Goal: Communication & Community: Answer question/provide support

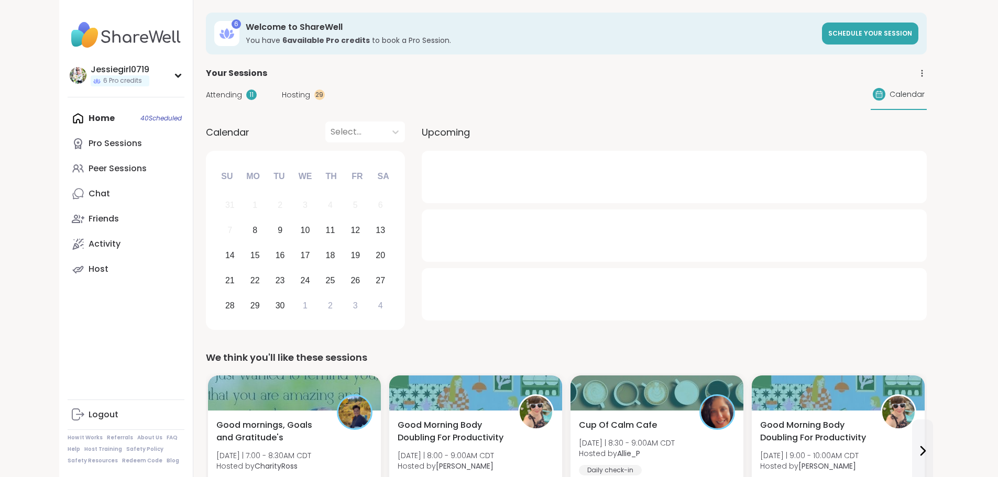
click at [282, 92] on span "Hosting" at bounding box center [296, 95] width 28 height 11
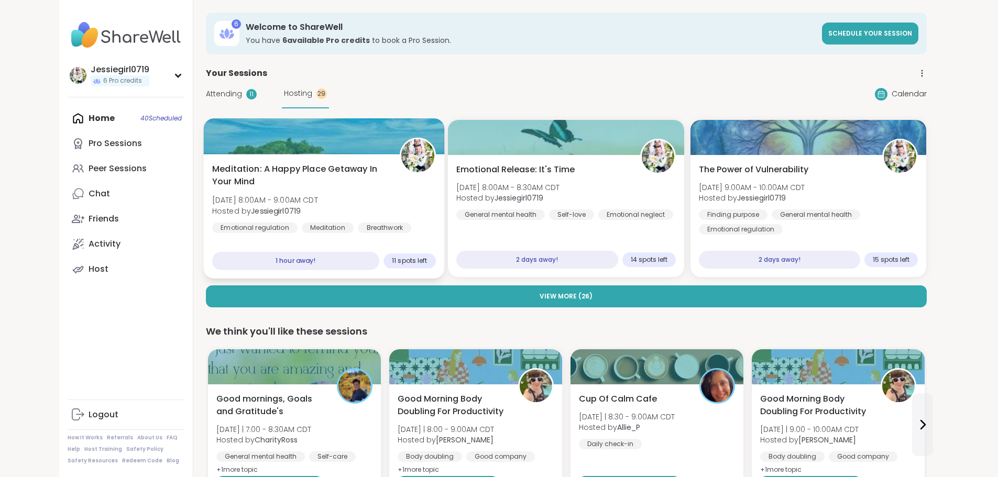
click at [264, 205] on span "Hosted by Jessiegirl0719" at bounding box center [265, 210] width 106 height 10
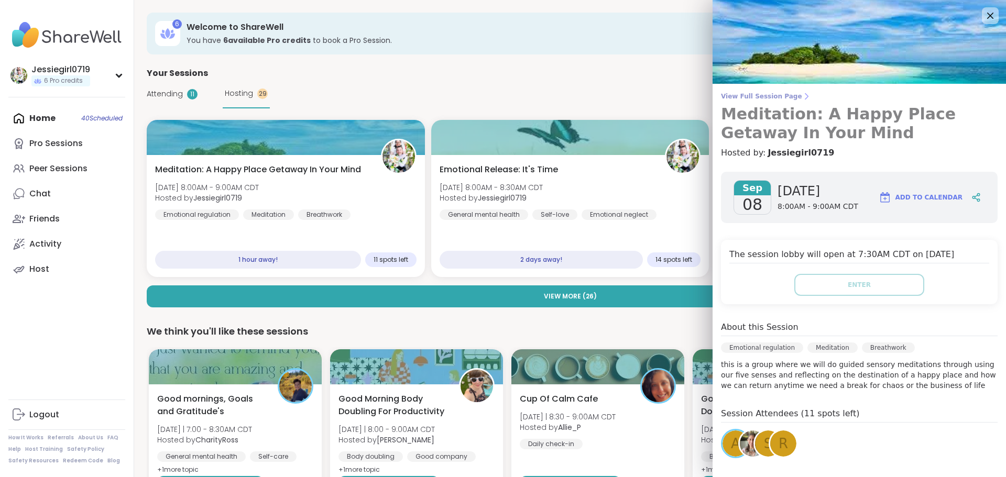
click at [721, 100] on span "View Full Session Page" at bounding box center [859, 96] width 277 height 8
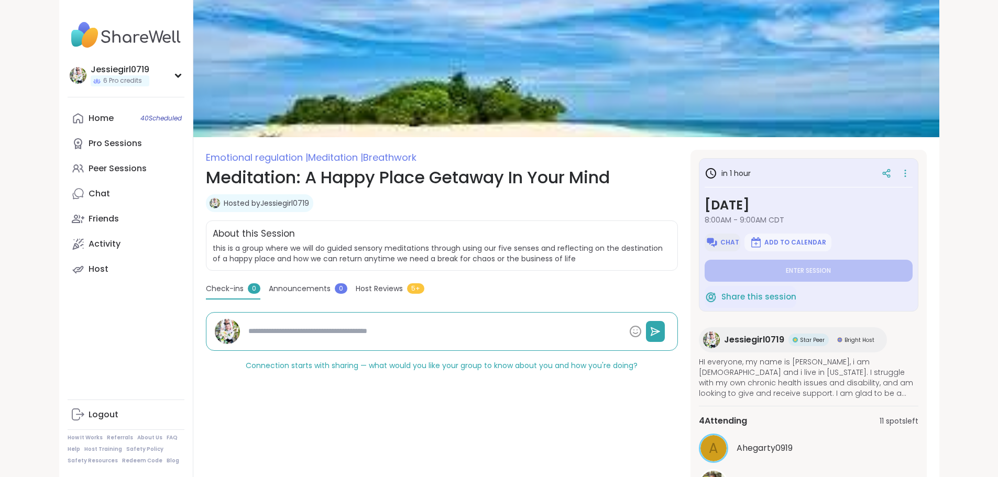
click at [739, 244] on span "Chat" at bounding box center [730, 242] width 19 height 8
type textarea "*"
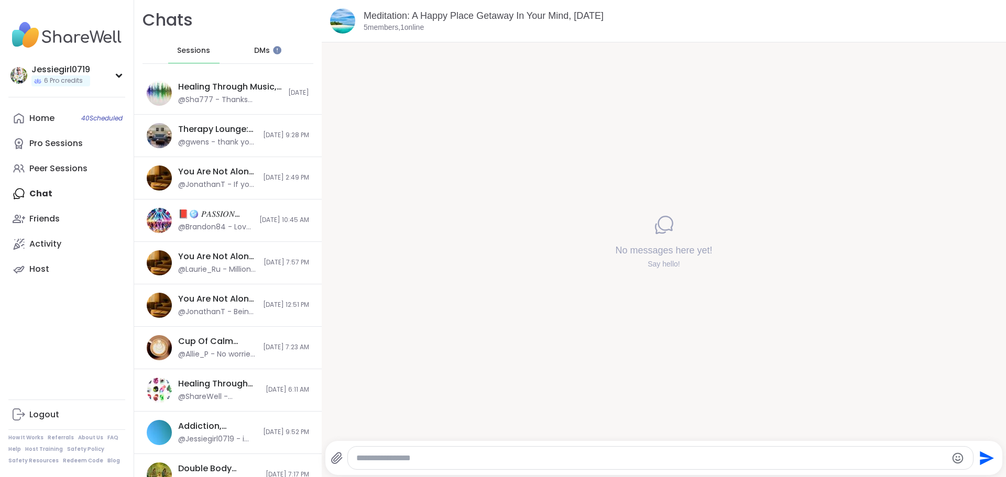
click at [474, 454] on textarea "Type your message" at bounding box center [651, 458] width 591 height 10
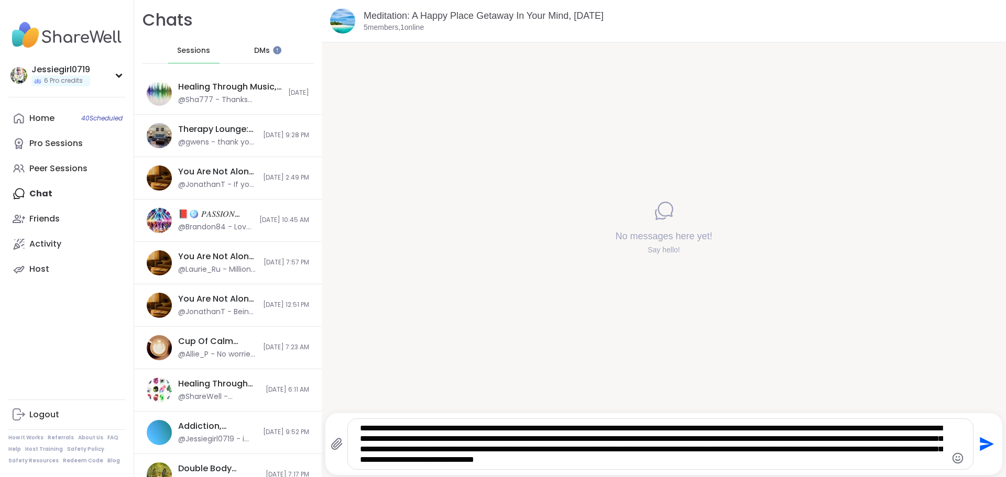
type textarea "**********"
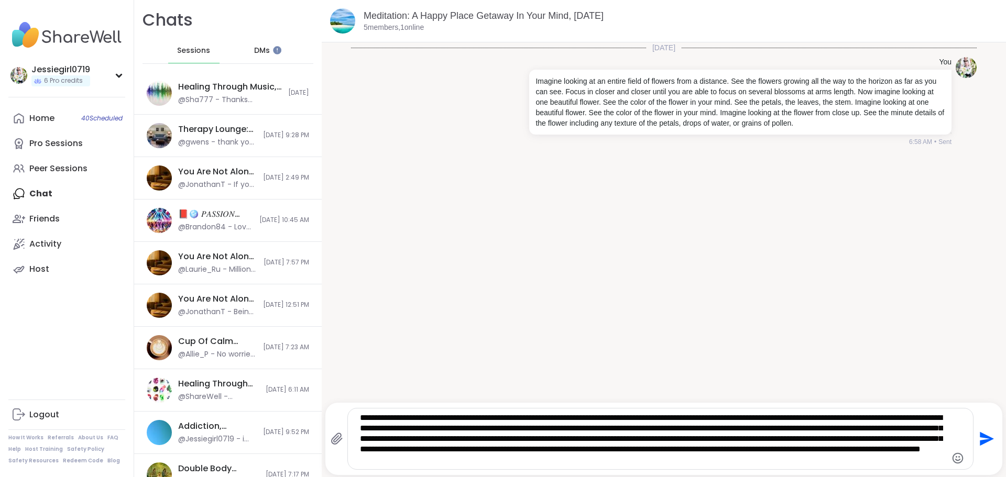
type textarea "**********"
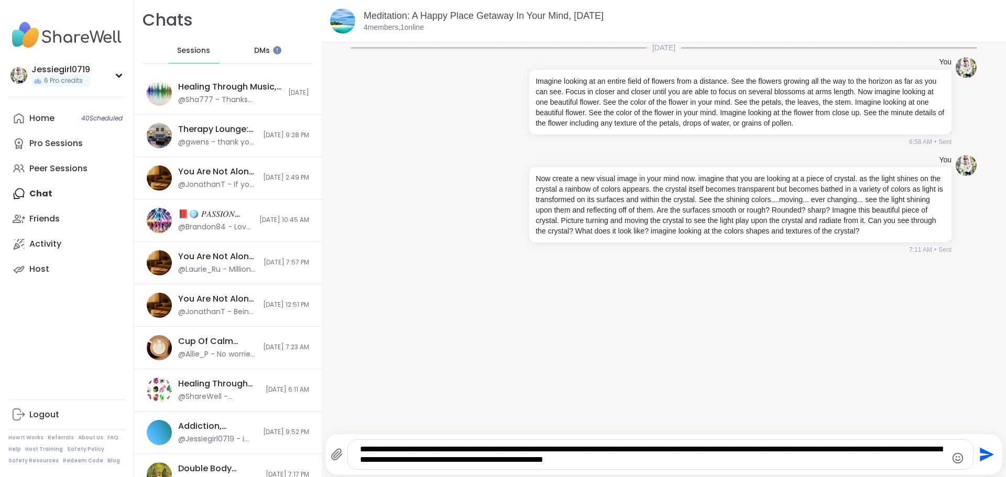
click at [624, 447] on textarea "**********" at bounding box center [651, 454] width 583 height 21
click at [677, 460] on textarea "**********" at bounding box center [651, 454] width 583 height 21
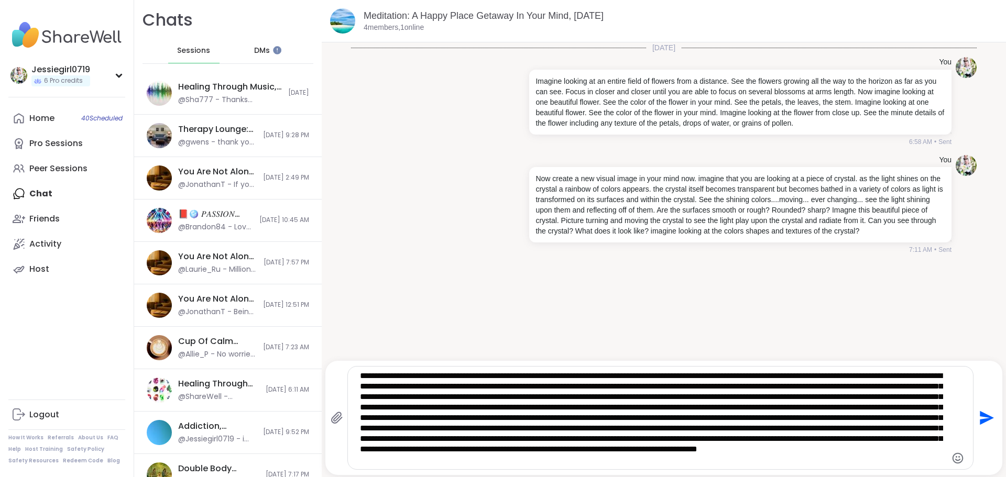
type textarea "**********"
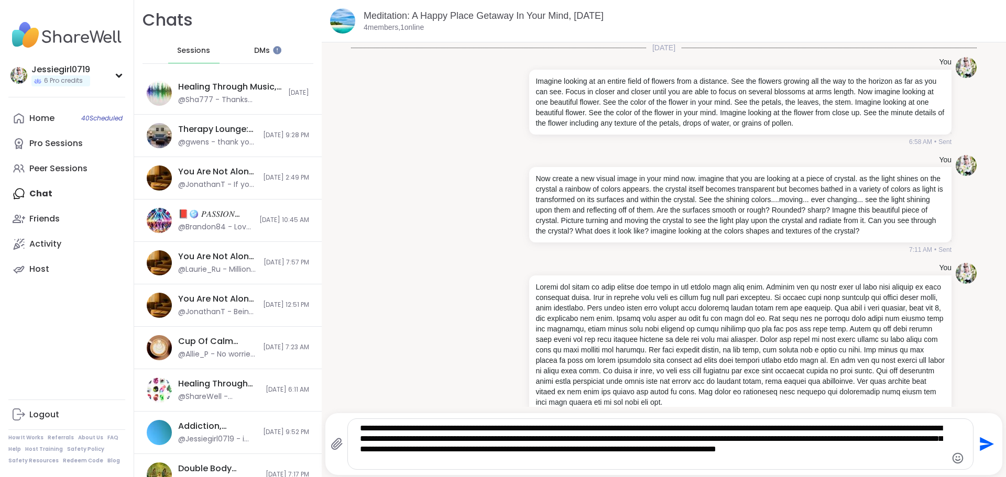
click at [360, 429] on textarea "**********" at bounding box center [651, 444] width 583 height 42
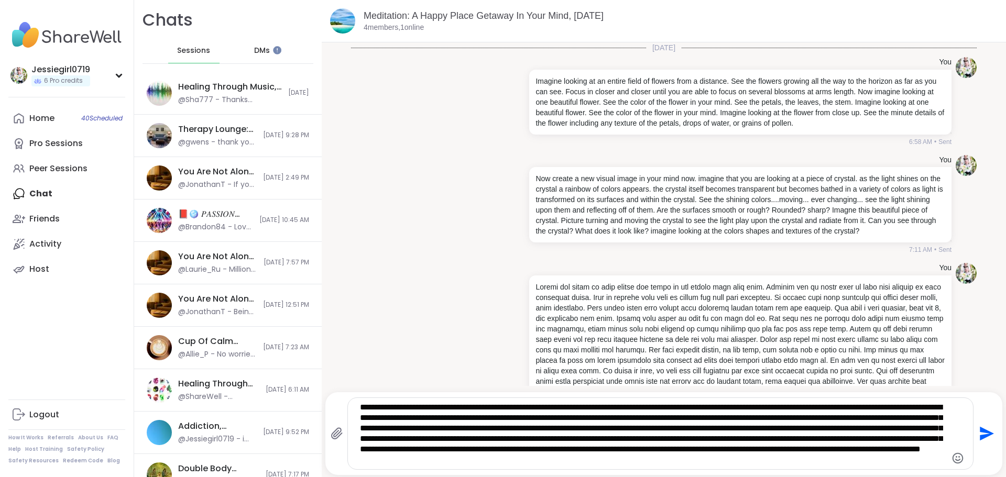
click at [870, 457] on textarea "**********" at bounding box center [651, 433] width 583 height 63
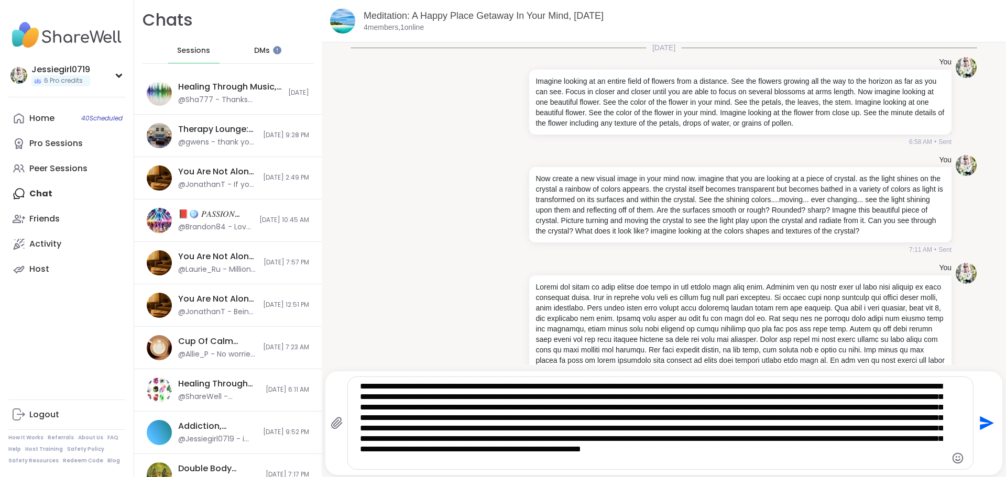
type textarea "**********"
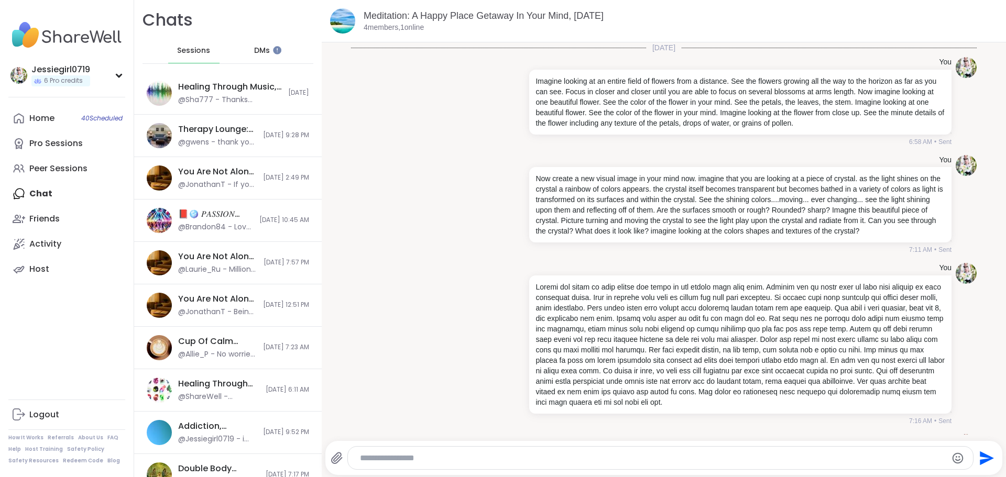
scroll to position [145, 0]
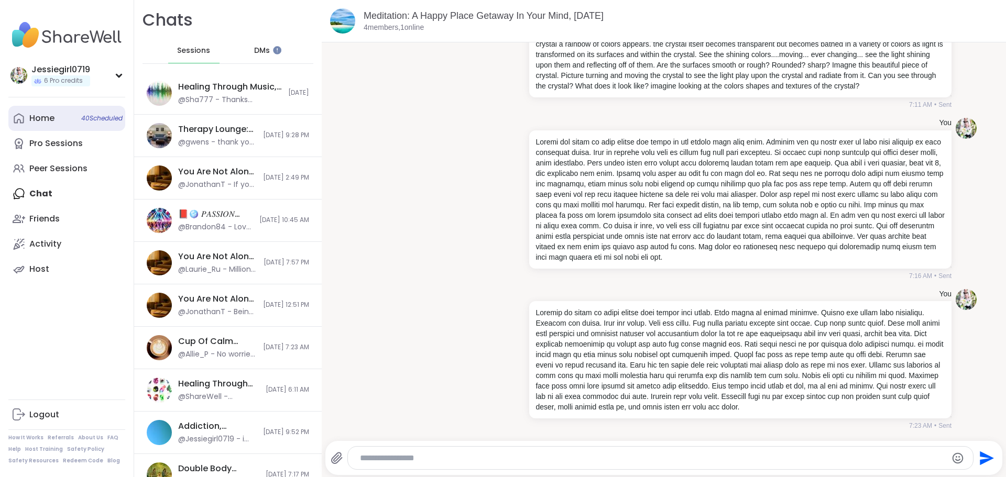
click at [35, 113] on div "Home 40 Scheduled" at bounding box center [41, 119] width 25 height 12
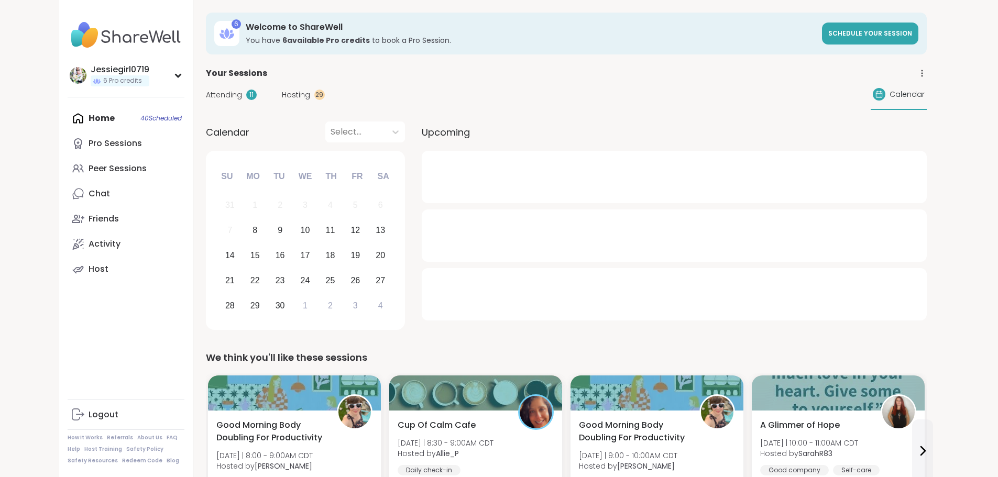
click at [282, 90] on span "Hosting" at bounding box center [296, 95] width 28 height 11
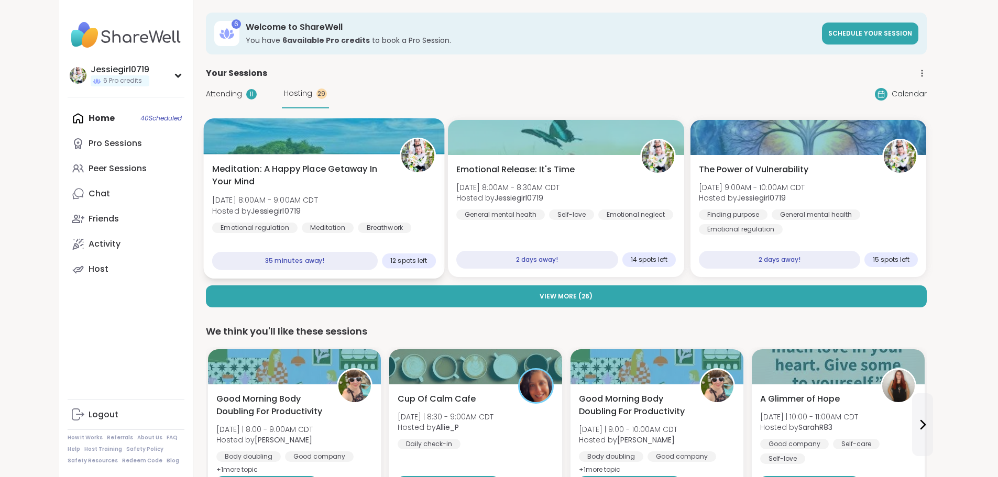
click at [320, 186] on div "Meditation: A Happy Place Getaway In Your Mind [DATE] 8:00AM - 9:00AM CDT Hoste…" at bounding box center [324, 198] width 224 height 71
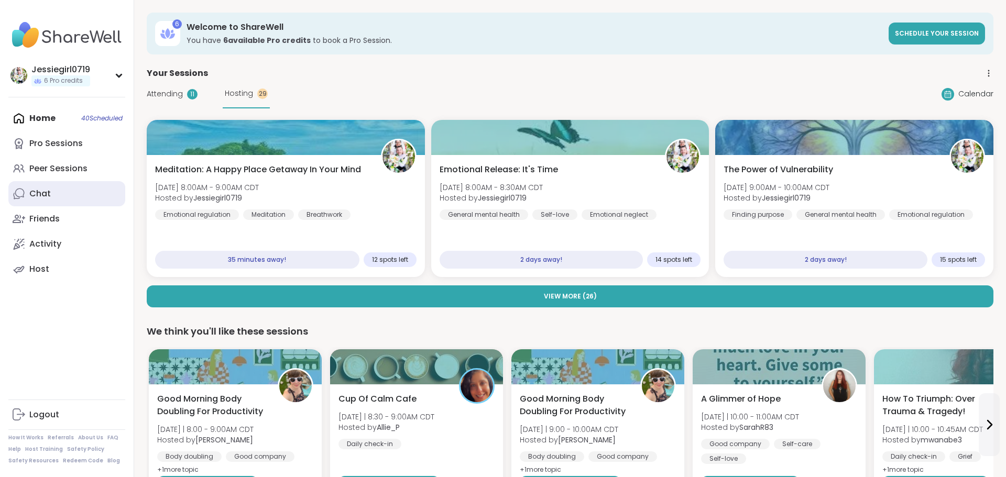
click at [50, 182] on link "Chat" at bounding box center [66, 193] width 117 height 25
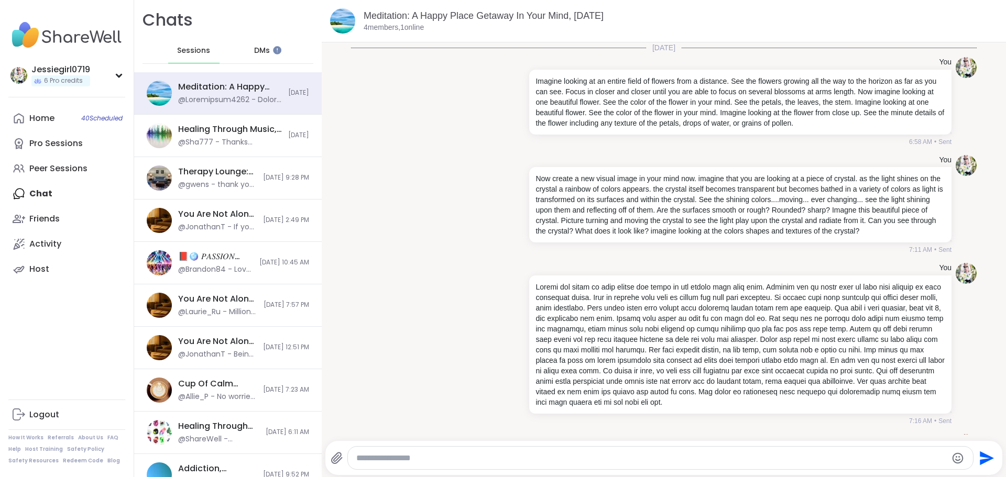
click at [730, 461] on textarea "Type your message" at bounding box center [651, 458] width 591 height 10
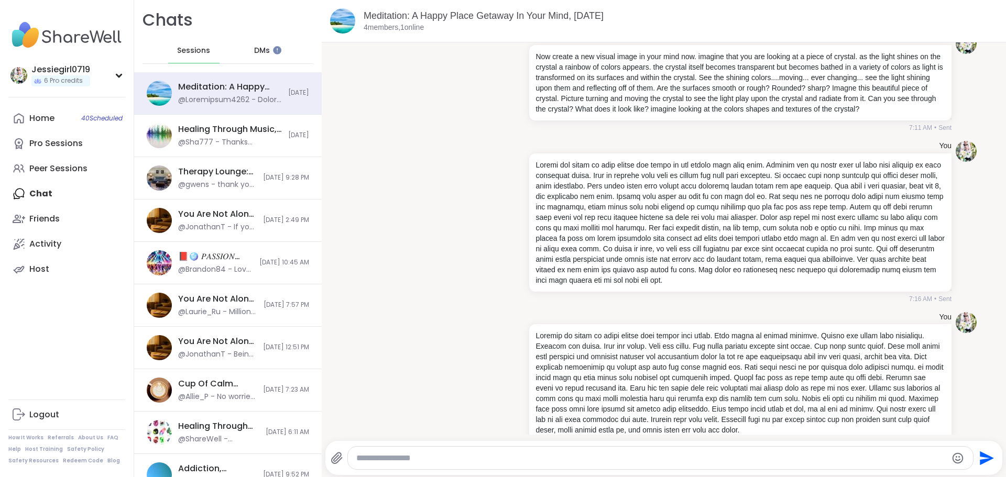
scroll to position [145, 0]
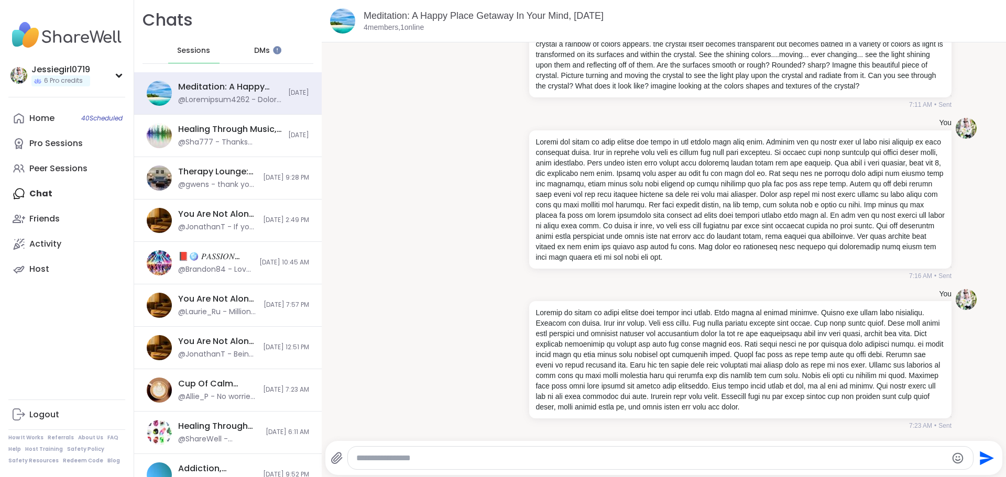
click at [802, 452] on div at bounding box center [661, 458] width 626 height 23
drag, startPoint x: 782, startPoint y: 451, endPoint x: 786, endPoint y: 455, distance: 5.7
click at [782, 453] on div at bounding box center [661, 458] width 626 height 23
click at [787, 455] on textarea "Type your message" at bounding box center [651, 458] width 591 height 10
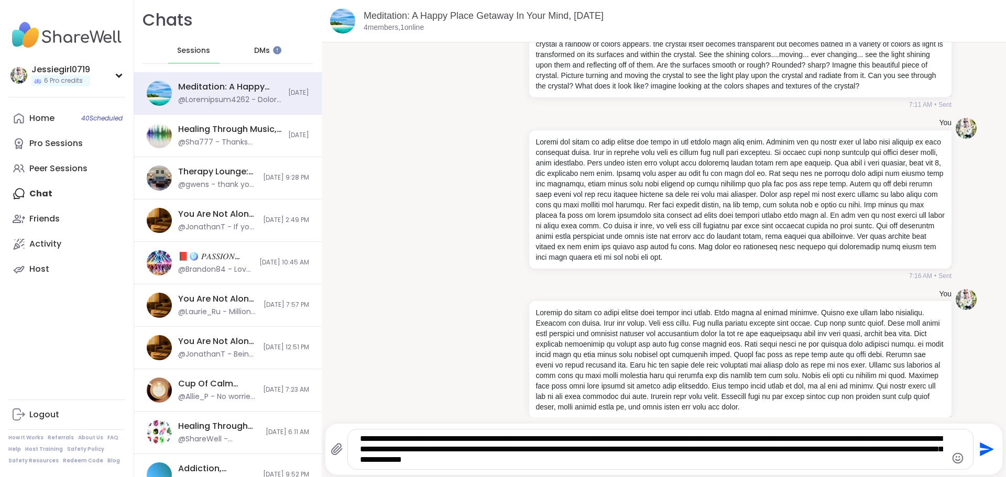
type textarea "**********"
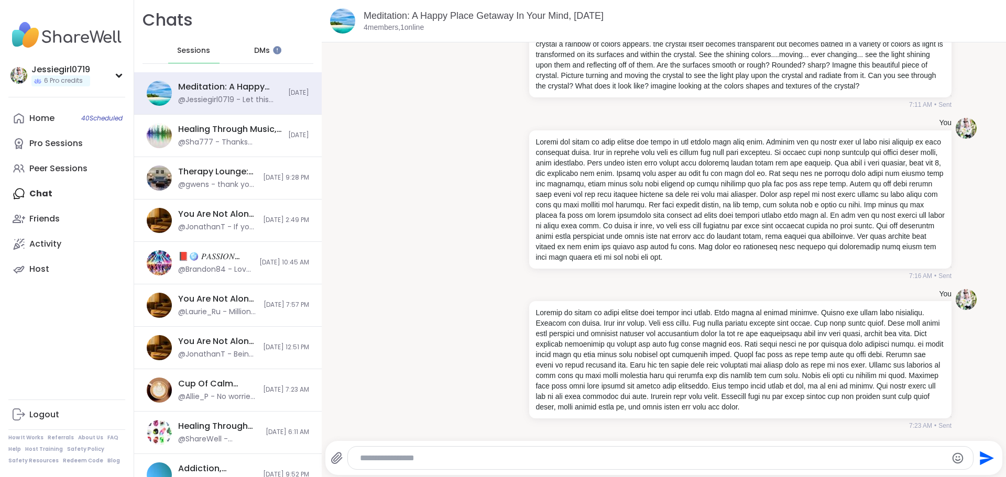
scroll to position [233, 0]
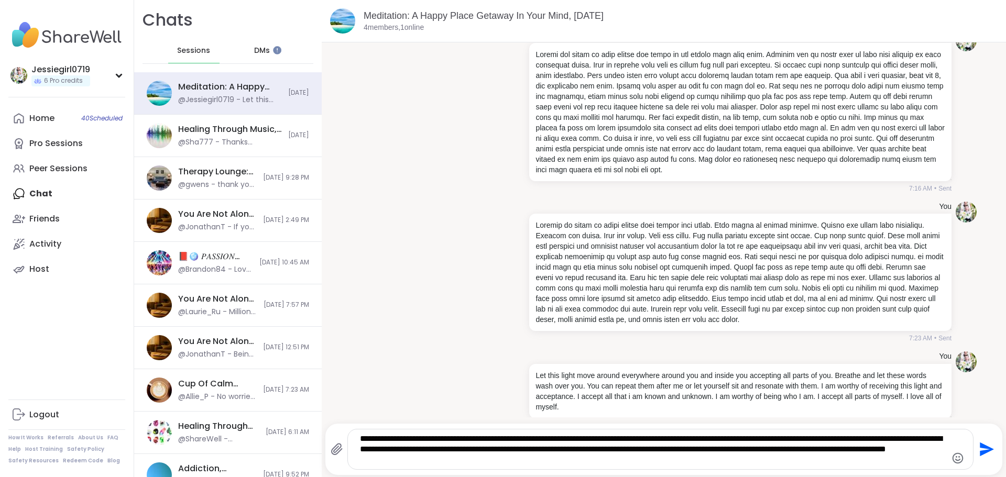
click at [544, 463] on textarea "**********" at bounding box center [651, 449] width 583 height 31
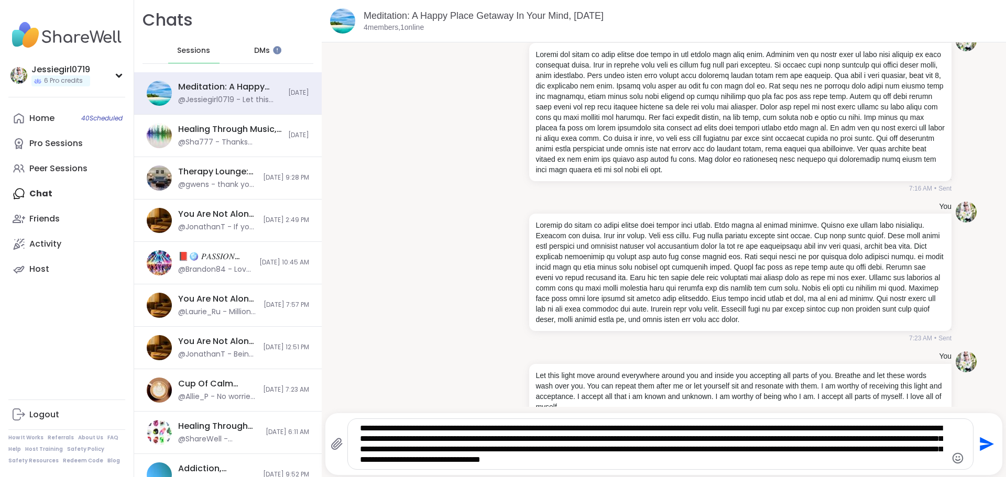
type textarea "**********"
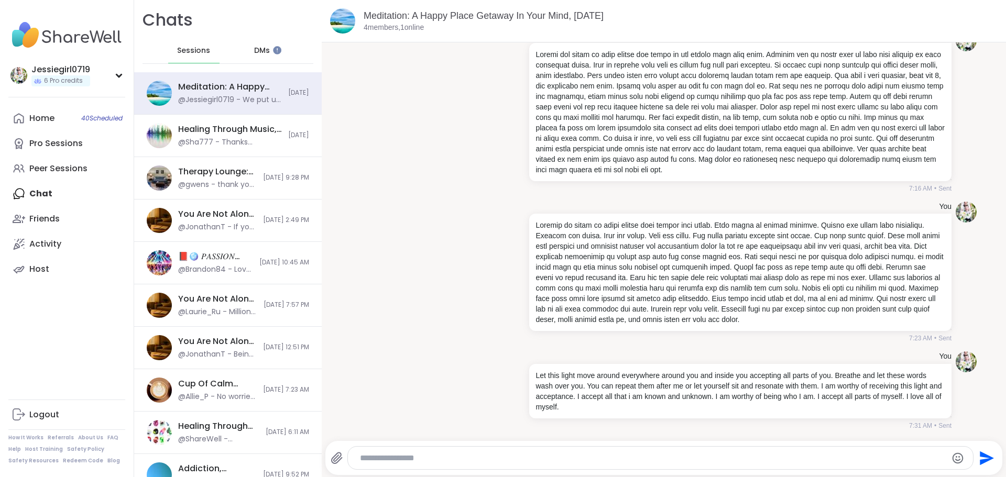
scroll to position [331, 0]
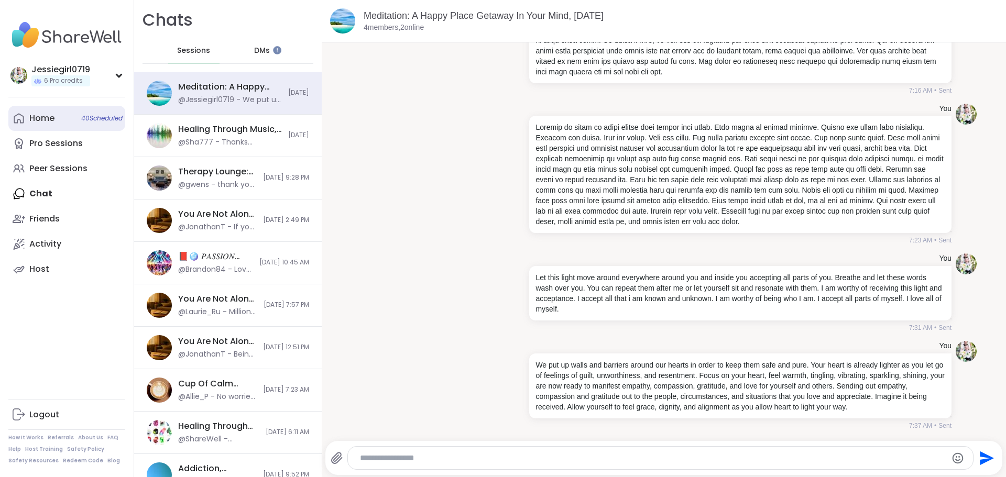
click at [42, 115] on div "Home 40 Scheduled" at bounding box center [41, 119] width 25 height 12
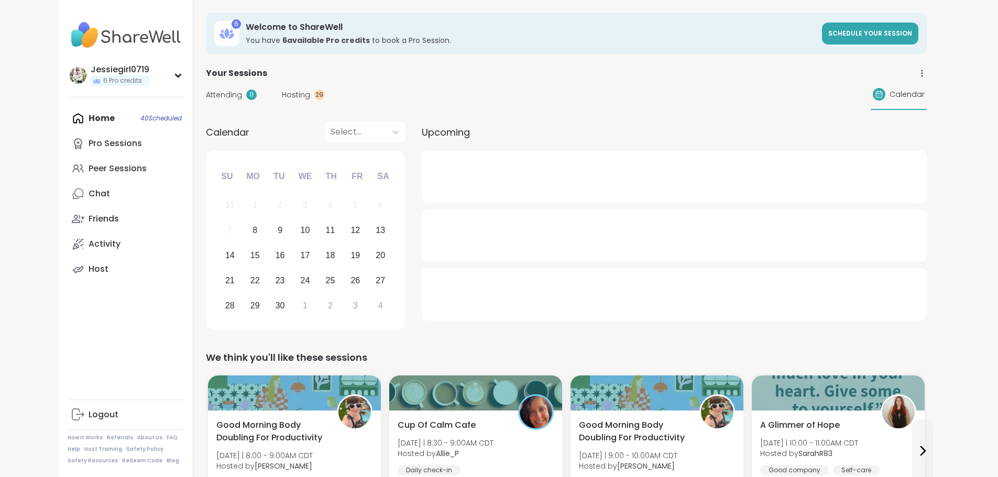
click at [282, 97] on span "Hosting" at bounding box center [296, 95] width 28 height 11
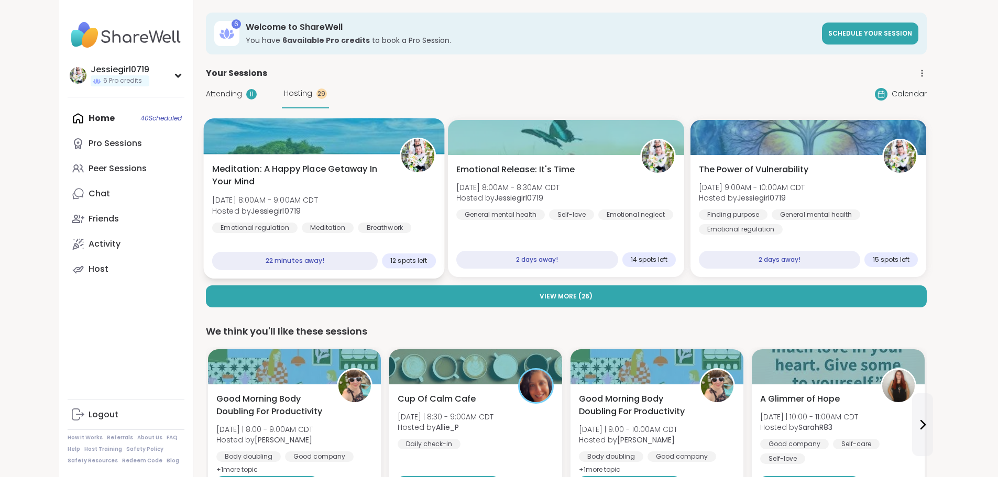
click at [231, 195] on span "[DATE] 8:00AM - 9:00AM CDT" at bounding box center [265, 200] width 106 height 10
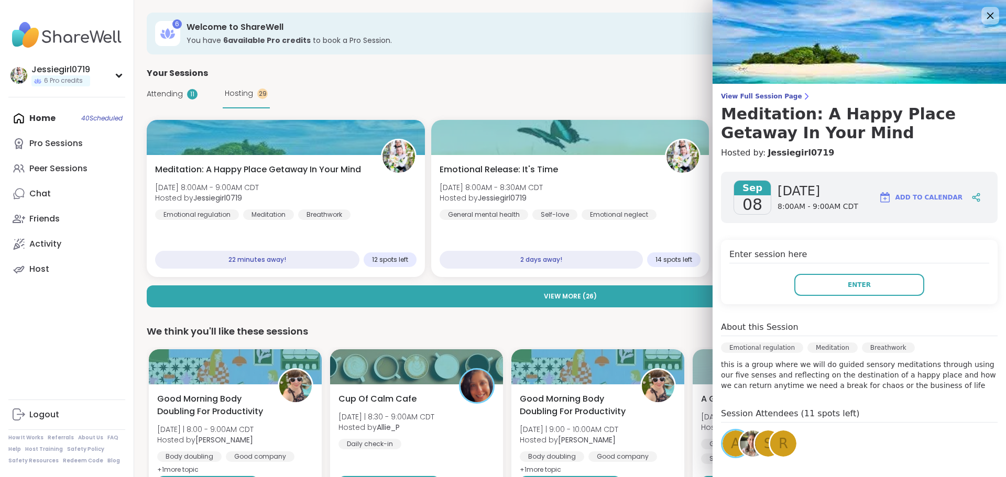
click at [984, 10] on icon at bounding box center [990, 15] width 13 height 13
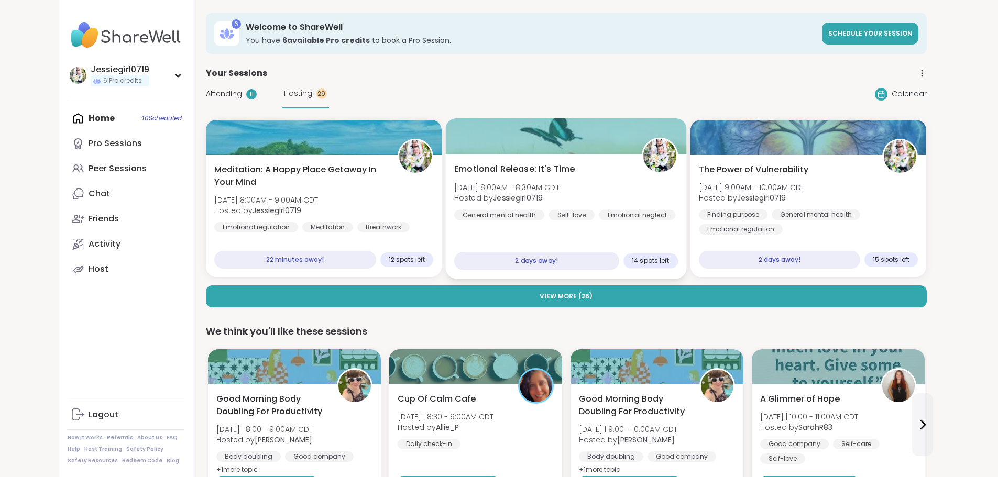
click at [559, 180] on div "Emotional Release: It's Time [DATE] 8:00AM - 8:30AM CDT Hosted by Jessiegirl071…" at bounding box center [566, 192] width 224 height 58
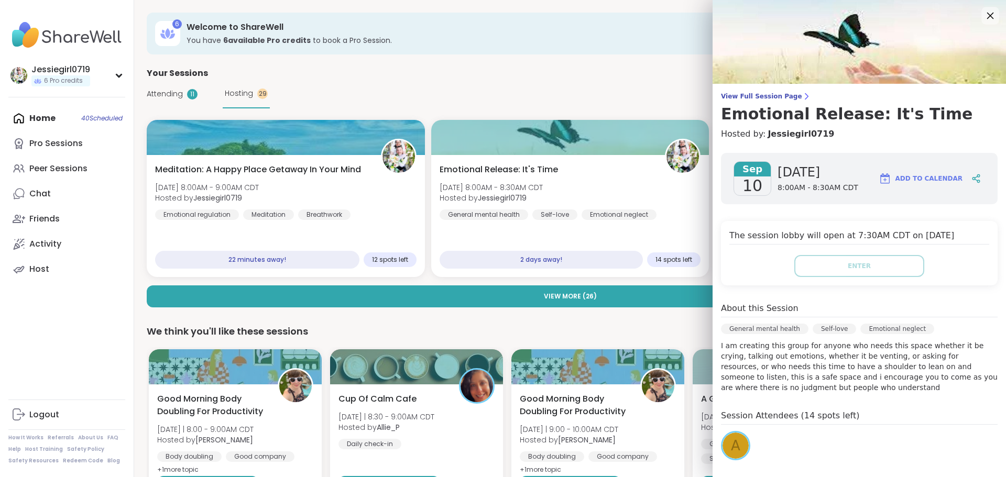
click at [984, 16] on icon at bounding box center [990, 15] width 13 height 13
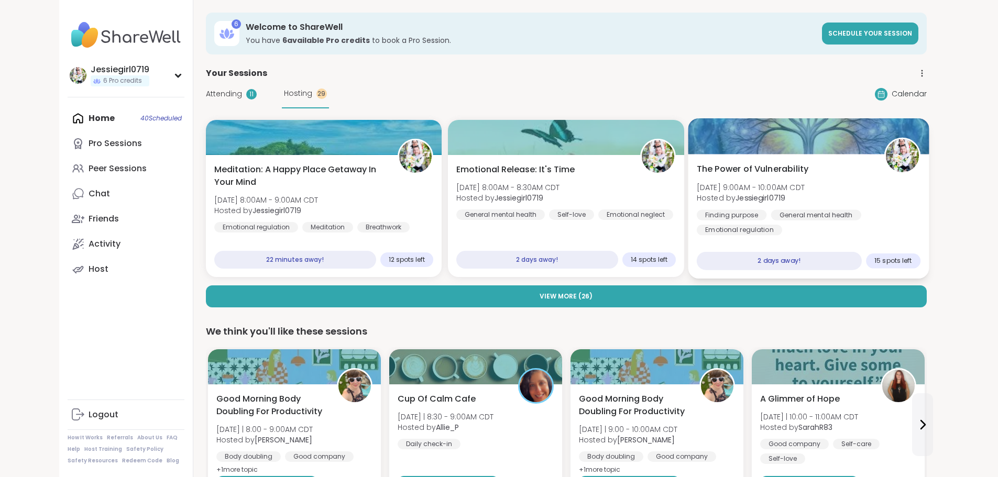
click at [805, 196] on span "Hosted by Jessiegirl0719" at bounding box center [751, 198] width 108 height 10
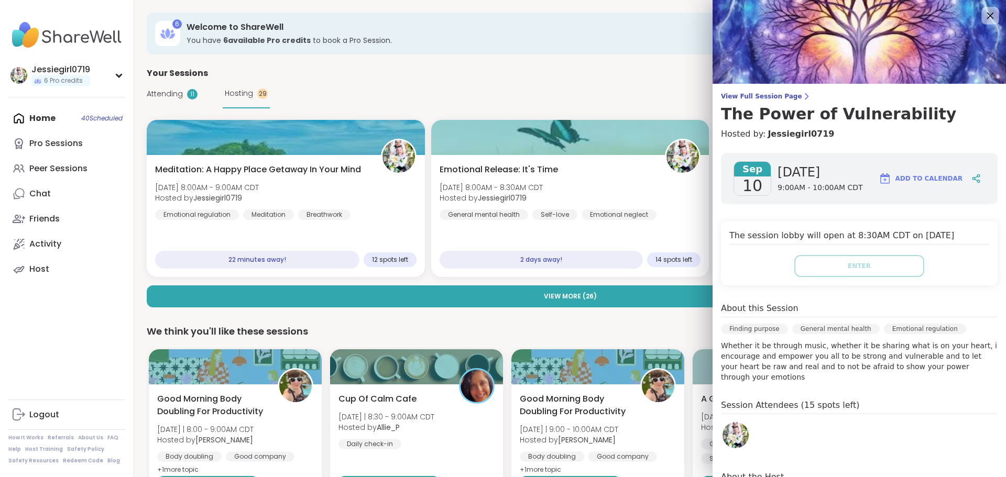
click at [984, 11] on icon at bounding box center [990, 15] width 13 height 13
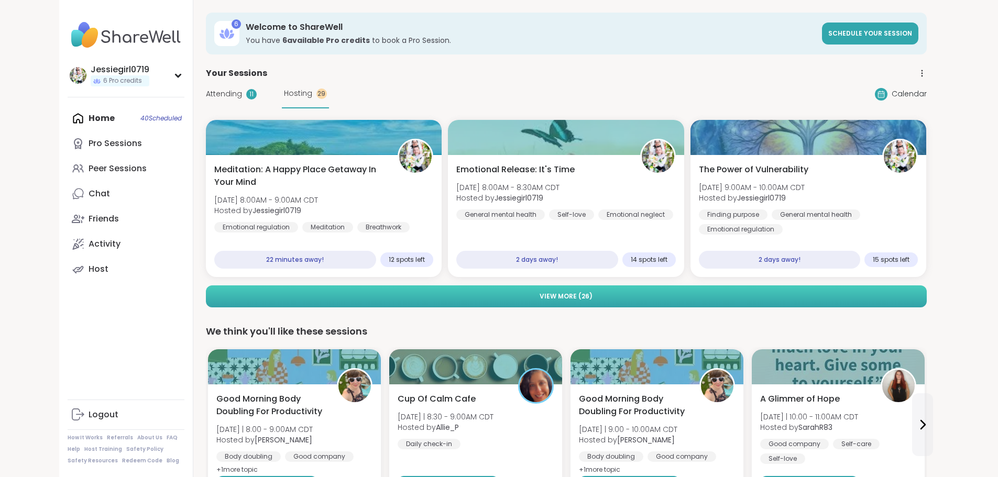
click at [746, 297] on button "View More ( 26 )" at bounding box center [566, 297] width 721 height 22
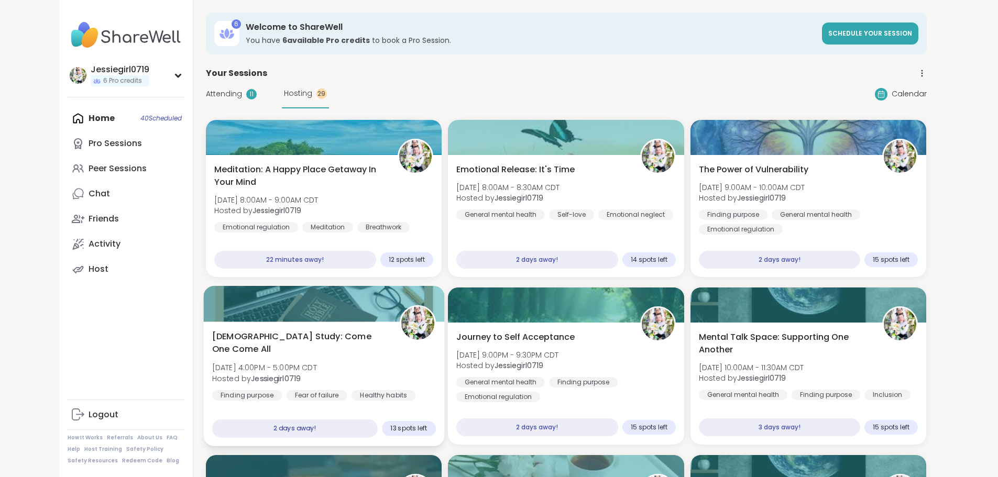
click at [212, 363] on span "[DATE] 4:00PM - 5:00PM CDT" at bounding box center [264, 368] width 105 height 10
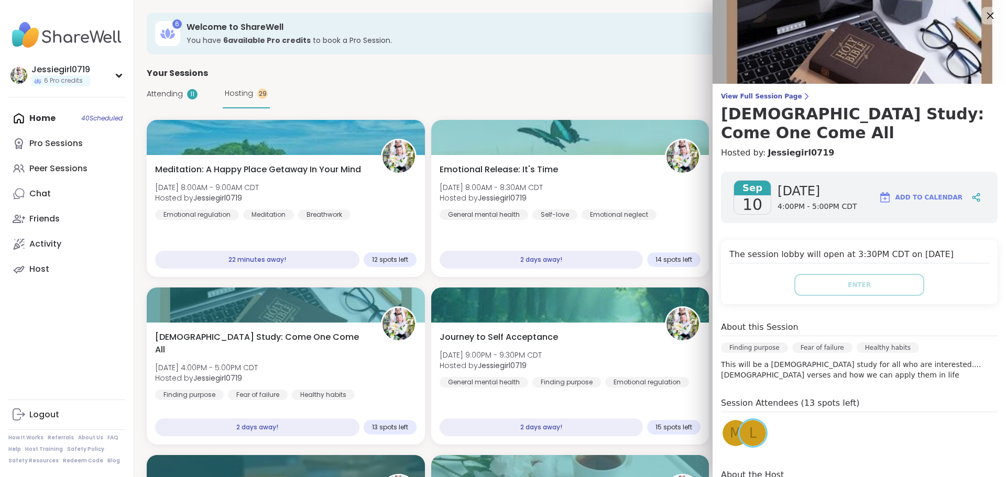
click at [982, 8] on div at bounding box center [991, 16] width 18 height 18
click at [484, 362] on b "Jessiegirl0719" at bounding box center [501, 366] width 50 height 10
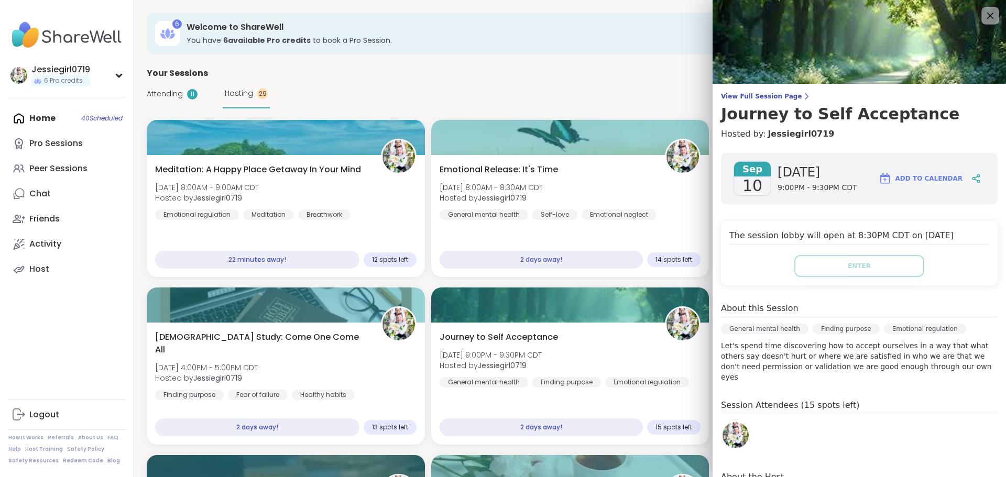
click at [984, 10] on icon at bounding box center [990, 15] width 13 height 13
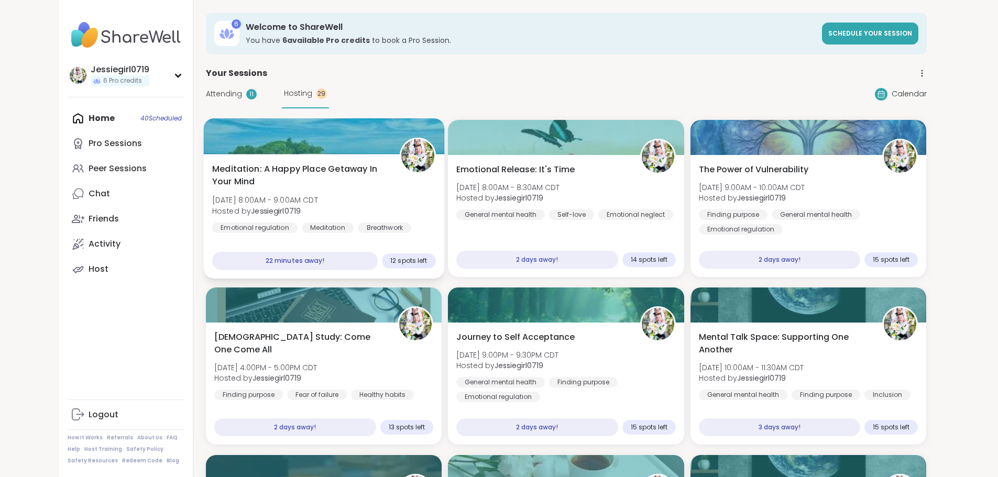
click at [297, 196] on div "Meditation: A Happy Place Getaway In Your Mind [DATE] 8:00AM - 9:00AM CDT Hoste…" at bounding box center [324, 198] width 224 height 71
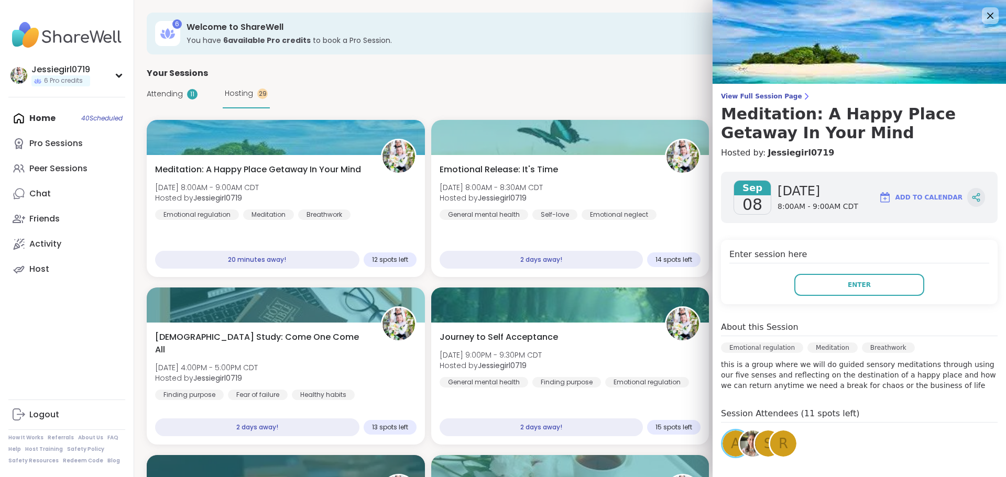
click at [967, 202] on div at bounding box center [976, 197] width 18 height 19
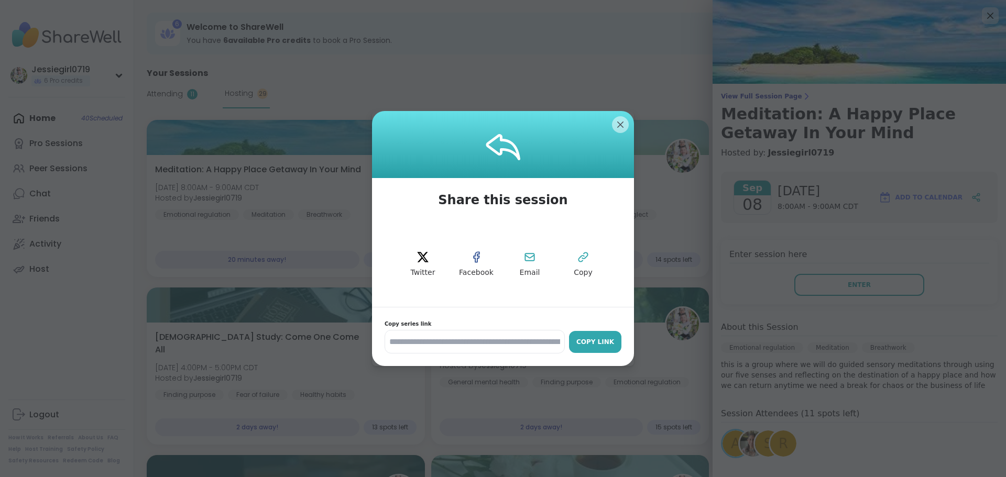
click at [574, 344] on div "Copy Link" at bounding box center [595, 342] width 42 height 9
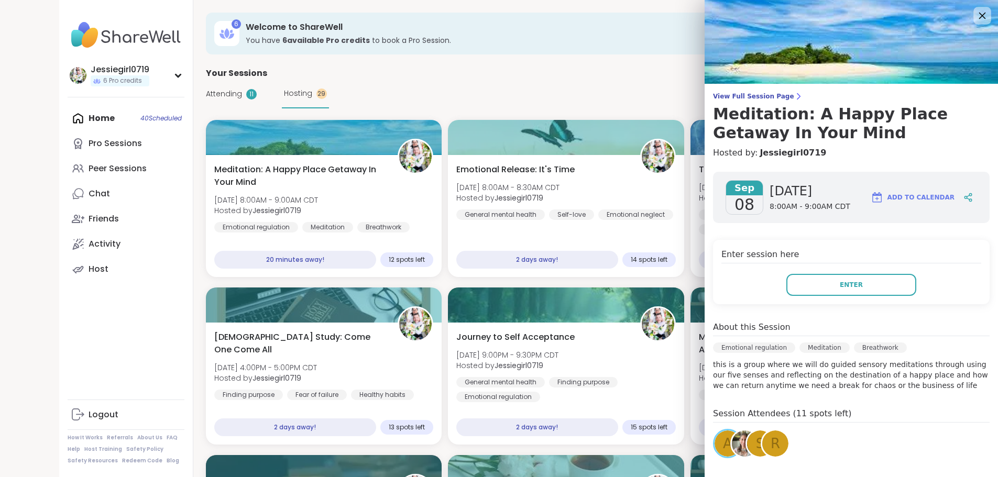
click at [981, 11] on icon at bounding box center [982, 15] width 13 height 13
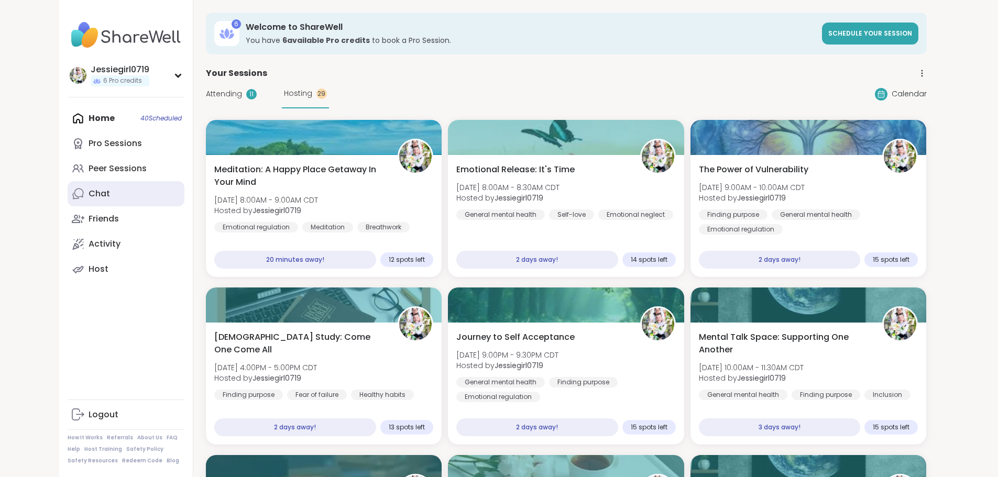
click at [68, 189] on link "Chat" at bounding box center [126, 193] width 117 height 25
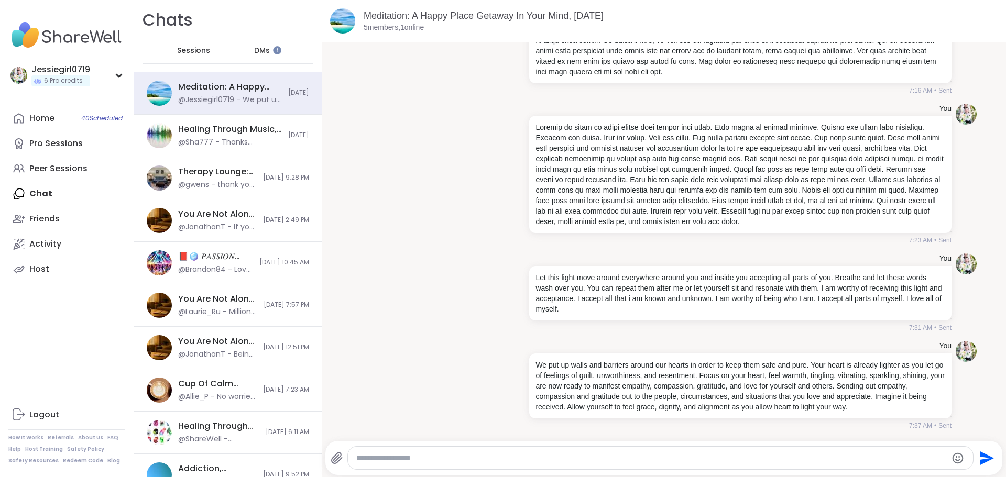
click at [258, 55] on span "DMs" at bounding box center [262, 51] width 16 height 10
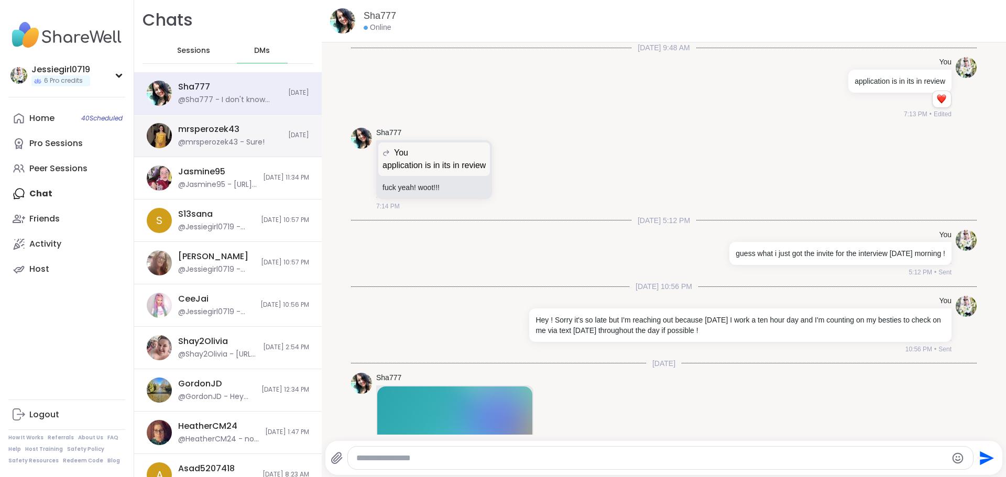
scroll to position [192, 0]
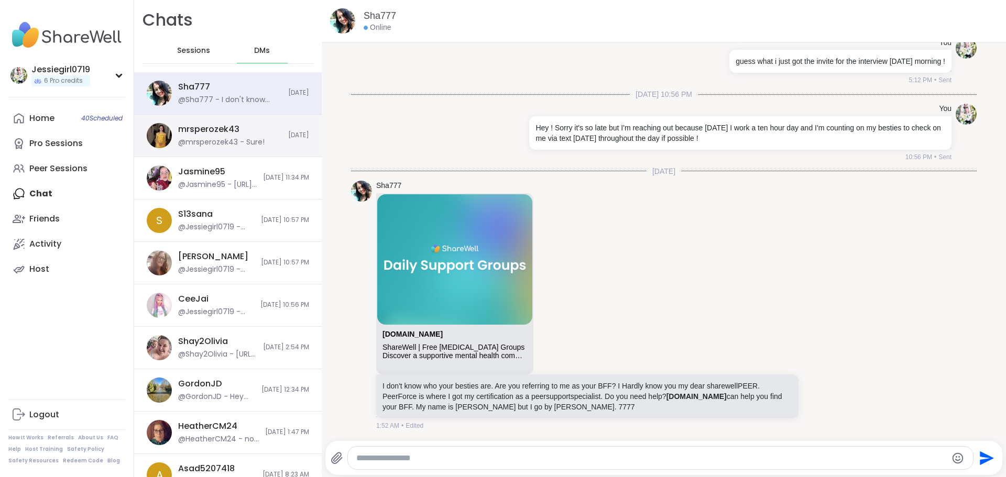
click at [235, 138] on div "@mrsperozek43 - Sure!" at bounding box center [221, 142] width 86 height 10
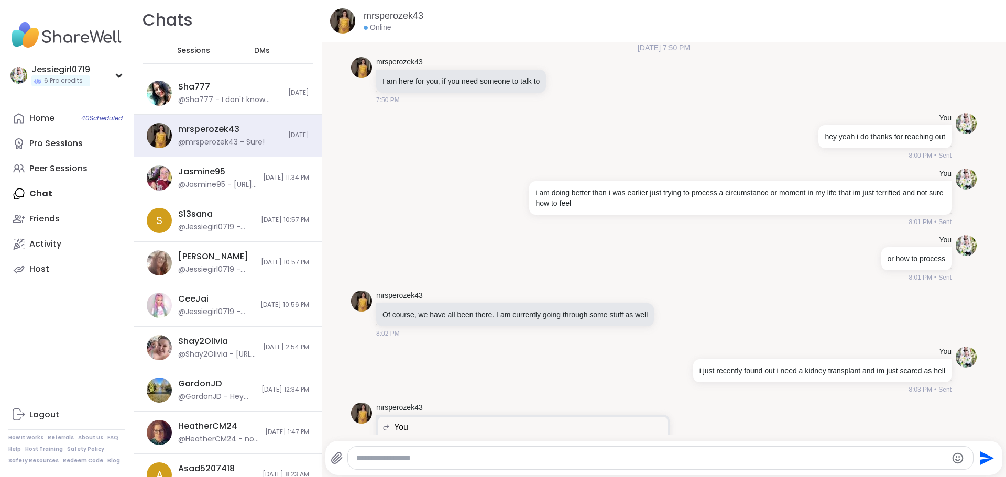
scroll to position [1465, 0]
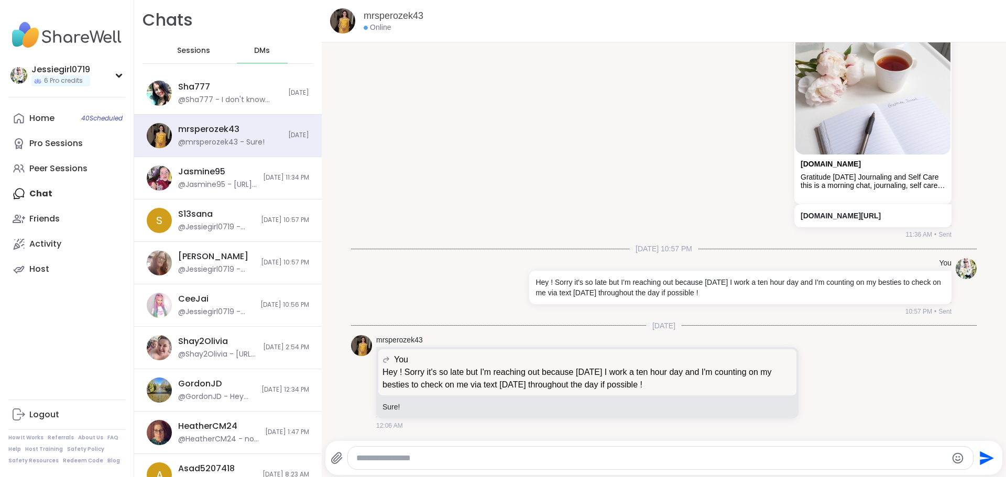
click at [451, 460] on textarea "Type your message" at bounding box center [651, 458] width 591 height 10
paste textarea "**********"
type textarea "**********"
click at [977, 458] on icon "Send" at bounding box center [985, 458] width 17 height 17
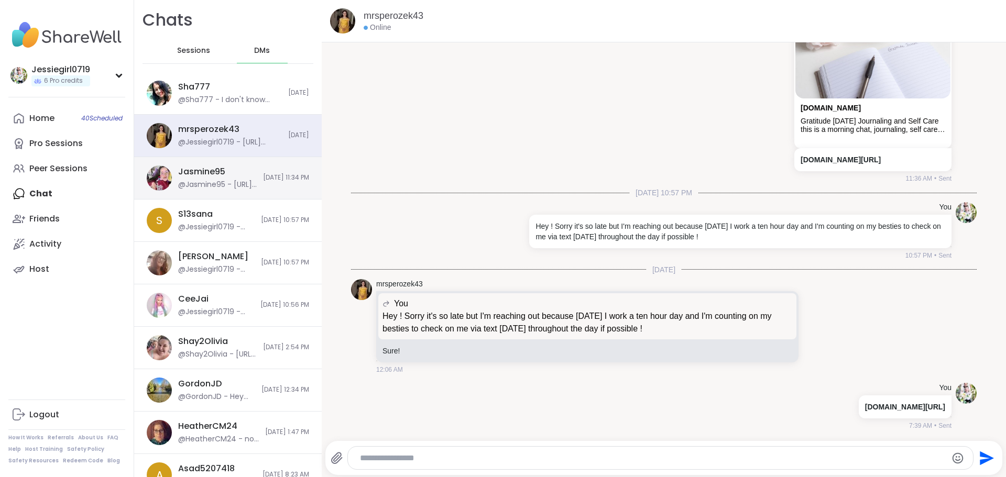
click at [209, 173] on div "Jasmine95" at bounding box center [201, 172] width 47 height 12
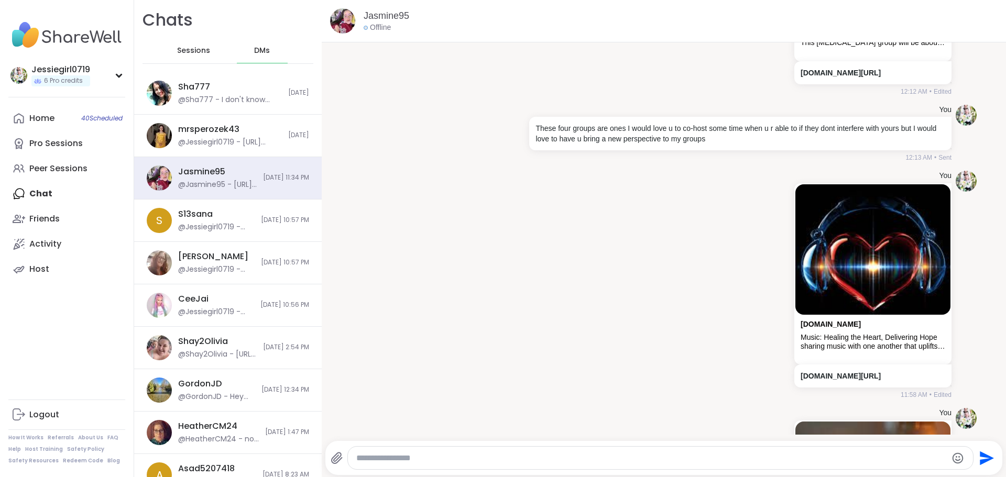
scroll to position [6310, 0]
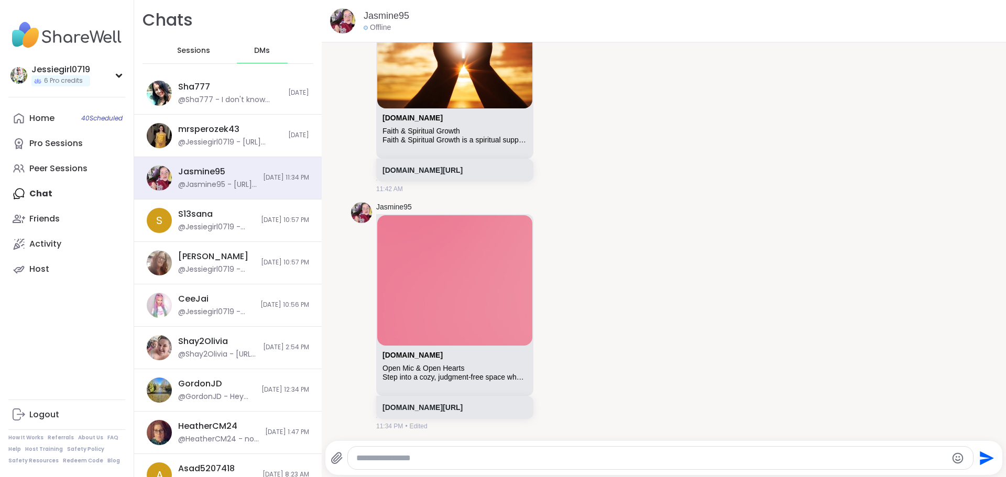
click at [594, 459] on textarea "Type your message" at bounding box center [651, 458] width 591 height 10
paste textarea "**********"
type textarea "**********"
click at [987, 456] on button "Send" at bounding box center [986, 459] width 24 height 24
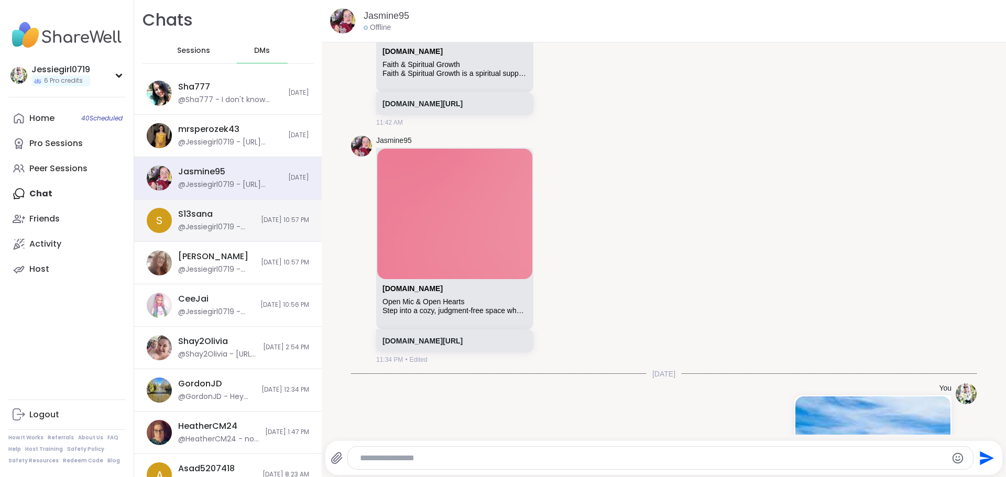
click at [230, 227] on div "@Jessiegirl0719 - Hey ! Sorry it's so late but I'm reaching out because [DATE] …" at bounding box center [216, 227] width 77 height 10
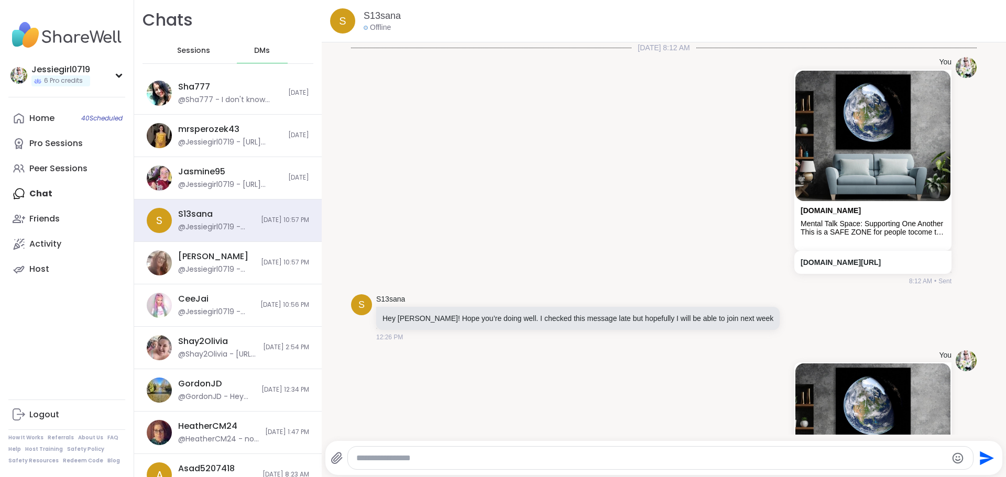
scroll to position [2170, 0]
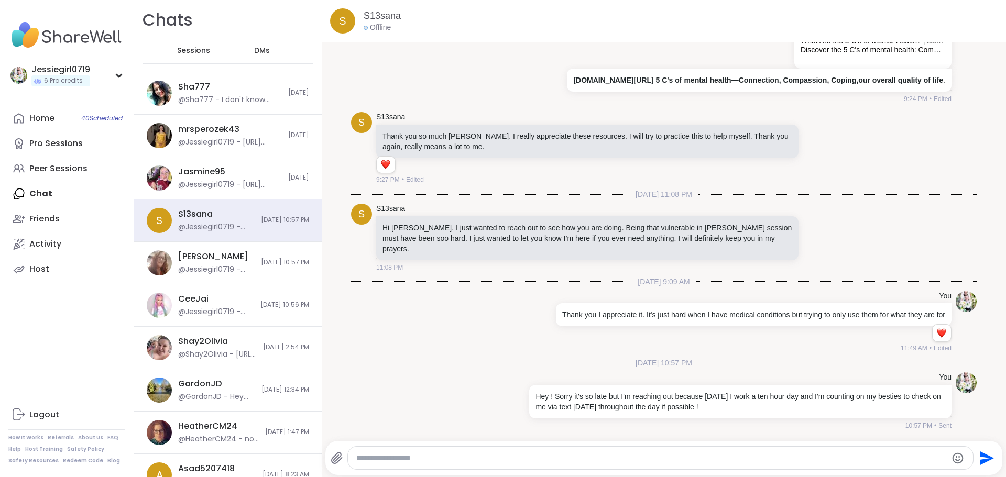
click at [737, 459] on textarea "Type your message" at bounding box center [651, 458] width 591 height 10
paste textarea "**********"
type textarea "**********"
click at [982, 453] on icon "Send" at bounding box center [985, 458] width 17 height 17
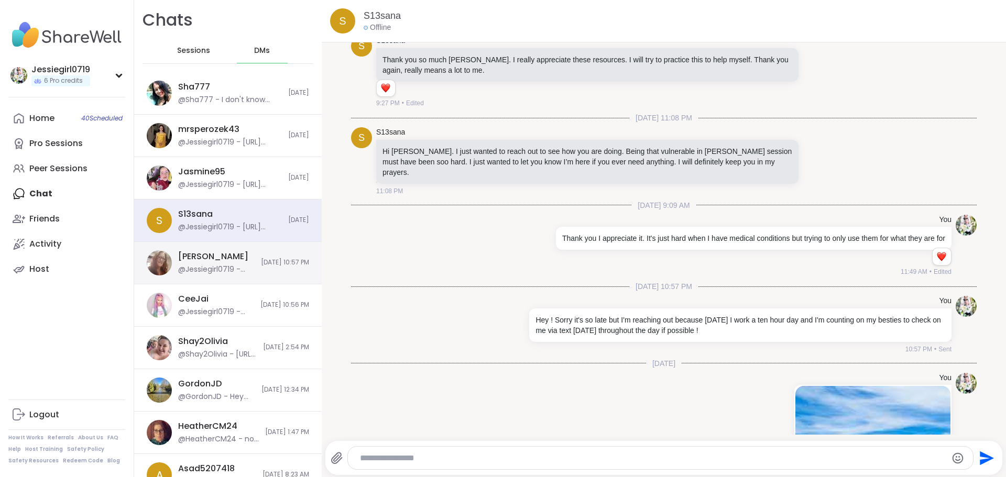
click at [208, 257] on div "[PERSON_NAME] @Jessiegirl0719 - Hey ! Sorry it's so late but I'm reaching out b…" at bounding box center [216, 263] width 77 height 24
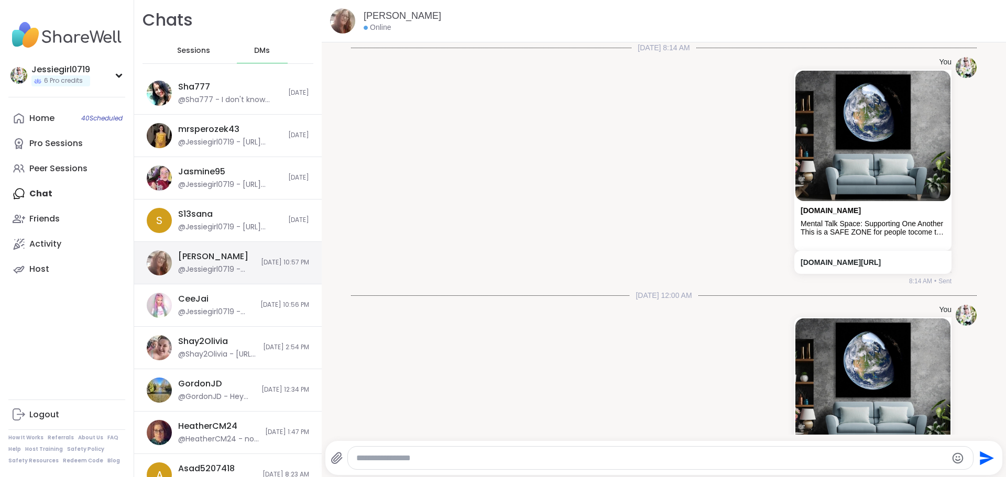
scroll to position [1399, 0]
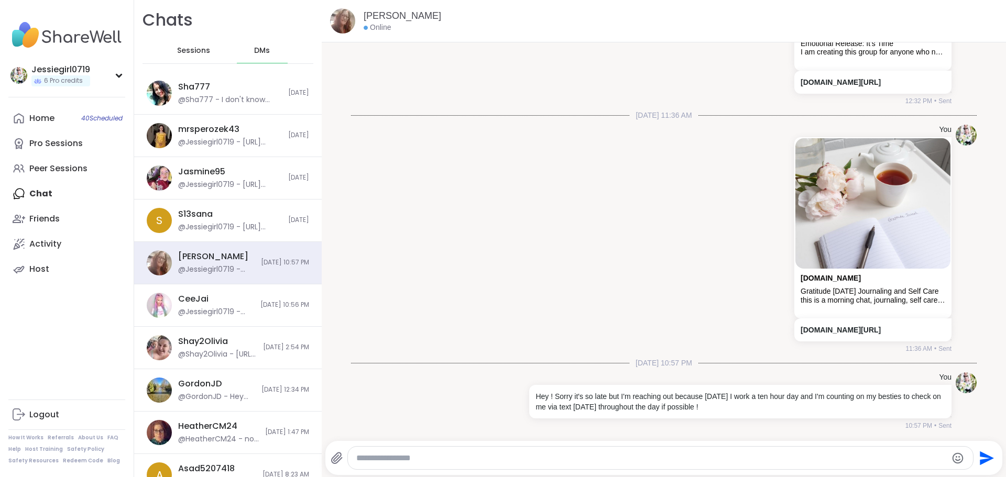
click at [772, 457] on textarea "Type your message" at bounding box center [651, 458] width 591 height 10
paste textarea "**********"
type textarea "**********"
click at [979, 452] on icon "Send" at bounding box center [985, 458] width 17 height 17
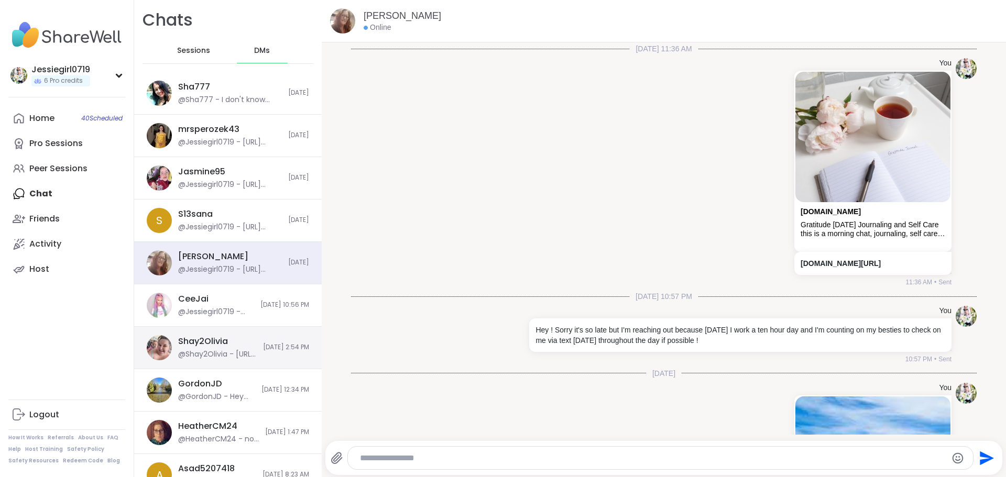
click at [247, 336] on div "Shay2Olivia @Shay2Olivia - [URL][DOMAIN_NAME] [DATE] 2:54 PM" at bounding box center [228, 348] width 188 height 42
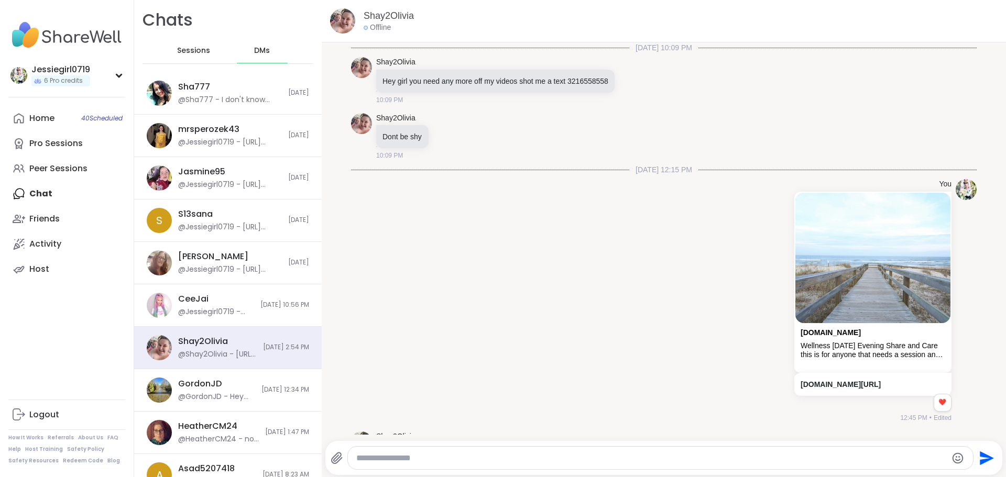
scroll to position [2963, 0]
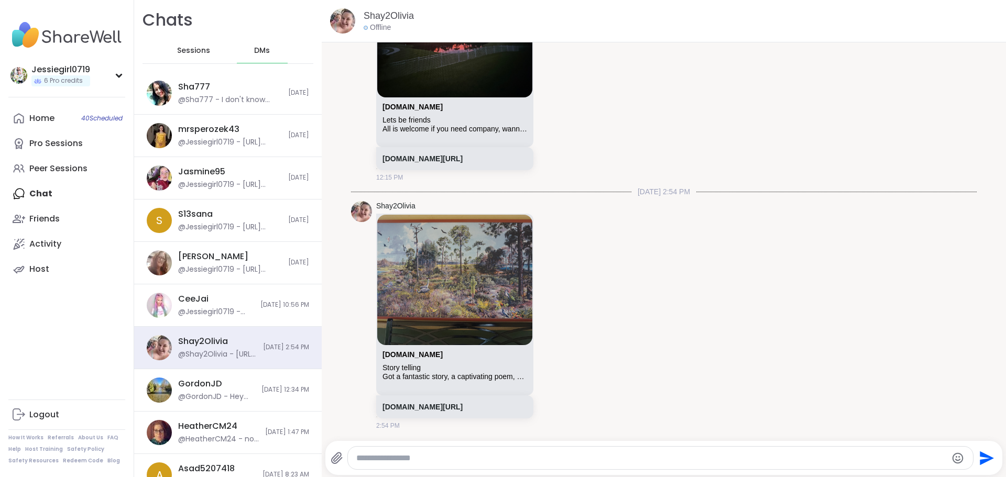
click at [638, 461] on textarea "Type your message" at bounding box center [651, 458] width 591 height 10
paste textarea "**********"
type textarea "**********"
click at [984, 458] on icon "Send" at bounding box center [987, 458] width 14 height 14
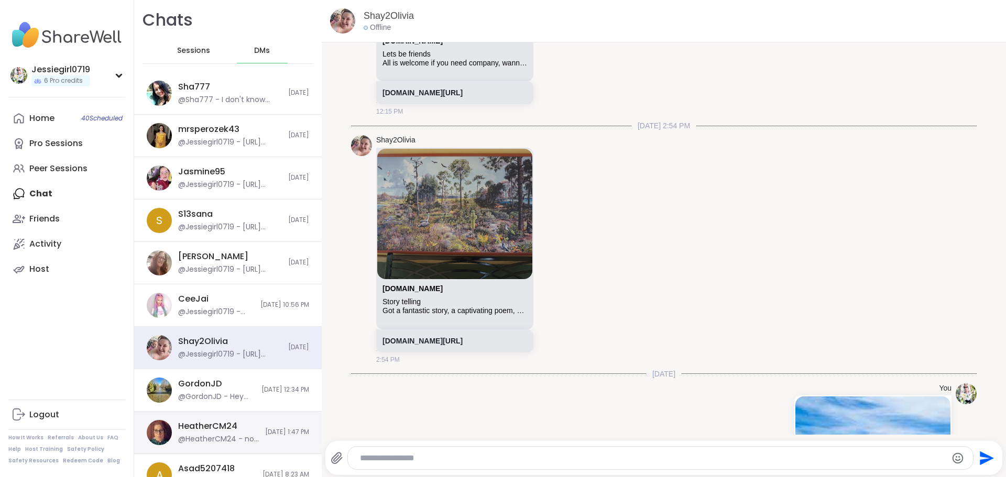
click at [235, 422] on div "HeatherCM24" at bounding box center [207, 427] width 59 height 12
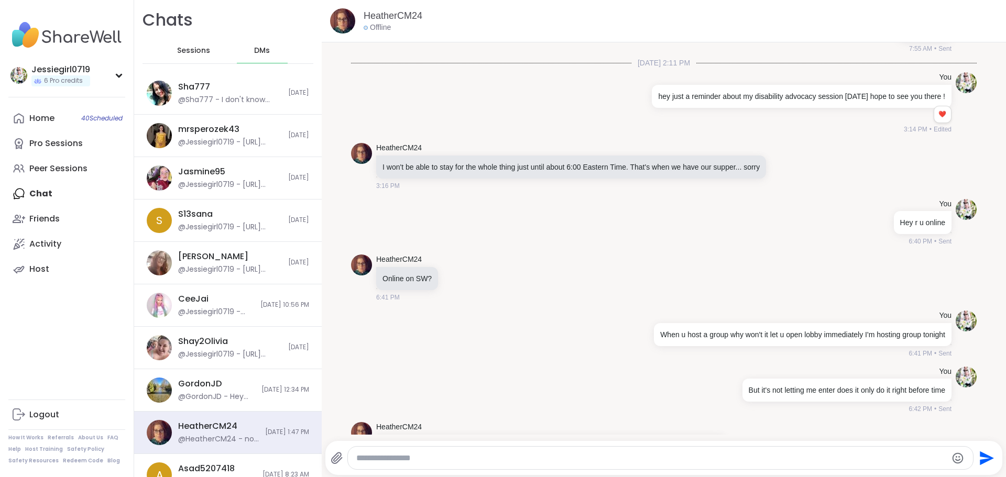
scroll to position [8586, 0]
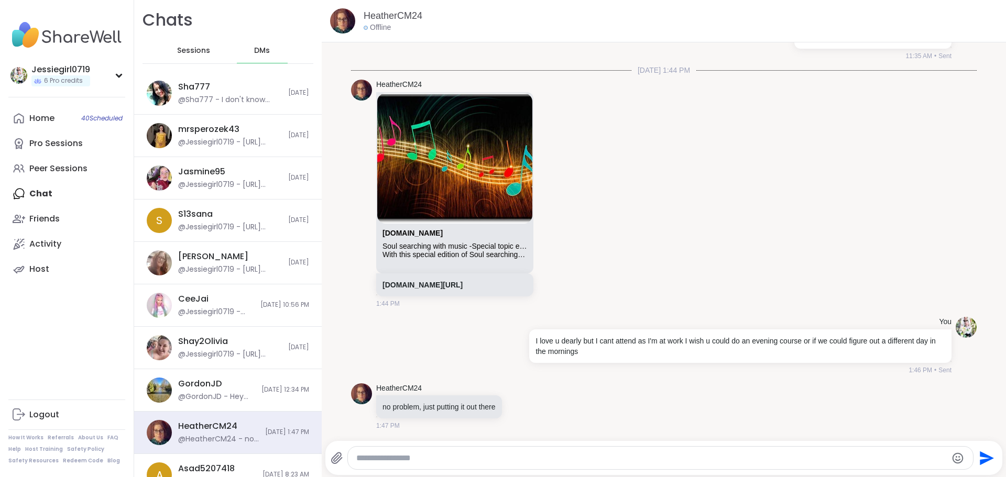
click at [581, 462] on textarea "Type your message" at bounding box center [651, 458] width 591 height 10
paste textarea "**********"
type textarea "**********"
click at [979, 458] on icon "Send" at bounding box center [985, 458] width 17 height 17
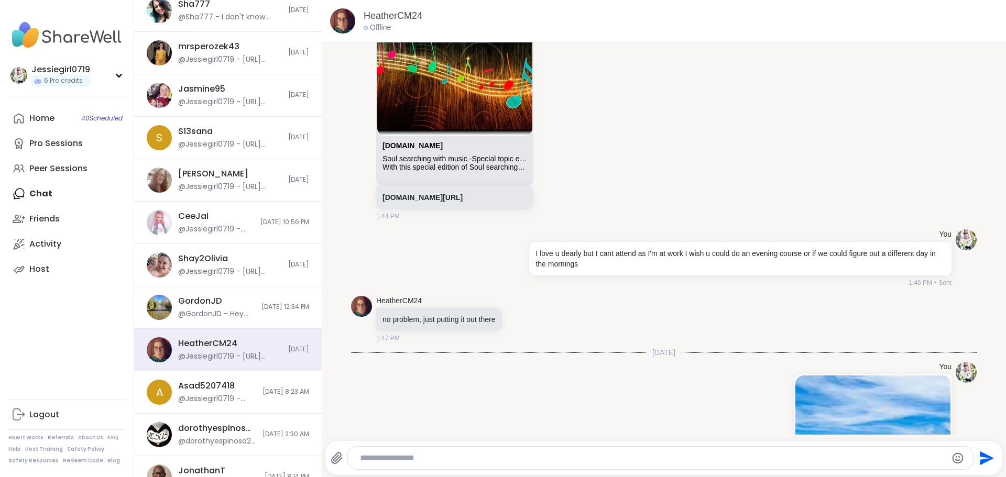
scroll to position [236, 0]
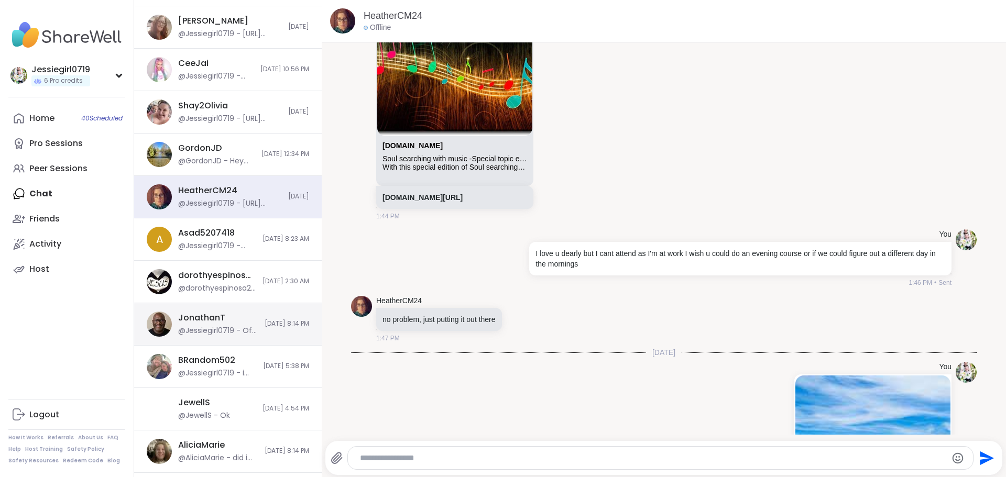
click at [237, 328] on div "@Jessiegirl0719 - Of course" at bounding box center [218, 331] width 80 height 10
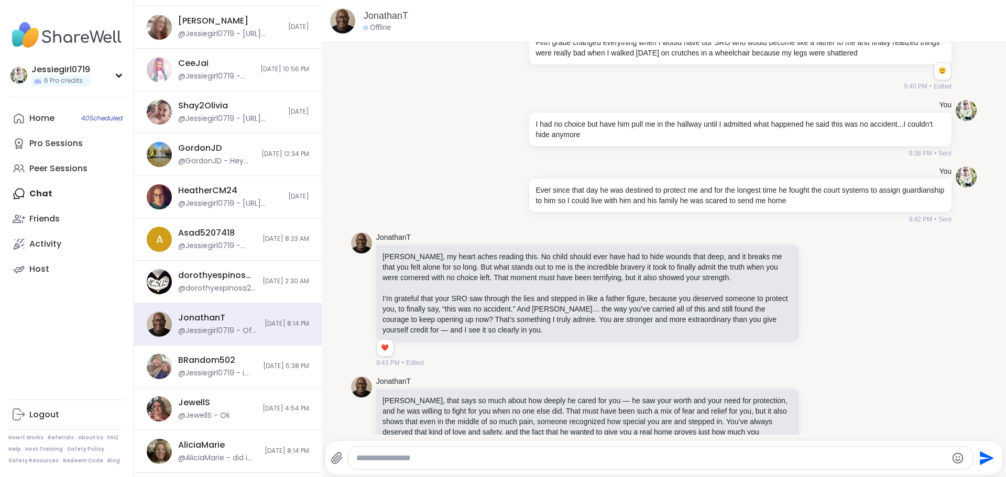
click at [692, 459] on textarea "Type your message" at bounding box center [651, 458] width 591 height 10
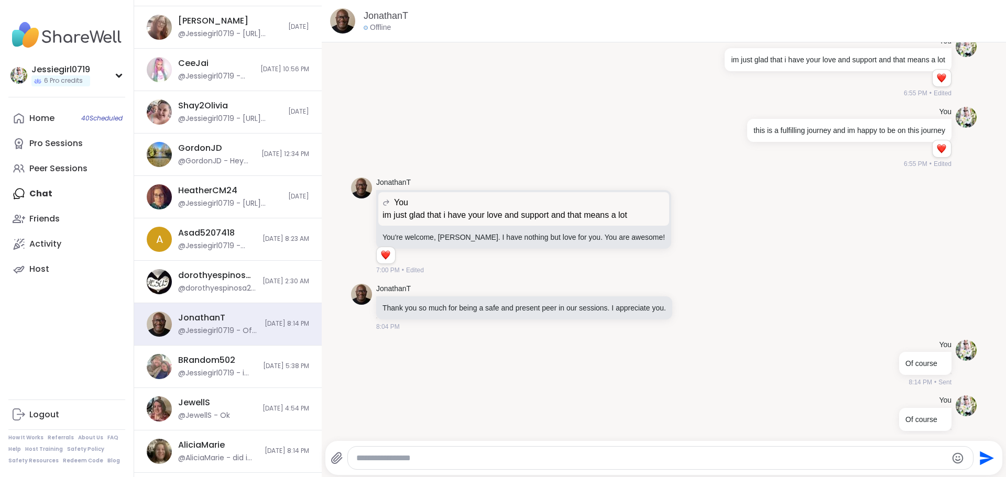
paste textarea "**********"
type textarea "**********"
click at [978, 463] on icon "Send" at bounding box center [985, 458] width 17 height 17
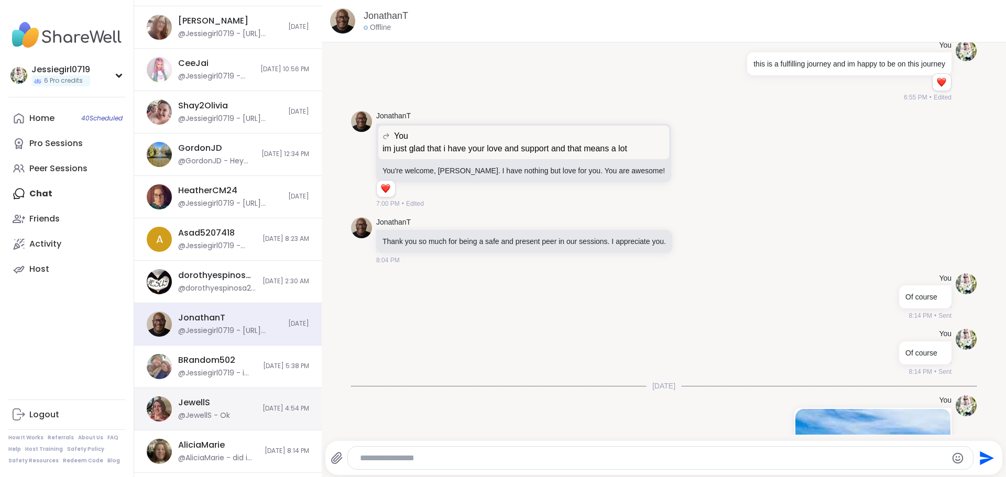
click at [263, 409] on span "9/2/2025, 4:54 PM" at bounding box center [286, 409] width 47 height 9
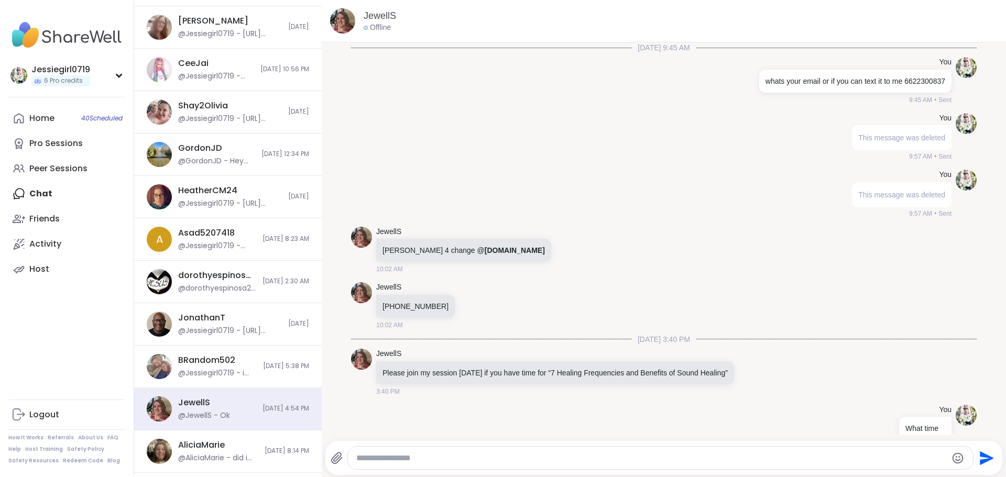
scroll to position [133, 0]
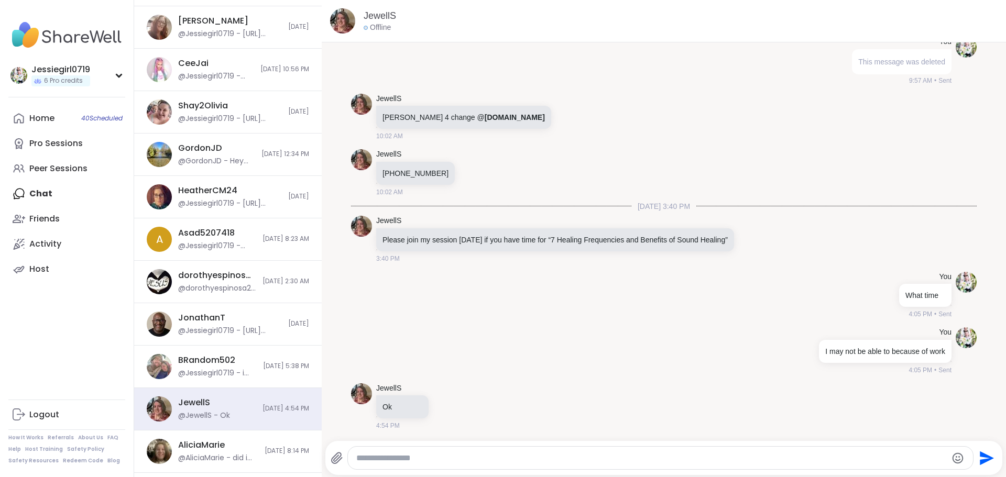
click at [660, 458] on textarea "Type your message" at bounding box center [651, 458] width 591 height 10
paste textarea "**********"
type textarea "**********"
click at [974, 458] on button "Send" at bounding box center [986, 459] width 24 height 24
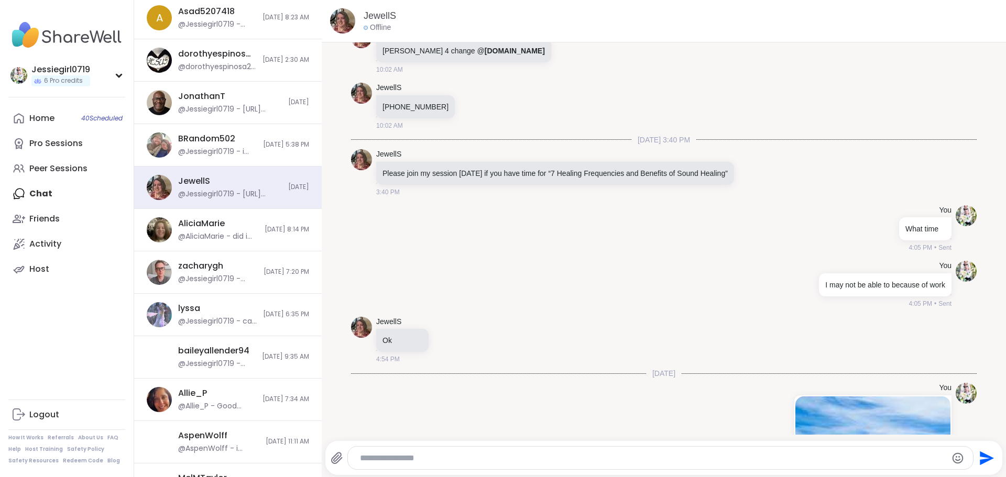
scroll to position [470, 0]
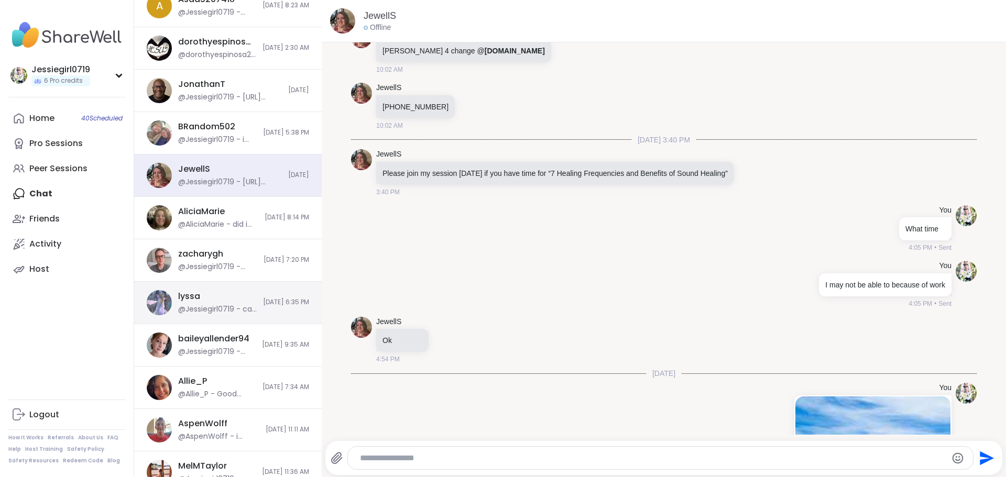
click at [235, 302] on div "lyssa @Jessiegirl0719 - can u possibly open up a spot for me tonight" at bounding box center [217, 303] width 79 height 24
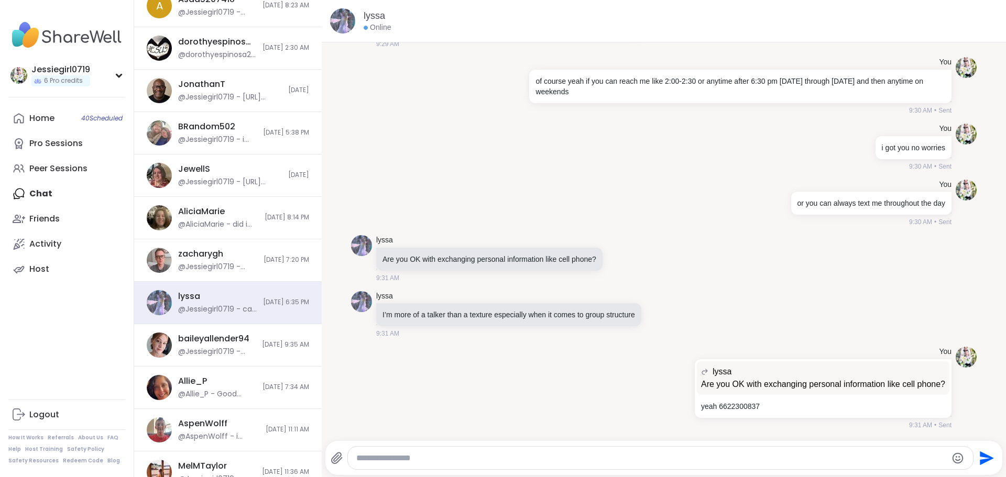
scroll to position [8080, 0]
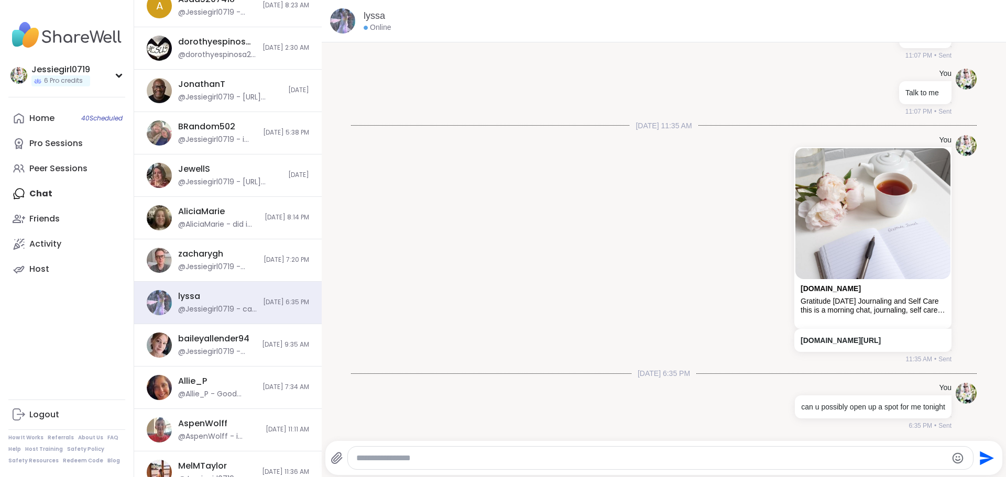
click at [660, 456] on textarea "Type your message" at bounding box center [651, 458] width 591 height 10
paste textarea "**********"
type textarea "**********"
click at [977, 456] on icon "Send" at bounding box center [985, 458] width 17 height 17
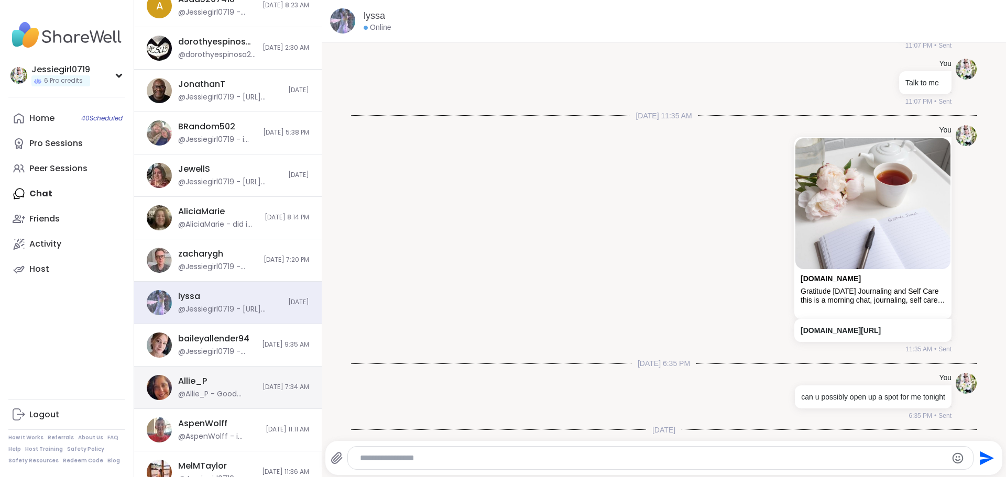
scroll to position [8146, 0]
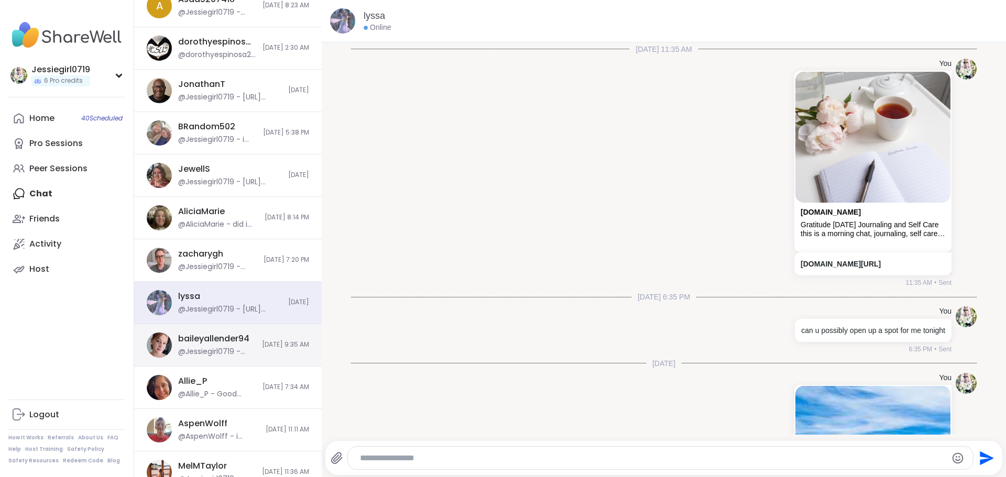
click at [226, 344] on div "baileyallender94" at bounding box center [213, 339] width 71 height 12
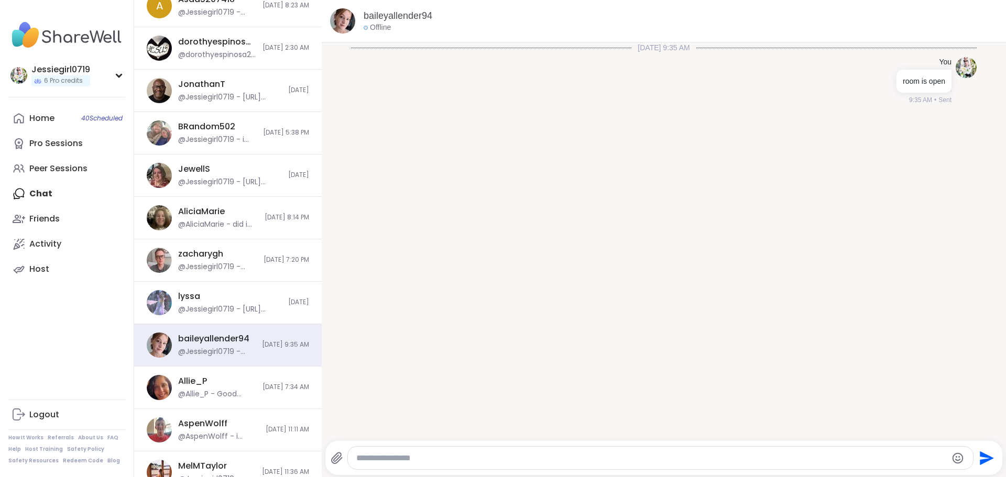
click at [708, 457] on textarea "Type your message" at bounding box center [651, 458] width 591 height 10
paste textarea "**********"
type textarea "**********"
click at [979, 458] on icon "Send" at bounding box center [985, 458] width 17 height 17
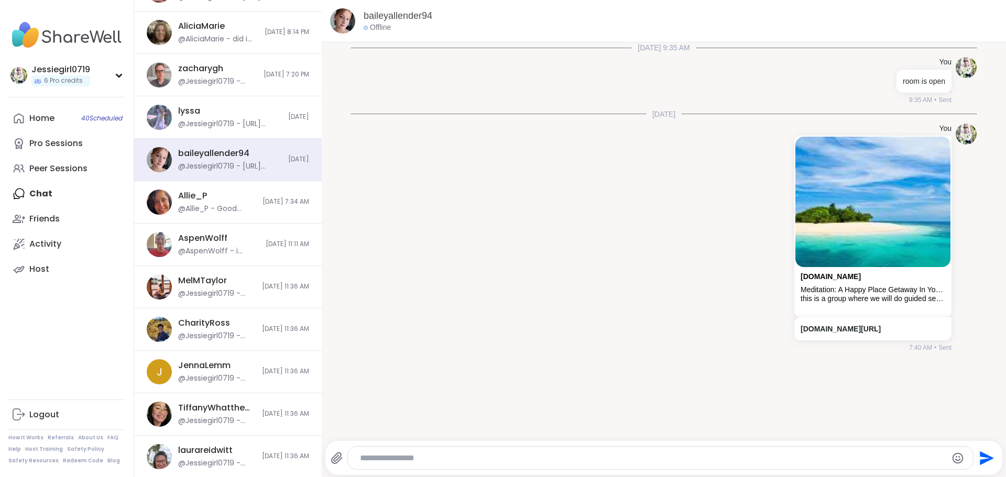
scroll to position [656, 0]
click at [233, 369] on div "JennaLemm @Jessiegirl0719 - https://sharewellnow.com/series/c96eadb4-84c5-4a17-…" at bounding box center [217, 371] width 78 height 24
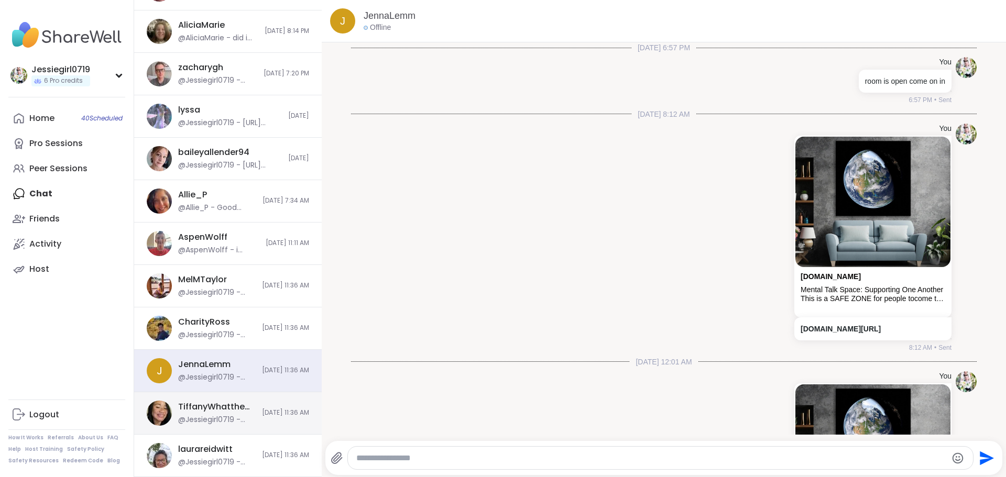
scroll to position [1389, 0]
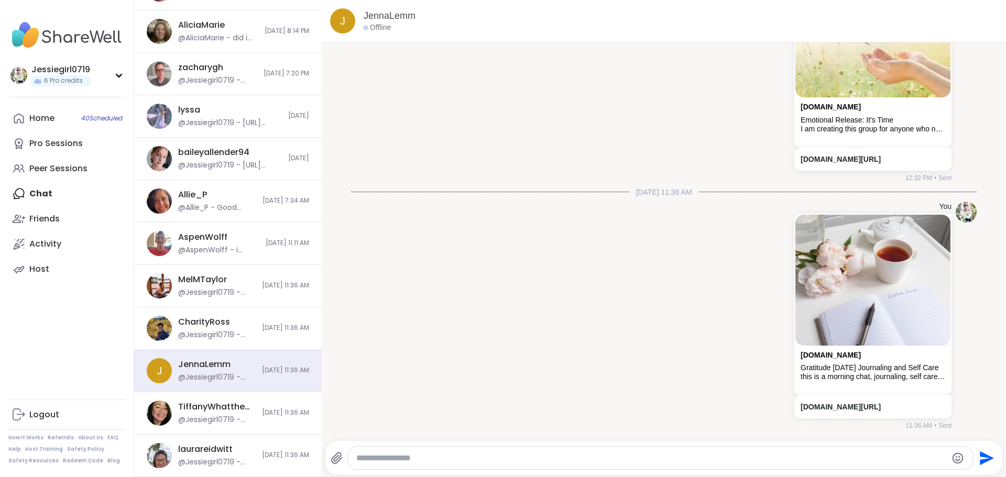
click at [646, 467] on div at bounding box center [661, 458] width 626 height 23
click at [646, 454] on textarea "Type your message" at bounding box center [651, 458] width 591 height 10
paste textarea "**********"
type textarea "**********"
click at [980, 453] on icon "Send" at bounding box center [985, 458] width 17 height 17
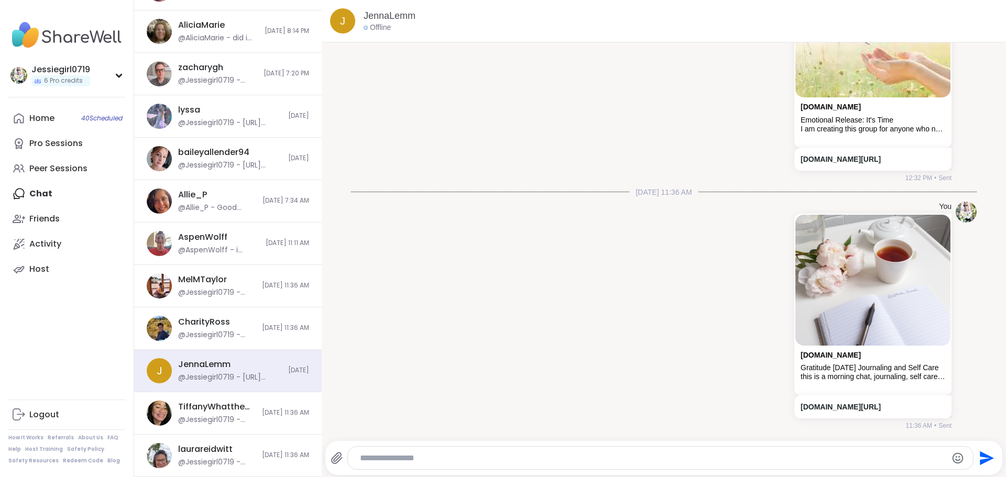
scroll to position [1455, 0]
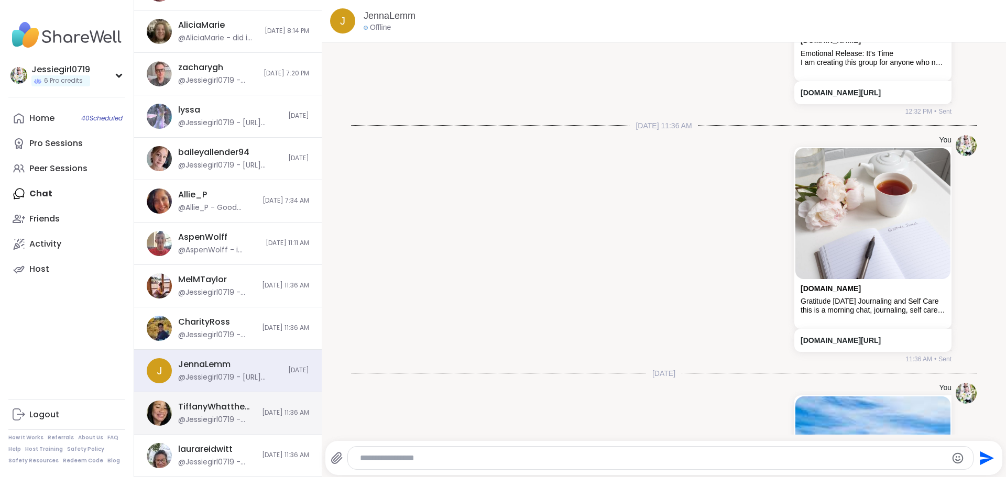
click at [235, 418] on div "@Jessiegirl0719 - https://sharewellnow.com/series/c96eadb4-84c5-4a17-ac07-4a8b4…" at bounding box center [217, 420] width 78 height 10
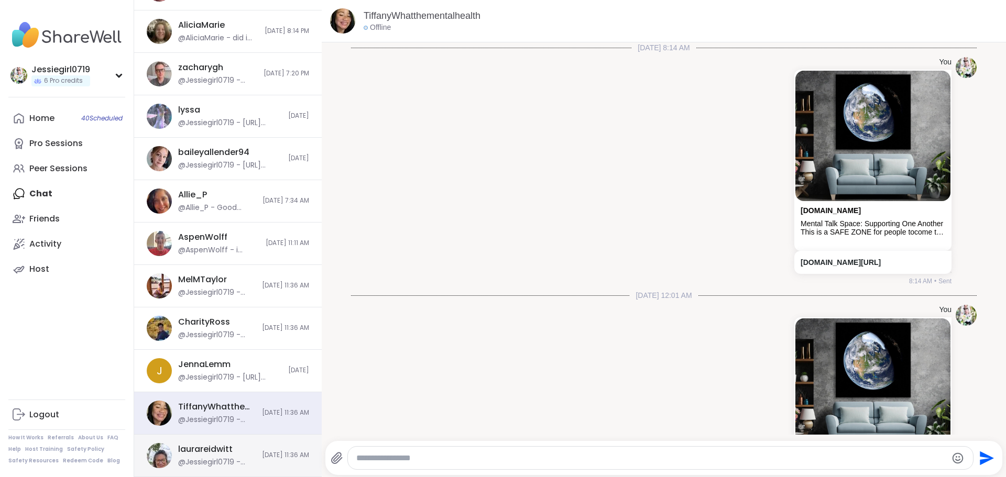
scroll to position [1322, 0]
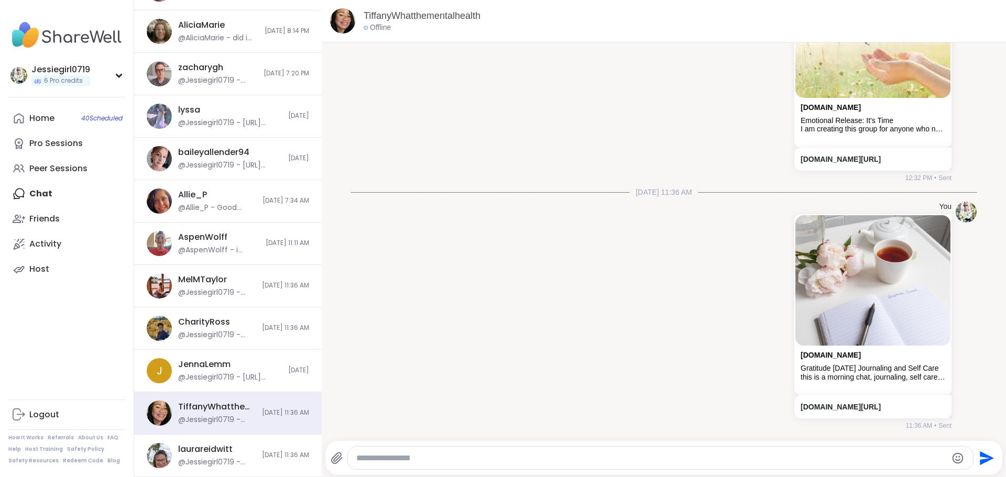
click at [699, 462] on textarea "Type your message" at bounding box center [651, 458] width 591 height 10
paste textarea "**********"
type textarea "**********"
click at [977, 452] on icon "Send" at bounding box center [985, 458] width 17 height 17
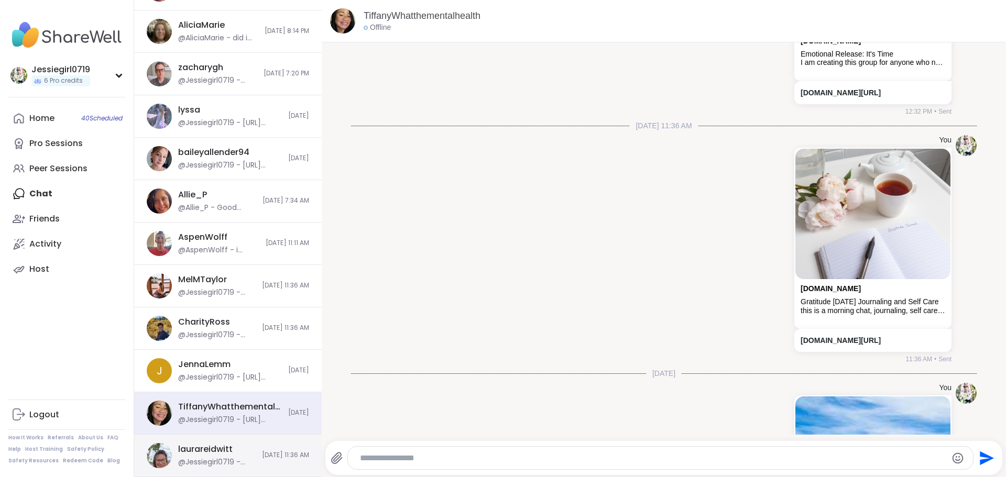
click at [259, 444] on div "laurareidwitt @Jessiegirl0719 - https://sharewellnow.com/series/c96eadb4-84c5-4…" at bounding box center [228, 456] width 188 height 42
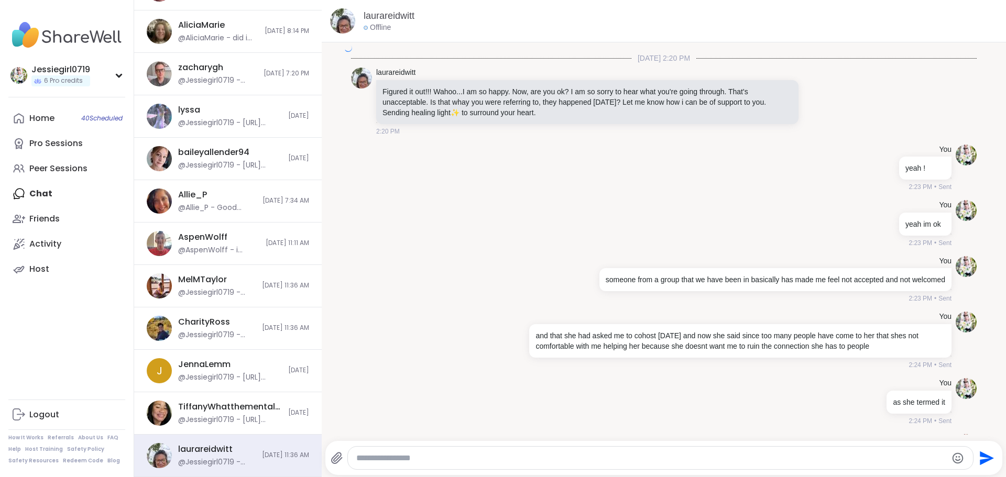
scroll to position [2412, 0]
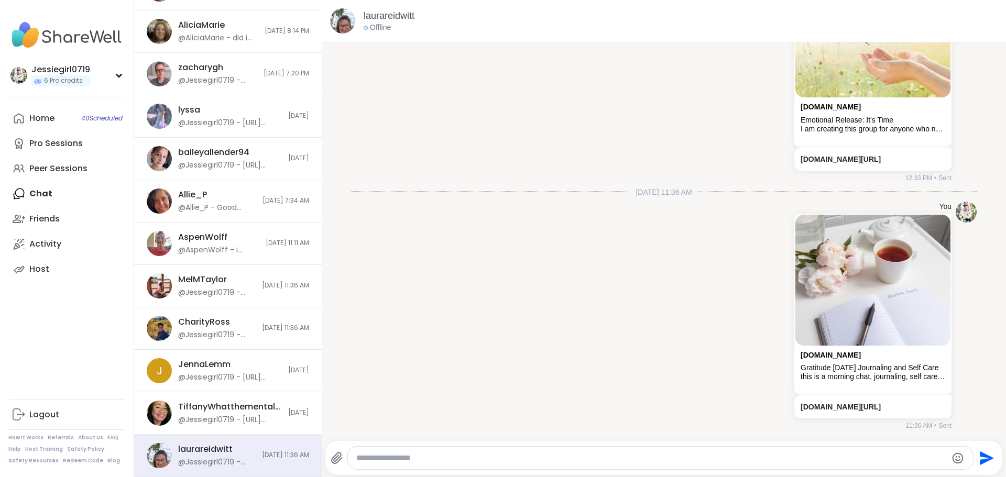
click at [527, 460] on textarea "Type your message" at bounding box center [651, 458] width 591 height 10
paste textarea "**********"
type textarea "**********"
click at [980, 462] on icon "Send" at bounding box center [987, 458] width 14 height 14
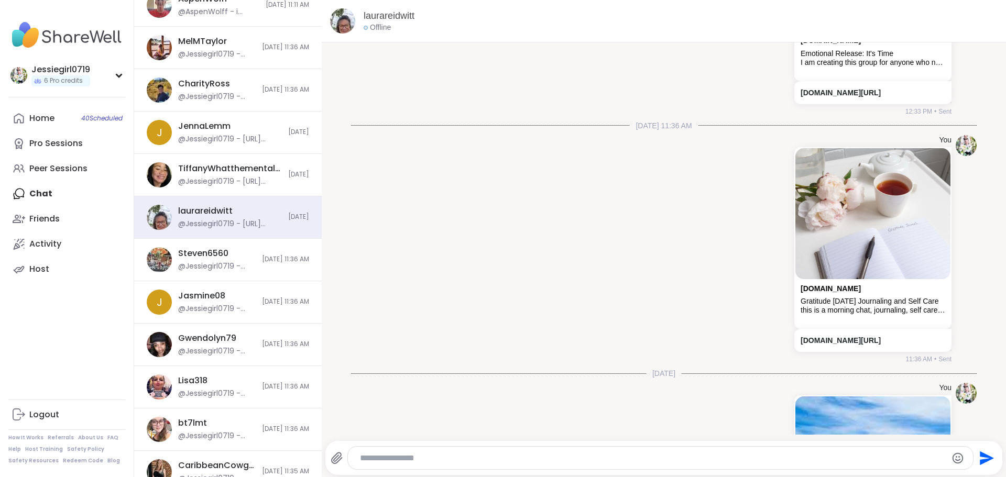
scroll to position [897, 0]
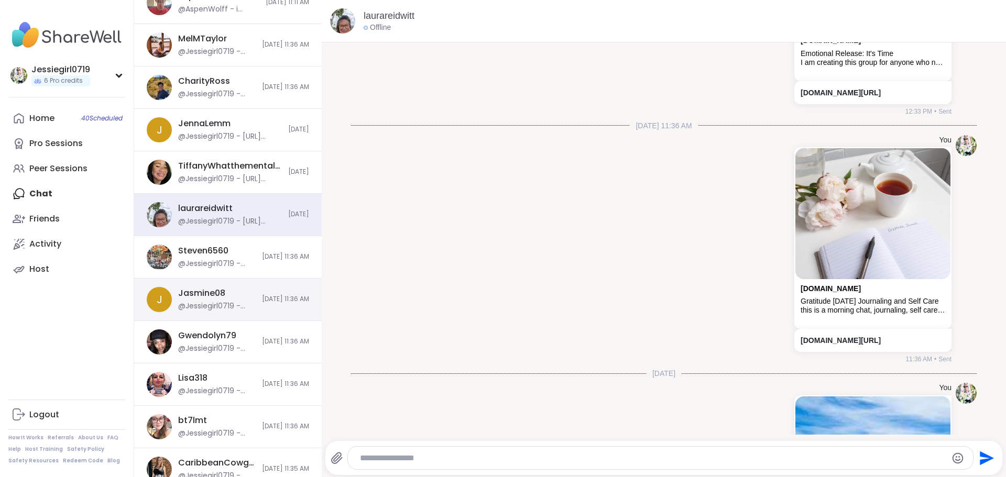
click at [232, 304] on div "@Jessiegirl0719 - https://sharewellnow.com/series/c96eadb4-84c5-4a17-ac07-4a8b4…" at bounding box center [217, 306] width 78 height 10
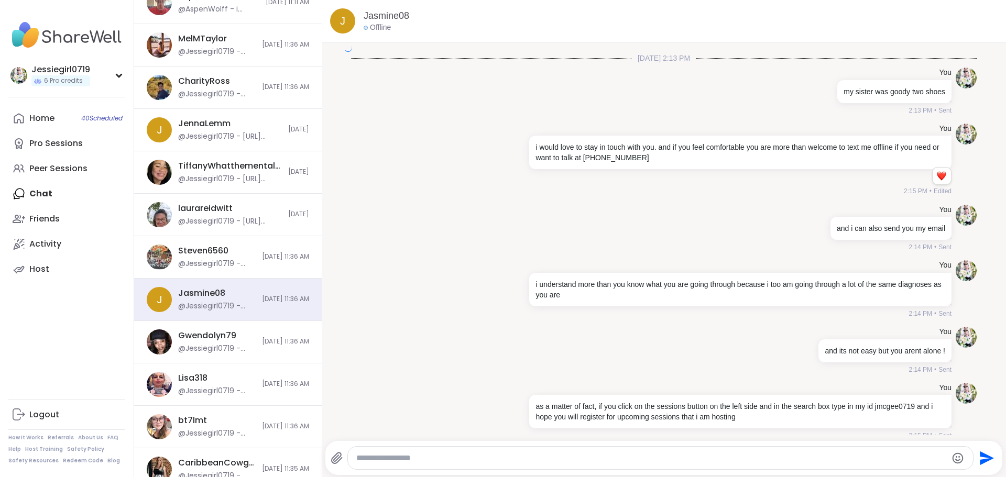
scroll to position [2535, 0]
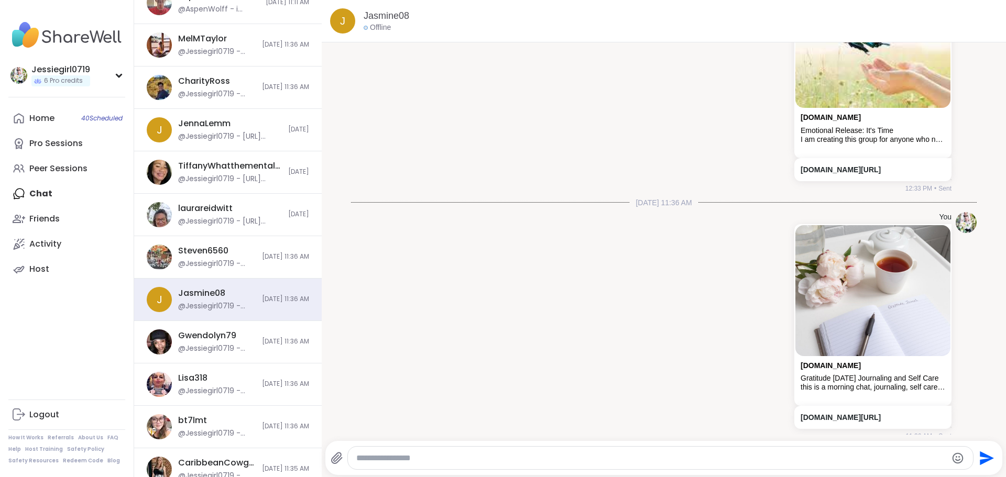
click at [654, 456] on textarea "Type your message" at bounding box center [651, 458] width 591 height 10
paste textarea "**********"
type textarea "**********"
click at [977, 459] on icon "Send" at bounding box center [985, 458] width 17 height 17
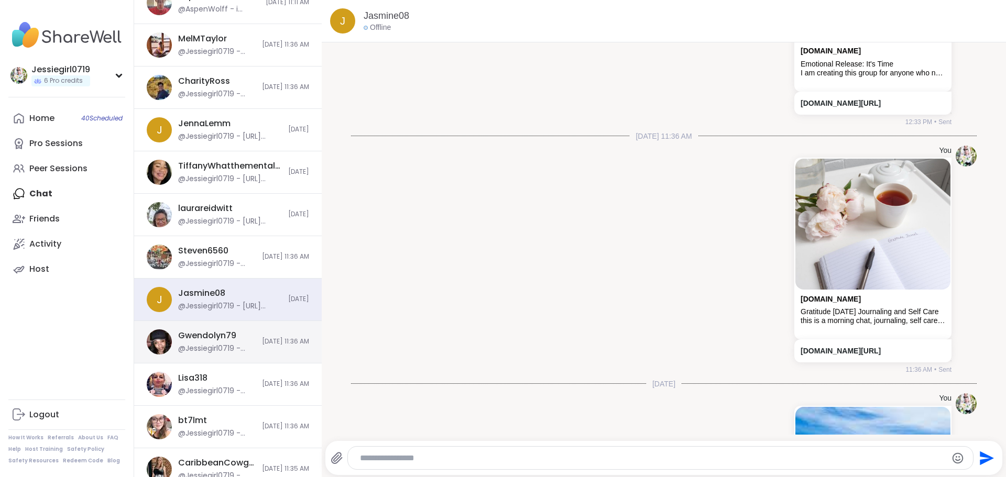
click at [262, 344] on span "8/28/2025, 11:36 AM" at bounding box center [285, 342] width 47 height 9
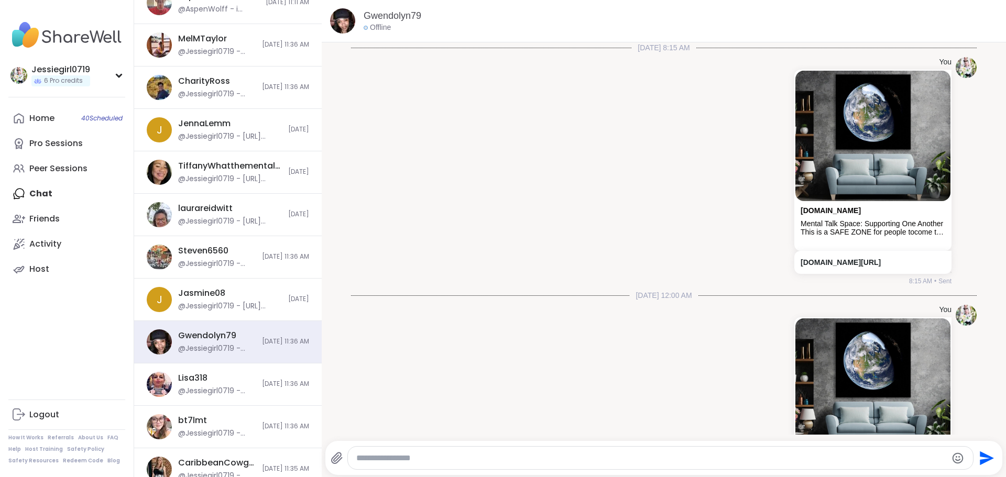
scroll to position [1074, 0]
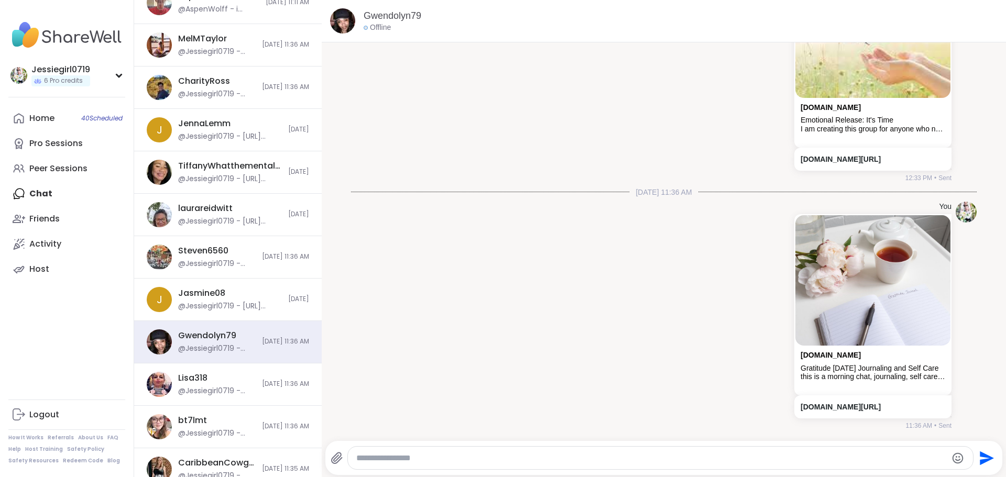
click at [759, 463] on textarea "Type your message" at bounding box center [651, 458] width 591 height 10
paste textarea "**********"
type textarea "**********"
click at [981, 449] on button "Send" at bounding box center [986, 459] width 24 height 24
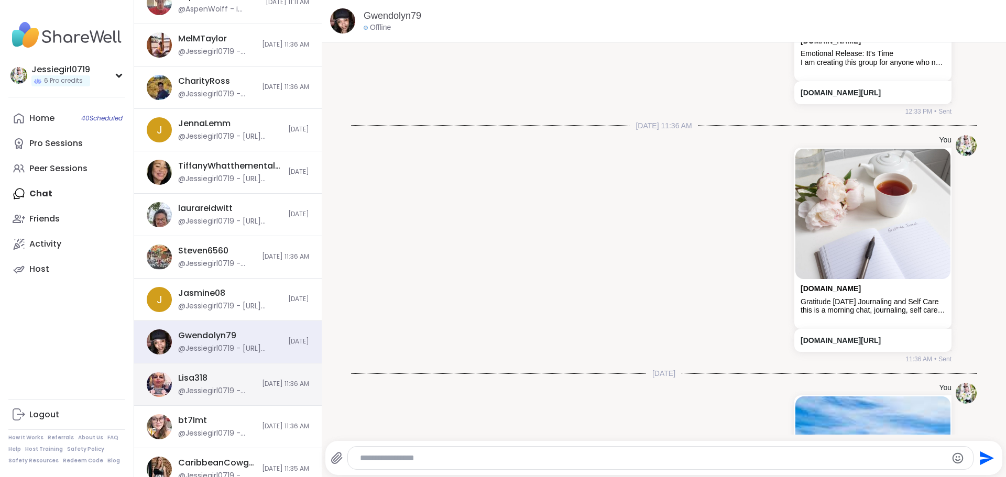
click at [192, 383] on div "Lisa318" at bounding box center [192, 379] width 29 height 12
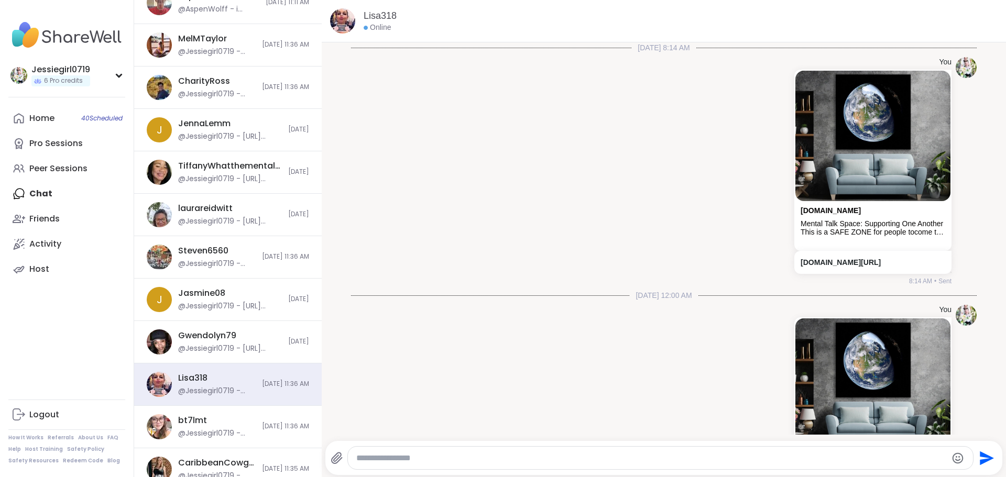
scroll to position [1074, 0]
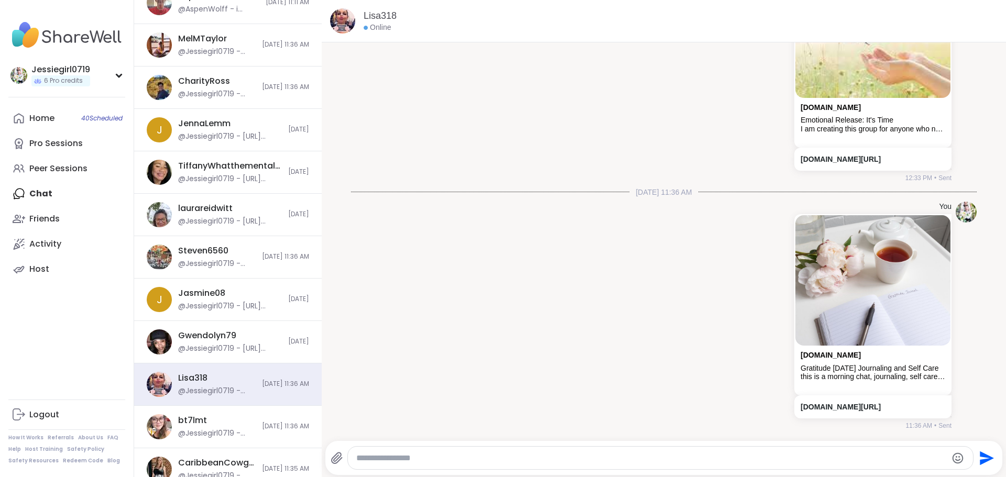
click at [878, 458] on textarea "Type your message" at bounding box center [651, 458] width 591 height 10
paste textarea "**********"
type textarea "**********"
drag, startPoint x: 981, startPoint y: 459, endPoint x: 912, endPoint y: 453, distance: 68.9
click at [981, 458] on icon "Send" at bounding box center [987, 458] width 14 height 14
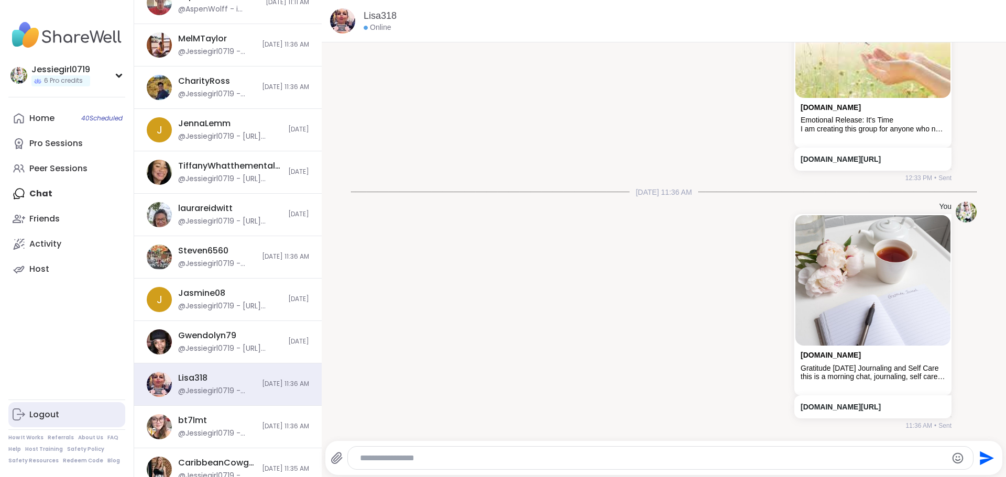
scroll to position [1141, 0]
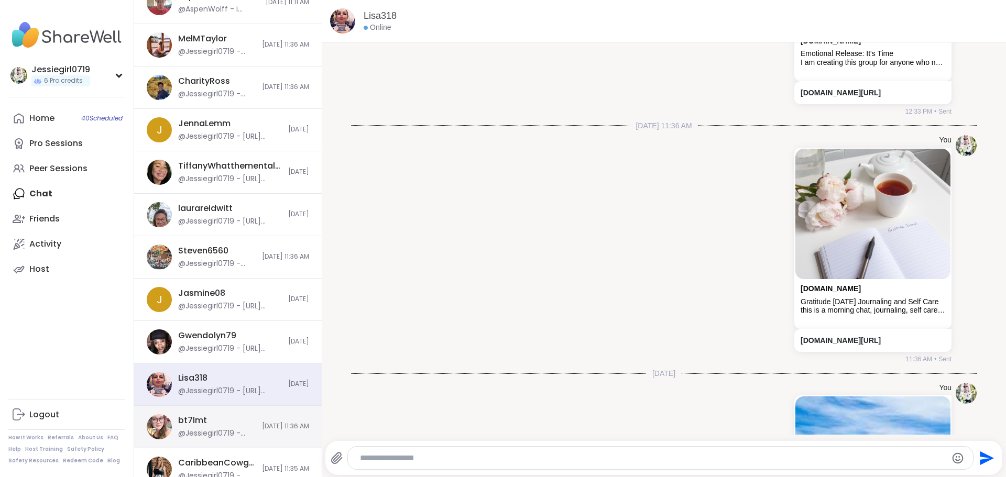
click at [256, 419] on div "bt7lmt @Jessiegirl0719 - https://sharewellnow.com/series/c96eadb4-84c5-4a17-ac0…" at bounding box center [228, 427] width 188 height 42
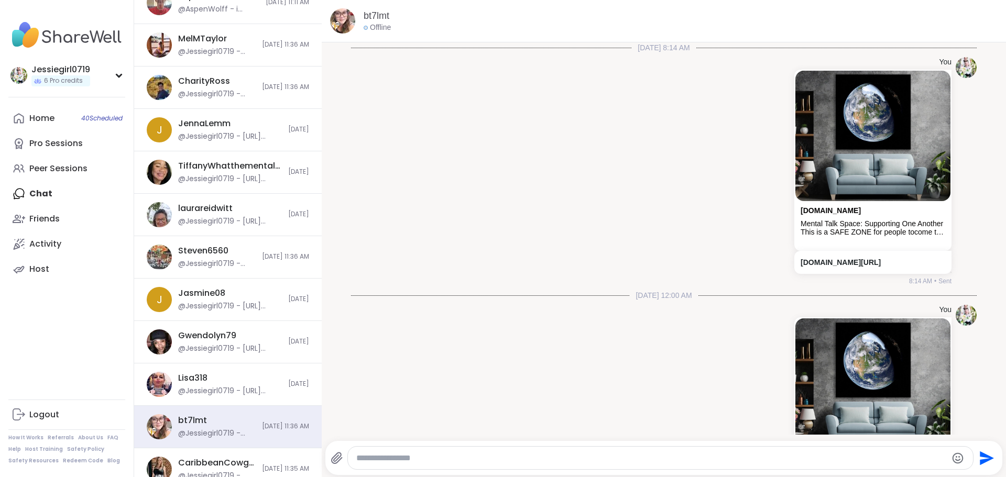
scroll to position [1074, 0]
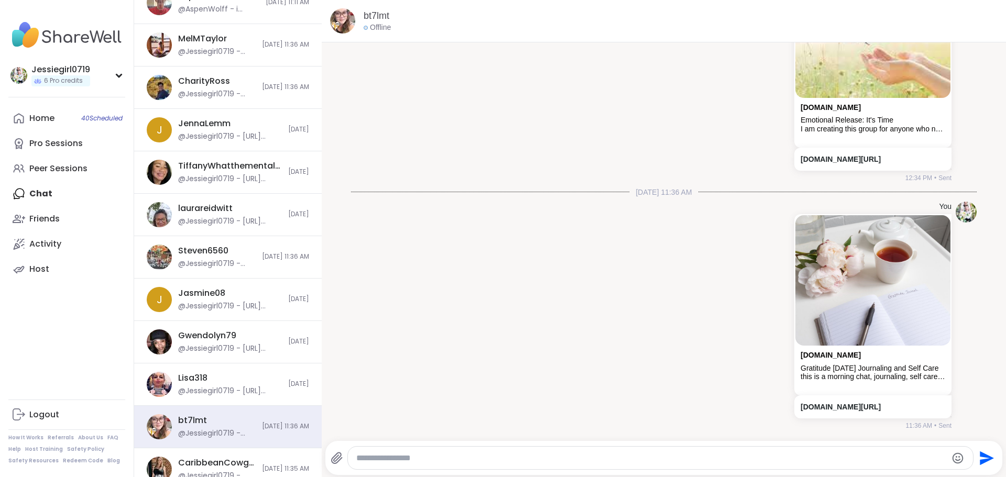
click at [736, 451] on div at bounding box center [661, 458] width 626 height 23
click at [743, 460] on textarea "Type your message" at bounding box center [651, 458] width 591 height 10
paste textarea "**********"
type textarea "**********"
click at [980, 454] on icon "Send" at bounding box center [987, 458] width 14 height 14
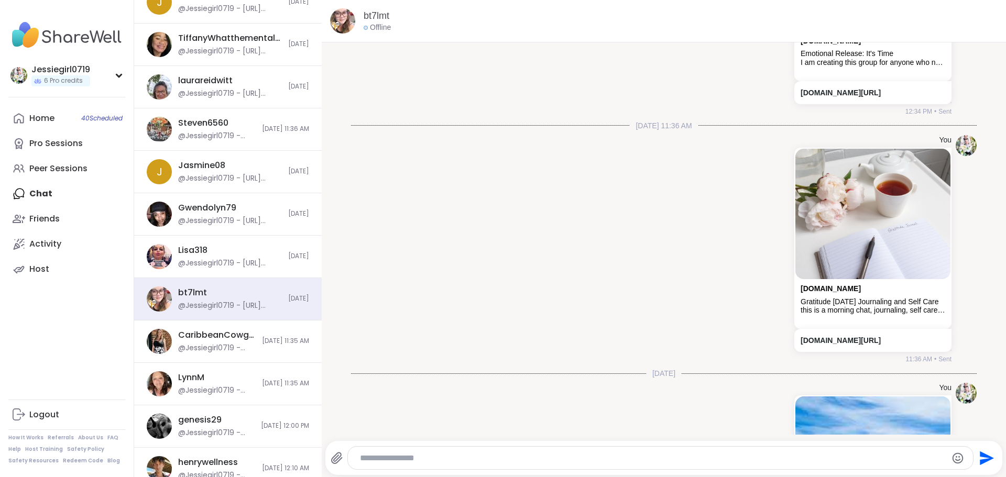
scroll to position [1069, 0]
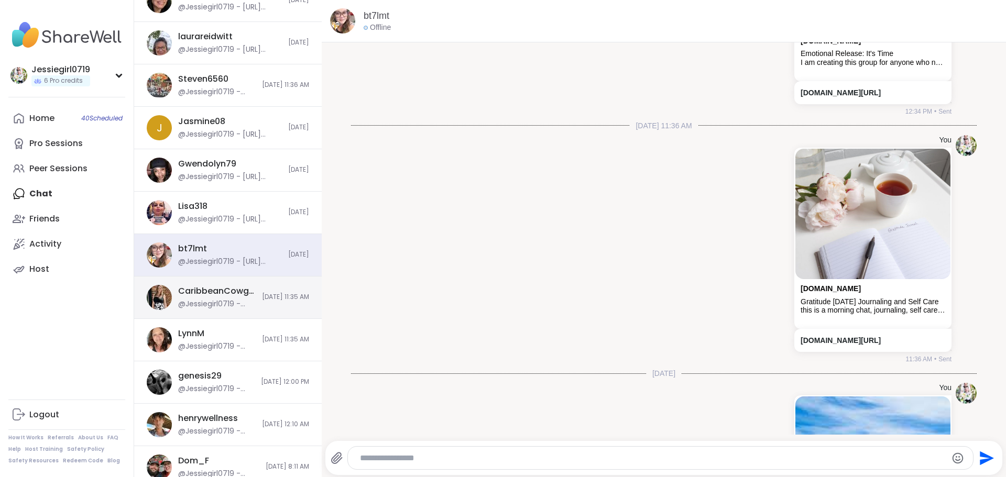
click at [262, 293] on span "8/28/2025, 11:35 AM" at bounding box center [285, 297] width 47 height 9
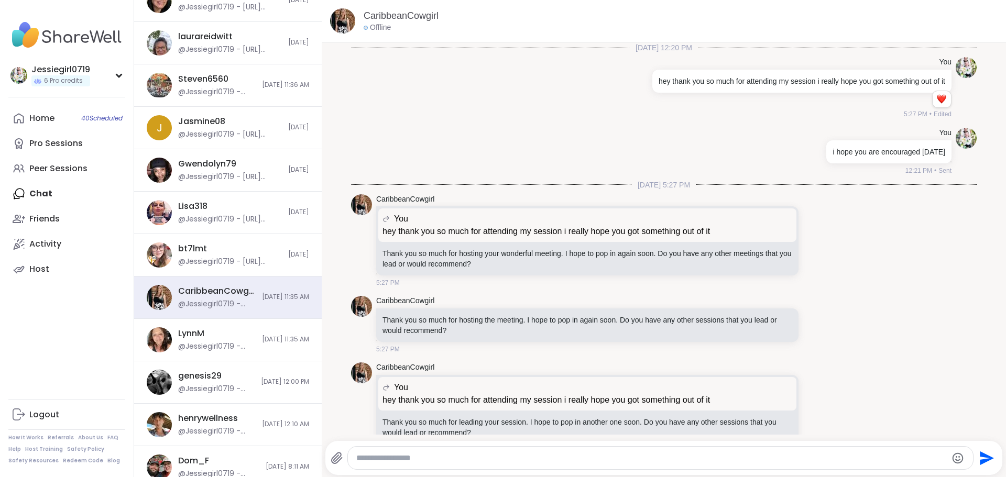
scroll to position [1684, 0]
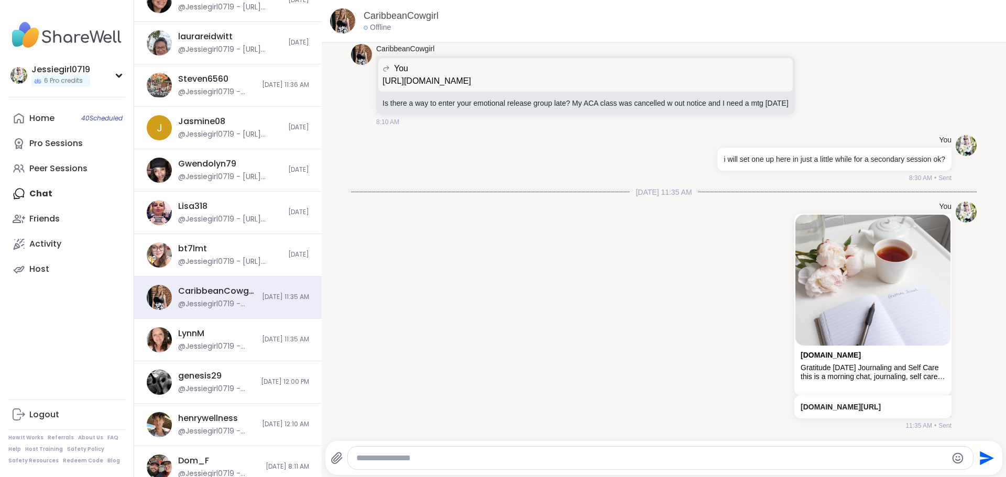
click at [682, 460] on textarea "Type your message" at bounding box center [651, 458] width 591 height 10
paste textarea "**********"
type textarea "**********"
click at [984, 450] on icon "Send" at bounding box center [985, 458] width 17 height 17
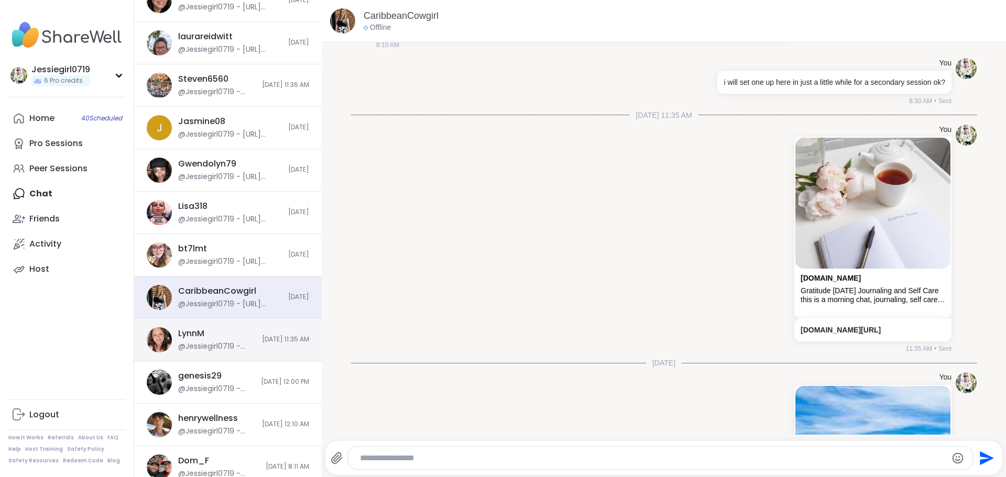
click at [226, 341] on div "LynnM @Jessiegirl0719 - https://sharewellnow.com/series/c96eadb4-84c5-4a17-ac07…" at bounding box center [217, 340] width 78 height 24
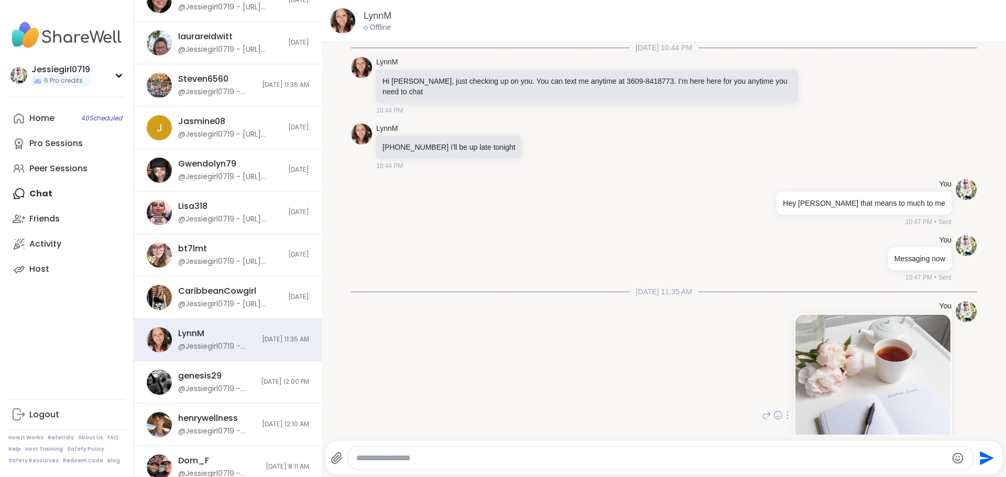
scroll to position [100, 0]
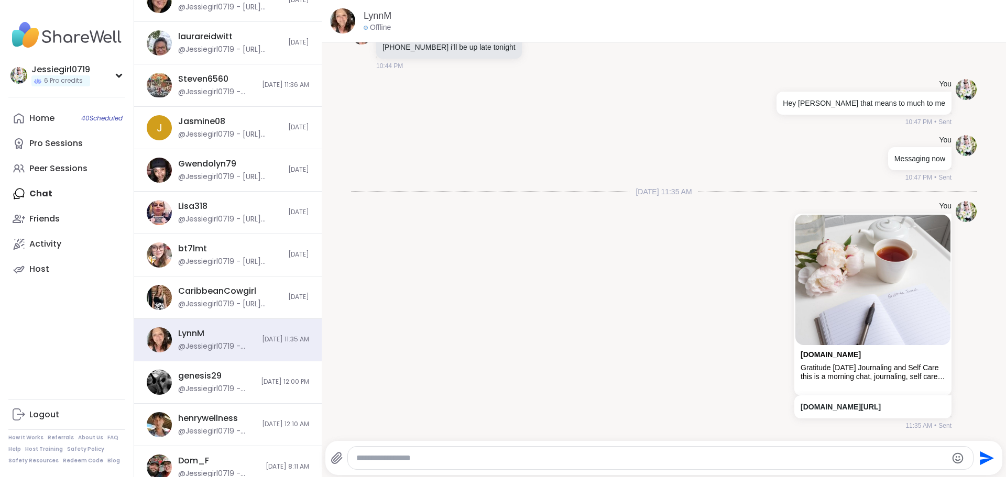
click at [648, 456] on textarea "Type your message" at bounding box center [651, 458] width 591 height 10
paste textarea "**********"
type textarea "**********"
click at [977, 460] on icon "Send" at bounding box center [985, 458] width 17 height 17
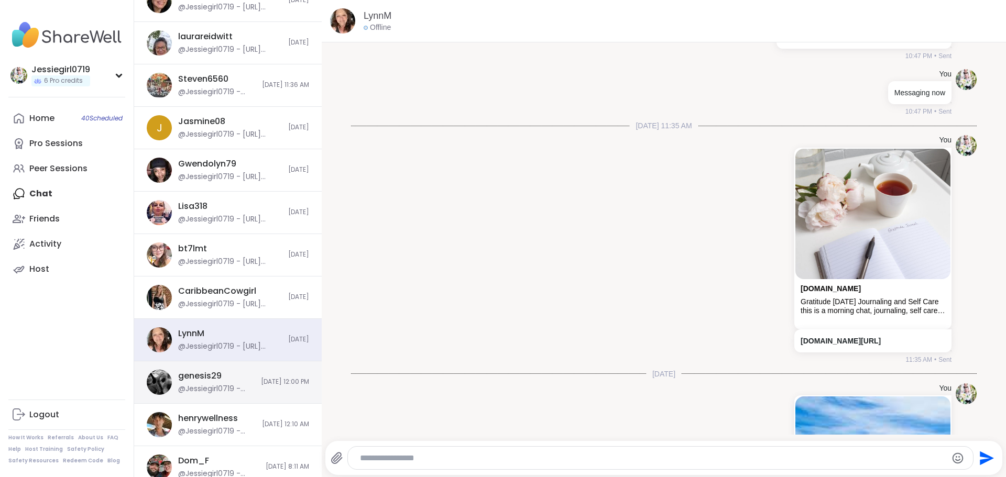
click at [225, 386] on div "@Jessiegirl0719 - https://sharewellnow.com/series/5a7cb29f-963c-48ce-8b61-d822b…" at bounding box center [216, 389] width 77 height 10
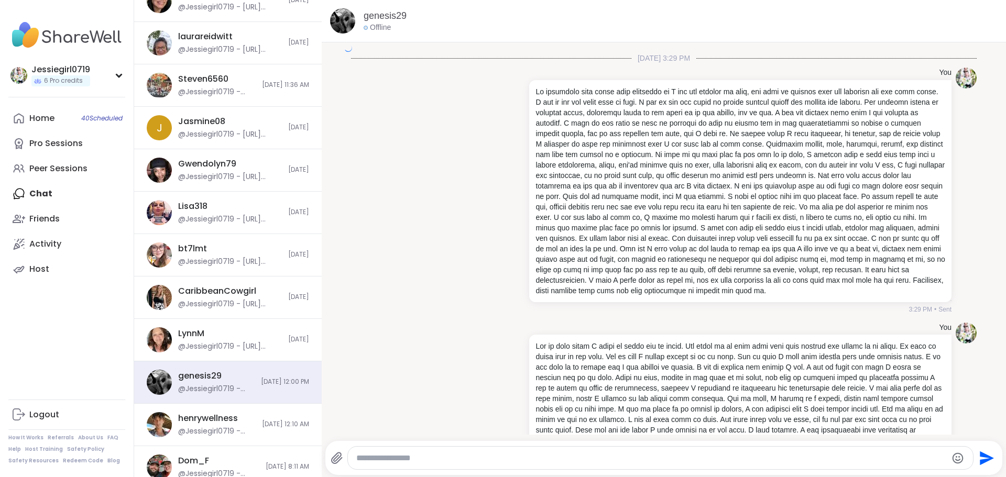
scroll to position [5896, 0]
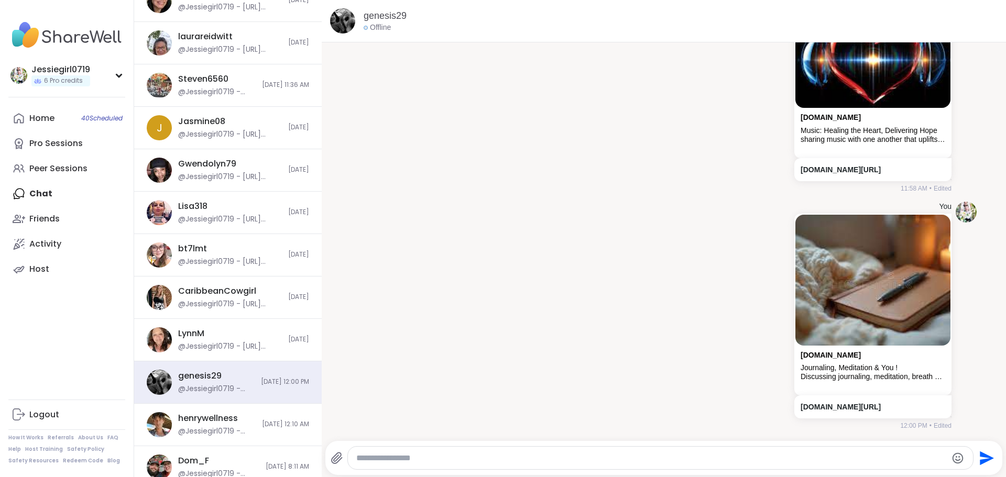
click at [784, 461] on textarea "Type your message" at bounding box center [651, 458] width 591 height 10
paste textarea "**********"
type textarea "**********"
click at [980, 460] on icon "Send" at bounding box center [987, 458] width 14 height 14
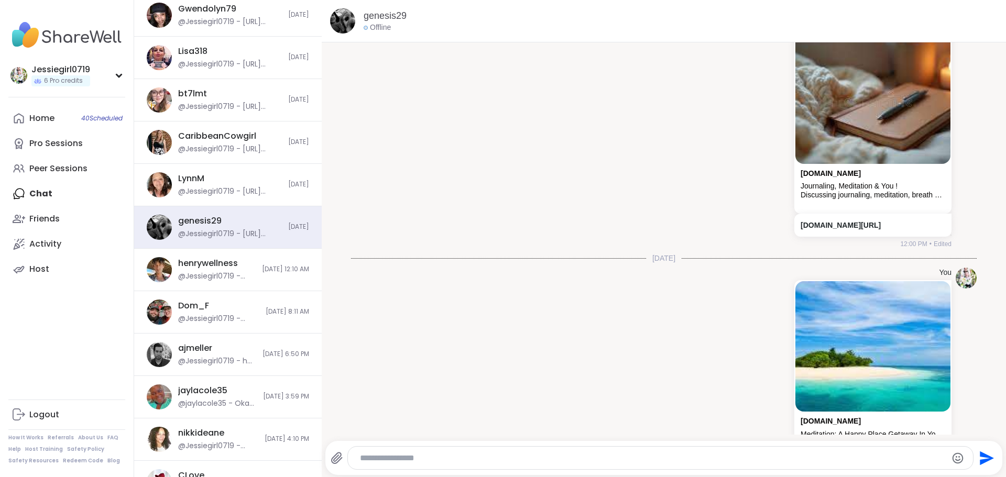
scroll to position [1249, 0]
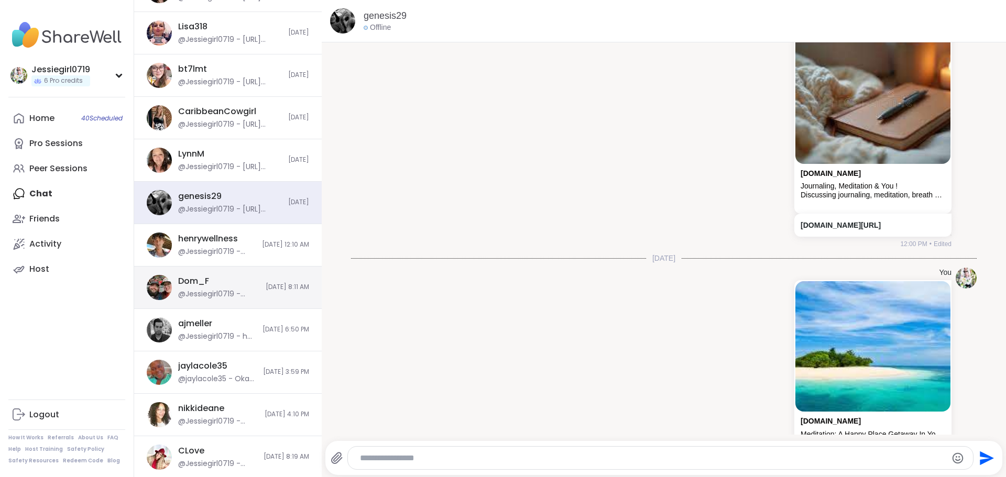
click at [273, 278] on div "Dom_F @Jessiegirl0719 - https://sharewellnow.com/series/828af98b-34a5-4b67-978c…" at bounding box center [228, 288] width 188 height 42
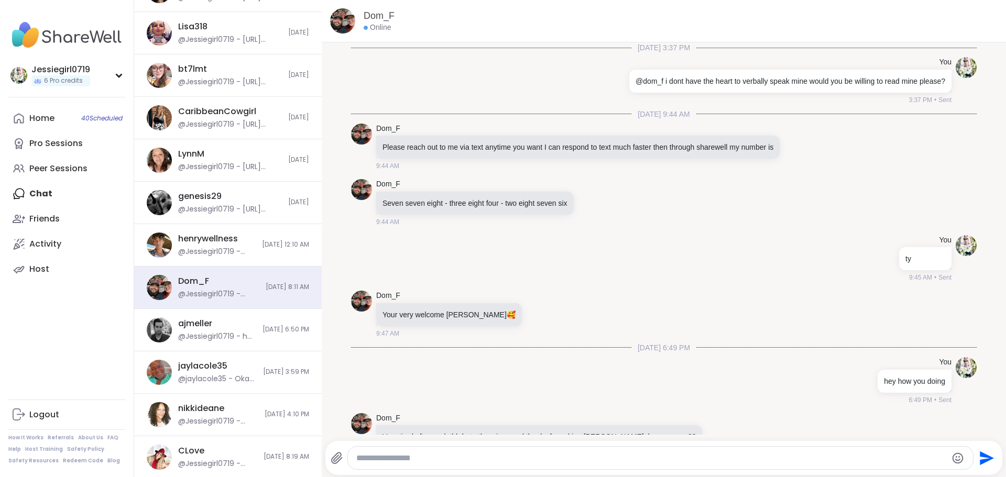
scroll to position [492, 0]
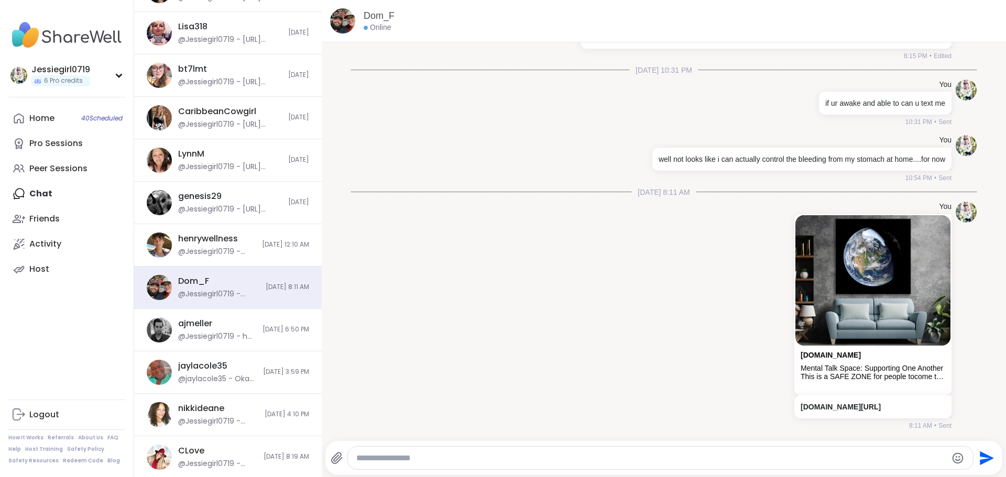
click at [619, 456] on textarea "Type your message" at bounding box center [651, 458] width 591 height 10
paste textarea "**********"
type textarea "**********"
click at [980, 460] on icon "Send" at bounding box center [987, 458] width 14 height 14
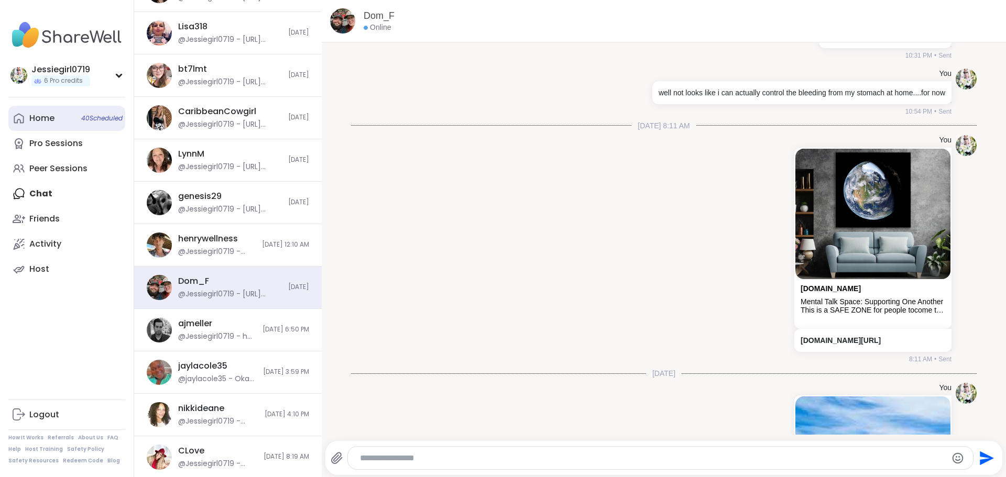
click at [50, 123] on div "Home 40 Scheduled" at bounding box center [41, 119] width 25 height 12
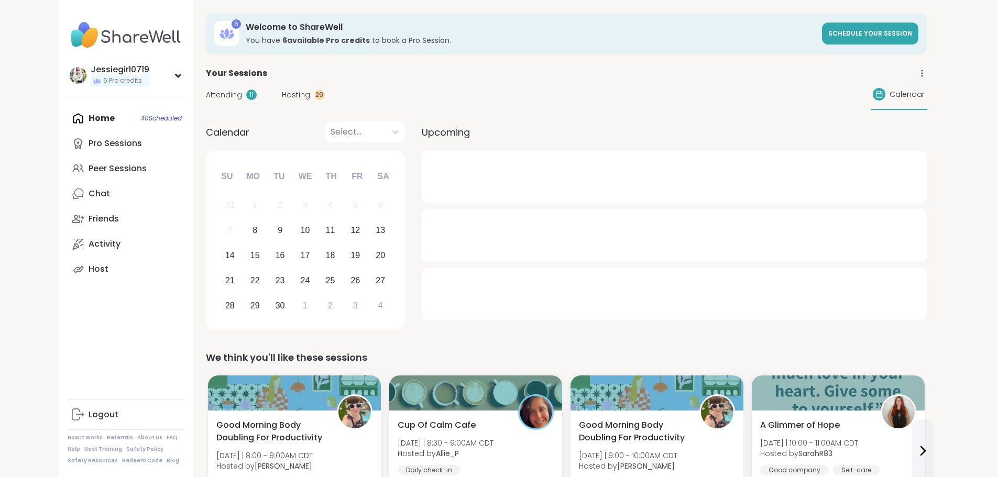
click at [68, 108] on div "Home 40 Scheduled Pro Sessions Peer Sessions Chat Friends Activity Host" at bounding box center [126, 194] width 117 height 176
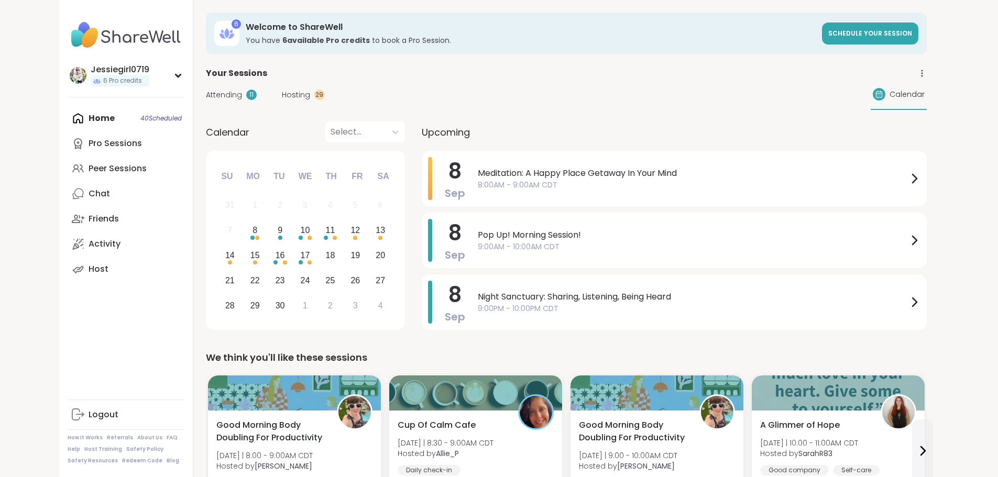
click at [68, 114] on div "Home 40 Scheduled Pro Sessions Peer Sessions Chat Friends Activity Host" at bounding box center [126, 194] width 117 height 176
click at [68, 116] on div "Home 40 Scheduled Pro Sessions Peer Sessions Chat Friends Activity Host" at bounding box center [126, 194] width 117 height 176
click at [282, 96] on span "Hosting" at bounding box center [296, 95] width 28 height 11
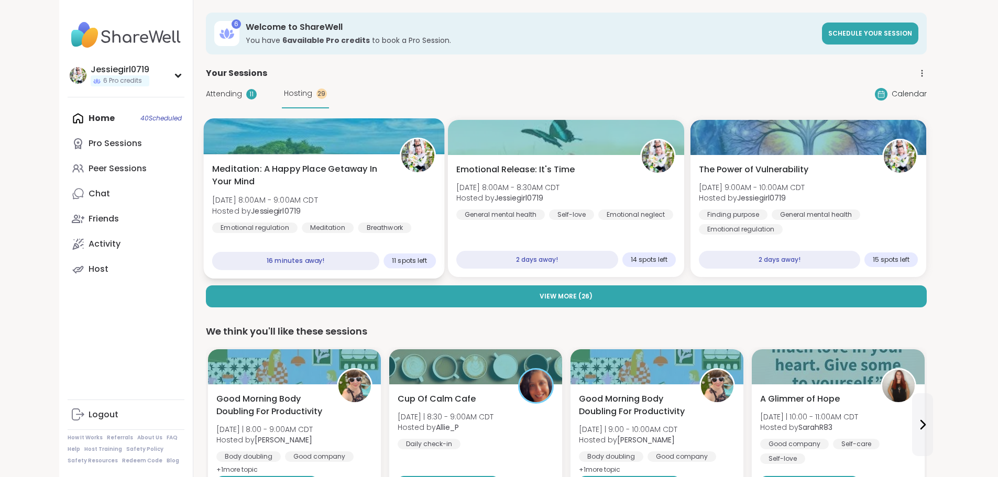
click at [239, 163] on span "Meditation: A Happy Place Getaway In Your Mind" at bounding box center [300, 176] width 176 height 26
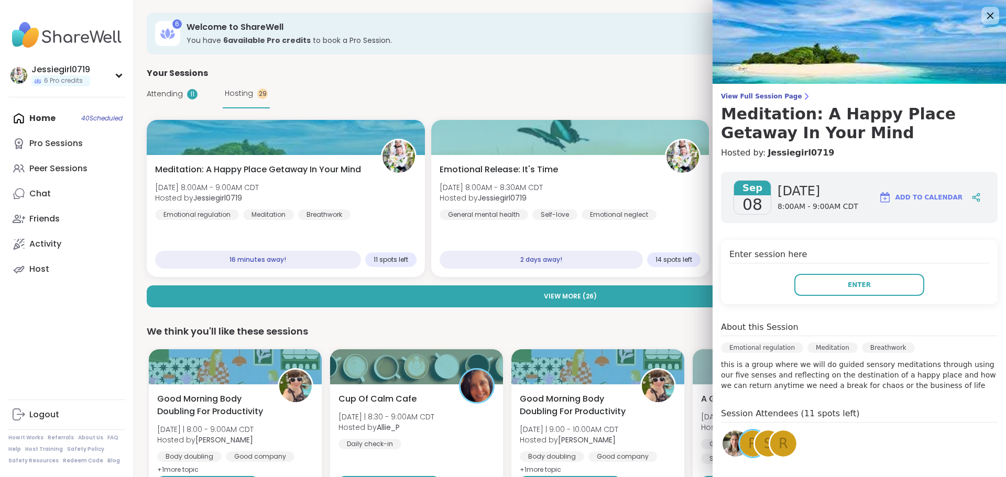
click at [984, 17] on icon at bounding box center [990, 15] width 13 height 13
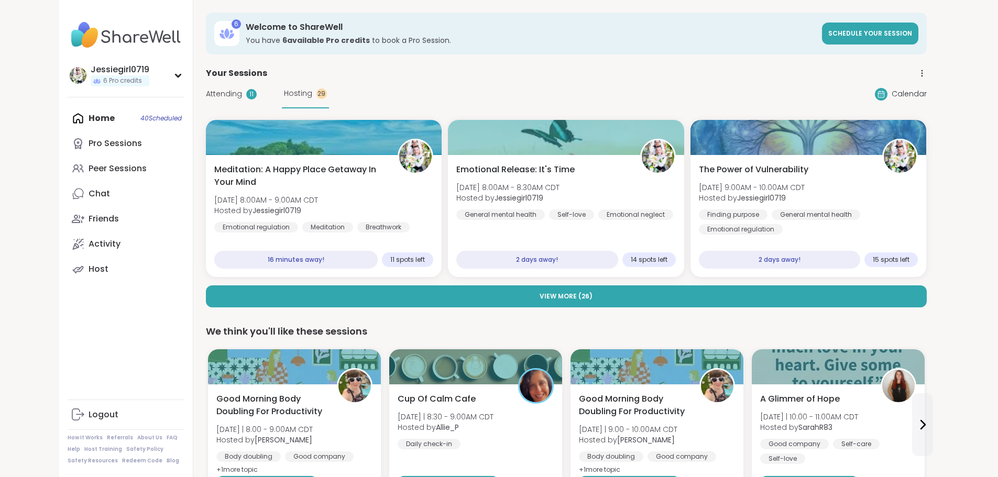
drag, startPoint x: 32, startPoint y: 191, endPoint x: 55, endPoint y: 167, distance: 33.0
click at [89, 191] on div "Chat" at bounding box center [99, 194] width 21 height 12
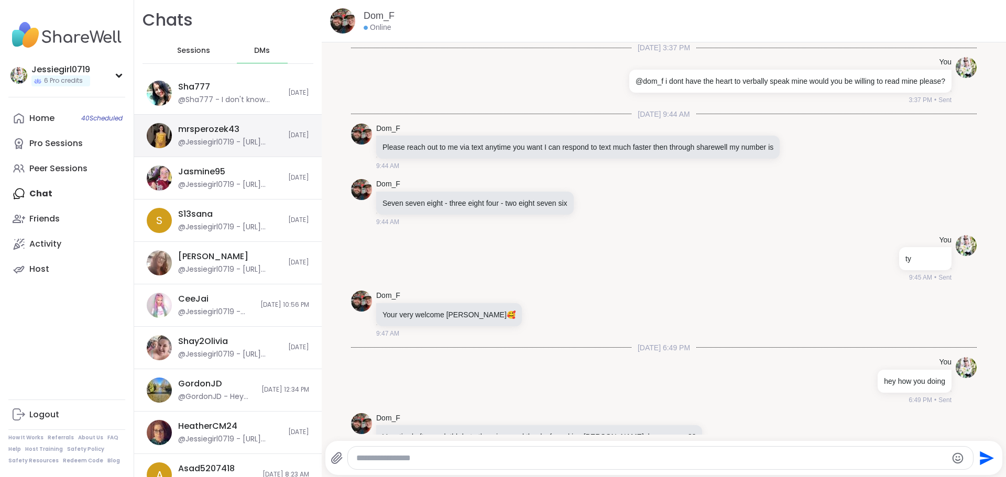
scroll to position [739, 0]
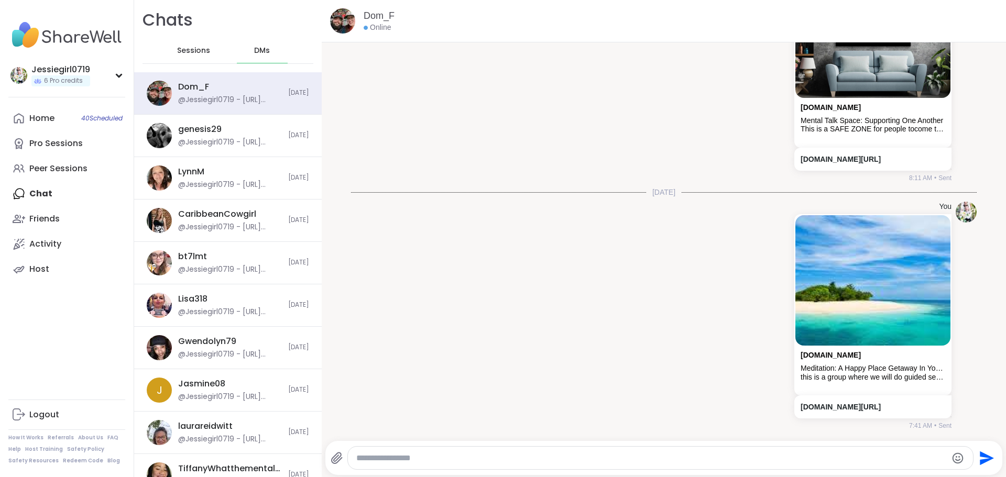
click at [181, 49] on span "Sessions" at bounding box center [193, 51] width 33 height 10
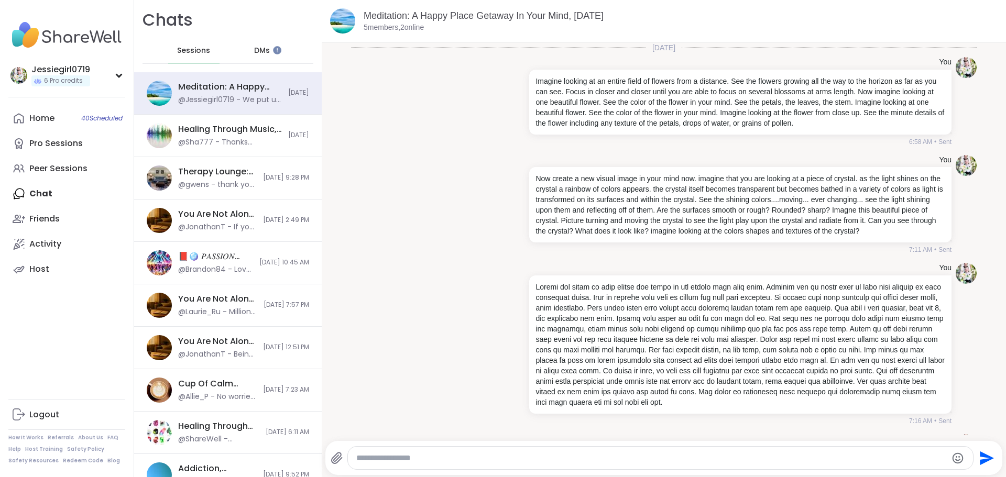
scroll to position [331, 0]
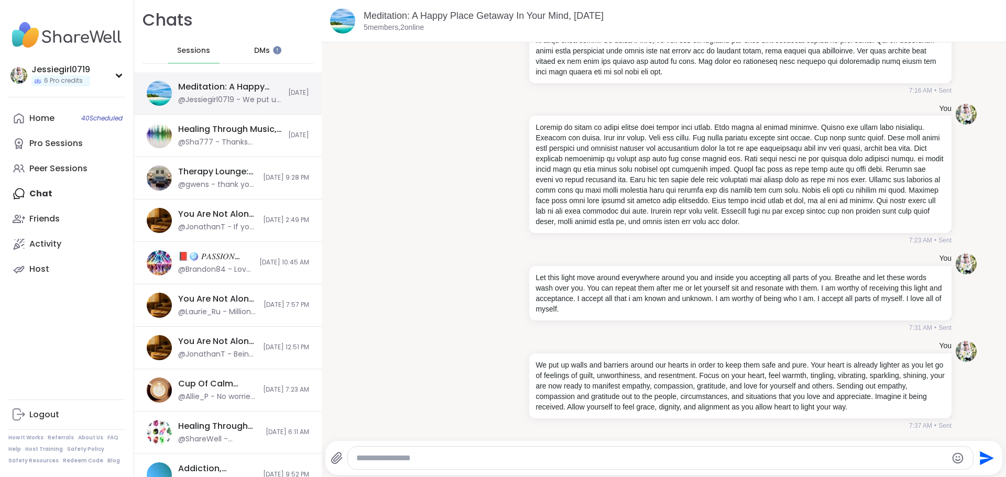
click at [208, 92] on div "Meditation: A Happy Place Getaway In Your Mind, [DATE]" at bounding box center [230, 87] width 104 height 12
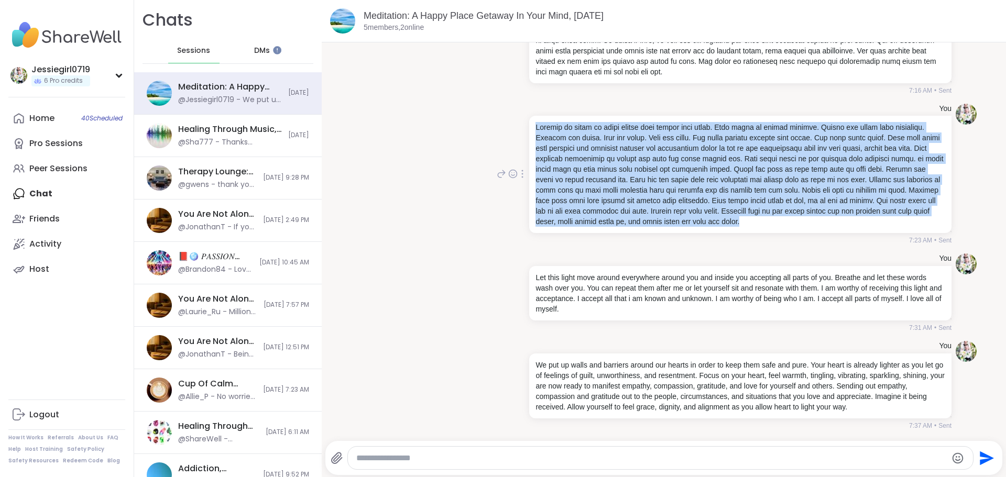
drag, startPoint x: 527, startPoint y: 129, endPoint x: 788, endPoint y: 214, distance: 274.6
click at [874, 233] on div at bounding box center [740, 174] width 422 height 117
copy p "Imagine of spark of light buried deep within your heart. This spark is always p…"
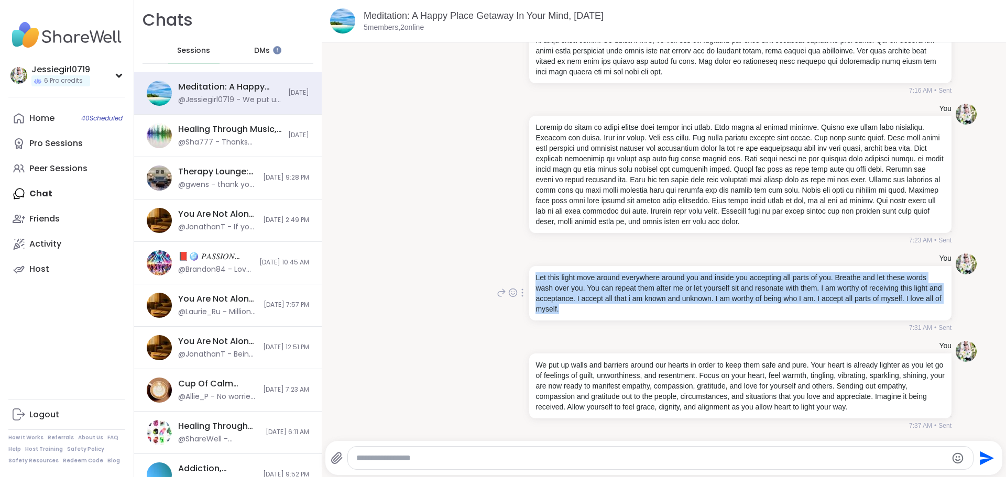
drag, startPoint x: 622, startPoint y: 309, endPoint x: 520, endPoint y: 281, distance: 105.4
click at [520, 281] on div "You Let this light move around everywhere around you and inside you accepting a…" at bounding box center [723, 293] width 457 height 79
copy p "Let this light move around everywhere around you and inside you accepting all p…"
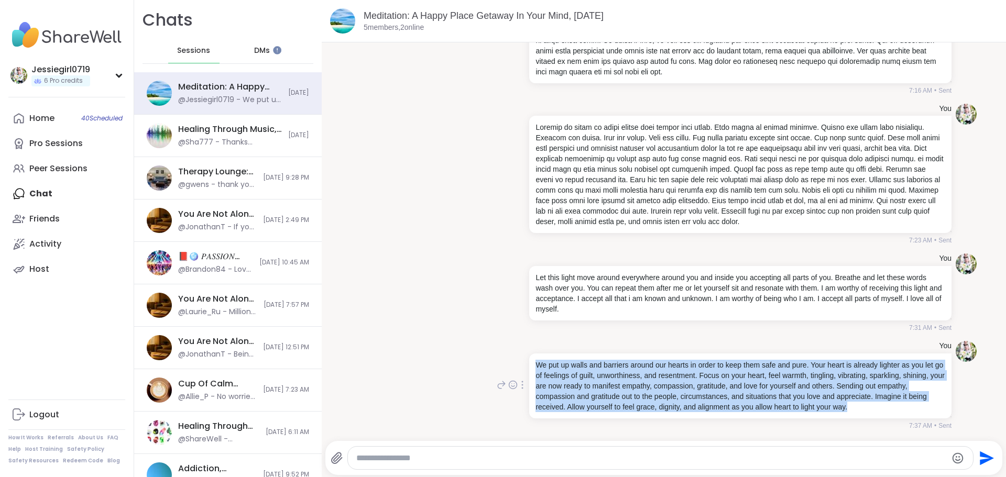
drag, startPoint x: 912, startPoint y: 407, endPoint x: 513, endPoint y: 358, distance: 402.3
click at [513, 358] on div "You We put up walls and barriers around our hearts in order to keep them safe a…" at bounding box center [723, 386] width 457 height 90
copy p "We put up walls and barriers around our hearts in order to keep them safe and p…"
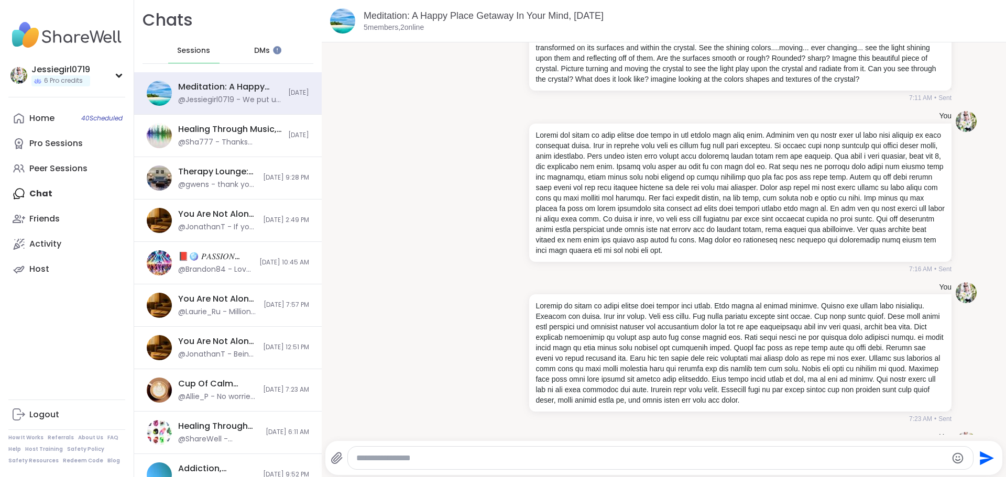
scroll to position [0, 0]
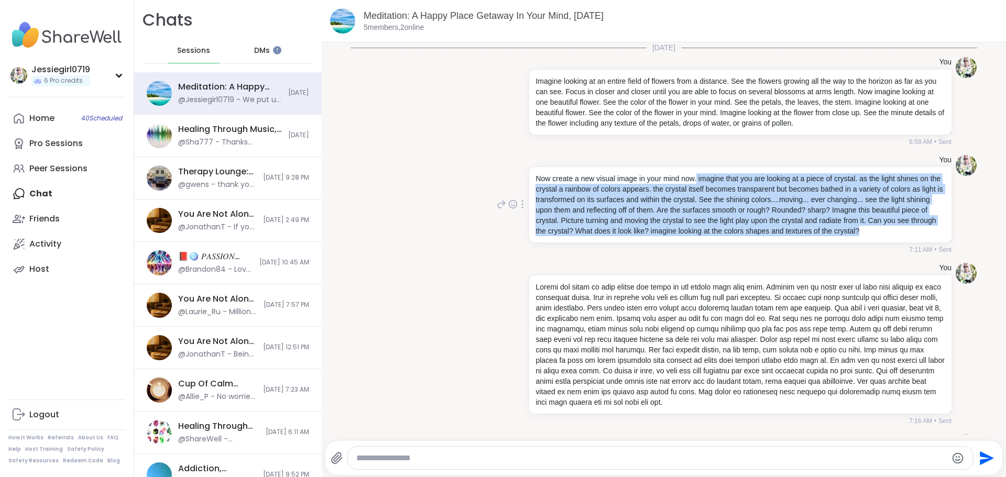
drag, startPoint x: 690, startPoint y: 180, endPoint x: 929, endPoint y: 235, distance: 245.4
click at [929, 235] on div "You Now create a new visual image in your mind now. imagine that you are lookin…" at bounding box center [664, 205] width 626 height 108
copy p "imagine that you are looking at a piece of crystal. as the light shines on the …"
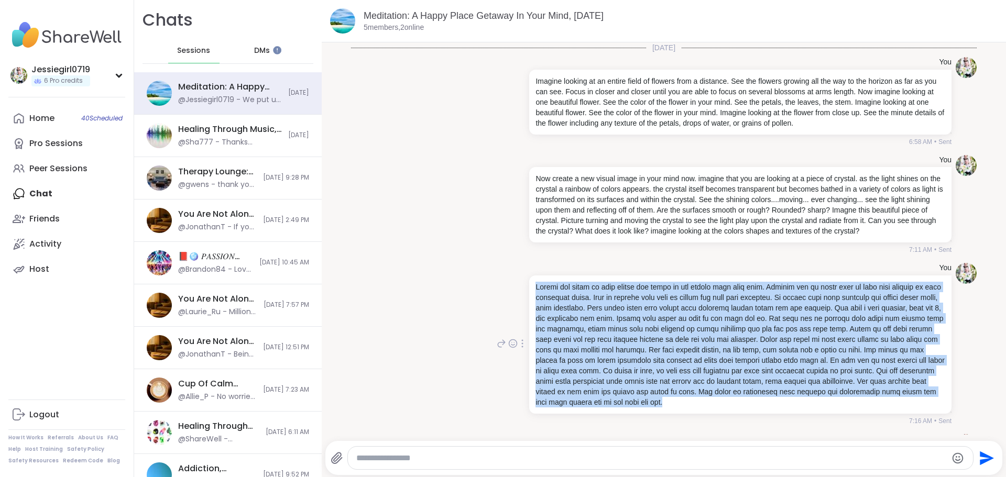
drag, startPoint x: 526, startPoint y: 287, endPoint x: 768, endPoint y: 404, distance: 268.9
click at [802, 413] on div at bounding box center [740, 345] width 422 height 138
copy p "Invite the light to come inside and shine in the places that feel dark. Observe…"
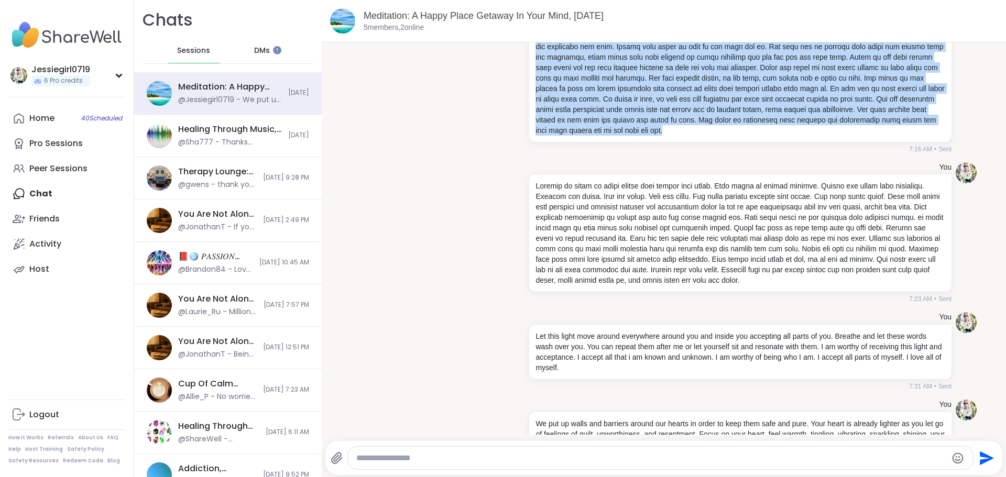
scroll to position [270, 0]
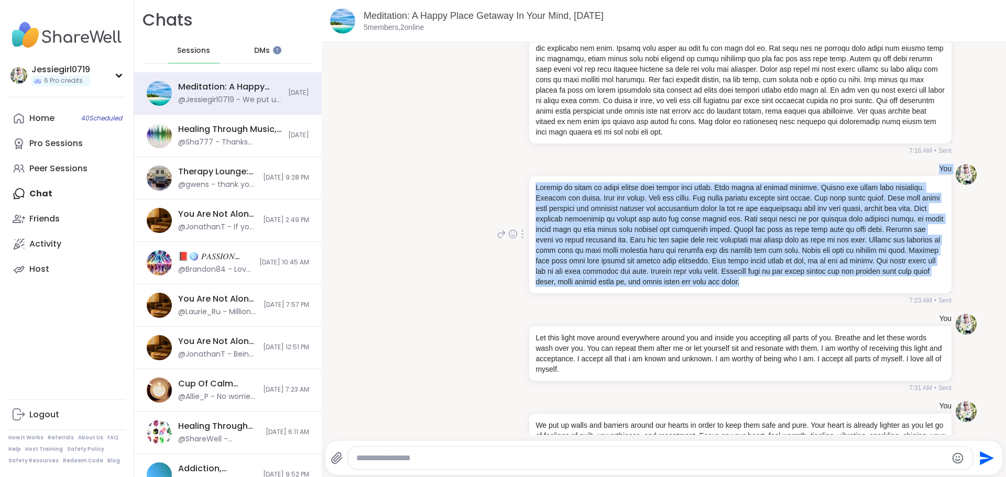
drag, startPoint x: 871, startPoint y: 279, endPoint x: 506, endPoint y: 169, distance: 381.3
click at [506, 169] on div "You 7:23 AM • Sent" at bounding box center [723, 235] width 457 height 142
copy div "You Imagine of spark of light buried deep within your heart. This spark is alwa…"
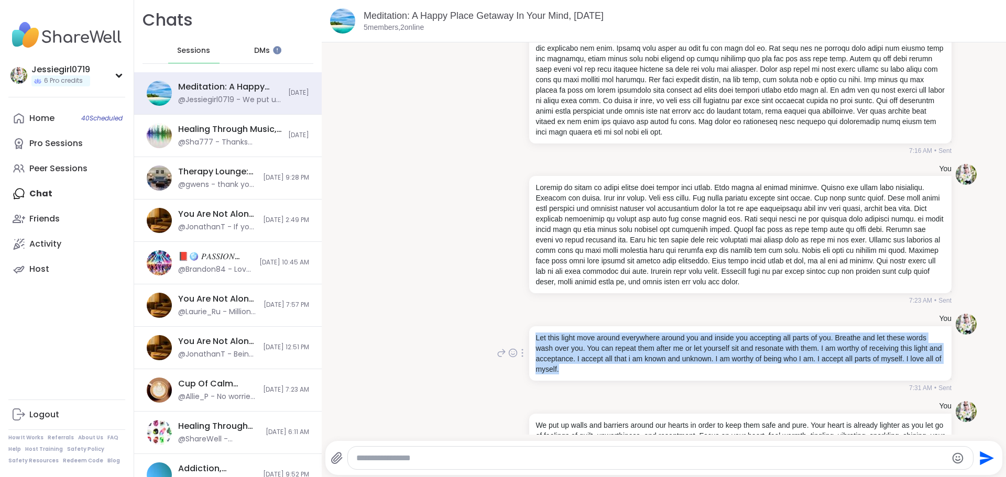
drag, startPoint x: 630, startPoint y: 372, endPoint x: 509, endPoint y: 331, distance: 127.8
click at [509, 331] on div "You Let this light move around everywhere around you and inside you accepting a…" at bounding box center [723, 353] width 457 height 79
copy p "Let this light move around everywhere around you and inside you accepting all p…"
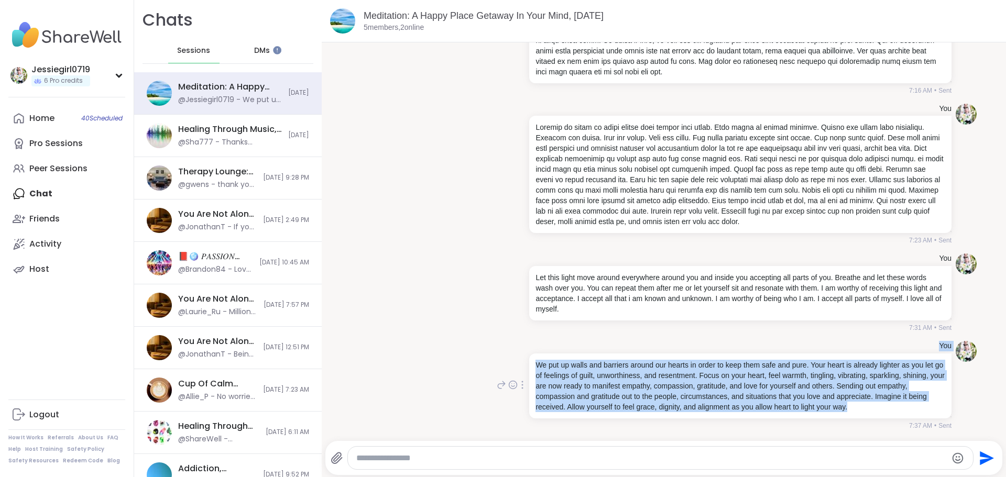
drag, startPoint x: 905, startPoint y: 411, endPoint x: 497, endPoint y: 344, distance: 412.7
click at [497, 344] on div "You We put up walls and barriers around our hearts in order to keep them safe a…" at bounding box center [723, 386] width 457 height 90
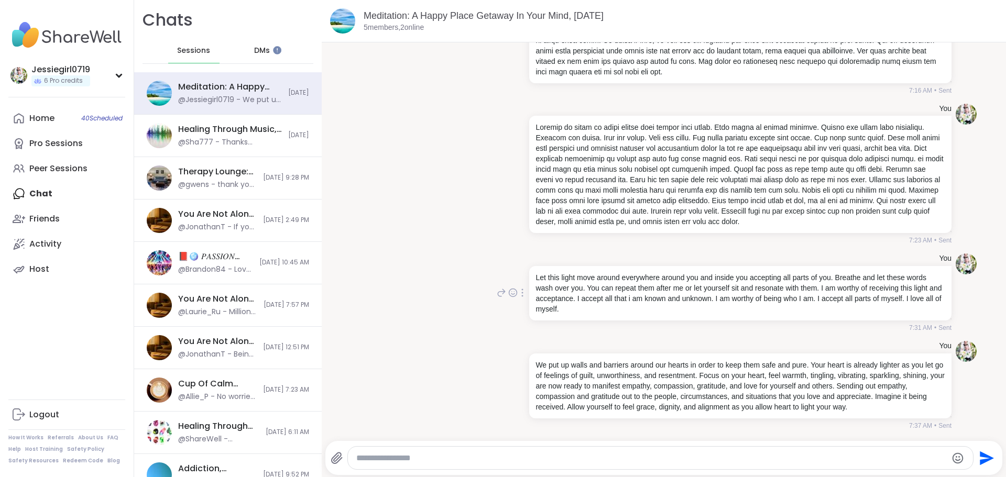
drag, startPoint x: 649, startPoint y: 387, endPoint x: 682, endPoint y: 268, distance: 123.6
click at [682, 268] on div "Let this light move around everywhere around you and inside you accepting all p…" at bounding box center [740, 293] width 422 height 55
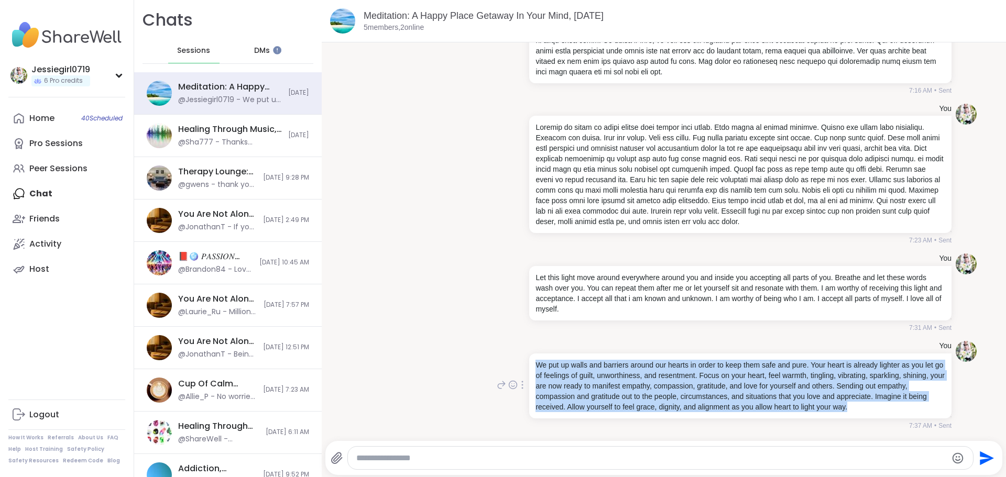
drag, startPoint x: 905, startPoint y: 413, endPoint x: 520, endPoint y: 365, distance: 387.7
click at [520, 365] on div "You We put up walls and barriers around our hearts in order to keep them safe a…" at bounding box center [723, 386] width 457 height 90
copy p "We put up walls and barriers around our hearts in order to keep them safe and p…"
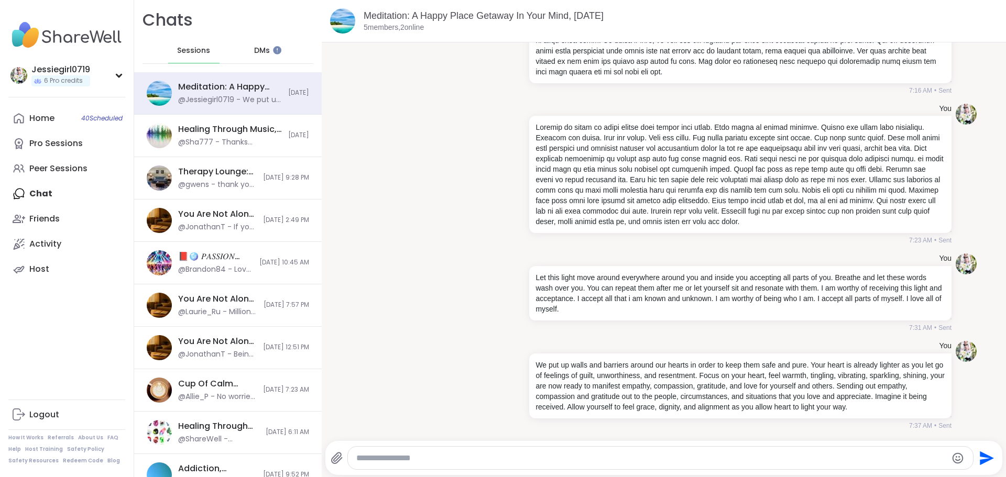
click at [645, 437] on div at bounding box center [666, 440] width 680 height 6
click at [53, 113] on div "Home 40 Scheduled" at bounding box center [41, 119] width 25 height 12
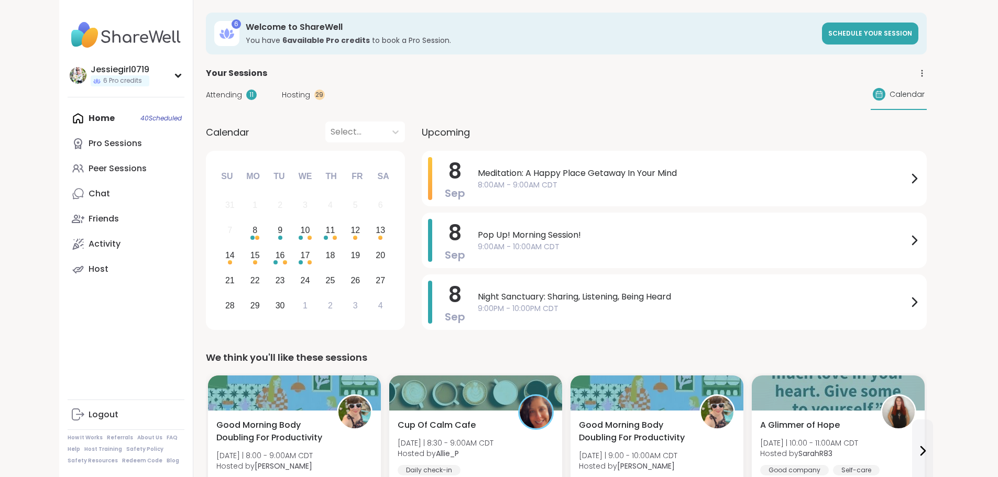
click at [282, 99] on span "Hosting" at bounding box center [296, 95] width 28 height 11
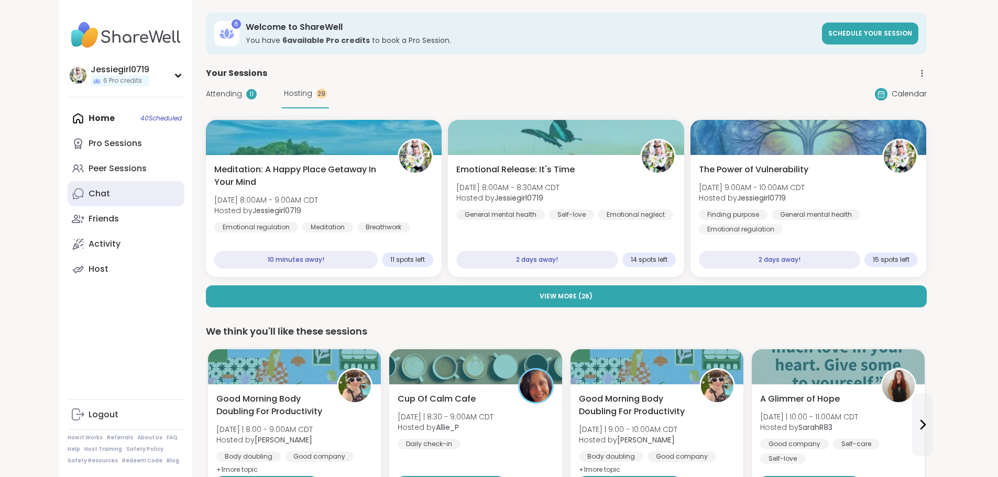
click at [80, 198] on link "Chat" at bounding box center [126, 193] width 117 height 25
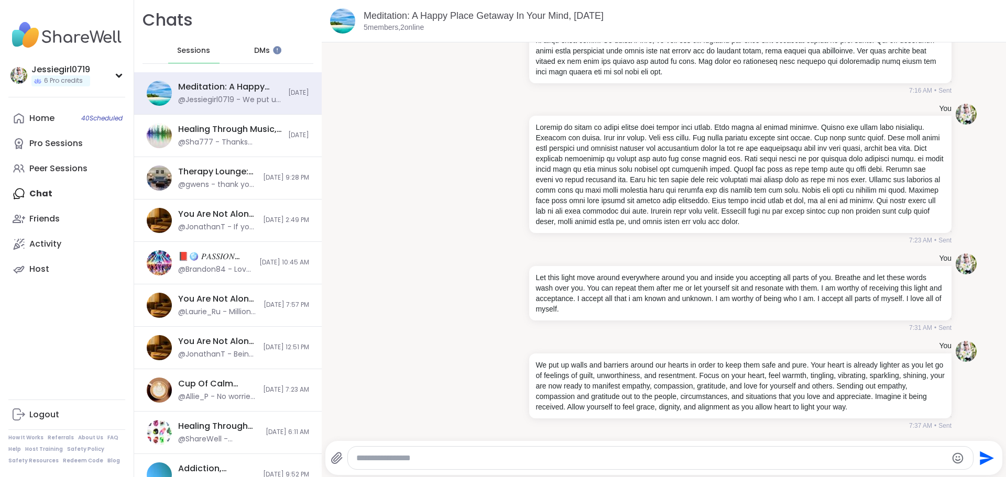
click at [259, 47] on span "DMs" at bounding box center [262, 51] width 16 height 10
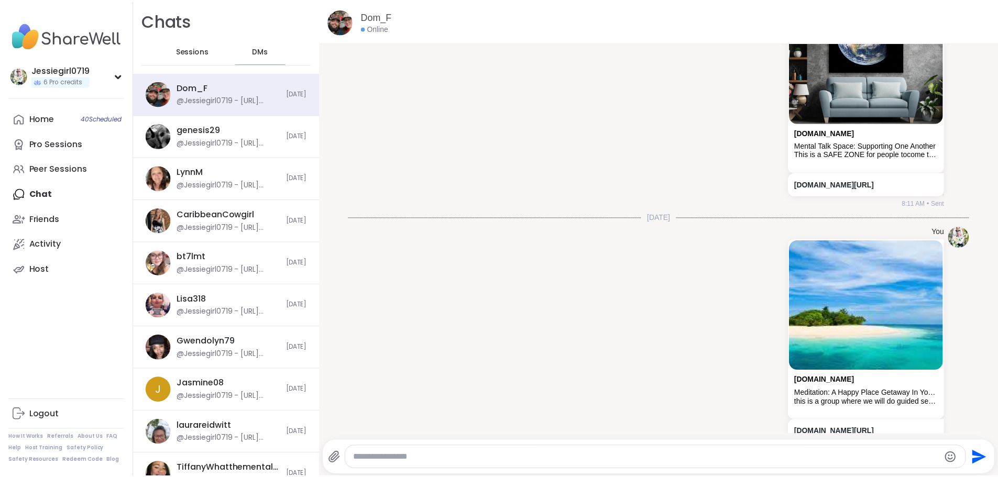
scroll to position [739, 0]
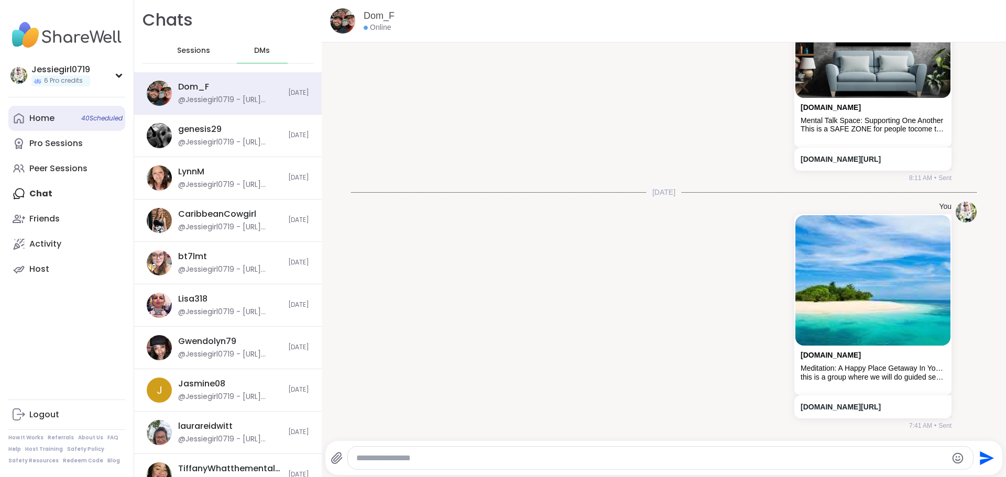
click at [36, 114] on div "Home 40 Scheduled" at bounding box center [41, 119] width 25 height 12
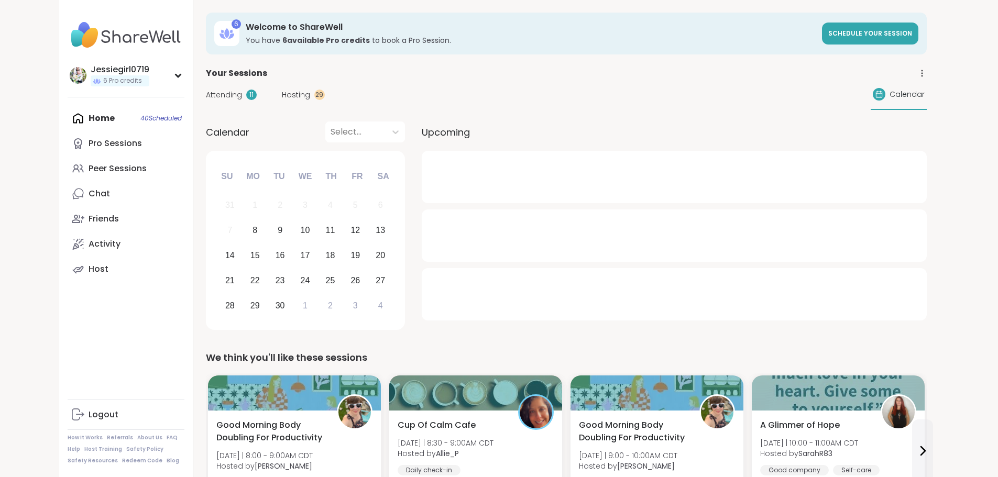
click at [282, 91] on span "Hosting" at bounding box center [296, 95] width 28 height 11
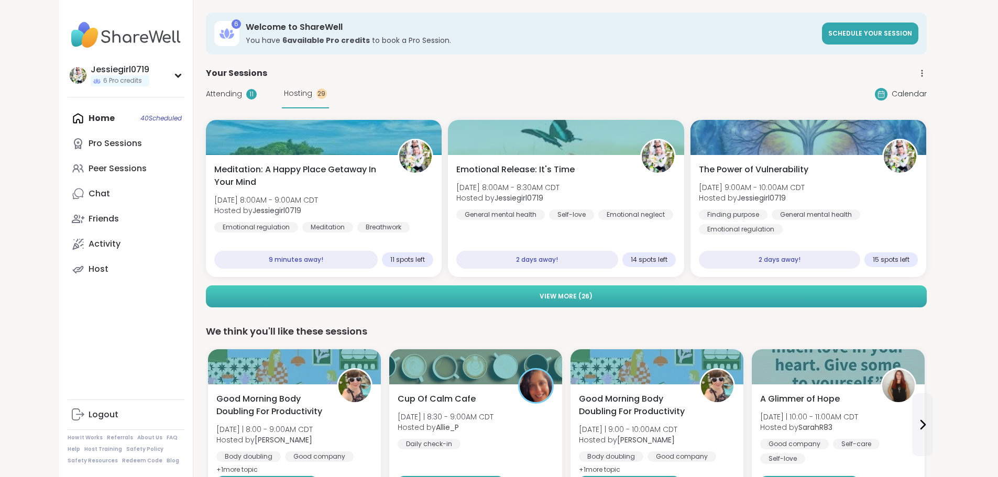
click at [545, 303] on button "View More ( 26 )" at bounding box center [566, 297] width 721 height 22
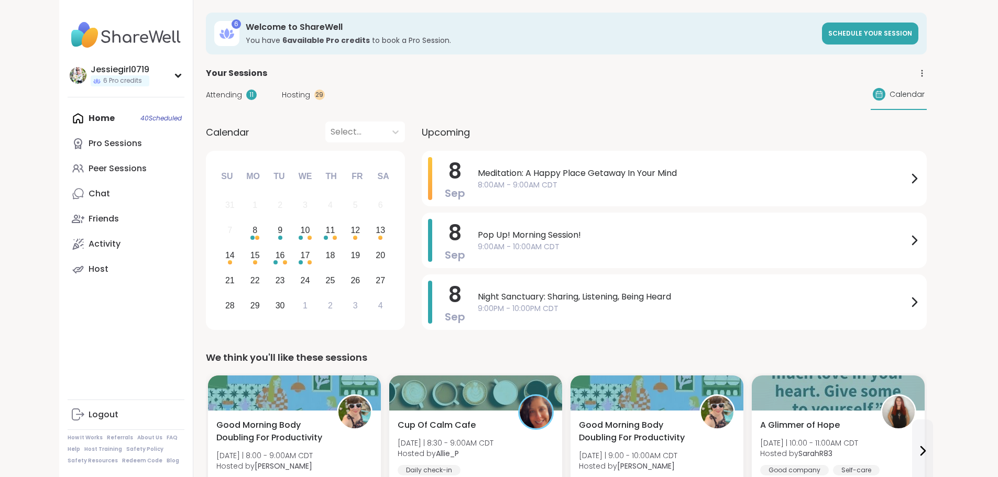
click at [206, 94] on span "Attending" at bounding box center [224, 95] width 36 height 11
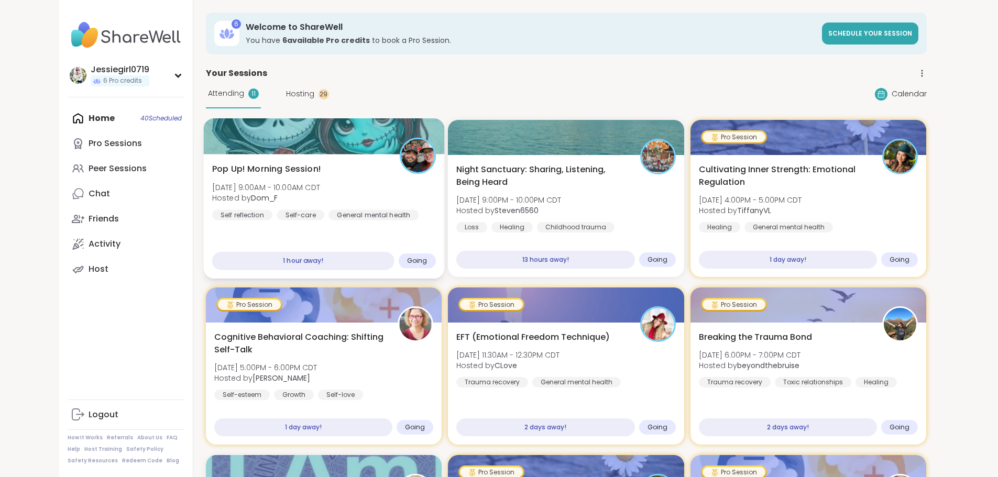
click at [315, 188] on div "Pop Up! Morning Session! Mon, Sep 08 | 9:00AM - 10:00AM CDT Hosted by Dom_F Sel…" at bounding box center [324, 192] width 224 height 58
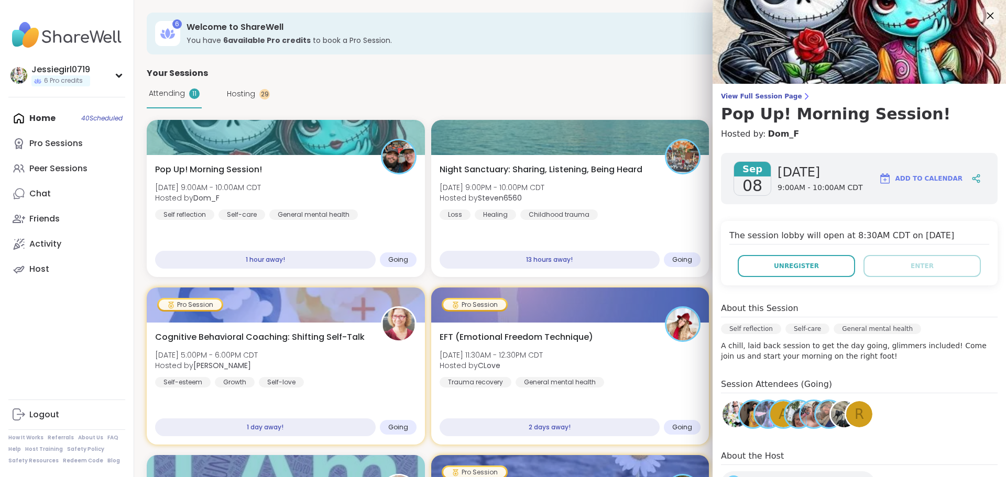
click at [984, 13] on icon at bounding box center [990, 15] width 13 height 13
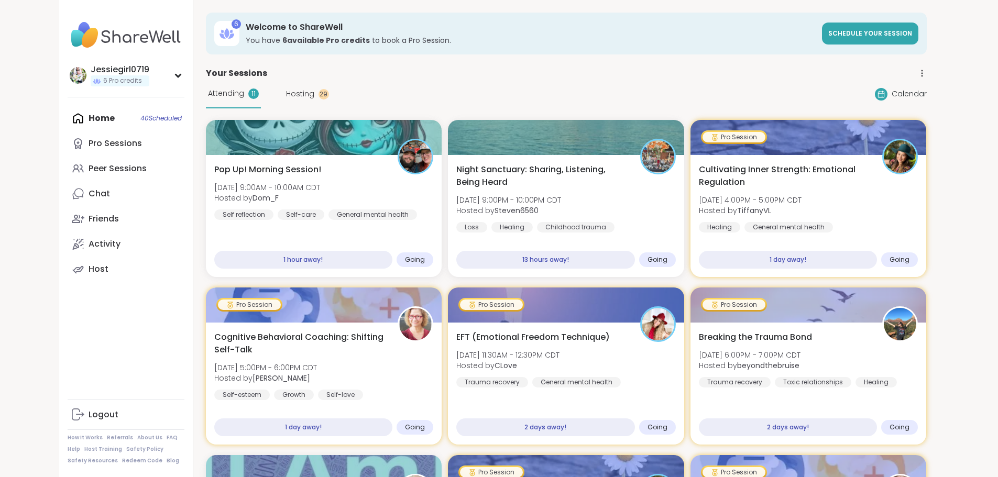
click at [286, 90] on span "Hosting" at bounding box center [300, 94] width 28 height 11
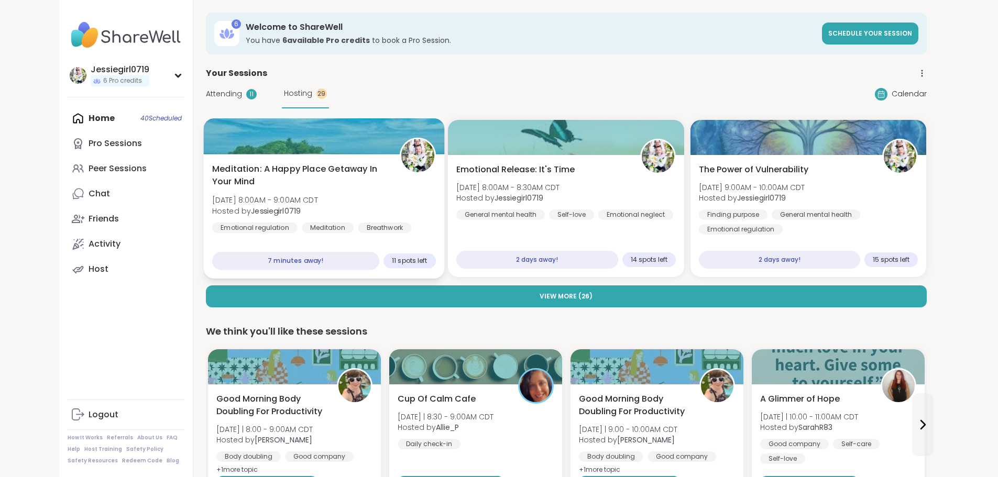
click at [314, 160] on div "Meditation: A Happy Place Getaway In Your Mind Mon, Sep 08 | 8:00AM - 9:00AM CD…" at bounding box center [323, 216] width 241 height 125
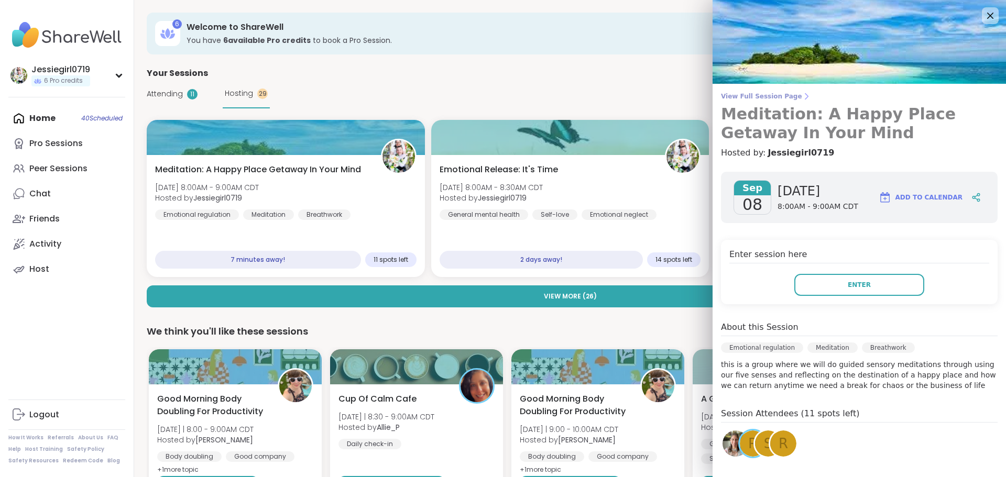
click at [730, 96] on span "View Full Session Page" at bounding box center [859, 96] width 277 height 8
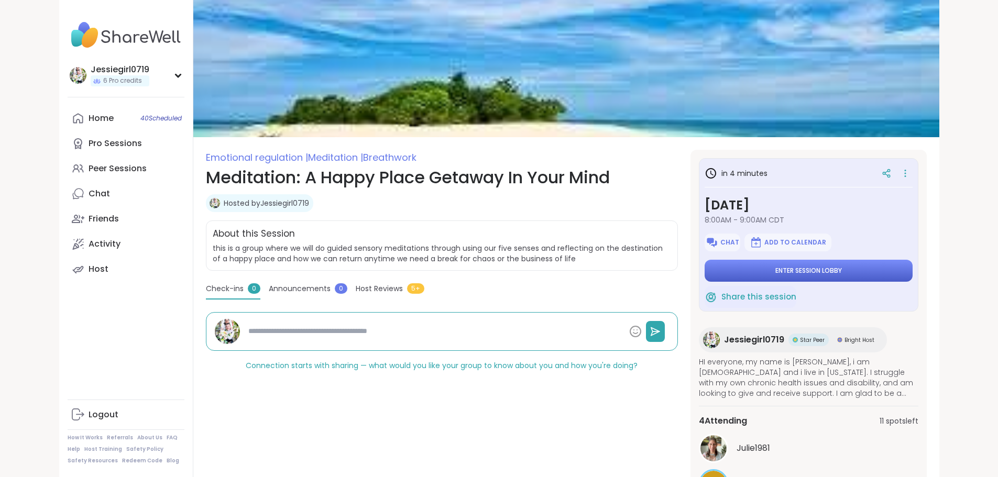
click at [802, 269] on button "Enter session lobby" at bounding box center [809, 271] width 208 height 22
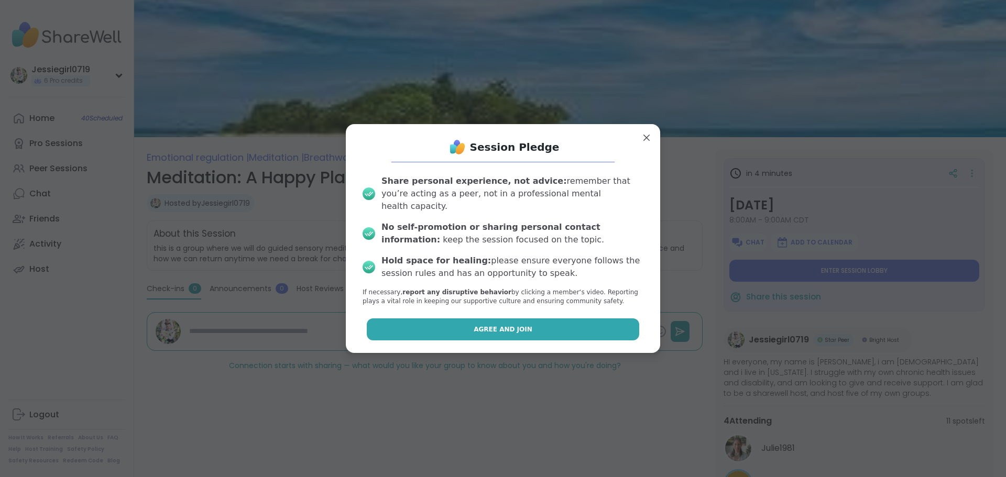
click at [514, 325] on span "Agree and Join" at bounding box center [503, 329] width 59 height 9
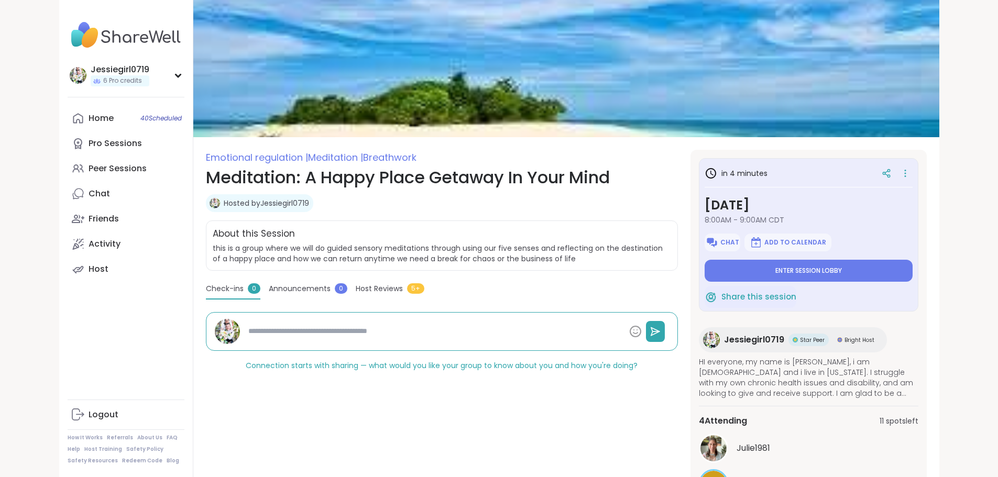
type textarea "*"
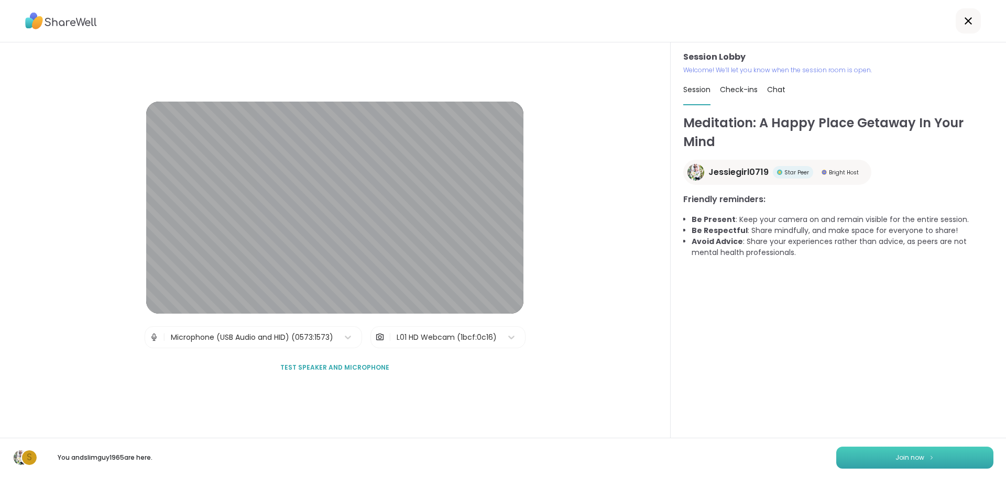
click at [896, 460] on span "Join now" at bounding box center [910, 457] width 29 height 9
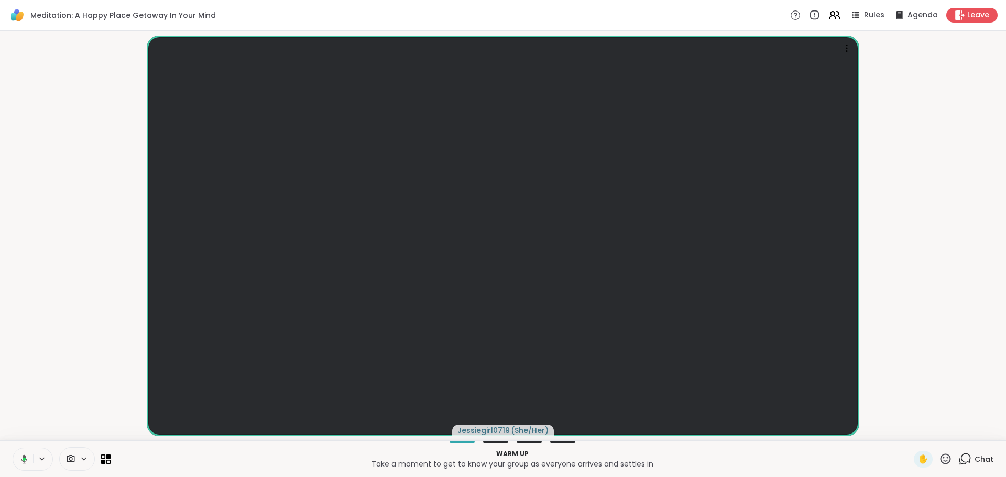
click at [975, 459] on span "Chat" at bounding box center [984, 459] width 19 height 10
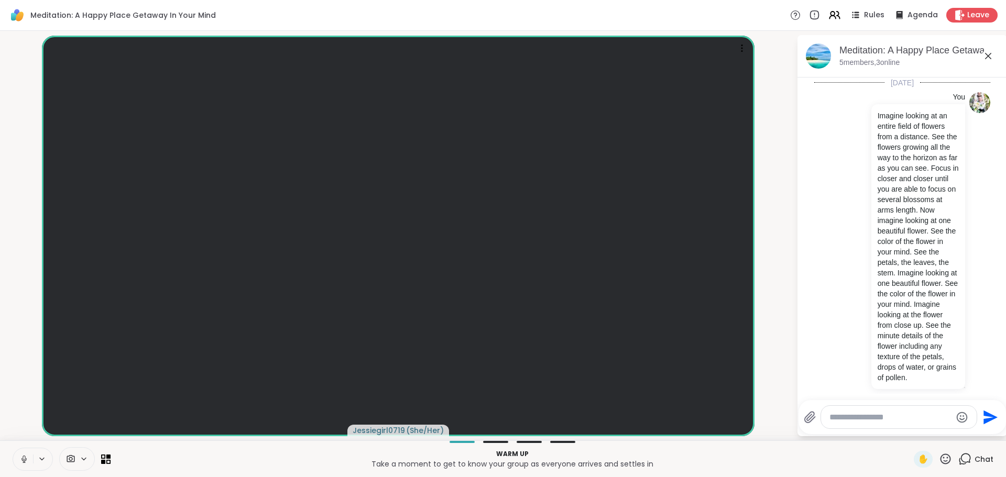
click at [888, 420] on textarea "Type your message" at bounding box center [891, 417] width 122 height 10
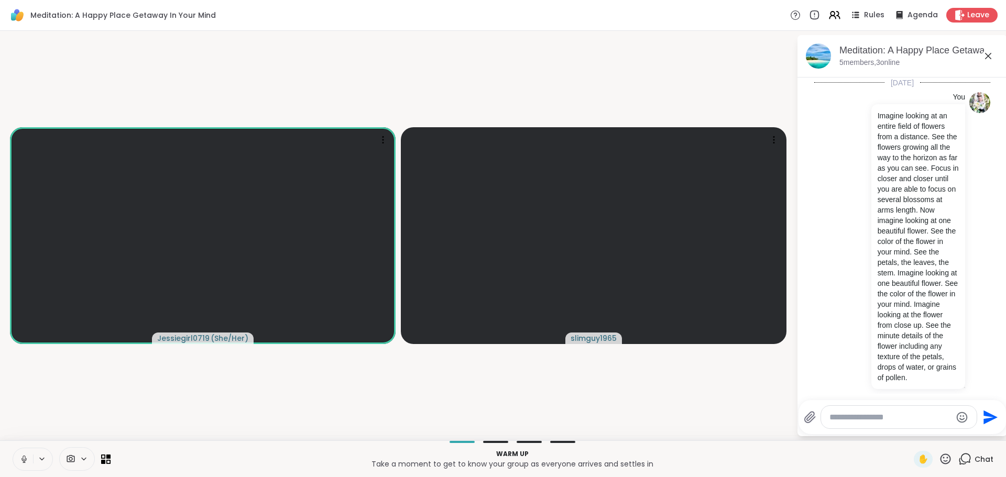
click at [671, 389] on video-player-container "Jessiegirl0719 ( She/Her ) slimguy1965" at bounding box center [398, 235] width 784 height 401
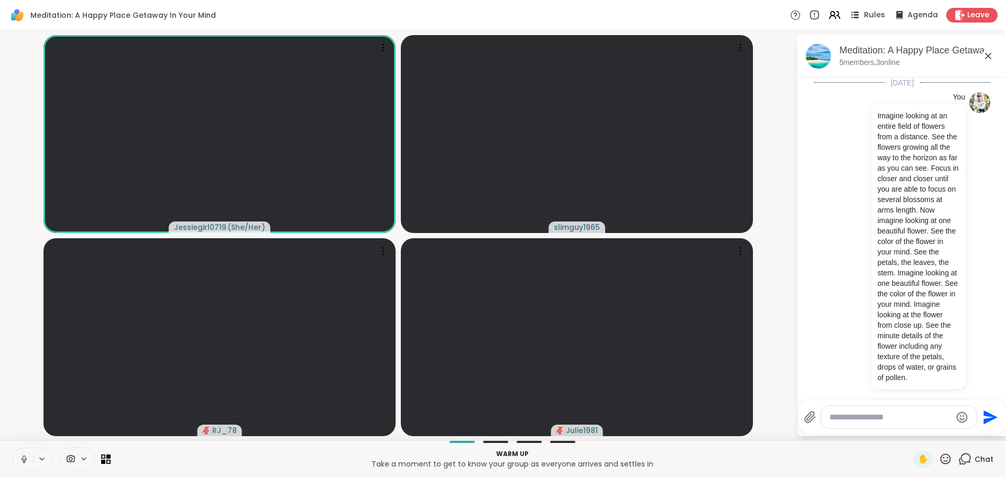
click at [850, 14] on icon at bounding box center [854, 14] width 13 height 13
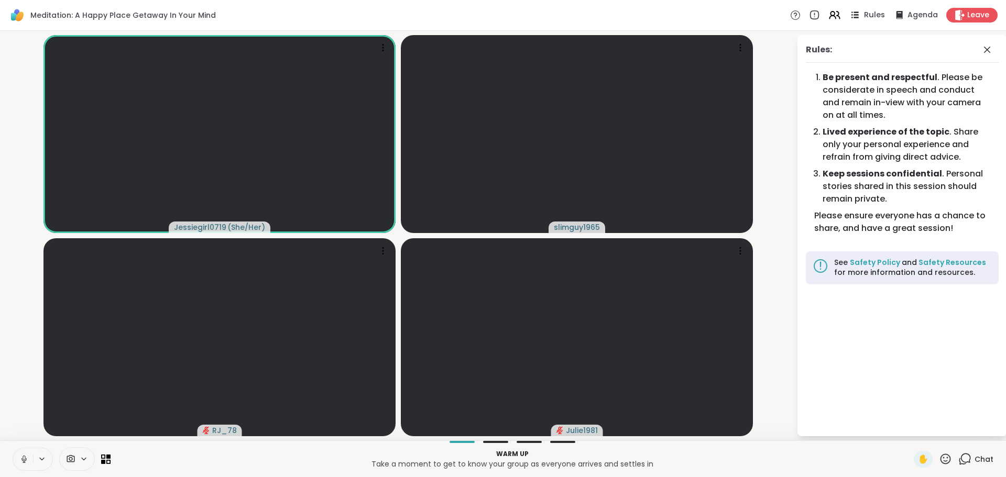
click at [853, 14] on icon at bounding box center [854, 14] width 13 height 13
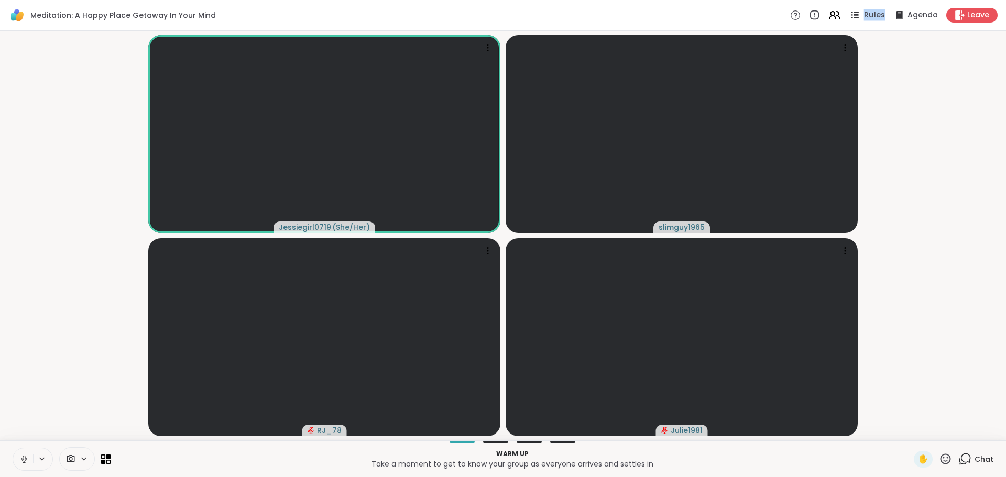
click at [853, 14] on icon at bounding box center [854, 14] width 13 height 13
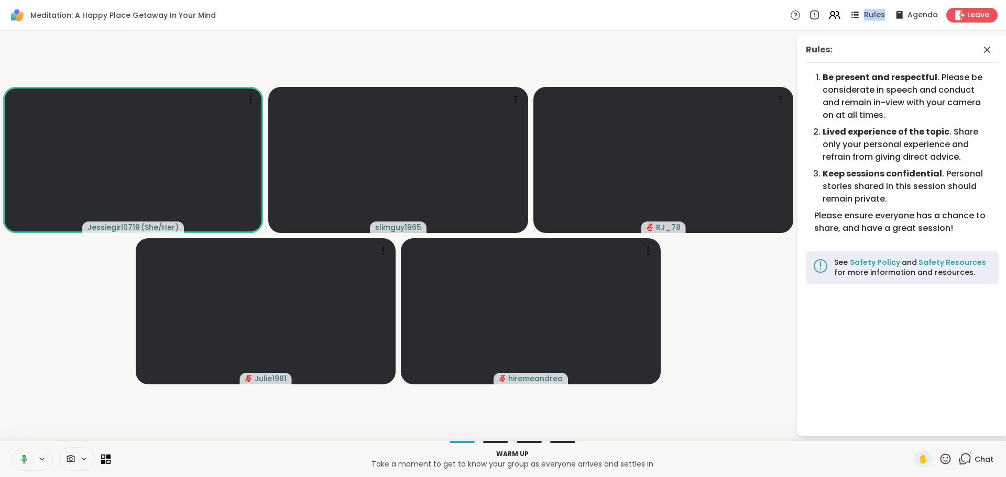
click at [868, 16] on span "Rules" at bounding box center [874, 15] width 21 height 11
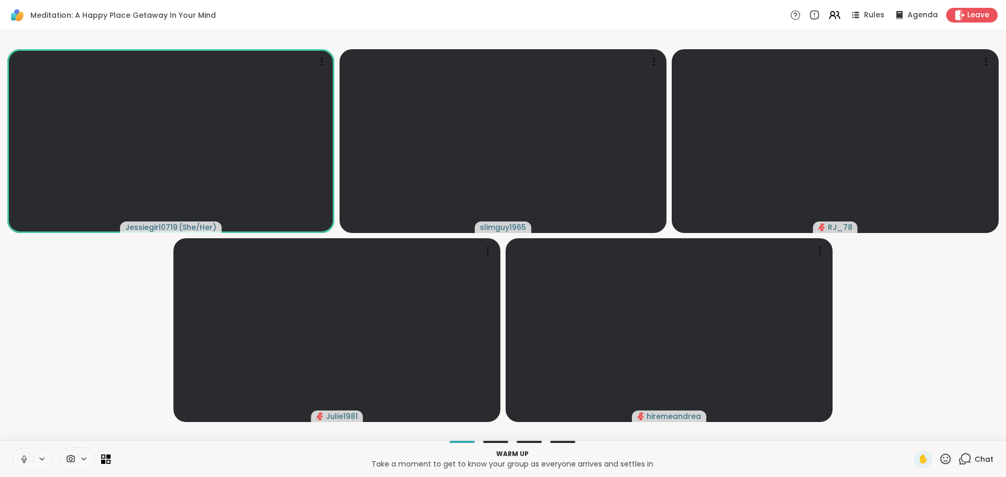
click at [967, 459] on div "Chat" at bounding box center [976, 459] width 35 height 17
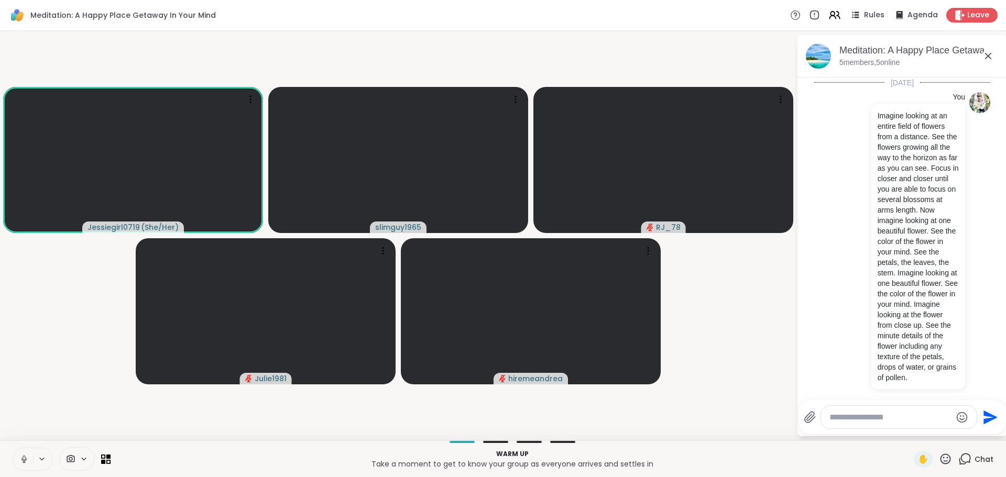
scroll to position [2597, 0]
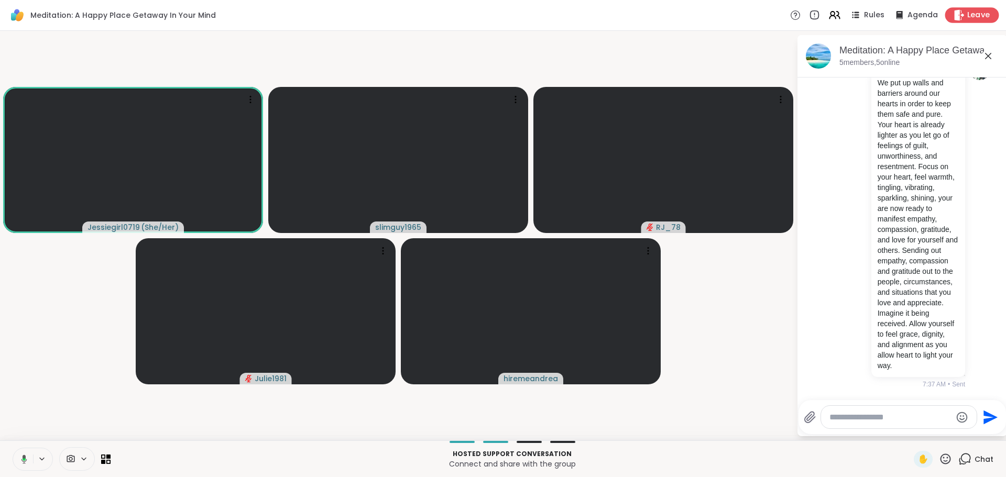
click at [970, 15] on span "Leave" at bounding box center [978, 15] width 23 height 11
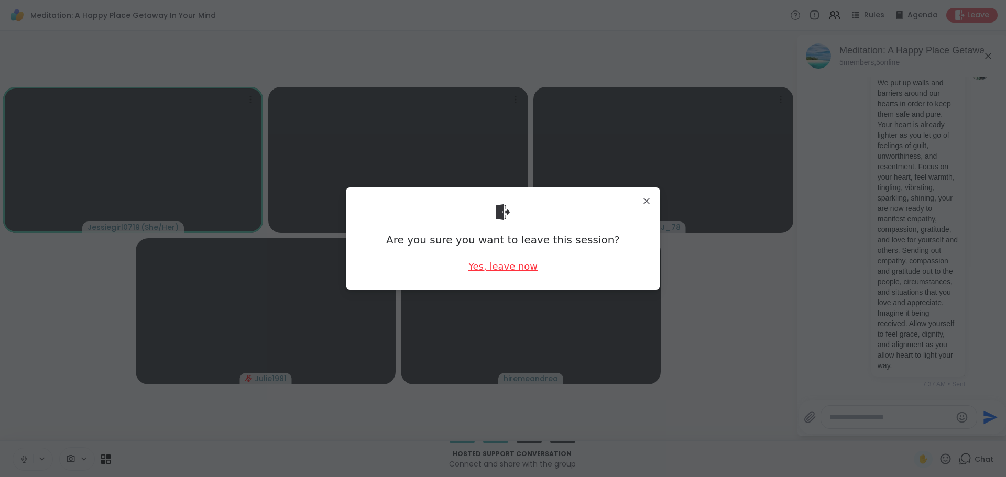
click at [495, 264] on div "Yes, leave now" at bounding box center [503, 266] width 69 height 13
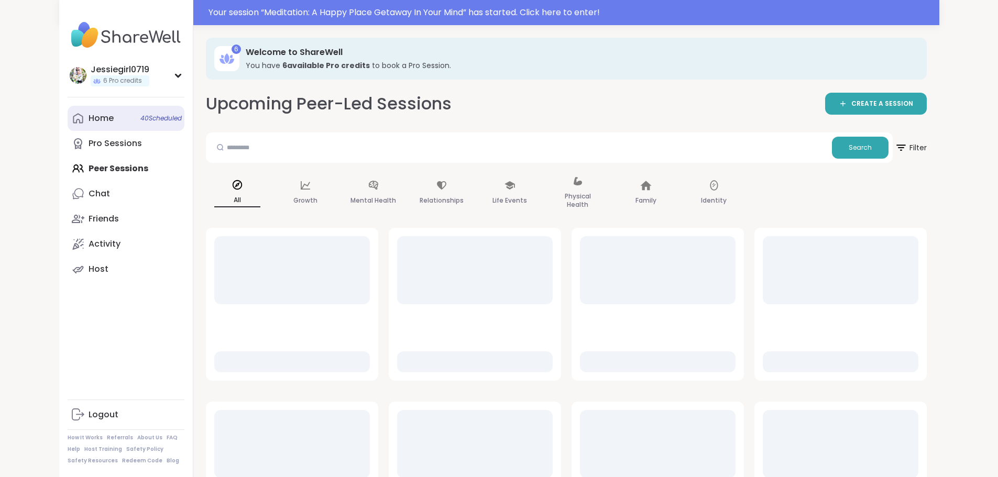
click at [68, 123] on link "Home 40 Scheduled" at bounding box center [126, 118] width 117 height 25
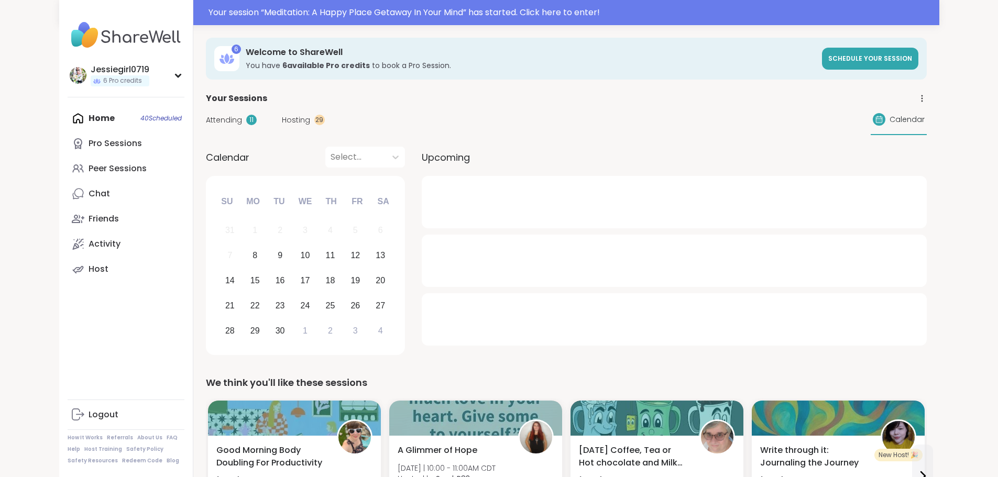
click at [282, 116] on span "Hosting" at bounding box center [296, 120] width 28 height 11
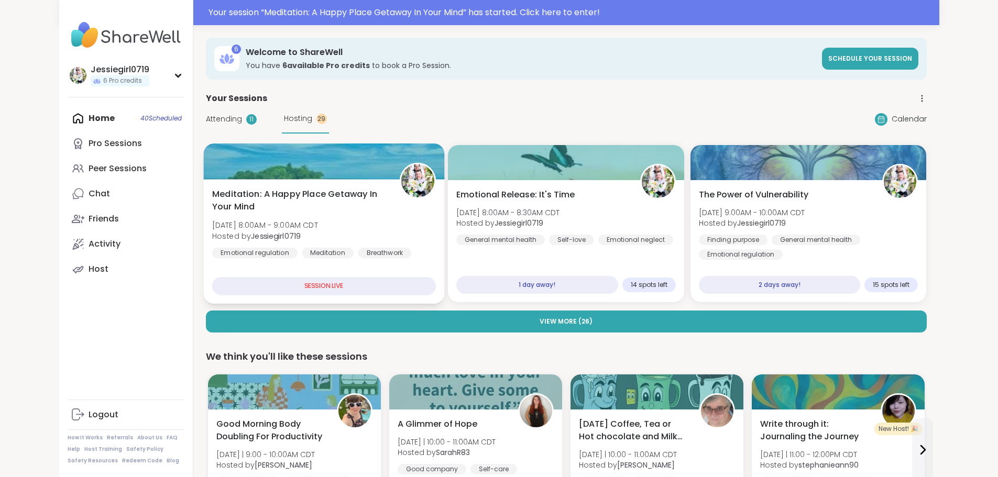
click at [220, 178] on div at bounding box center [323, 162] width 241 height 36
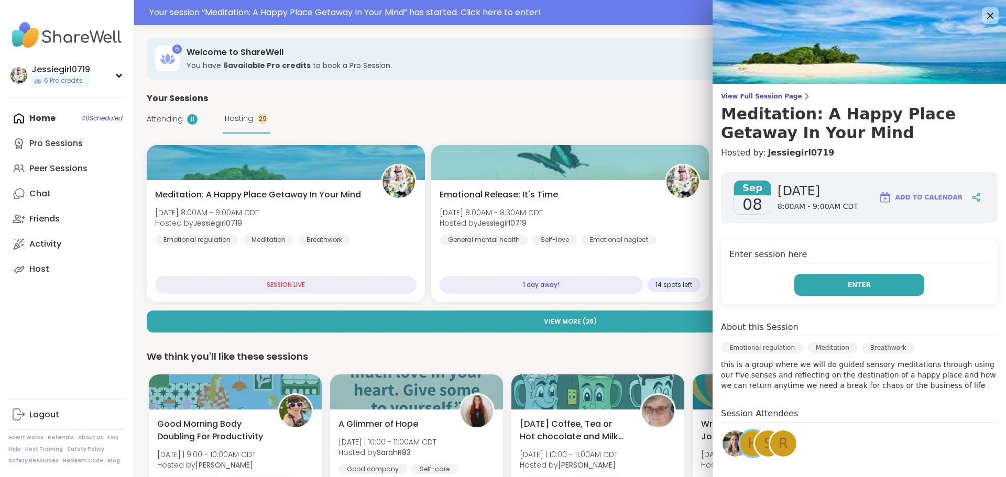
click at [829, 284] on button "Enter" at bounding box center [859, 285] width 130 height 22
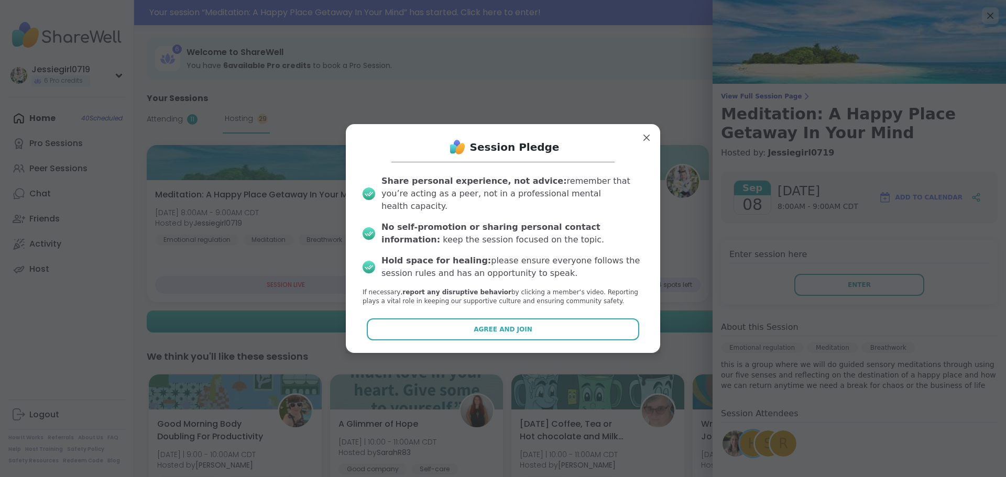
click at [469, 324] on button "Agree and Join" at bounding box center [503, 330] width 273 height 22
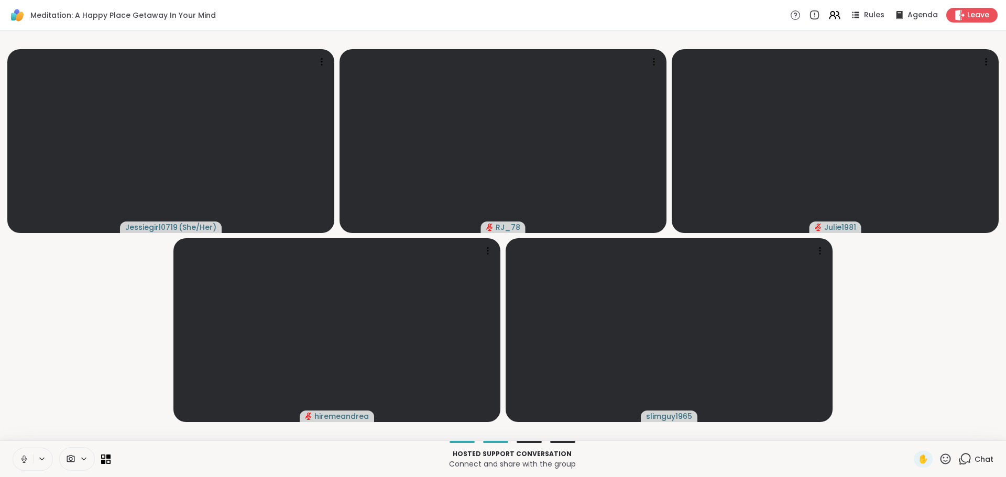
click at [975, 458] on span "Chat" at bounding box center [984, 459] width 19 height 10
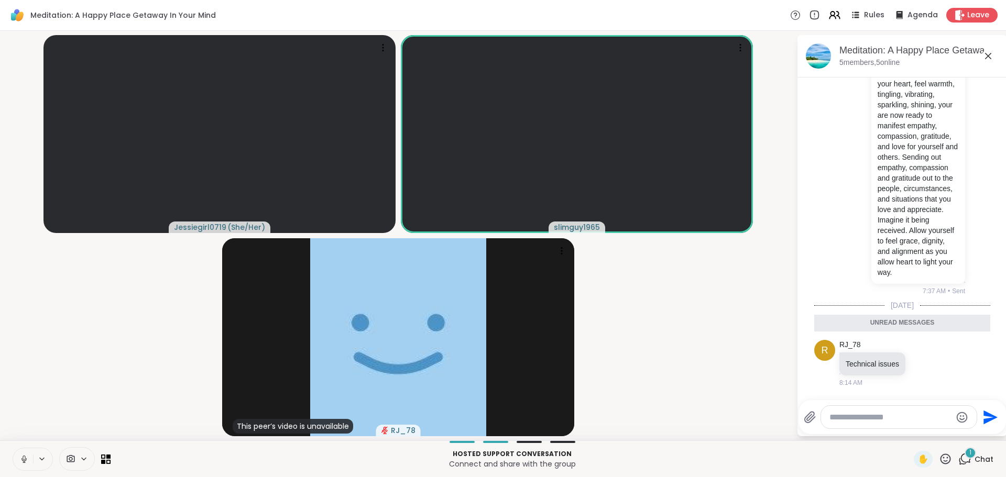
scroll to position [2663, 0]
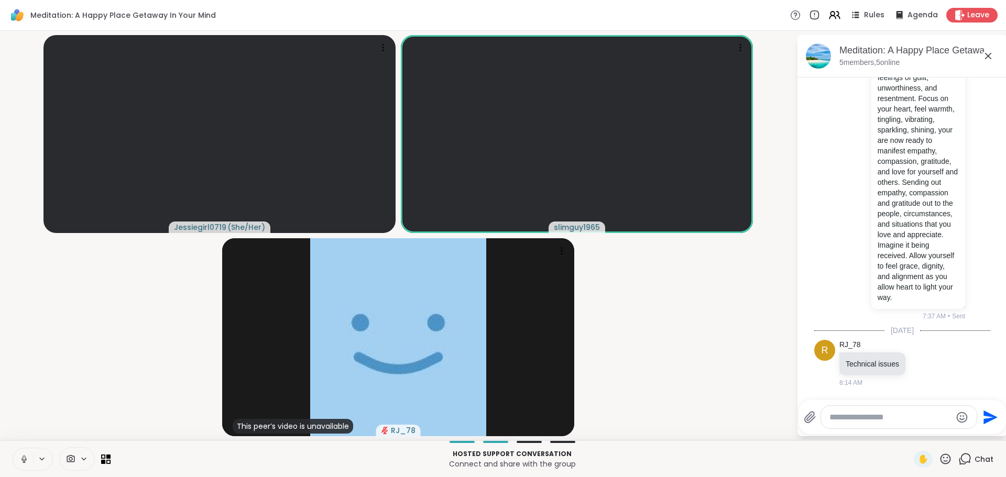
click at [900, 417] on textarea "Type your message" at bounding box center [891, 417] width 122 height 10
drag, startPoint x: 900, startPoint y: 413, endPoint x: 904, endPoint y: 425, distance: 12.1
click at [900, 417] on textarea "Type your message" at bounding box center [891, 417] width 122 height 10
click at [931, 365] on icon at bounding box center [935, 363] width 9 height 13
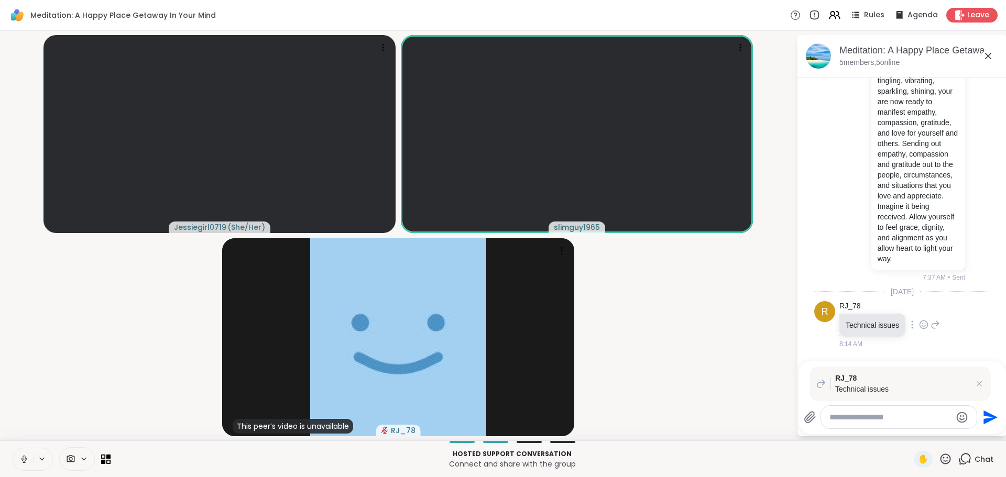
scroll to position [0, 0]
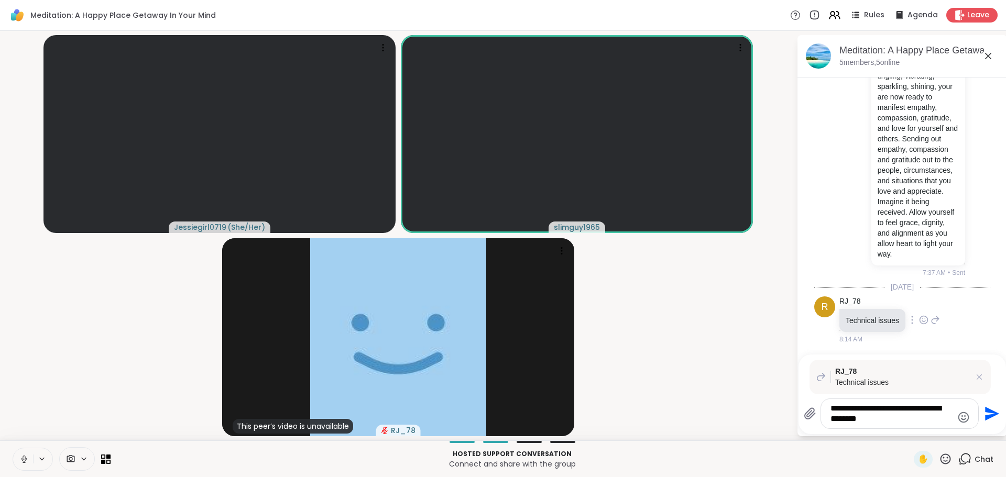
type textarea "**********"
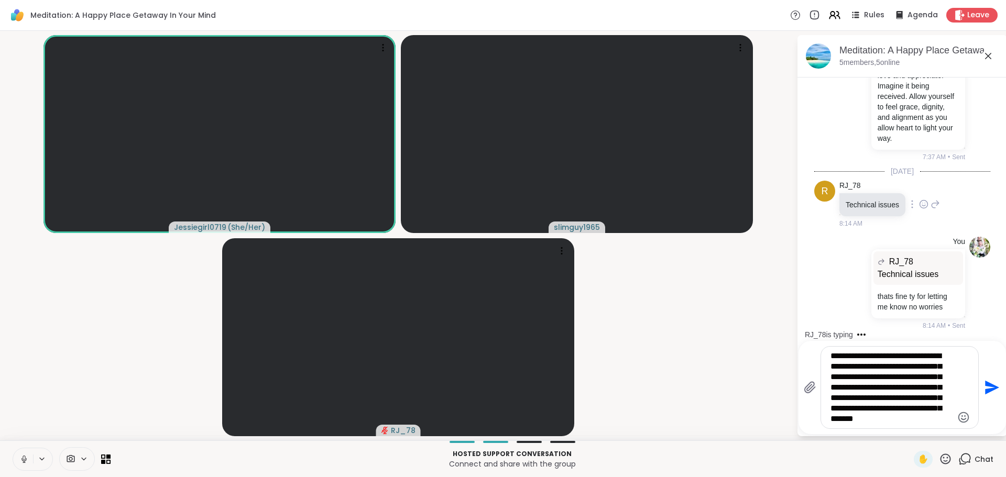
scroll to position [2901, 0]
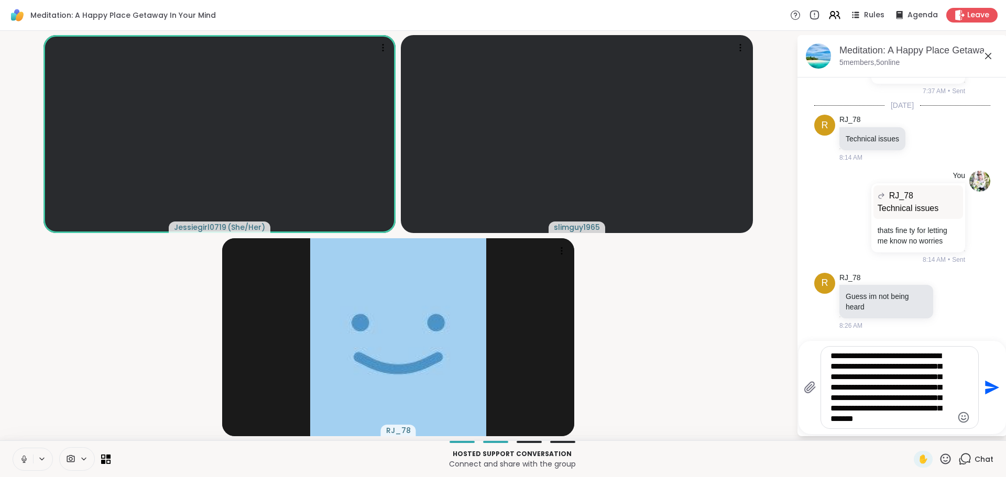
type textarea "**********"
click at [990, 385] on icon "Send" at bounding box center [992, 388] width 14 height 14
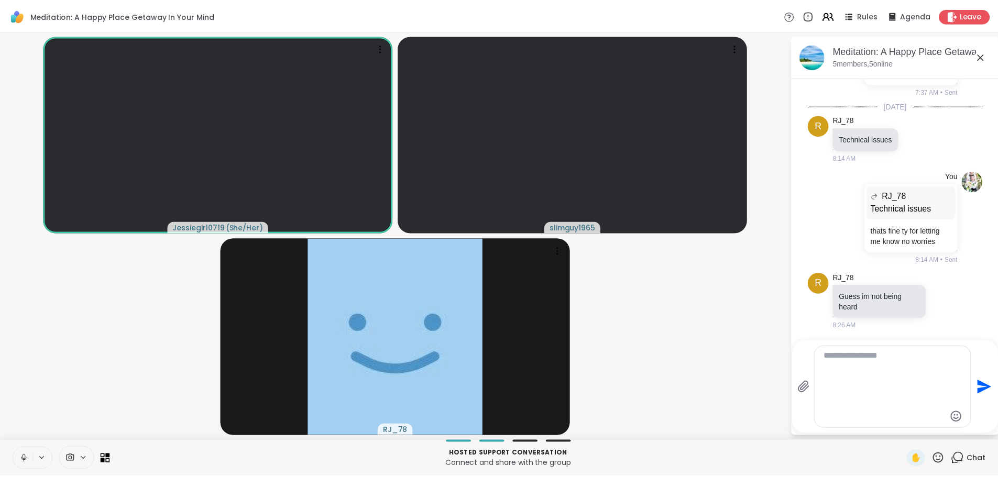
scroll to position [3003, 0]
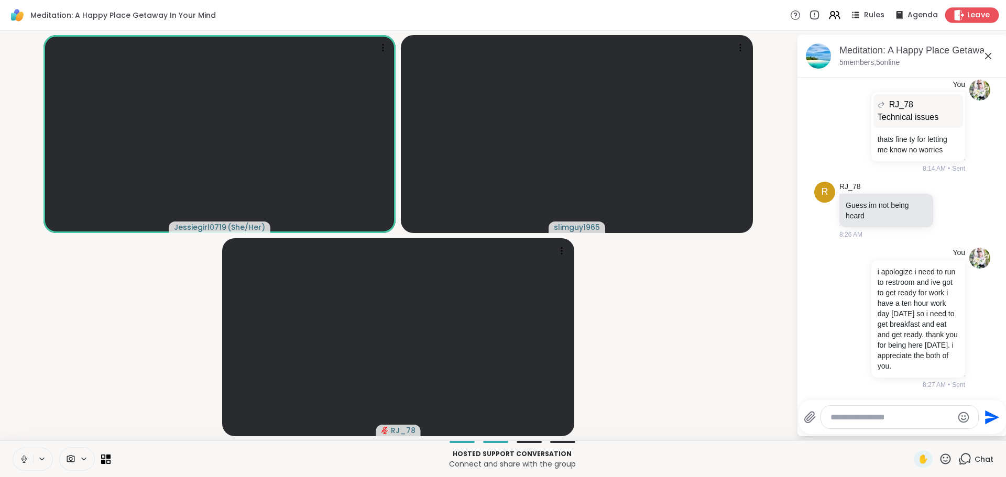
click at [967, 15] on span "Leave" at bounding box center [978, 15] width 23 height 11
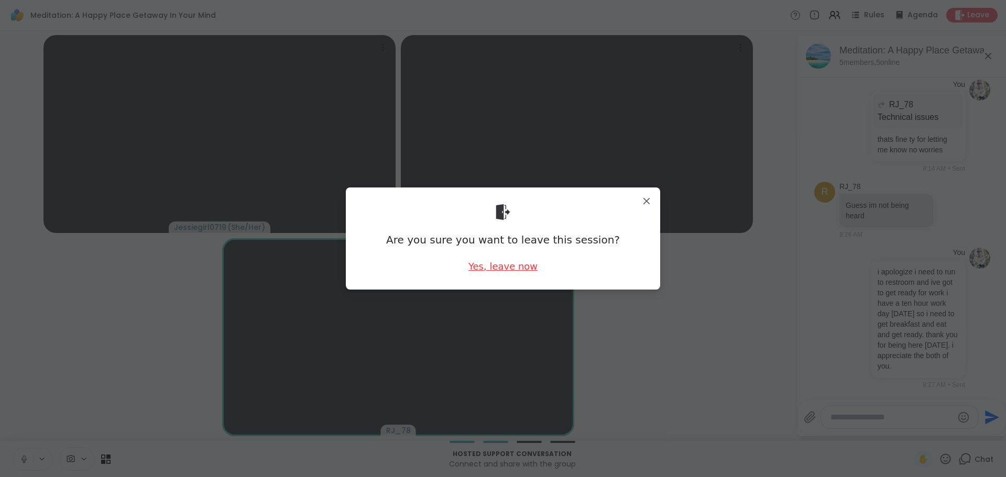
click at [507, 270] on div "Yes, leave now" at bounding box center [503, 266] width 69 height 13
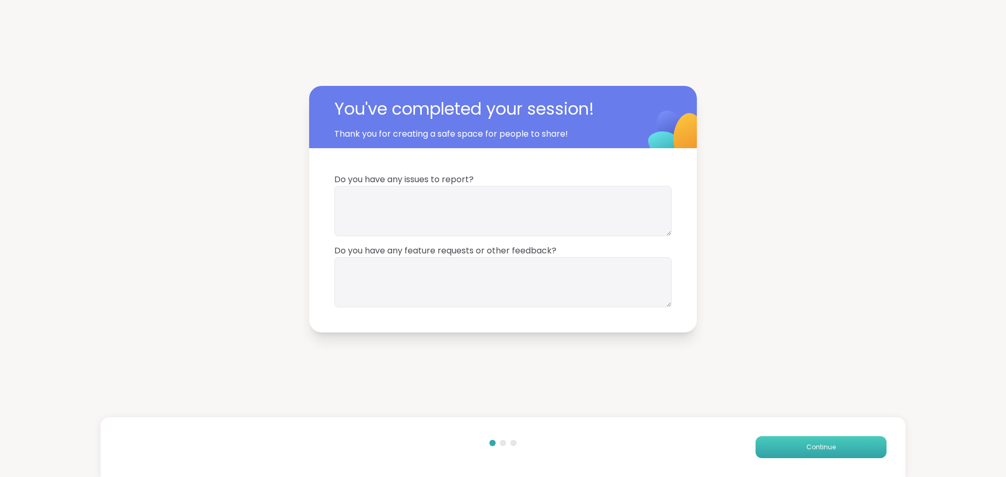
click at [811, 445] on span "Continue" at bounding box center [821, 447] width 29 height 9
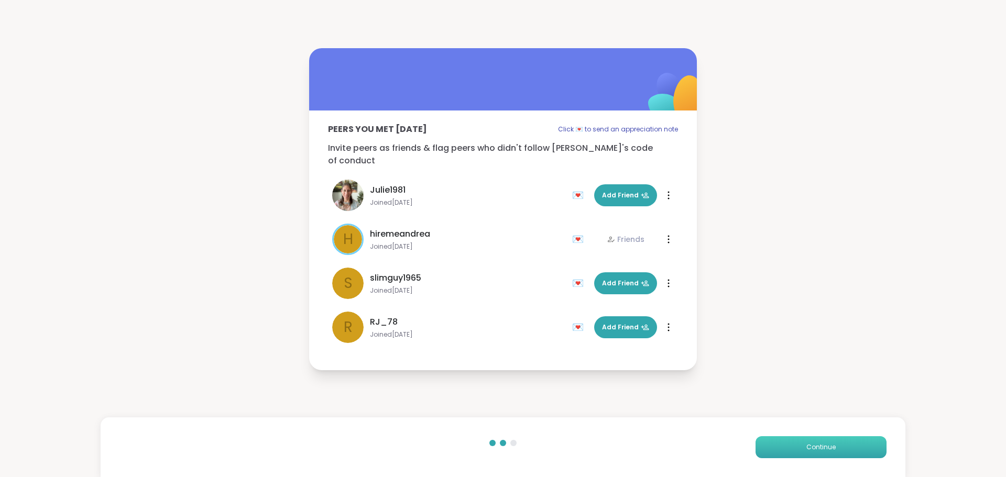
click at [811, 445] on span "Continue" at bounding box center [821, 447] width 29 height 9
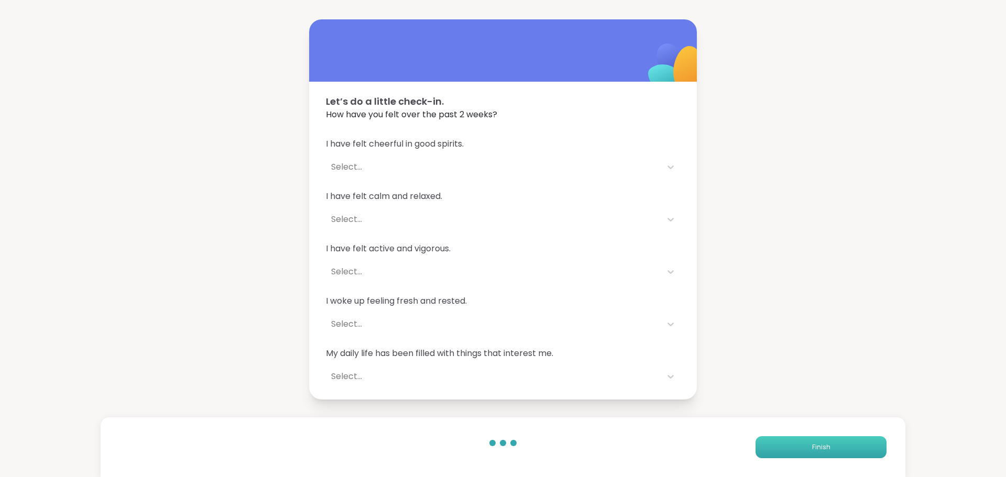
click at [812, 445] on span "Finish" at bounding box center [821, 447] width 18 height 9
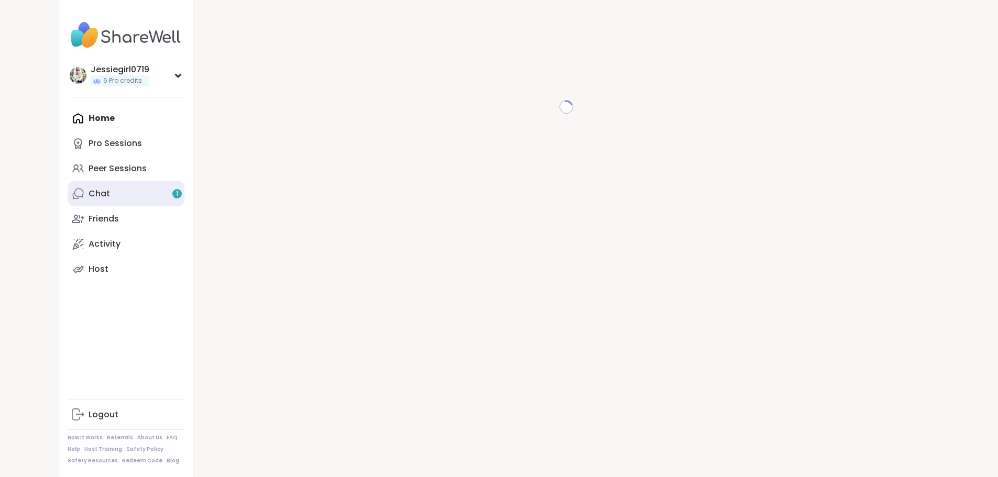
click at [68, 193] on link "Chat 1" at bounding box center [126, 193] width 117 height 25
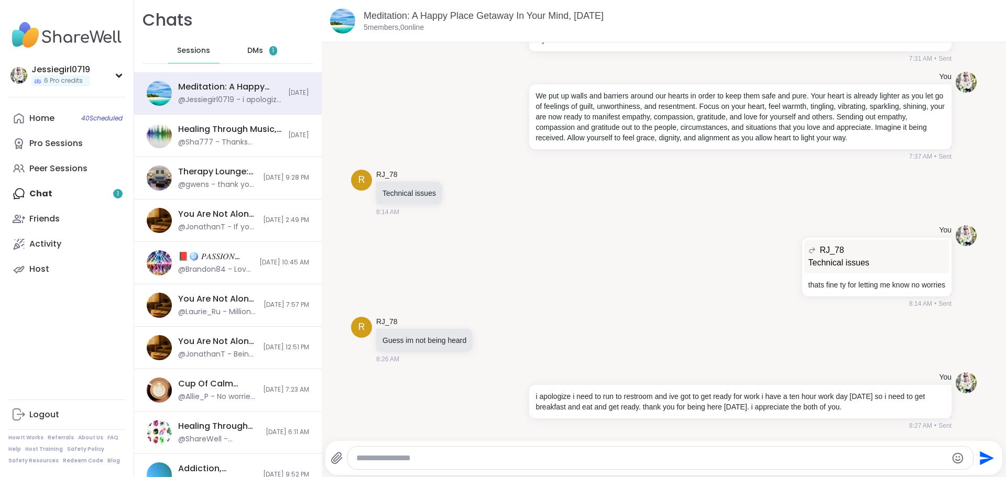
click at [249, 50] on span "DMs" at bounding box center [255, 51] width 16 height 10
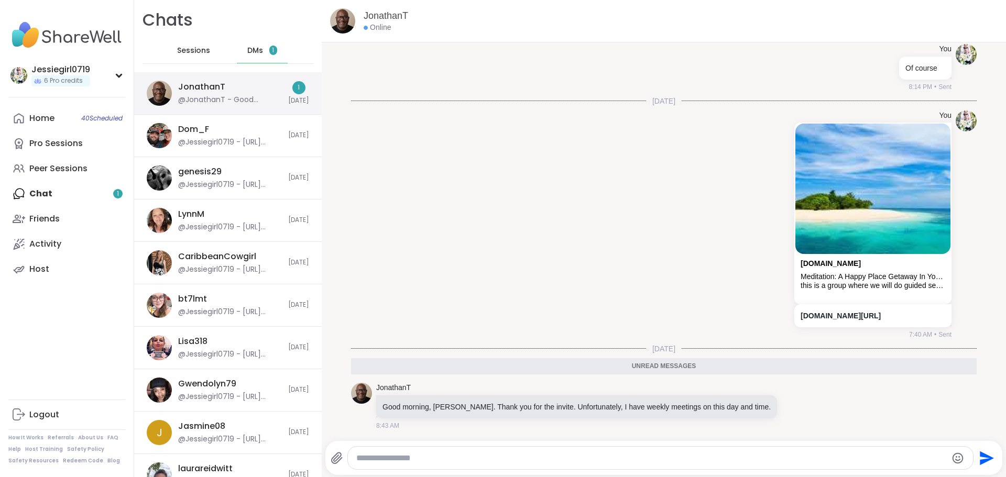
click at [240, 104] on div "@JonathanT - Good morning, Jessie. Thank you for the invite. Unfortunately, I h…" at bounding box center [230, 100] width 104 height 10
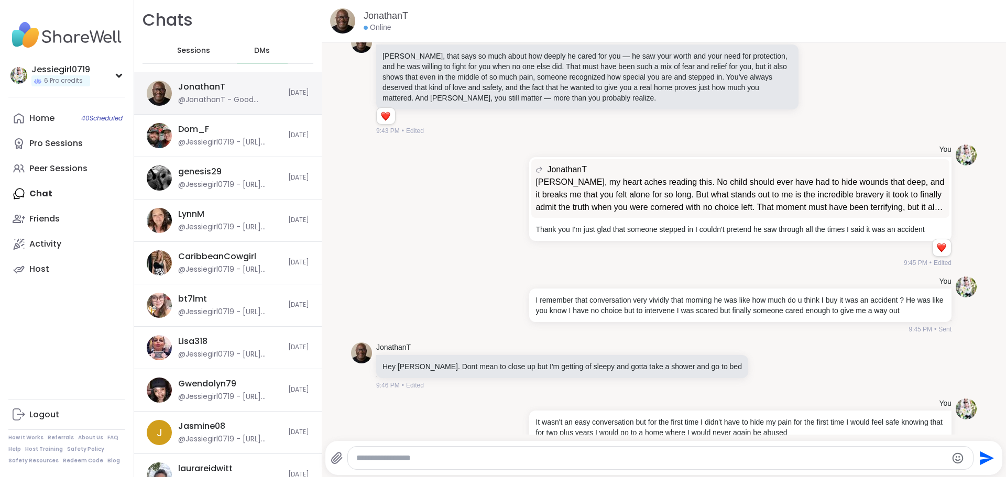
scroll to position [10159, 0]
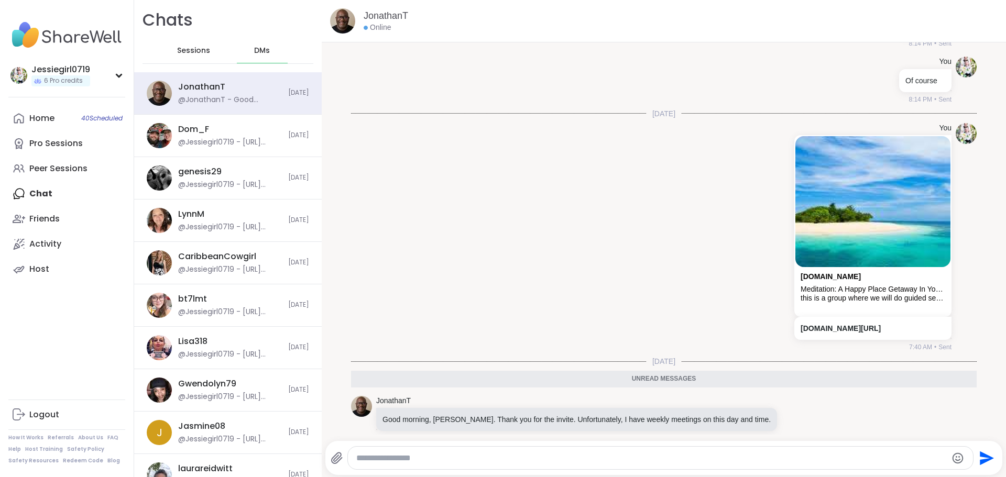
click at [627, 461] on textarea "Type your message" at bounding box center [651, 458] width 591 height 10
click at [42, 111] on link "Home 40 Scheduled" at bounding box center [66, 118] width 117 height 25
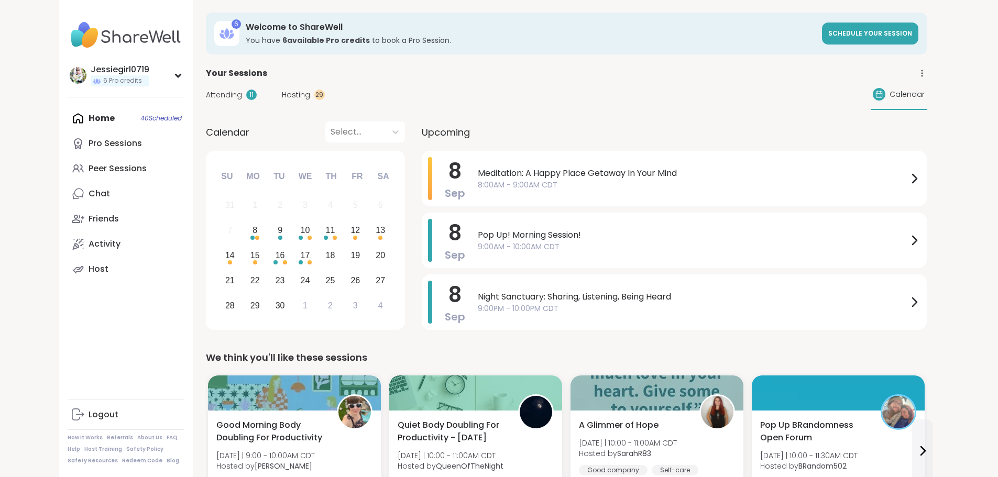
click at [68, 122] on div "Home 40 Scheduled Pro Sessions Peer Sessions Chat Friends Activity Host" at bounding box center [126, 194] width 117 height 176
click at [206, 94] on span "Attending" at bounding box center [224, 95] width 36 height 11
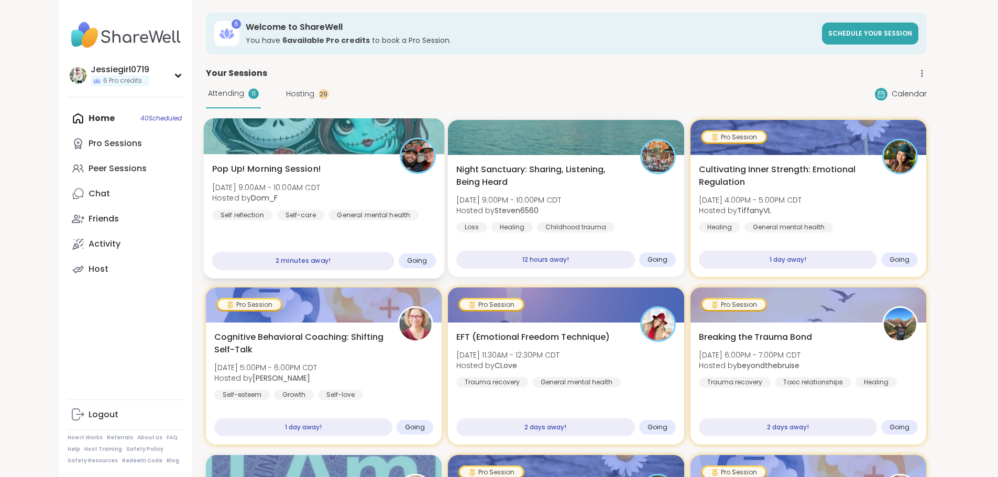
click at [227, 158] on div "Pop Up! Morning Session! Mon, Sep 08 | 9:00AM - 10:00AM CDT Hosted by Dom_F Sel…" at bounding box center [323, 216] width 241 height 125
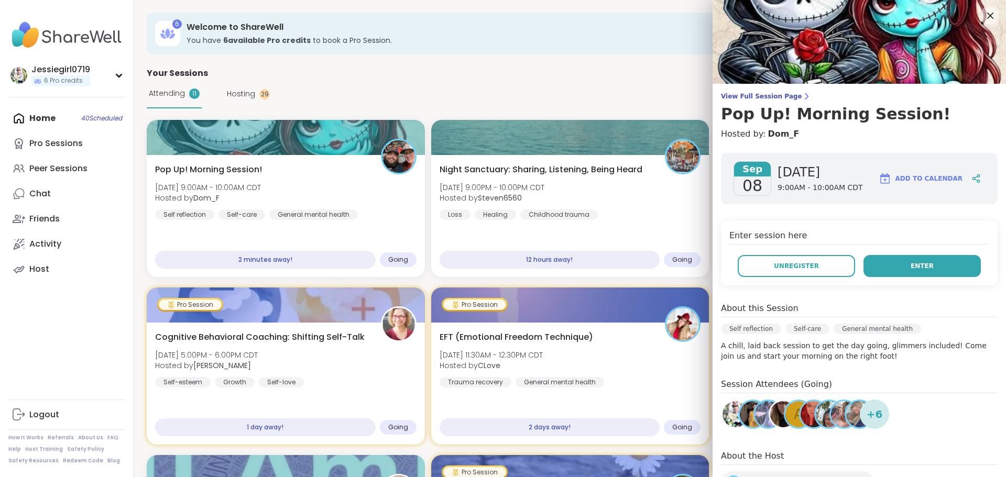
click at [916, 268] on span "Enter" at bounding box center [922, 266] width 23 height 9
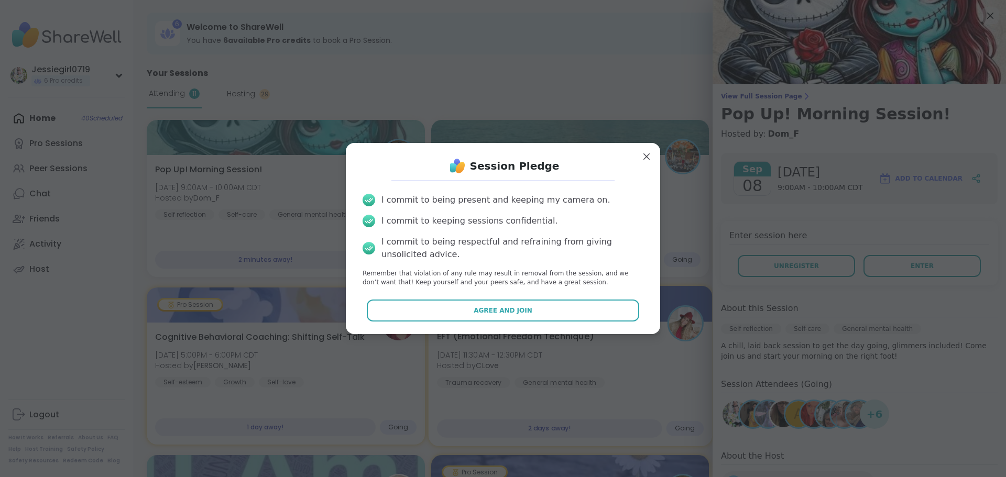
click at [589, 321] on button "Agree and Join" at bounding box center [503, 311] width 273 height 22
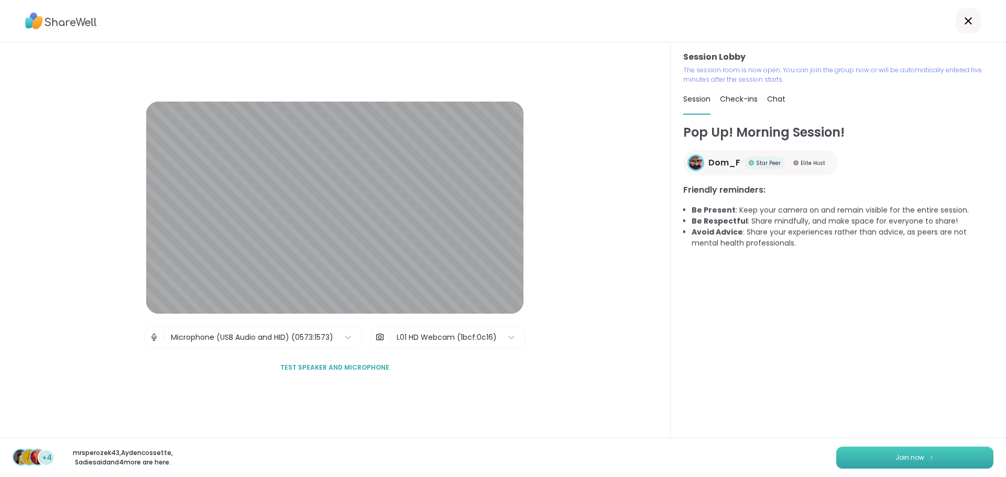
click at [961, 461] on button "Join now" at bounding box center [914, 458] width 157 height 22
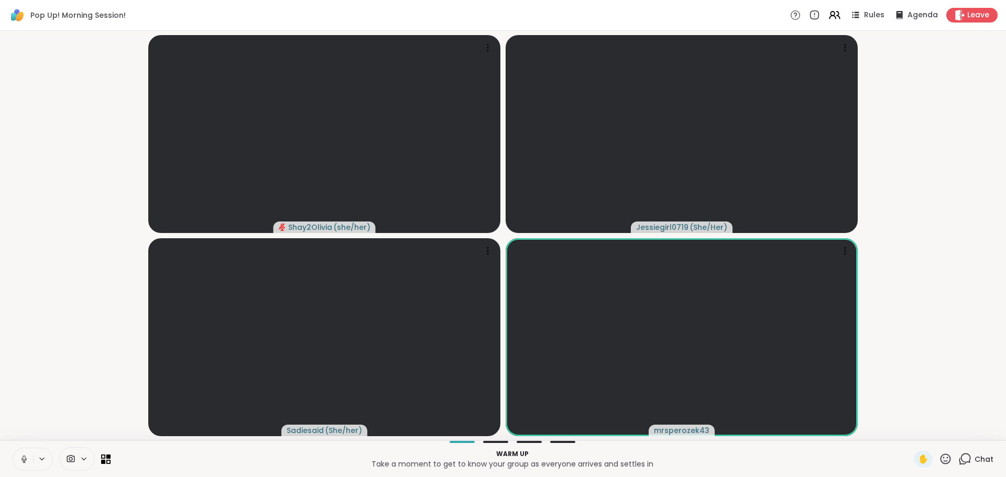
click at [962, 460] on icon at bounding box center [965, 459] width 13 height 13
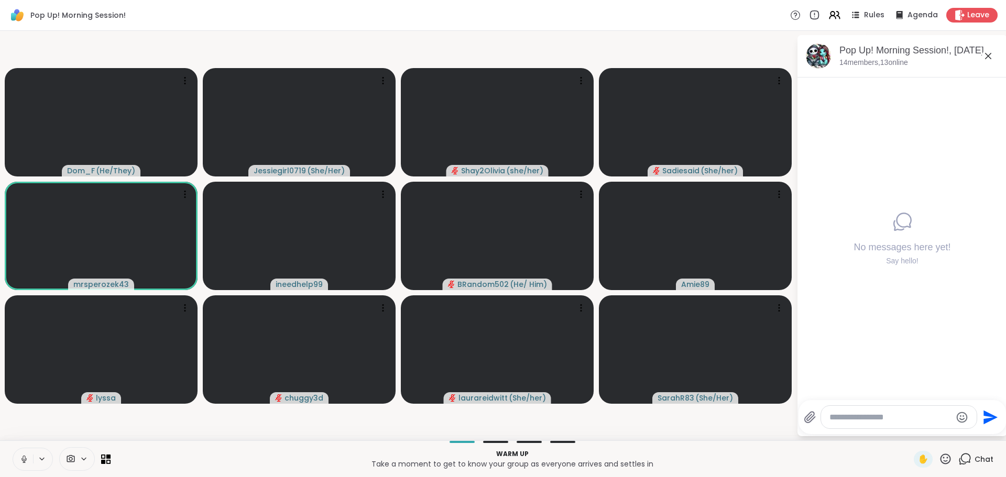
click at [880, 413] on textarea "Type your message" at bounding box center [891, 417] width 122 height 10
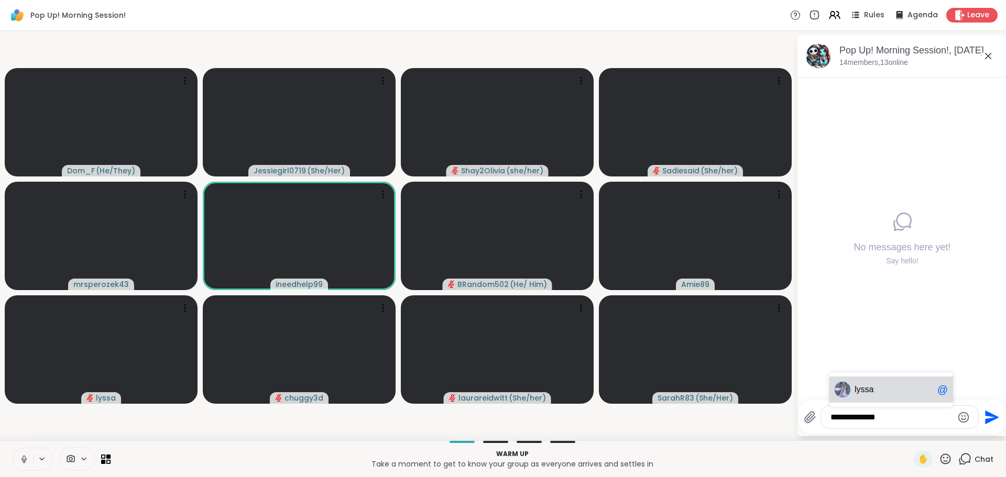
click at [906, 390] on span "lyssa" at bounding box center [894, 390] width 79 height 10
type textarea "**********"
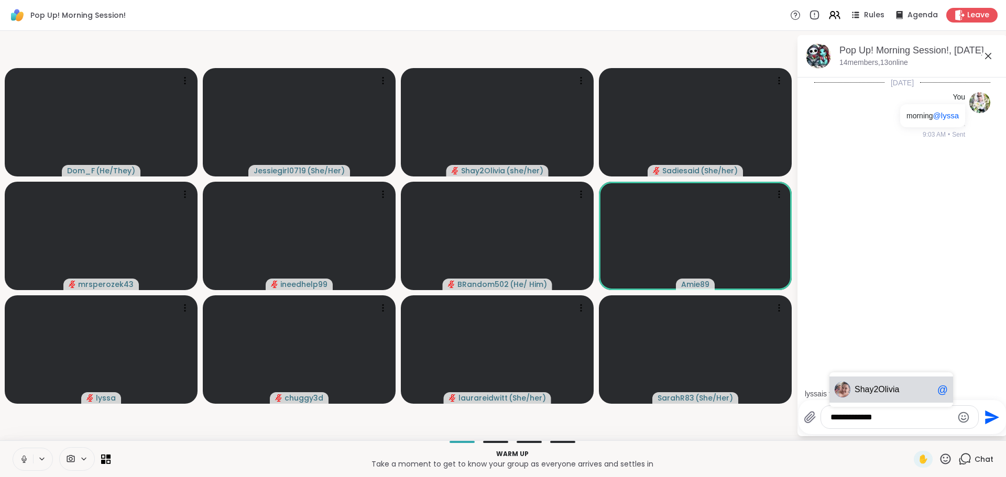
click at [906, 390] on span "Shay 2Olivia" at bounding box center [894, 390] width 79 height 10
type textarea "**********"
click at [906, 390] on span "perozek43" at bounding box center [888, 390] width 39 height 10
type textarea "**********"
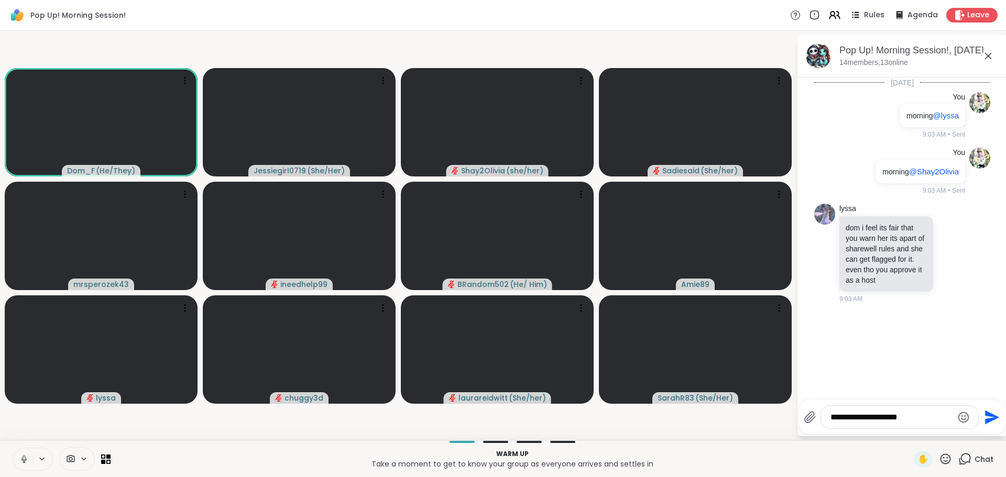
click at [996, 416] on icon "Send" at bounding box center [991, 417] width 17 height 17
click at [909, 417] on textarea "Type your message" at bounding box center [892, 417] width 122 height 10
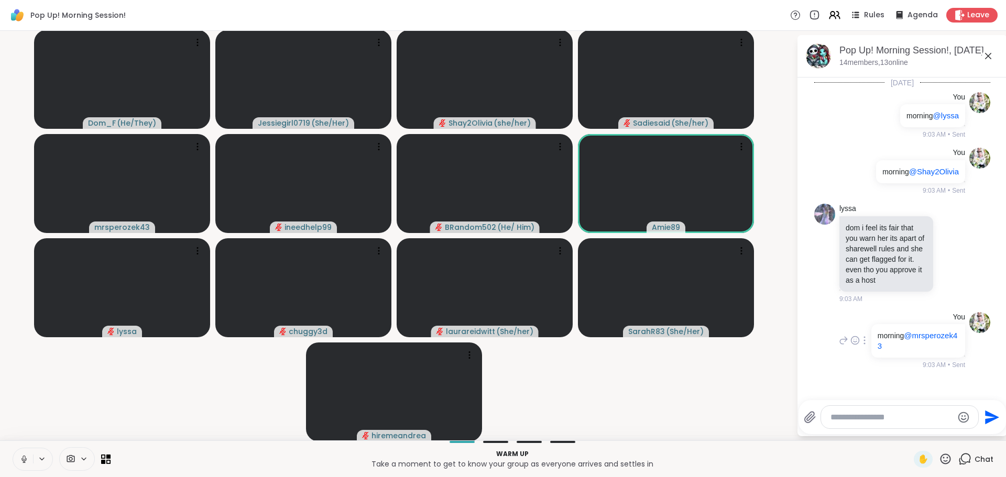
scroll to position [95, 0]
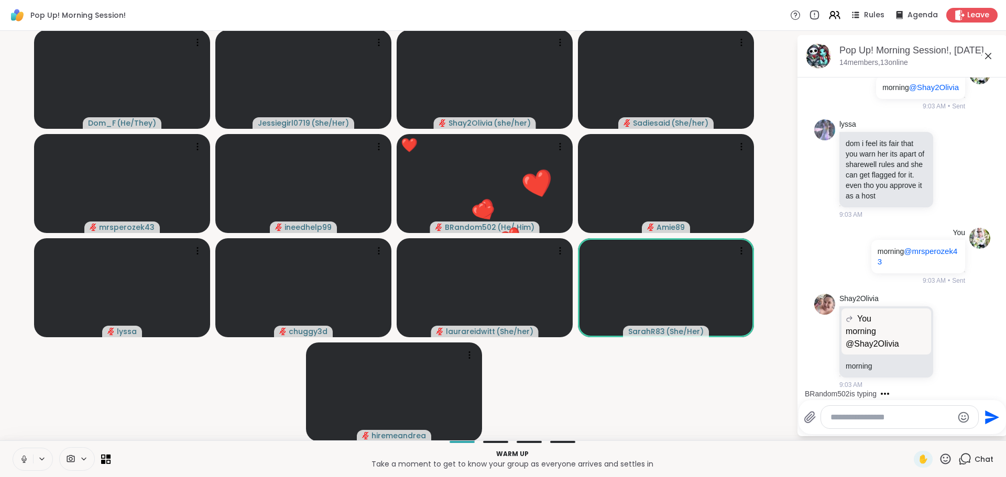
click at [875, 418] on textarea "Type your message" at bounding box center [892, 417] width 122 height 10
click at [874, 417] on textarea "Type your message" at bounding box center [892, 417] width 122 height 10
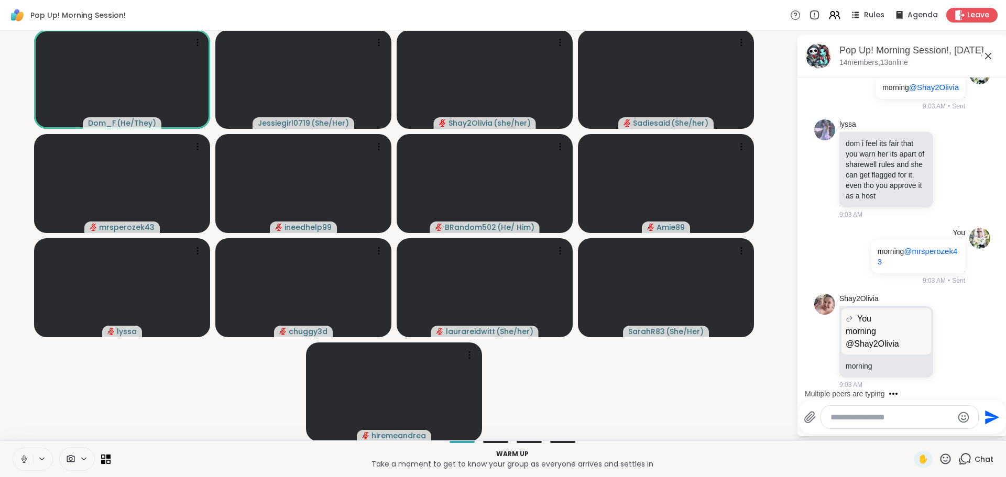
click at [874, 417] on textarea "Type your message" at bounding box center [892, 417] width 122 height 10
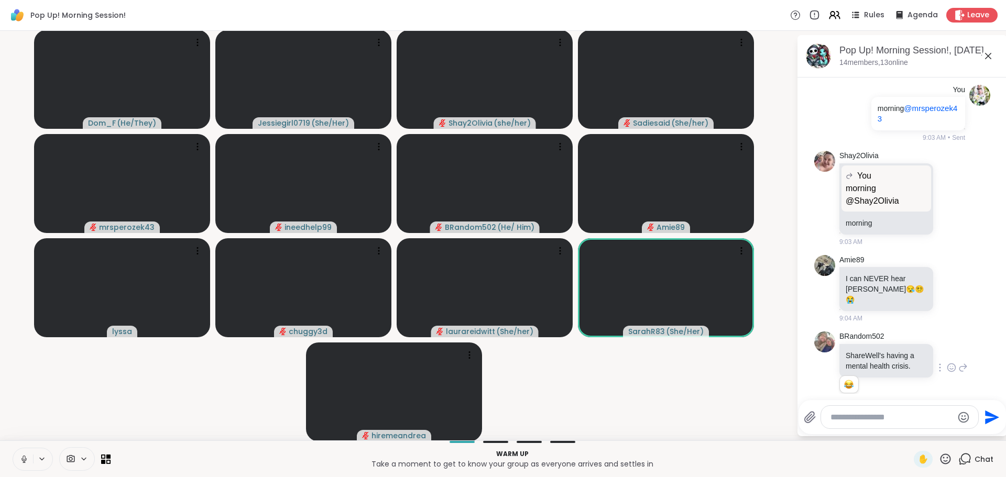
scroll to position [243, 0]
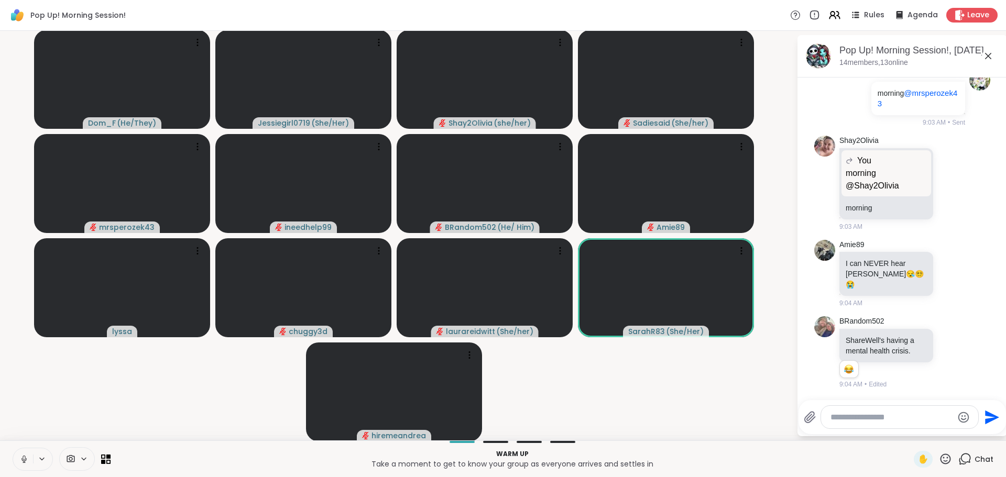
click at [880, 420] on textarea "Type your message" at bounding box center [892, 417] width 122 height 10
click at [947, 350] on icon at bounding box center [951, 352] width 9 height 10
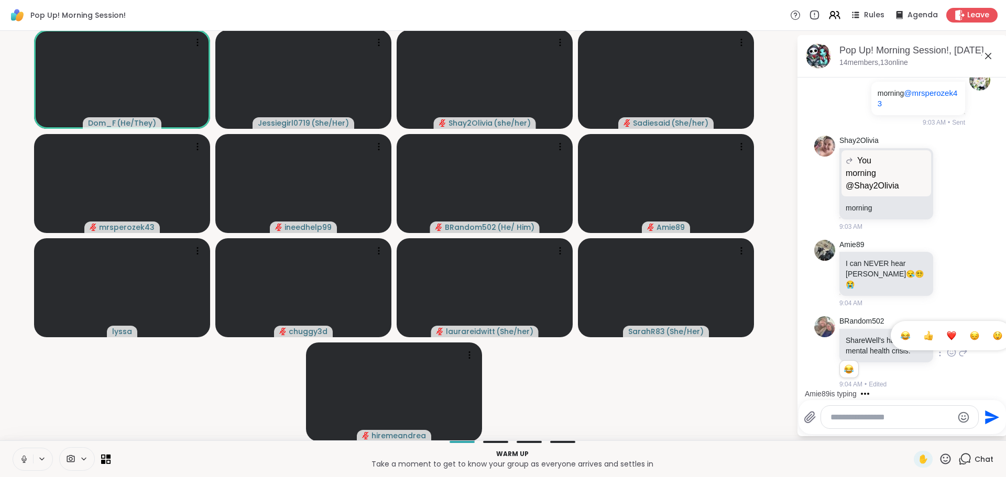
click at [901, 341] on div "Select Reaction: Joy" at bounding box center [905, 335] width 9 height 9
click at [908, 413] on textarea "Type your message" at bounding box center [892, 417] width 122 height 10
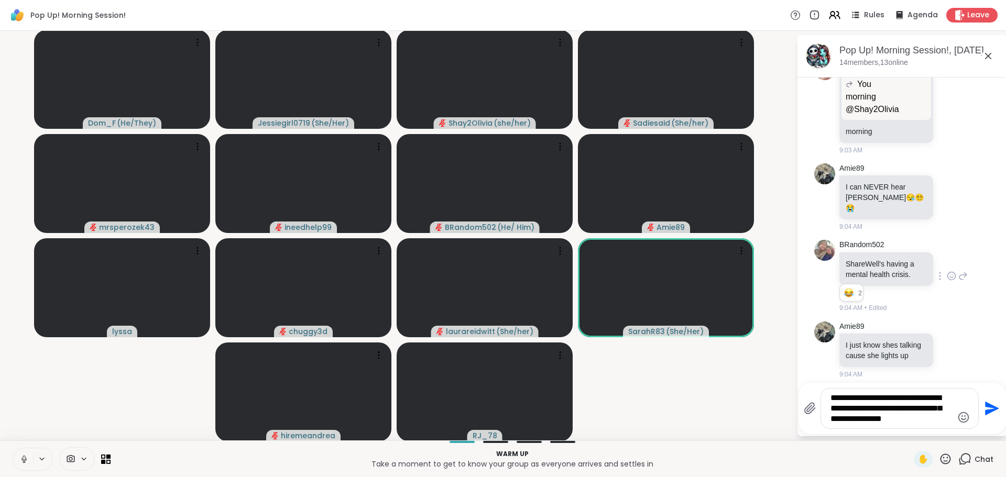
type textarea "**********"
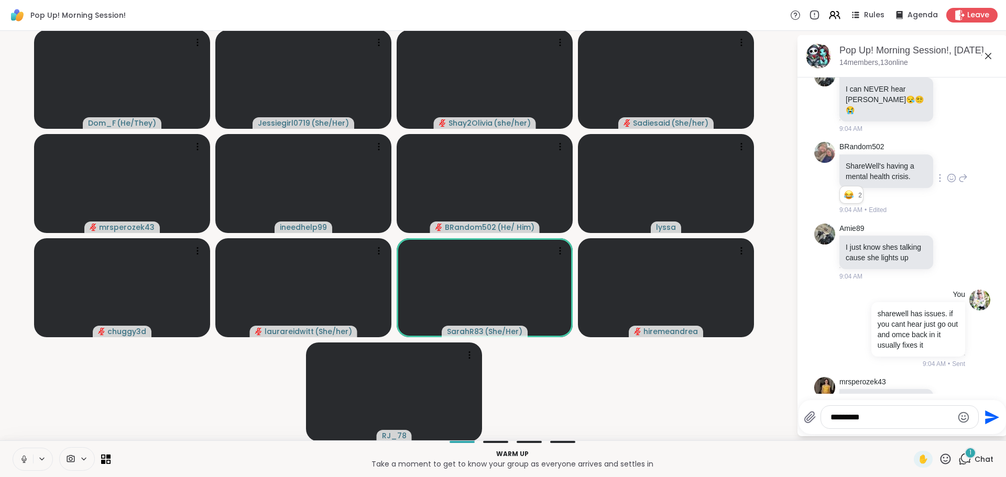
scroll to position [484, 0]
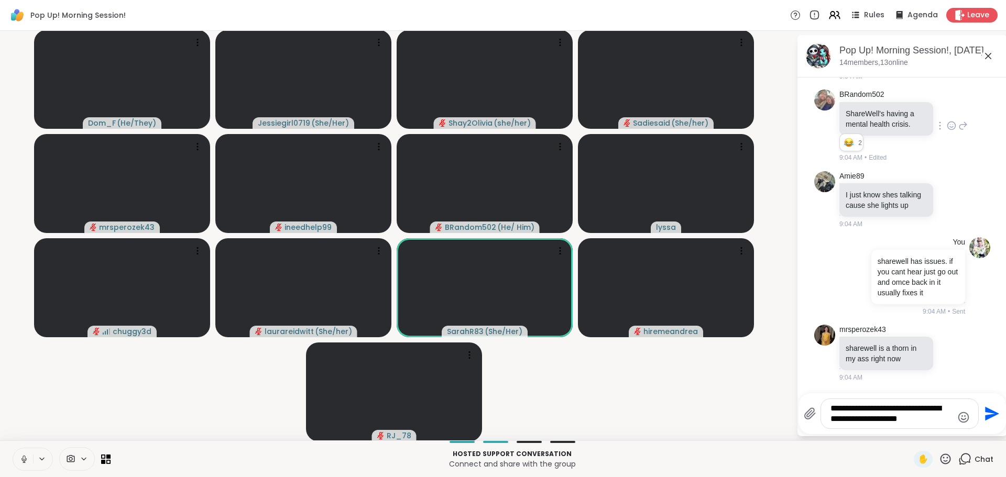
type textarea "**********"
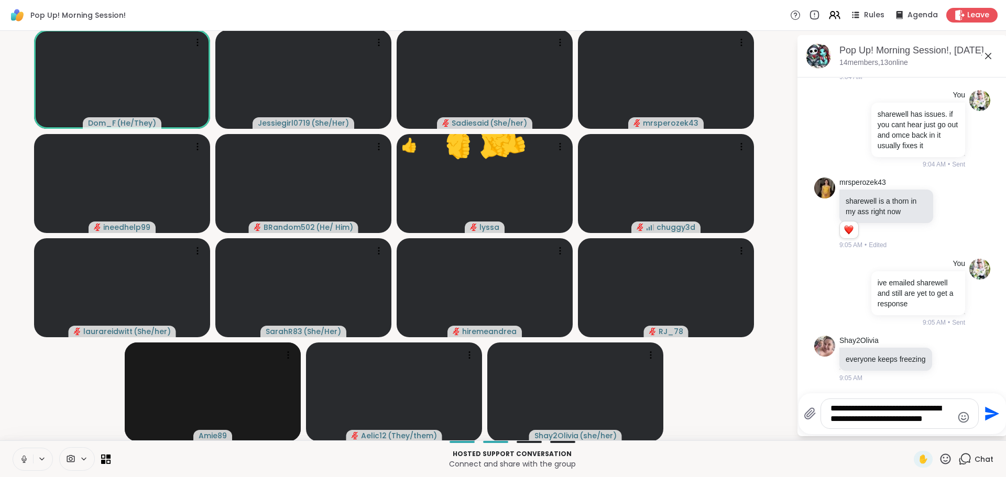
scroll to position [776, 0]
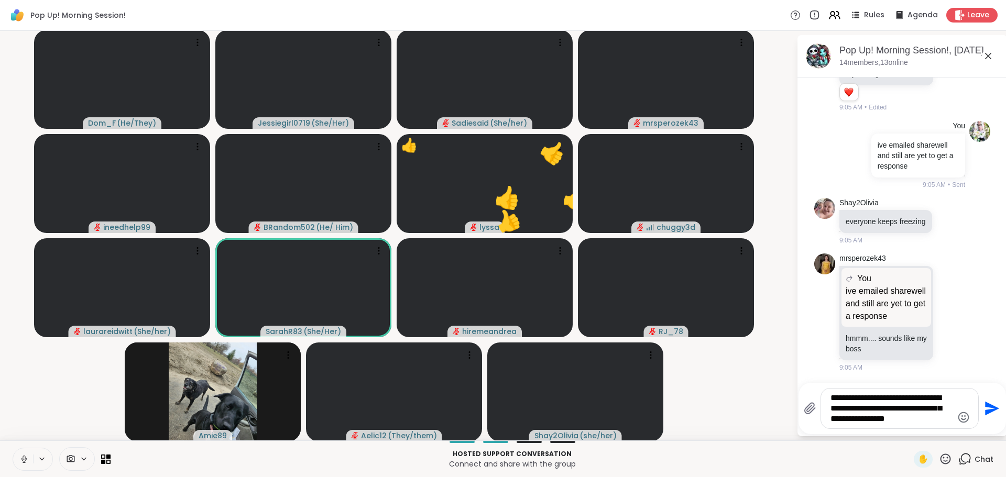
type textarea "**********"
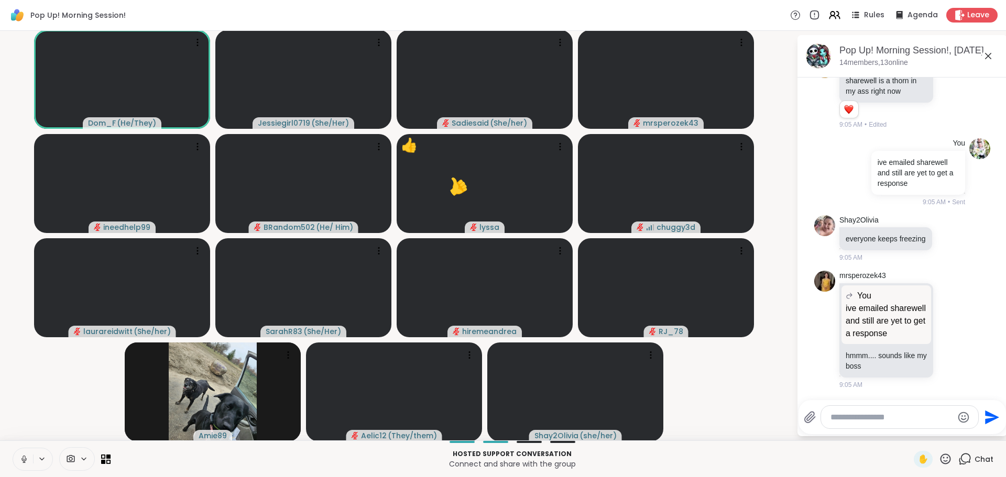
scroll to position [867, 0]
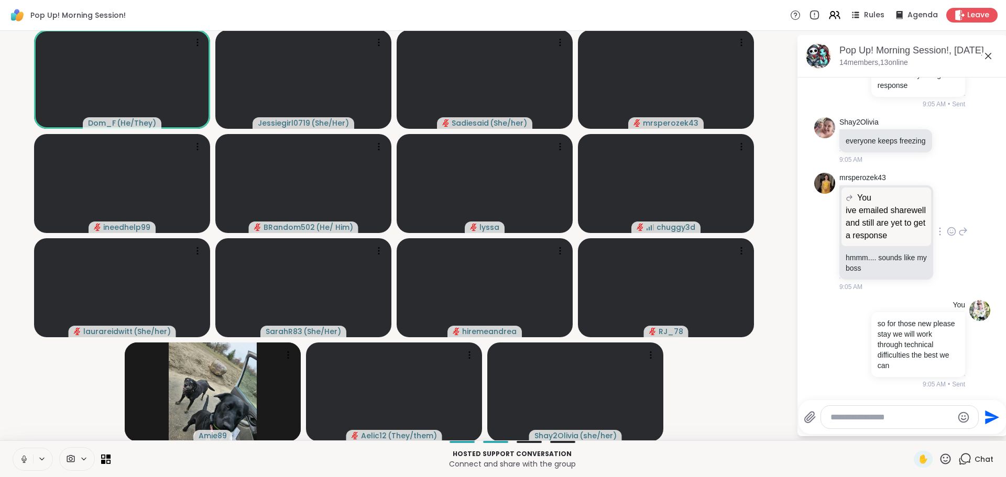
click at [948, 232] on icon at bounding box center [952, 232] width 8 height 8
click at [947, 210] on div "Select Reaction: Heart" at bounding box center [951, 214] width 9 height 9
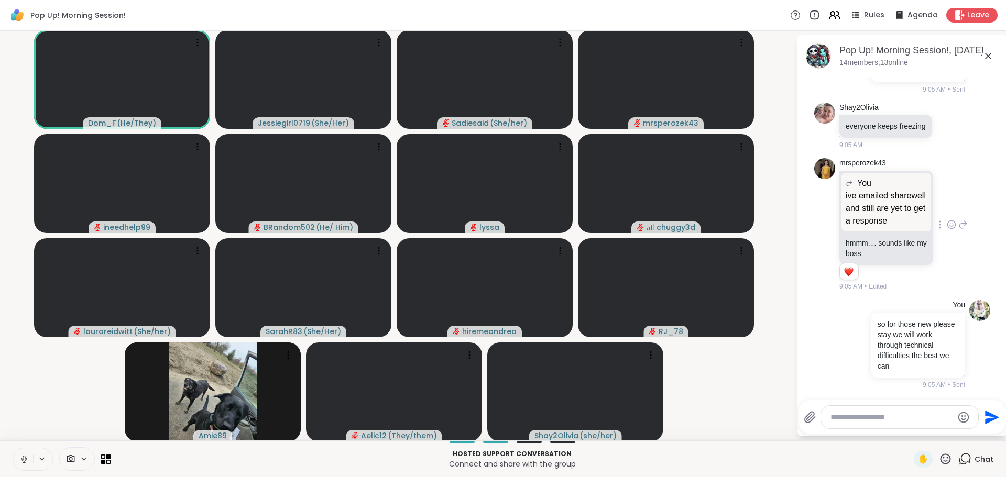
click at [874, 412] on textarea "Type your message" at bounding box center [892, 417] width 122 height 10
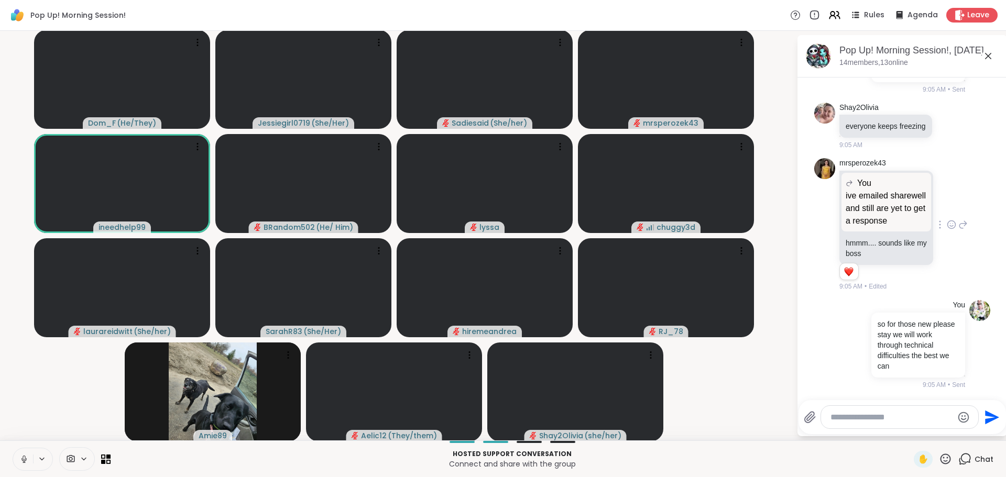
click at [874, 412] on textarea "Type your message" at bounding box center [892, 417] width 122 height 10
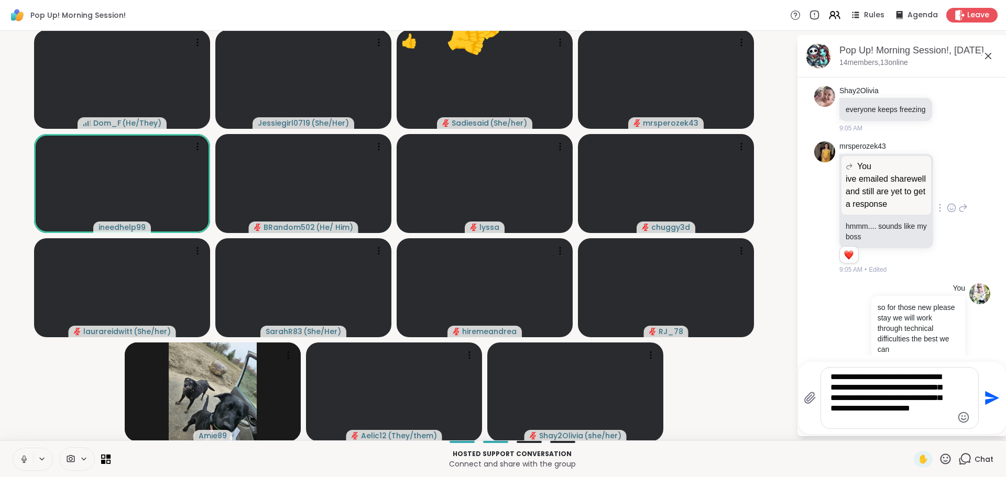
type textarea "**********"
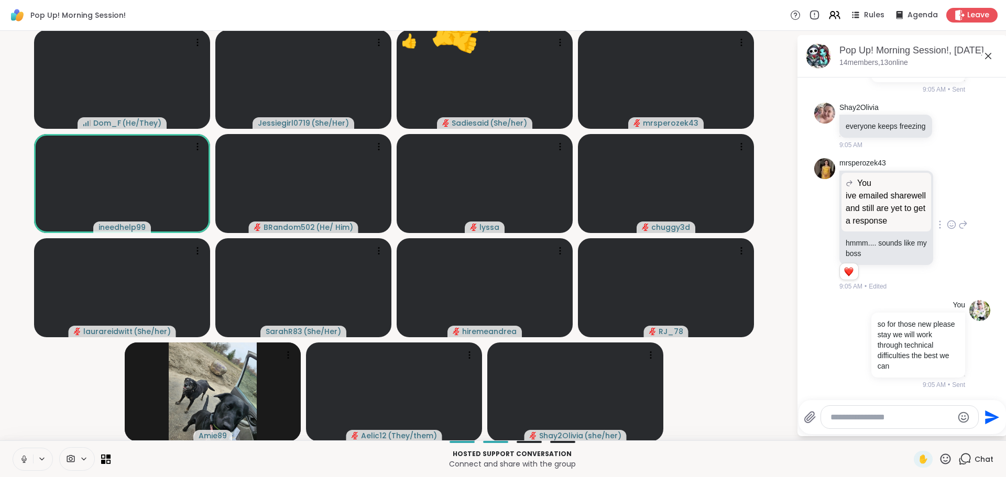
scroll to position [1000, 0]
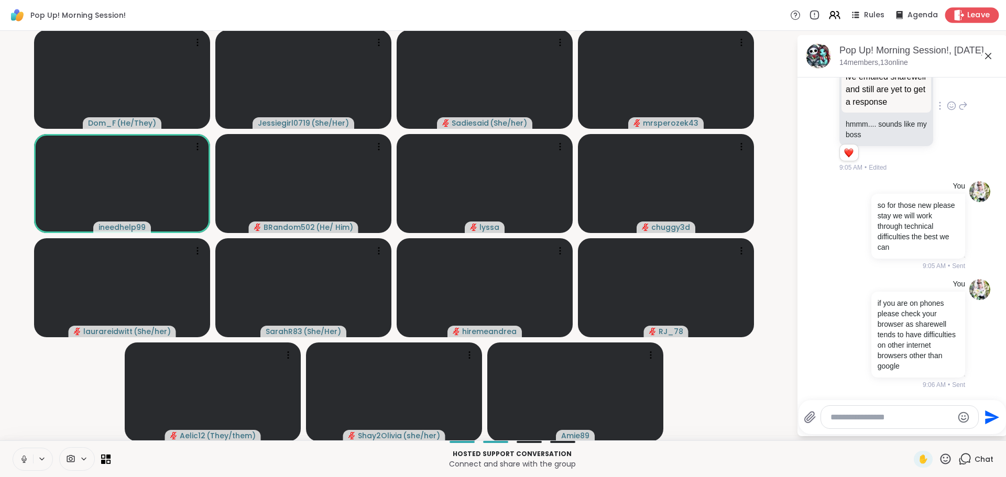
click at [974, 17] on span "Leave" at bounding box center [978, 15] width 23 height 11
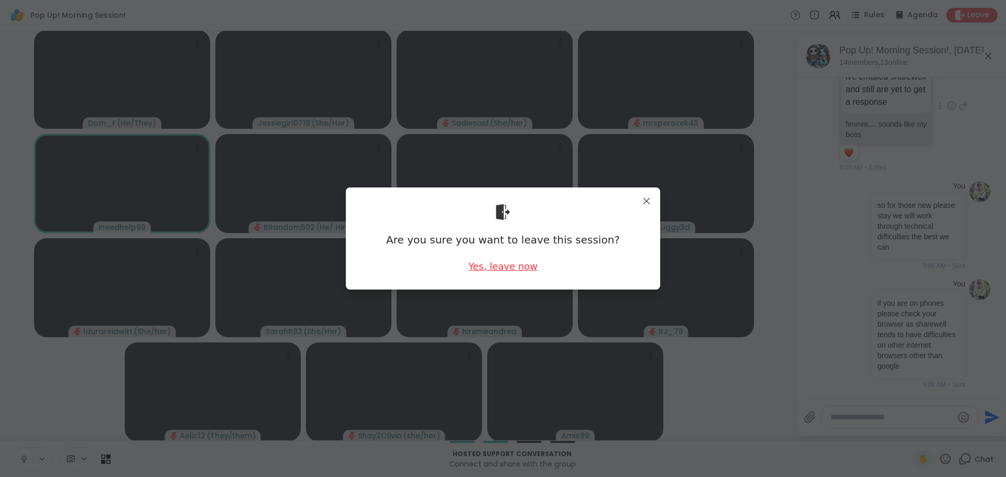
click at [514, 267] on div "Yes, leave now" at bounding box center [503, 266] width 69 height 13
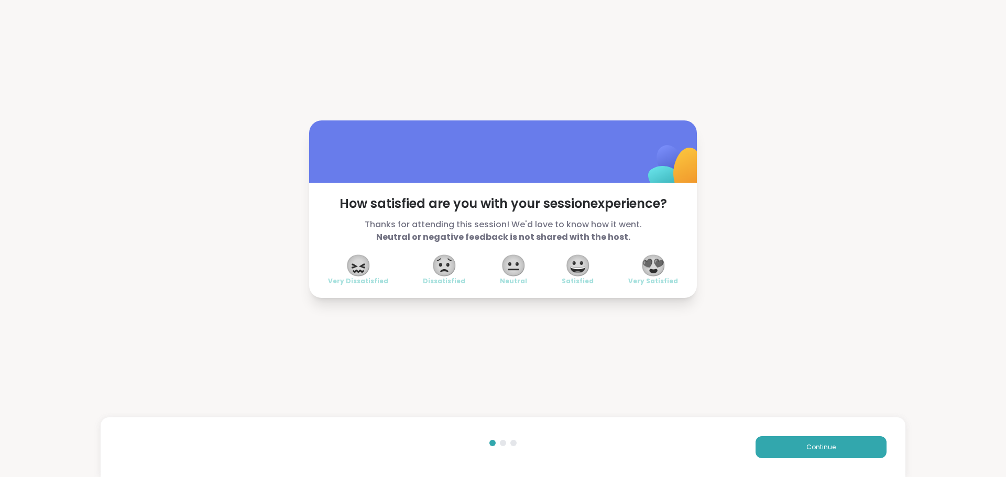
click at [801, 436] on div "Continue" at bounding box center [503, 448] width 805 height 60
click at [807, 445] on span "Continue" at bounding box center [821, 447] width 29 height 9
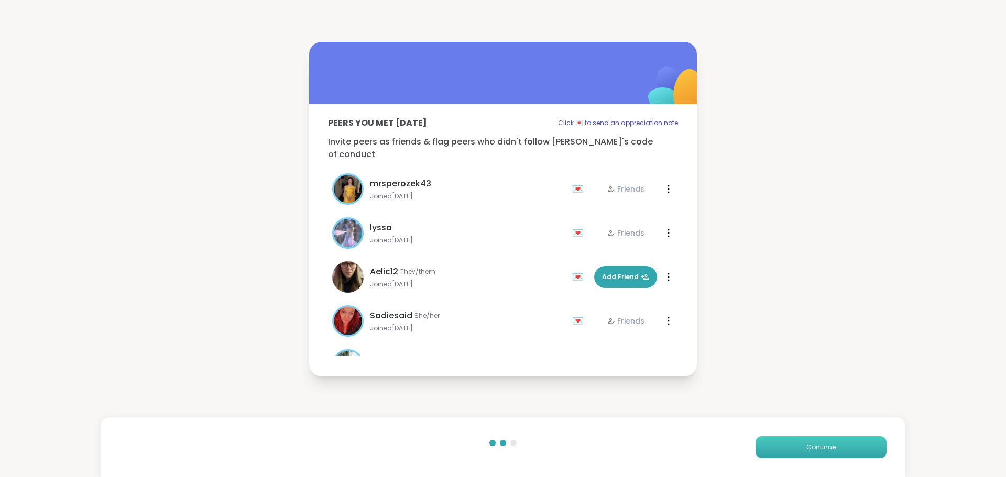
click at [807, 445] on span "Continue" at bounding box center [821, 447] width 29 height 9
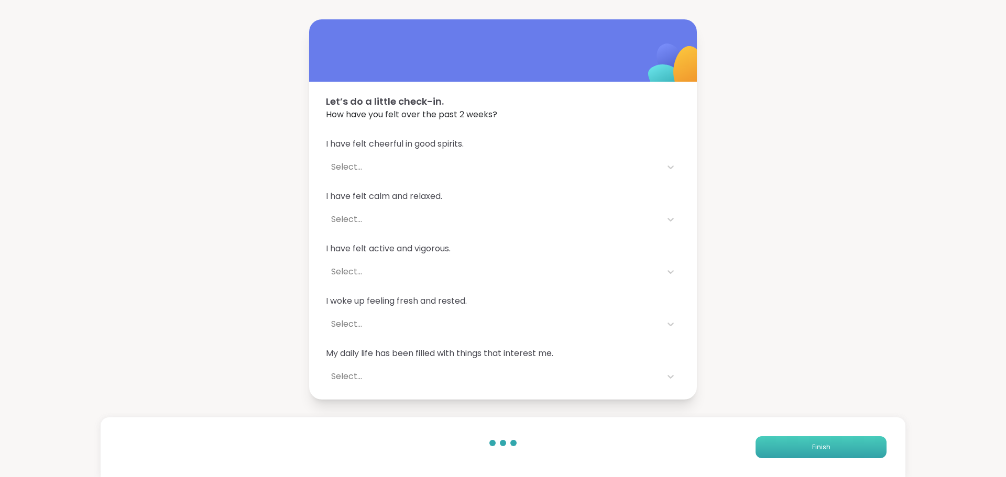
click at [812, 445] on span "Finish" at bounding box center [821, 447] width 18 height 9
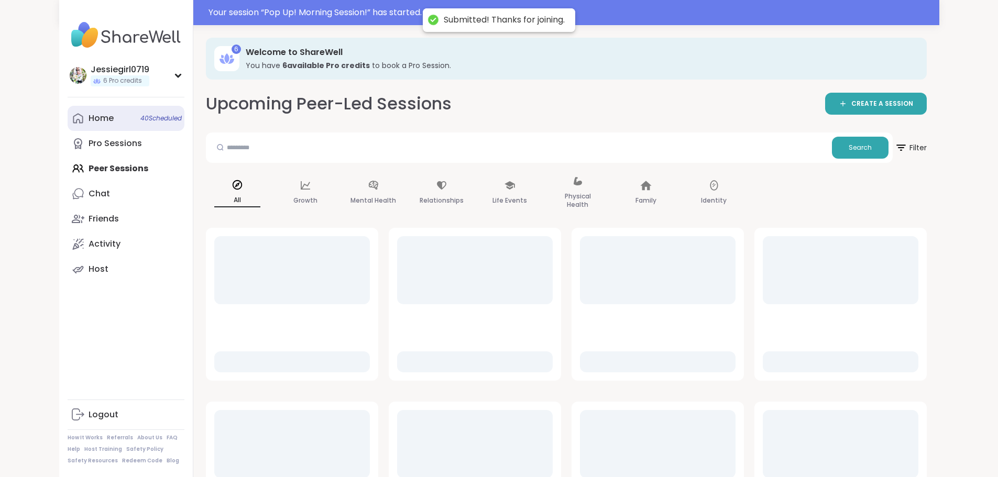
click at [68, 111] on link "Home 40 Scheduled" at bounding box center [126, 118] width 117 height 25
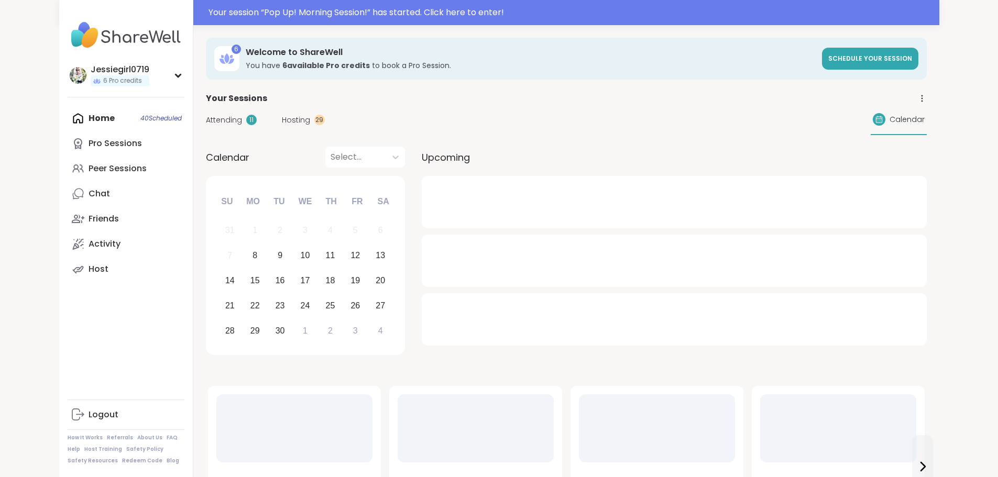
click at [206, 119] on span "Attending" at bounding box center [224, 120] width 36 height 11
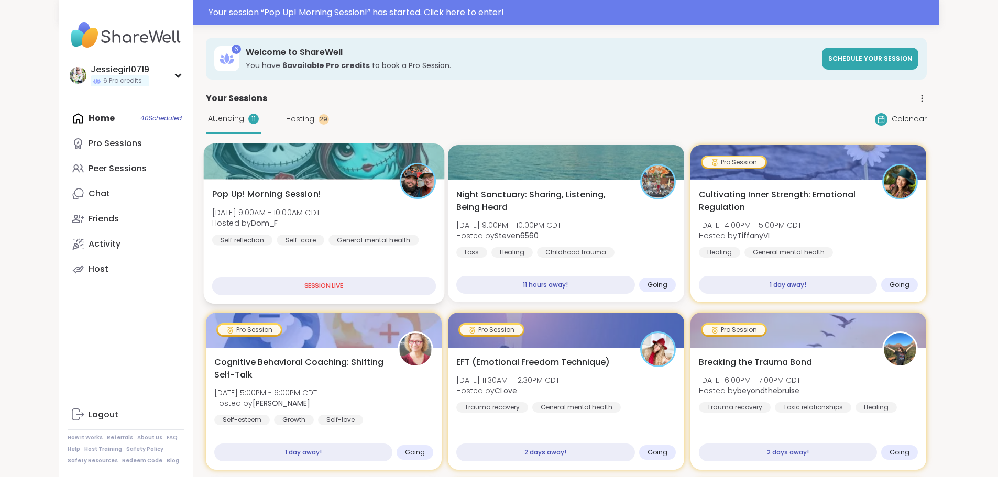
click at [204, 171] on div at bounding box center [323, 162] width 241 height 36
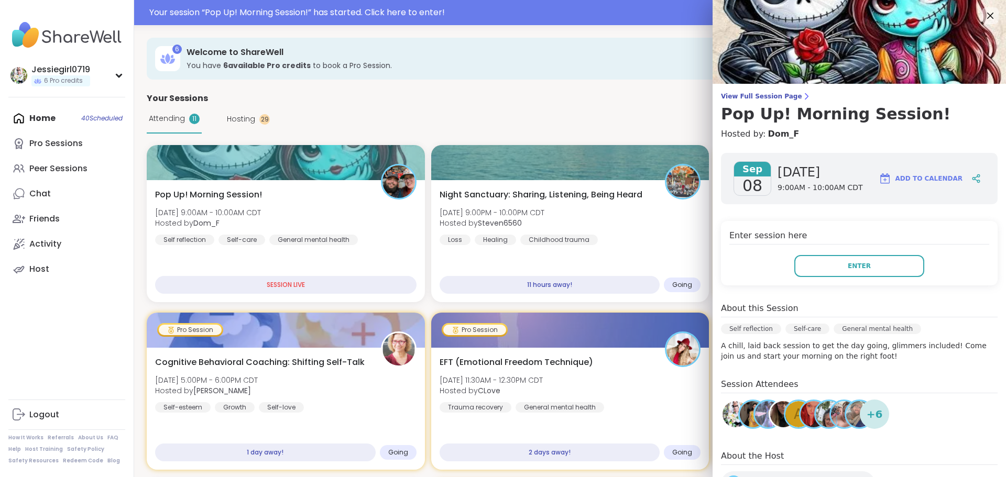
click at [884, 253] on div "Enter session here Enter" at bounding box center [859, 253] width 277 height 64
click at [878, 265] on button "Enter" at bounding box center [859, 266] width 130 height 22
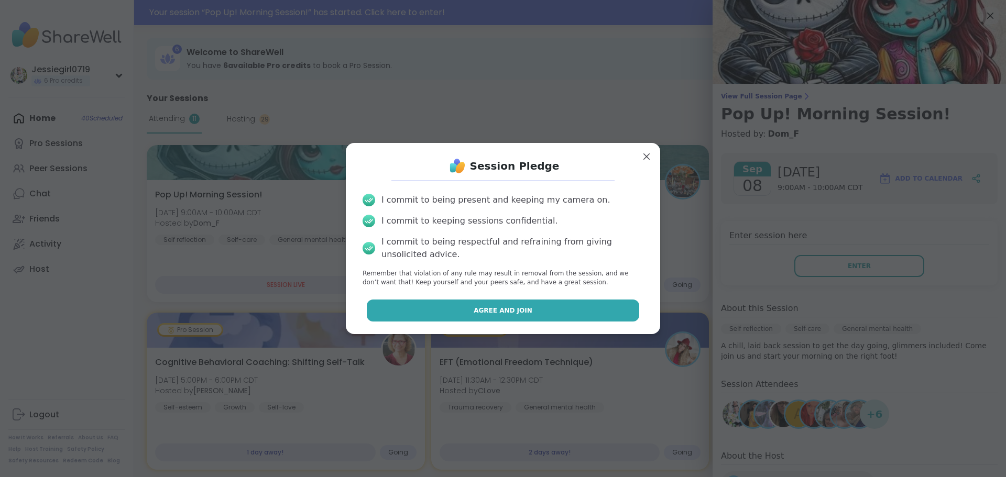
click at [626, 306] on button "Agree and Join" at bounding box center [503, 311] width 273 height 22
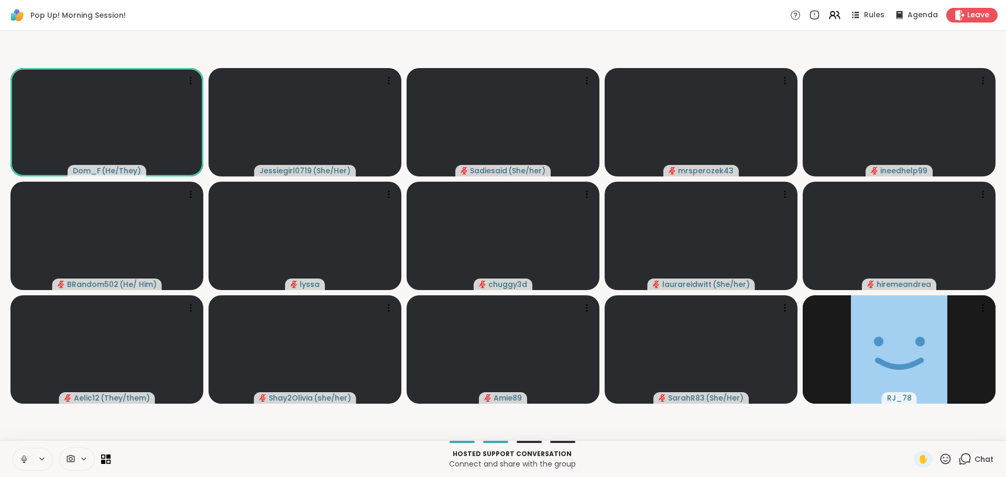
click at [960, 461] on icon at bounding box center [965, 459] width 13 height 13
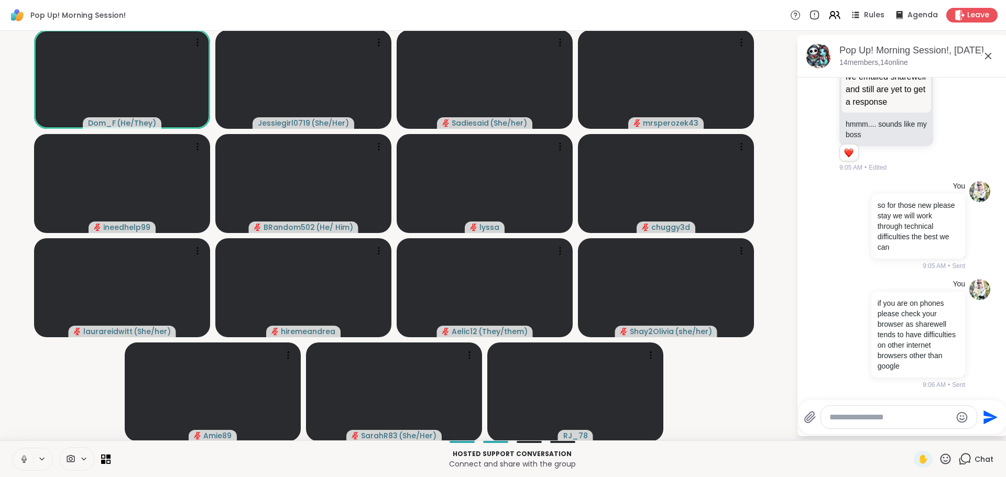
scroll to position [949, 0]
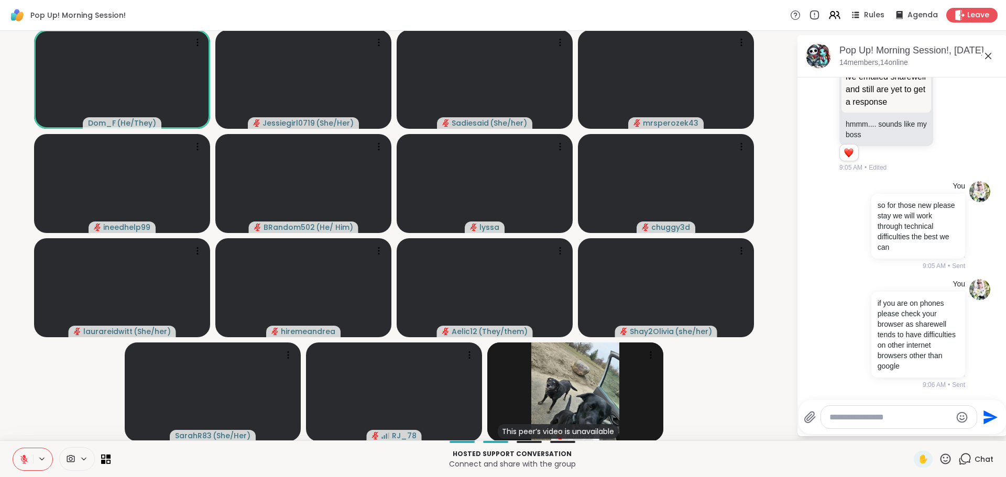
click at [872, 418] on textarea "Type your message" at bounding box center [891, 417] width 122 height 10
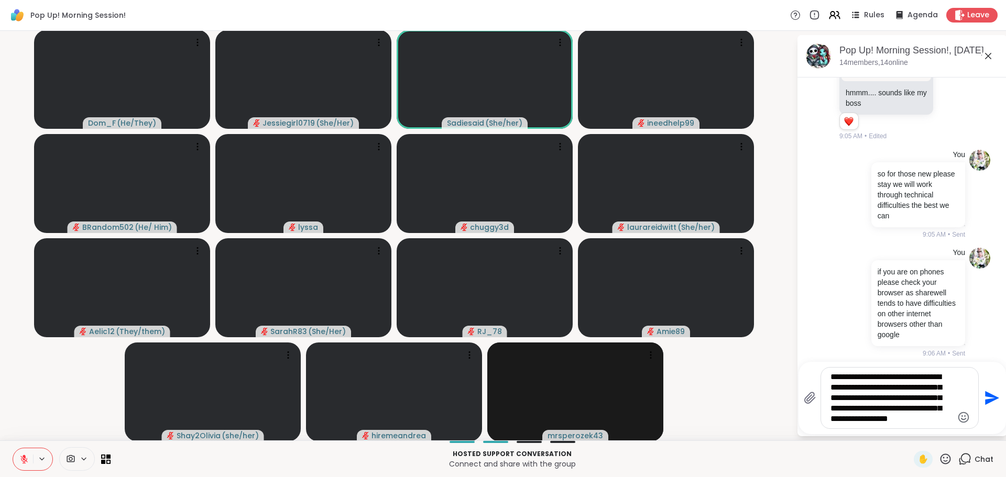
type textarea "**********"
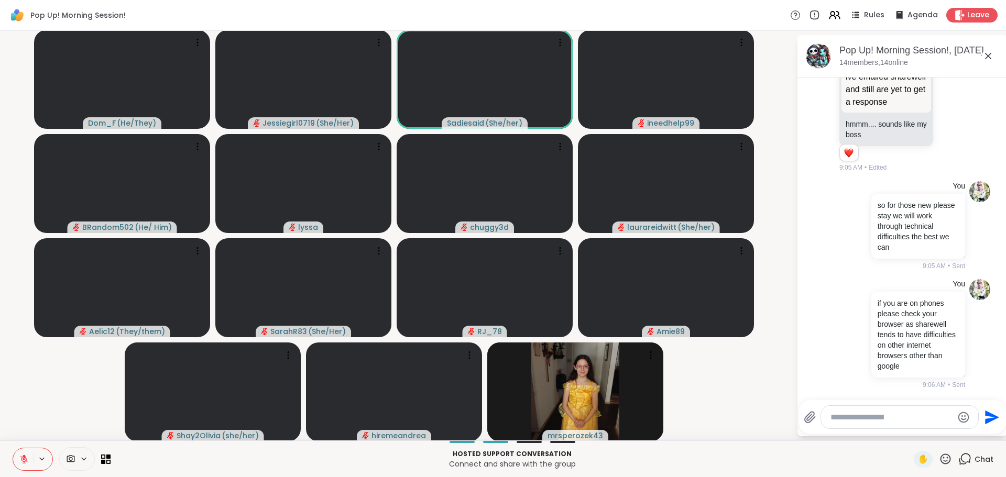
scroll to position [1078, 0]
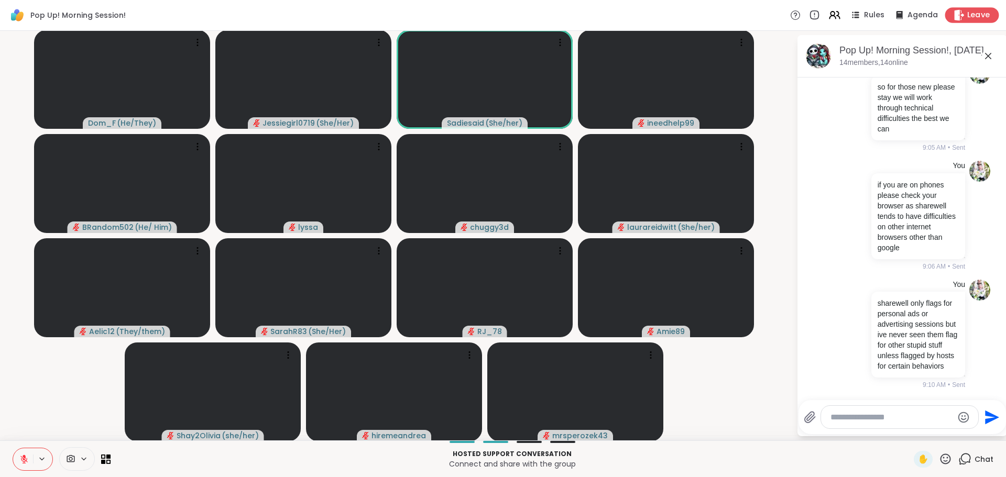
click at [967, 18] on span "Leave" at bounding box center [978, 15] width 23 height 11
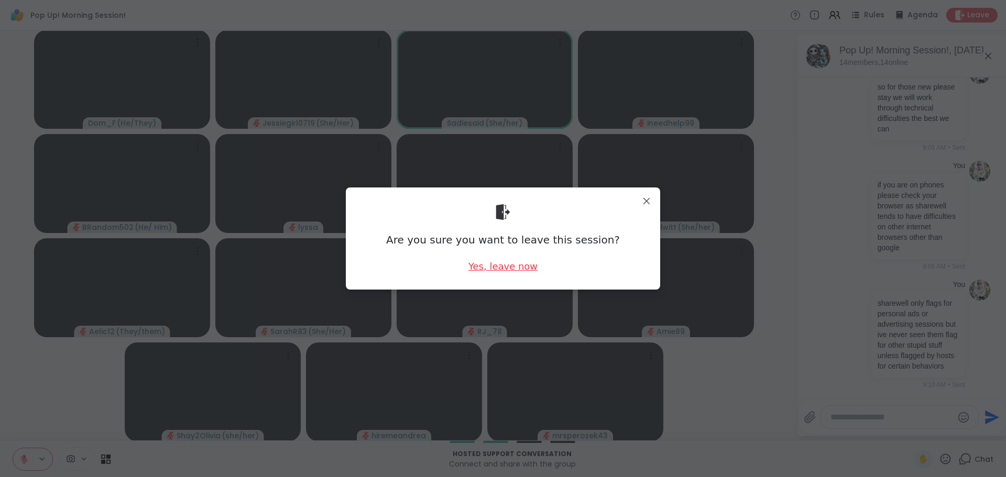
click at [497, 269] on div "Yes, leave now" at bounding box center [503, 266] width 69 height 13
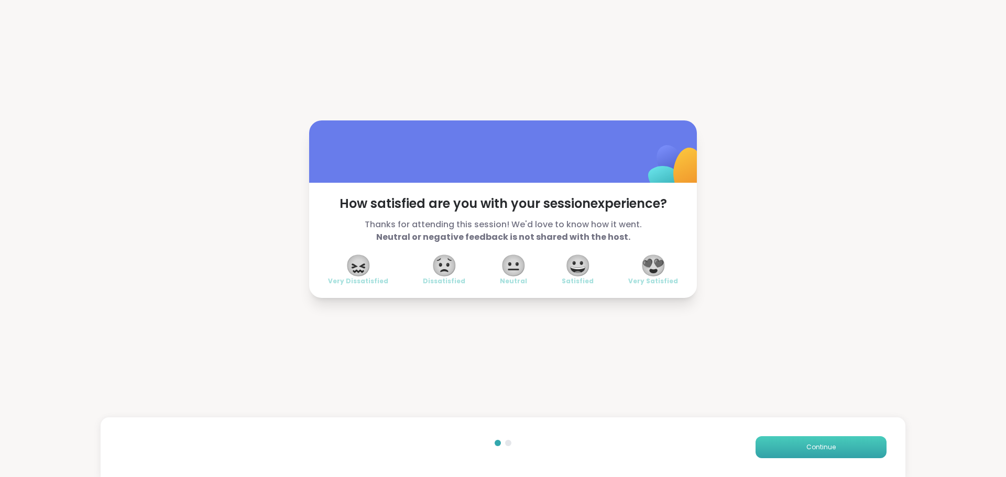
click at [785, 444] on button "Continue" at bounding box center [821, 448] width 131 height 22
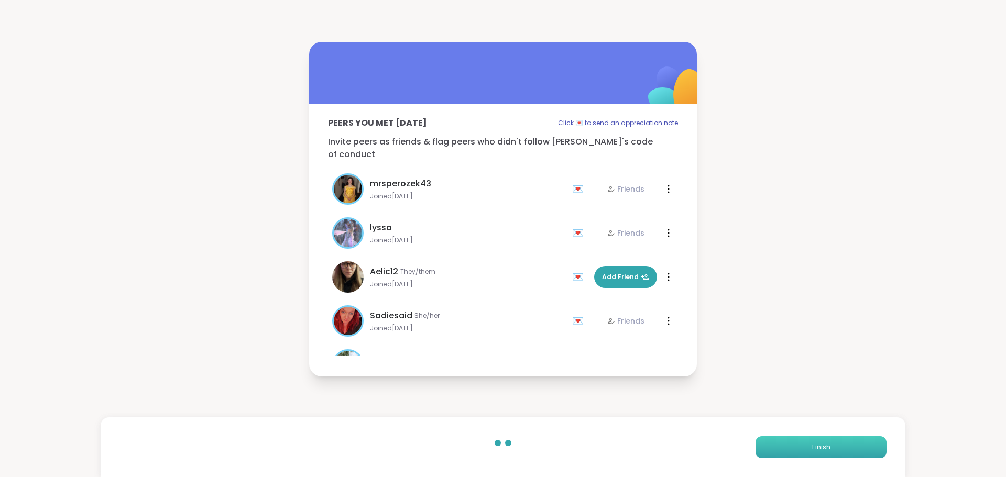
click at [785, 444] on button "Finish" at bounding box center [821, 448] width 131 height 22
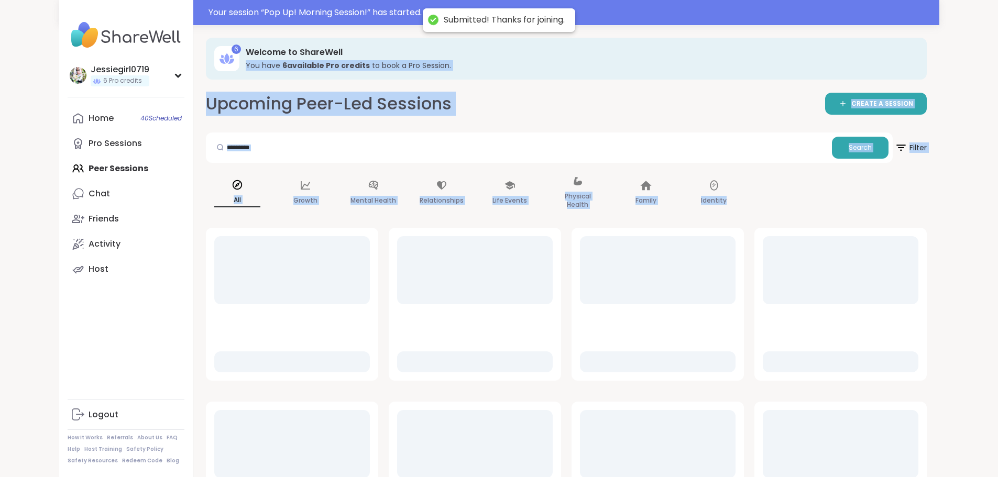
click at [785, 444] on div "6 Welcome to ShareWell You have 6 available Pro credit s to book a Pro Session.…" at bounding box center [566, 377] width 746 height 704
click at [68, 113] on link "Home 40 Scheduled" at bounding box center [126, 118] width 117 height 25
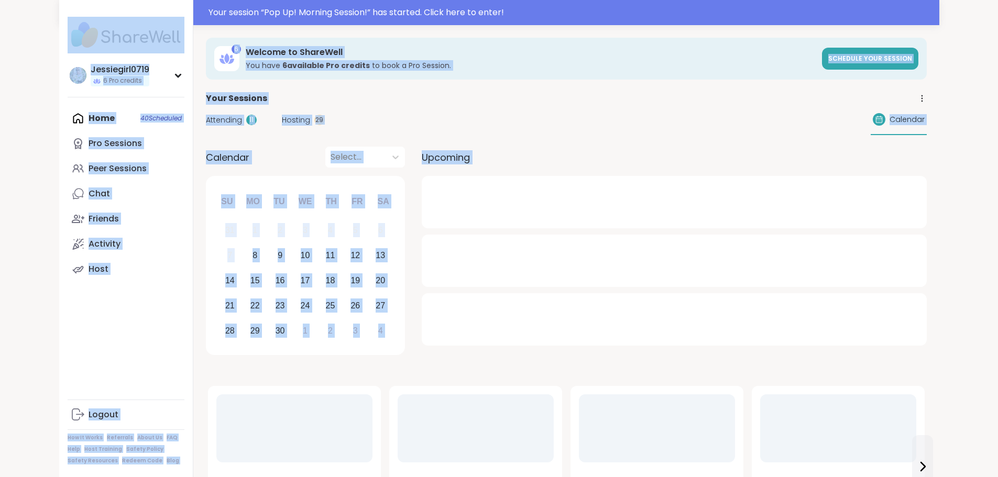
click at [341, 102] on div "Your Sessions" at bounding box center [566, 98] width 721 height 13
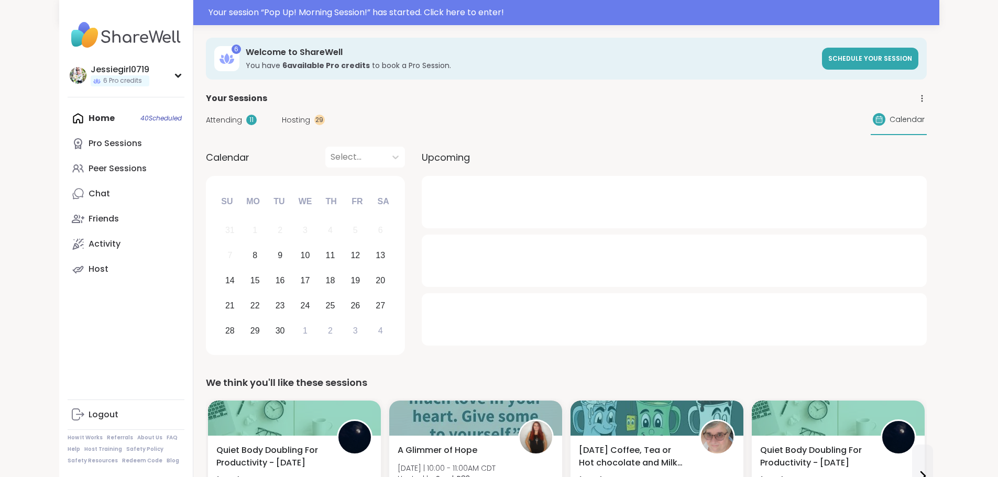
click at [206, 119] on span "Attending" at bounding box center [224, 120] width 36 height 11
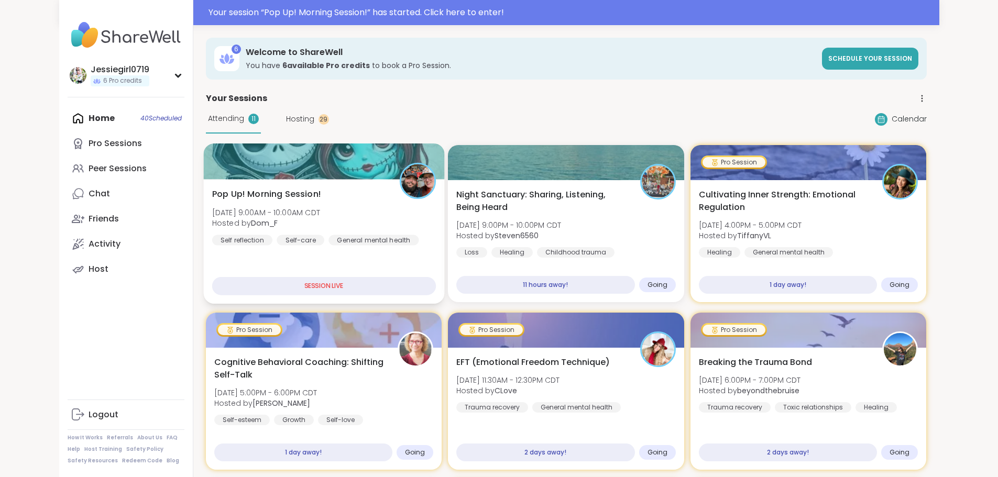
click at [203, 173] on div at bounding box center [323, 162] width 241 height 36
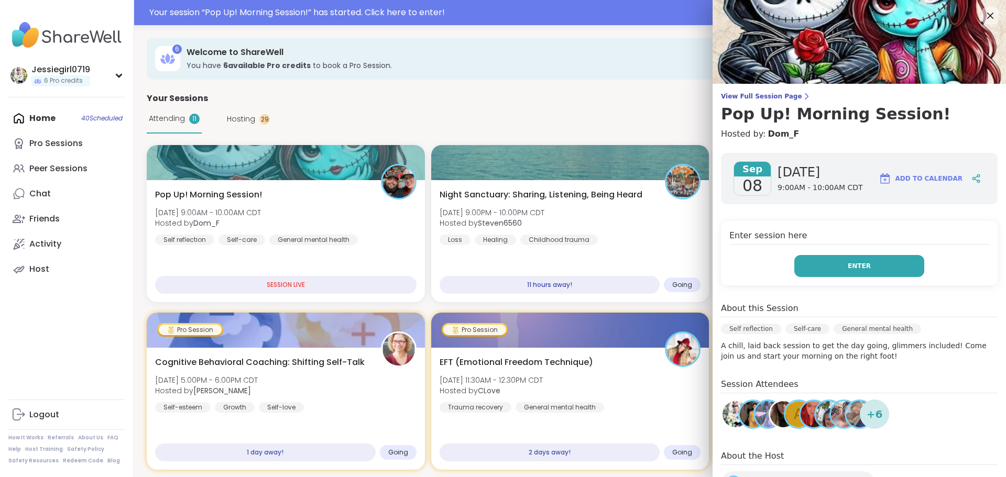
click at [822, 261] on button "Enter" at bounding box center [859, 266] width 130 height 22
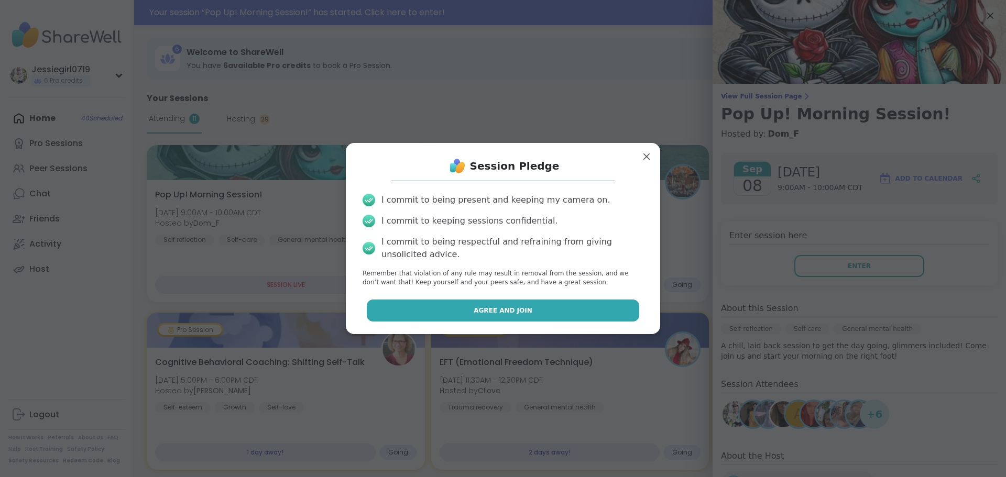
click at [573, 307] on button "Agree and Join" at bounding box center [503, 311] width 273 height 22
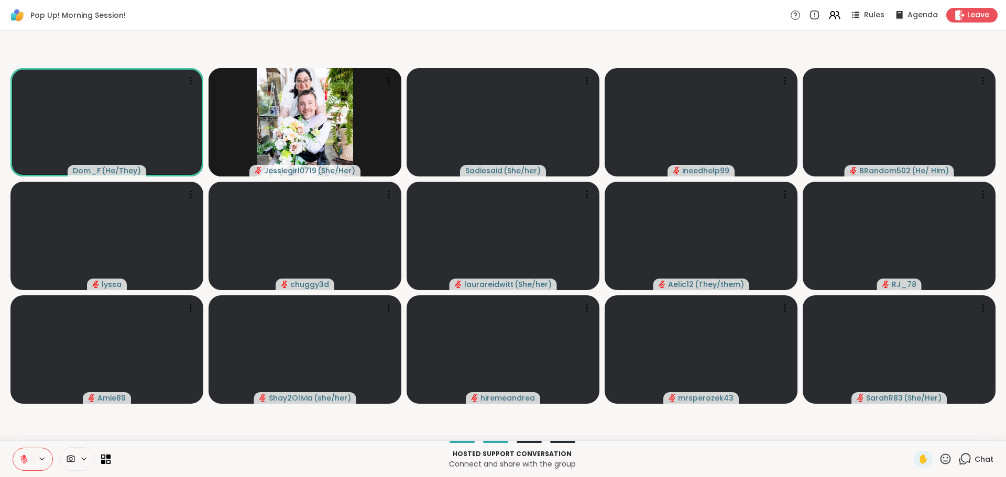
click at [961, 460] on icon at bounding box center [965, 459] width 13 height 13
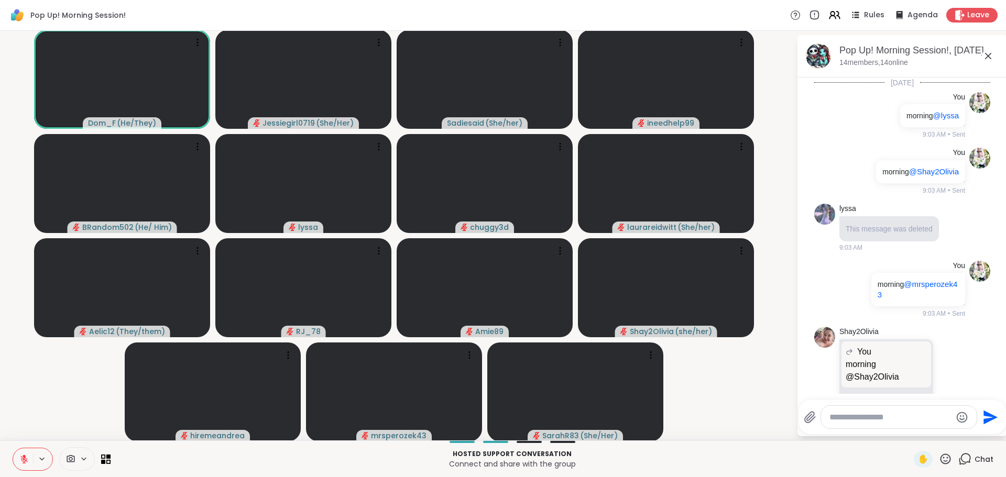
scroll to position [1078, 0]
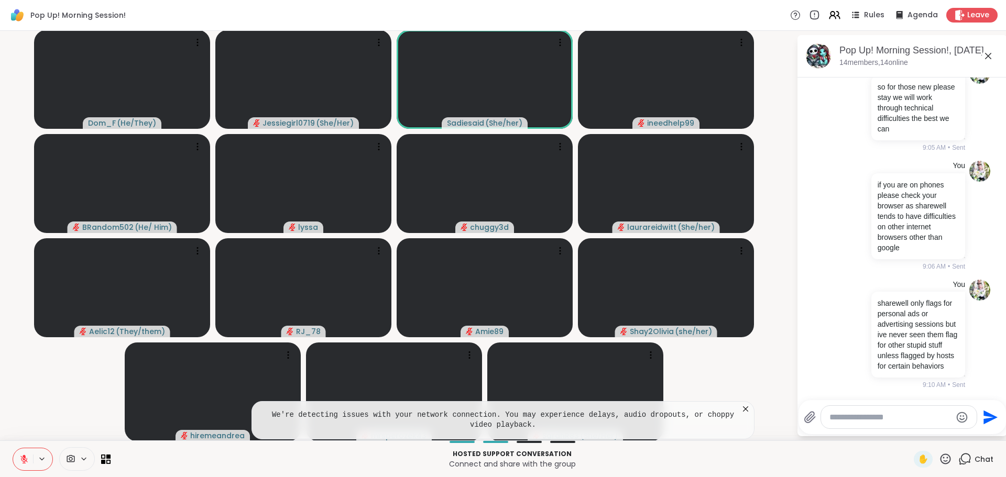
click at [870, 418] on textarea "Type your message" at bounding box center [891, 417] width 122 height 10
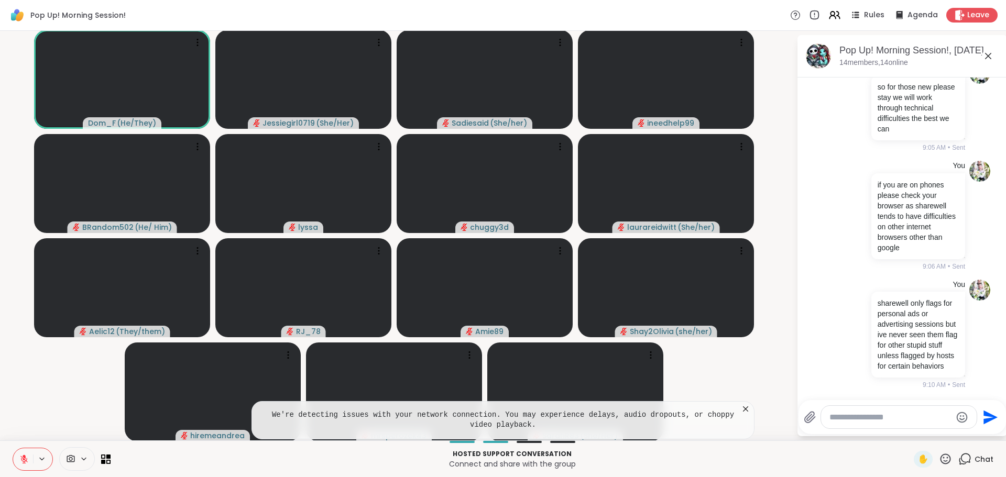
click at [743, 410] on icon at bounding box center [746, 409] width 10 height 10
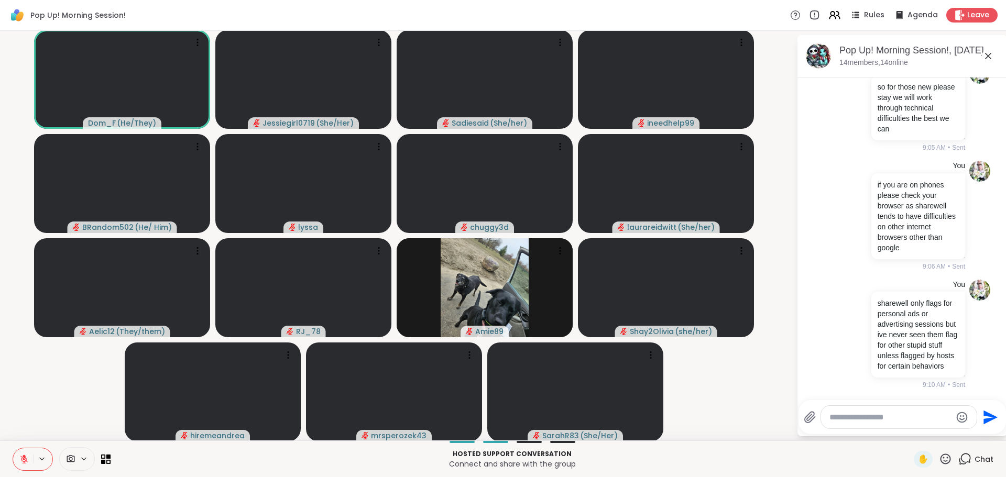
click at [900, 421] on textarea "Type your message" at bounding box center [891, 417] width 122 height 10
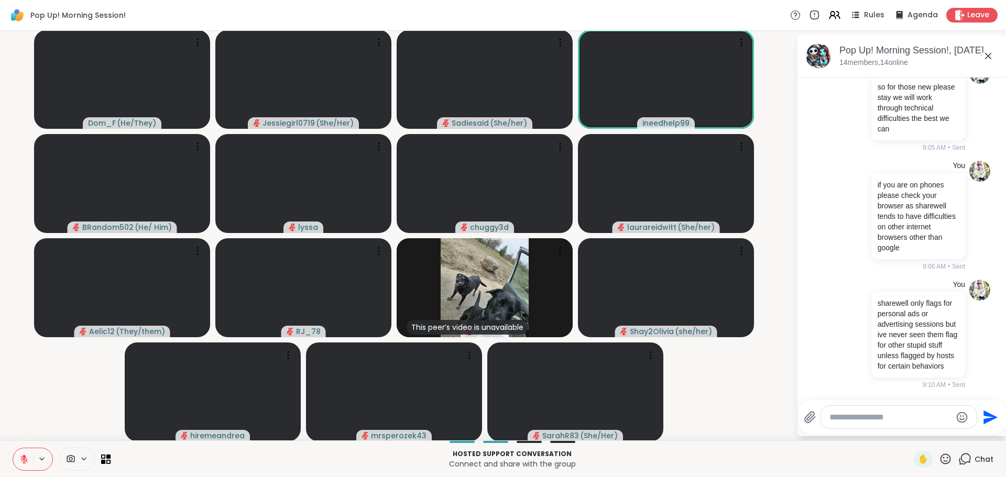
click at [861, 417] on textarea "Type your message" at bounding box center [891, 417] width 122 height 10
click at [861, 418] on textarea "Type your message" at bounding box center [891, 417] width 122 height 10
click at [862, 417] on textarea "Type your message" at bounding box center [891, 417] width 122 height 10
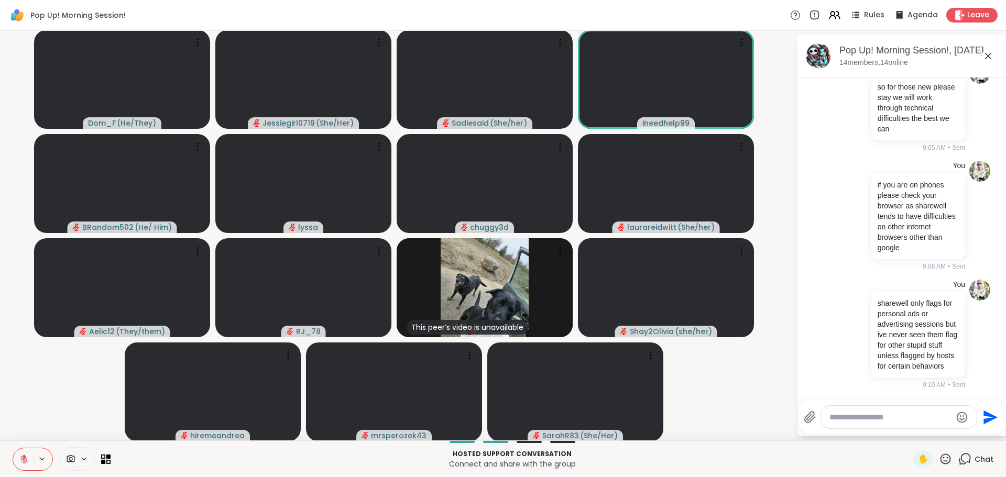
click at [860, 419] on textarea "Type your message" at bounding box center [891, 417] width 122 height 10
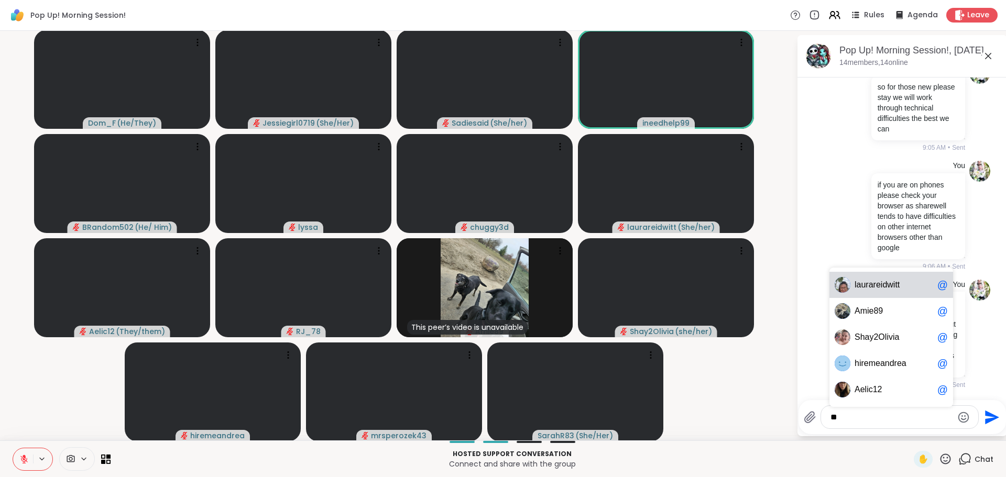
type textarea "*"
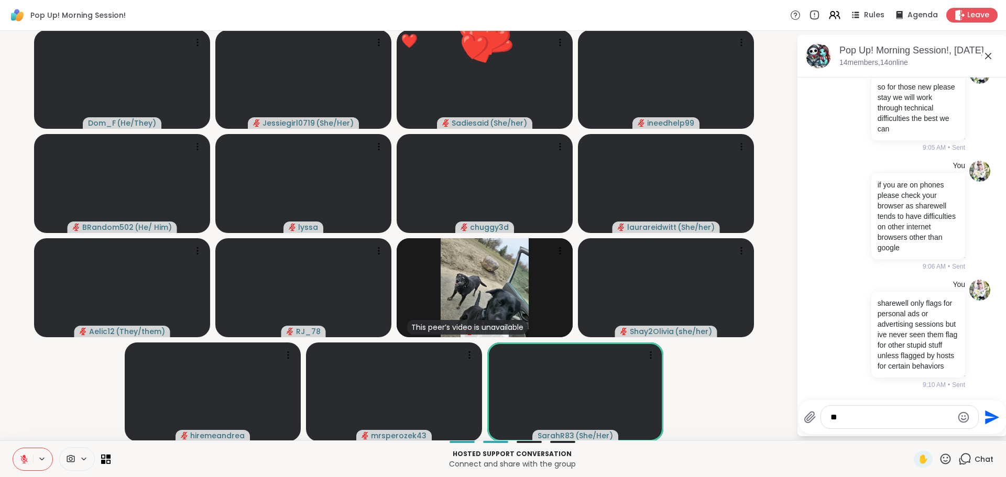
type textarea "*"
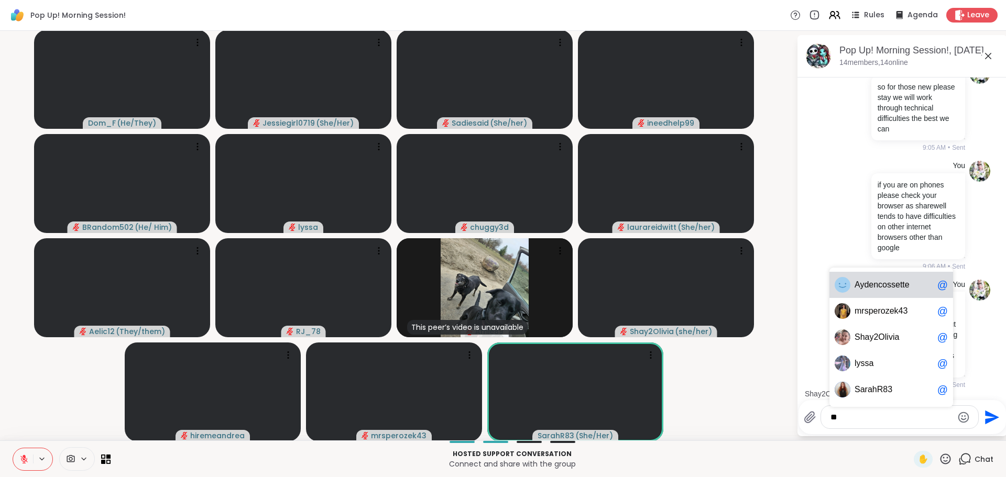
type textarea "*"
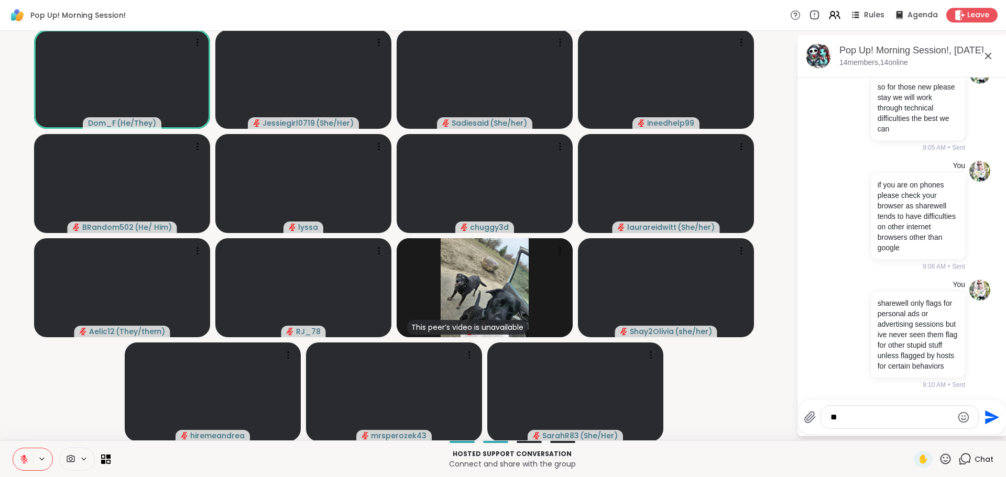
type textarea "*"
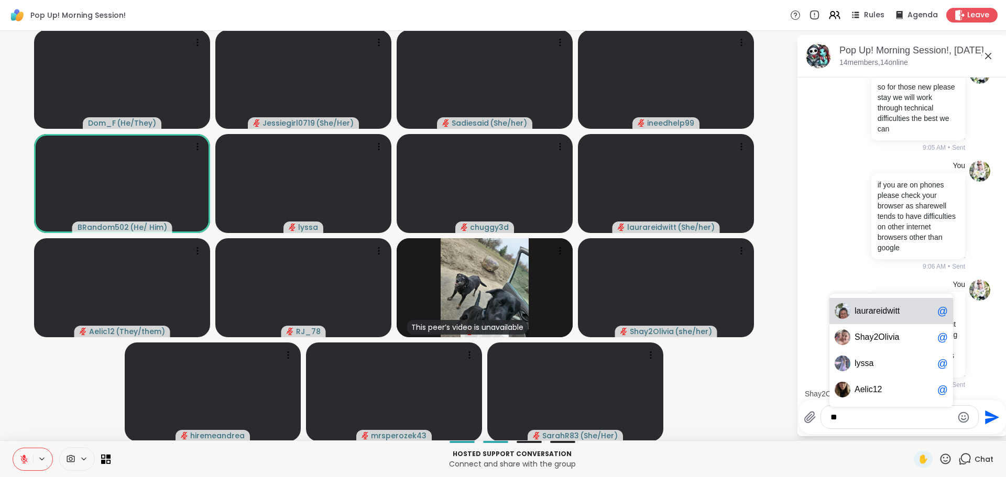
type textarea "*"
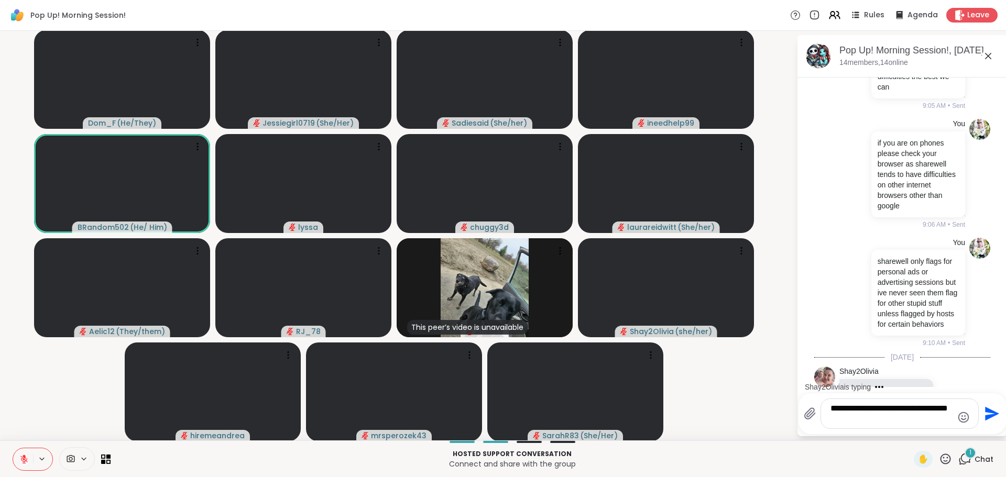
scroll to position [1162, 0]
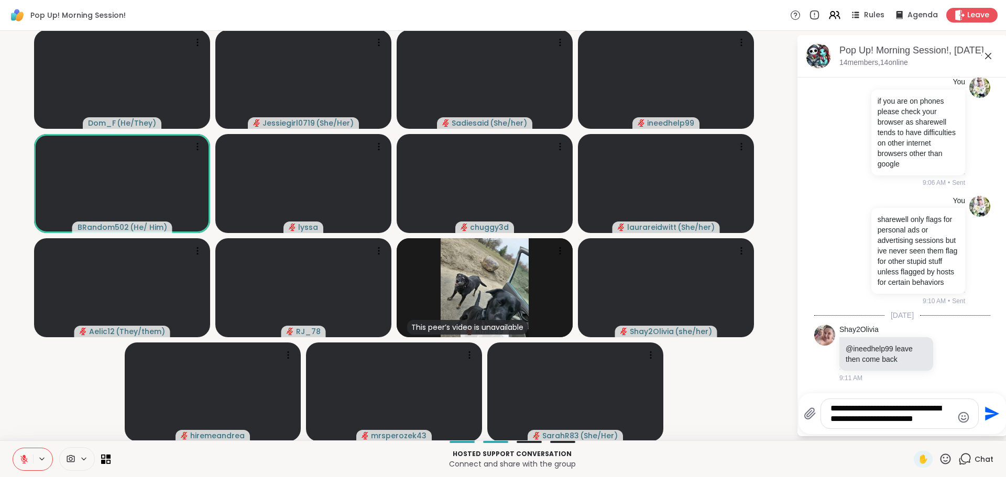
type textarea "**********"
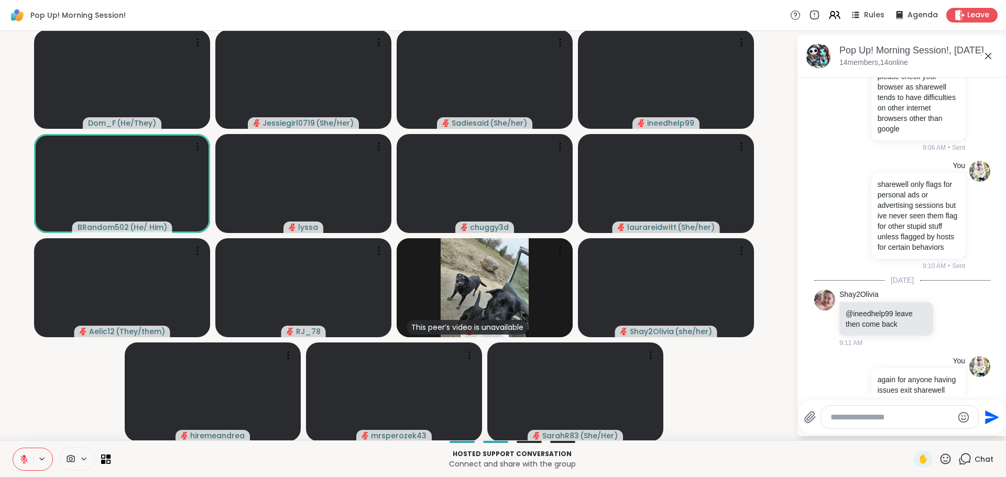
scroll to position [1242, 0]
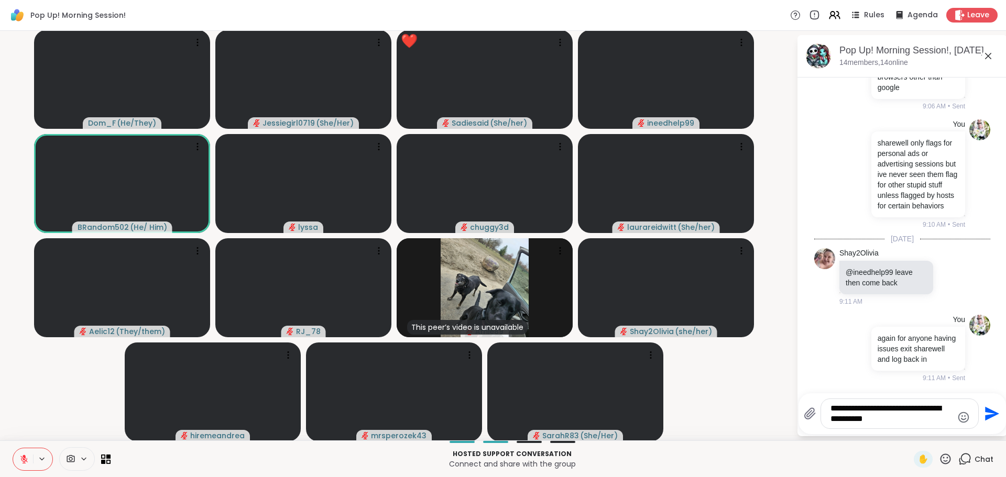
type textarea "**********"
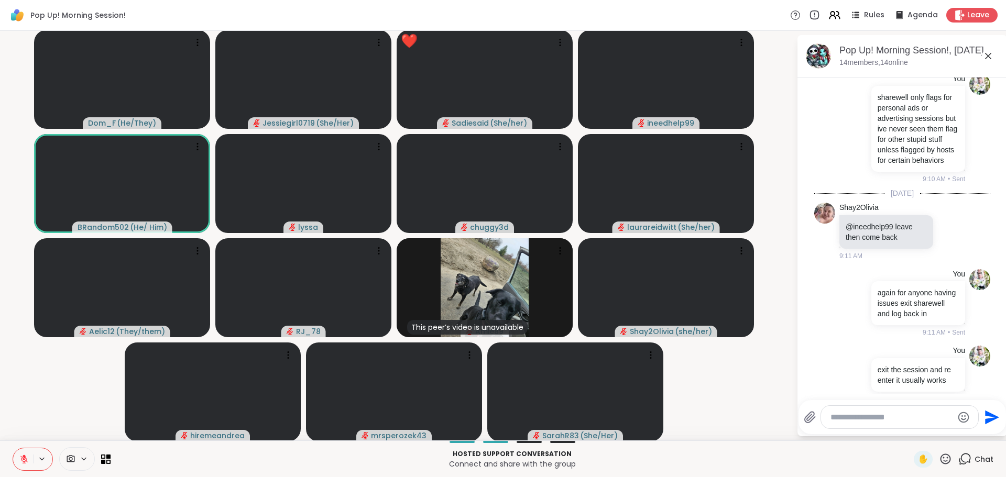
scroll to position [1319, 0]
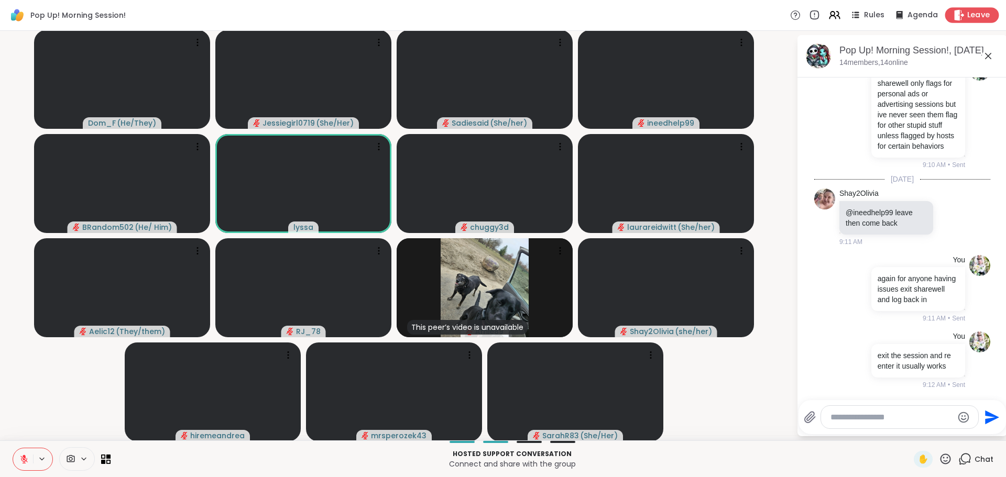
click at [967, 17] on span "Leave" at bounding box center [978, 15] width 23 height 11
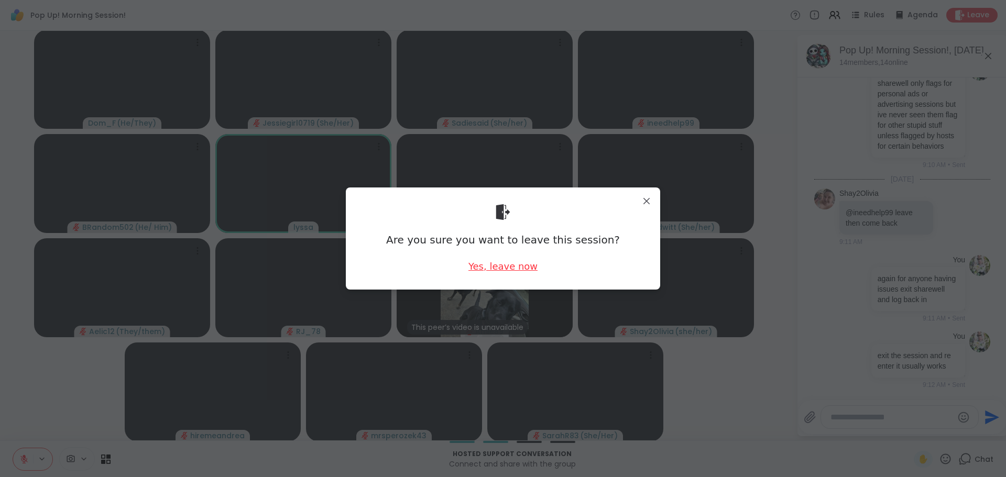
click at [505, 261] on div "Yes, leave now" at bounding box center [503, 266] width 69 height 13
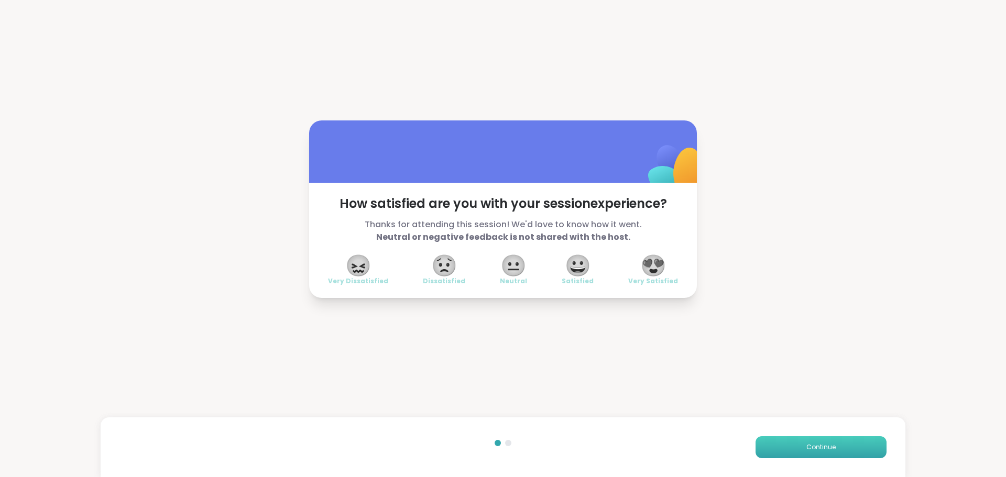
click at [854, 446] on button "Continue" at bounding box center [821, 448] width 131 height 22
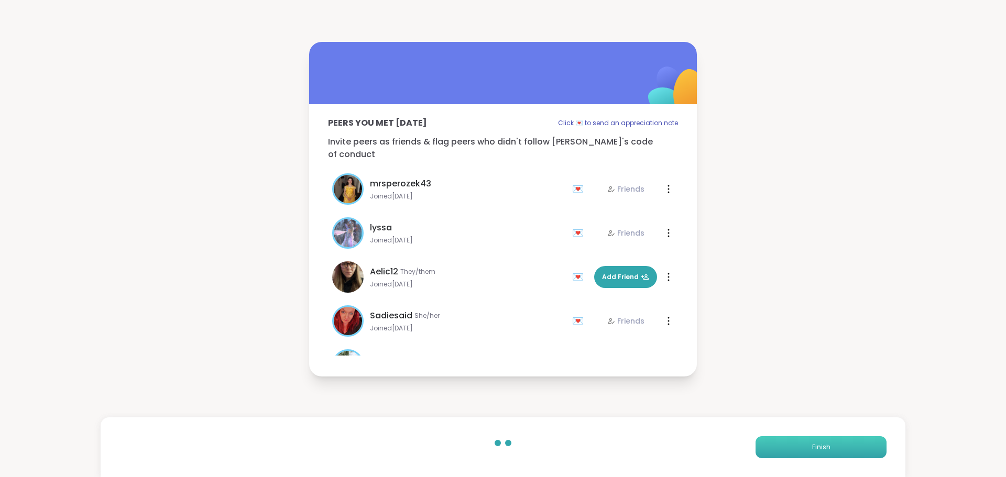
click at [854, 446] on button "Finish" at bounding box center [821, 448] width 131 height 22
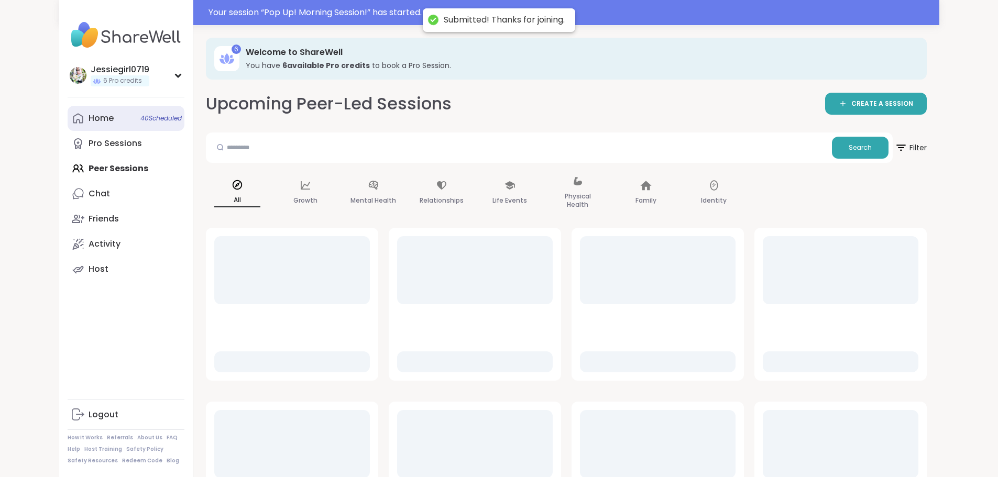
click at [68, 110] on link "Home 40 Scheduled" at bounding box center [126, 118] width 117 height 25
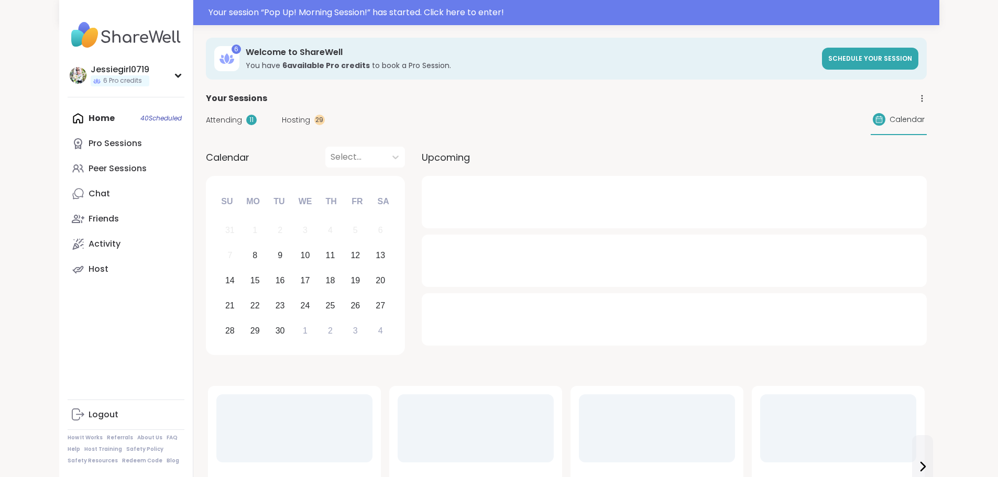
click at [206, 121] on span "Attending" at bounding box center [224, 120] width 36 height 11
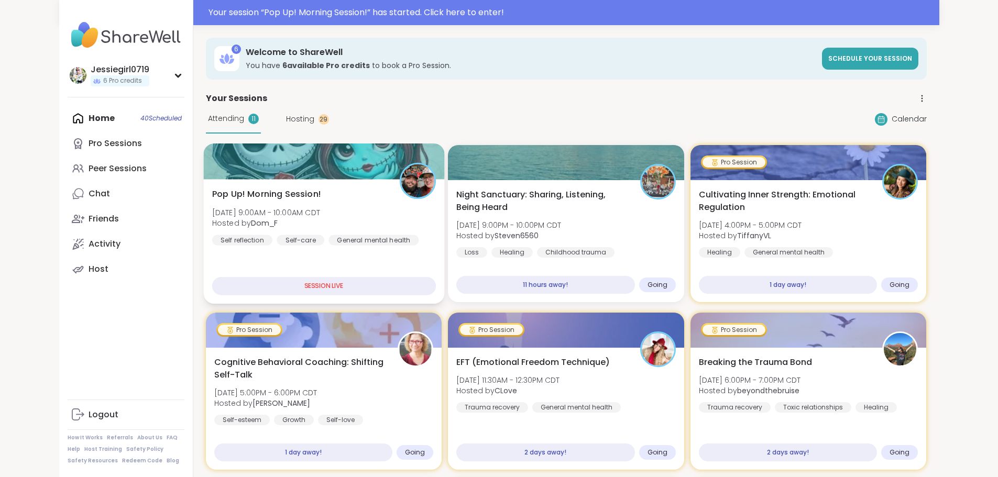
click at [203, 159] on div at bounding box center [323, 162] width 241 height 36
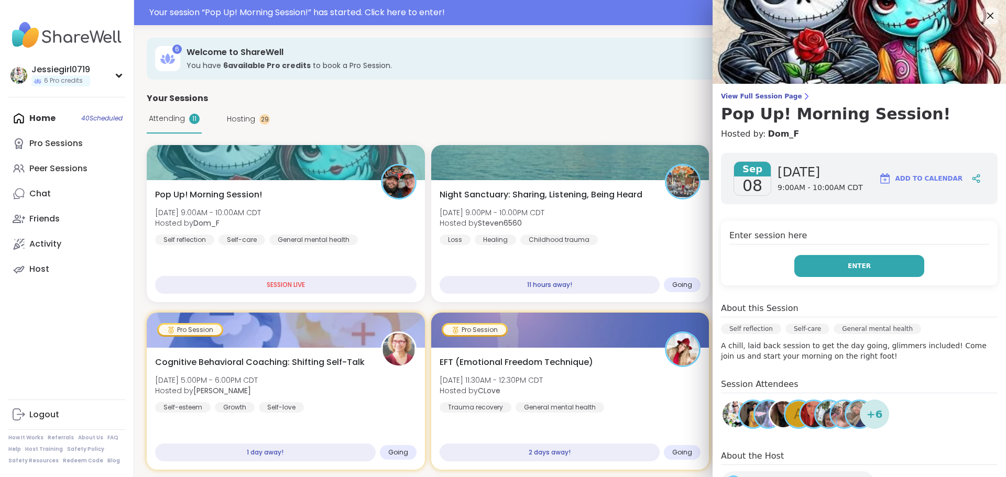
click at [866, 275] on button "Enter" at bounding box center [859, 266] width 130 height 22
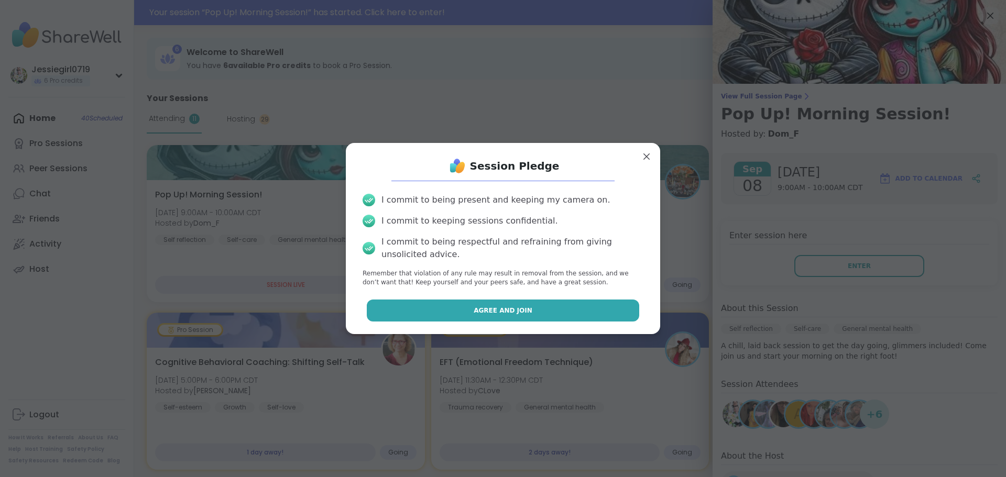
click at [488, 313] on span "Agree and Join" at bounding box center [503, 310] width 59 height 9
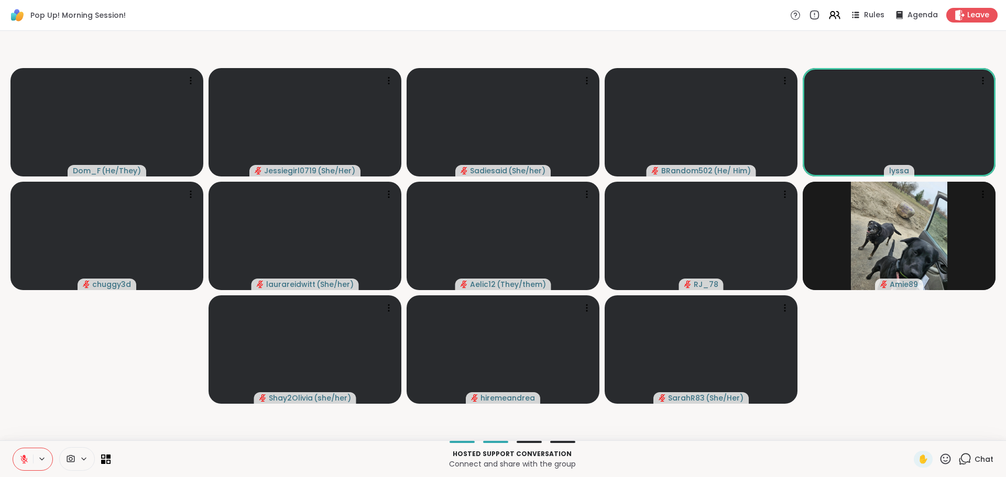
click at [960, 459] on icon at bounding box center [965, 459] width 13 height 13
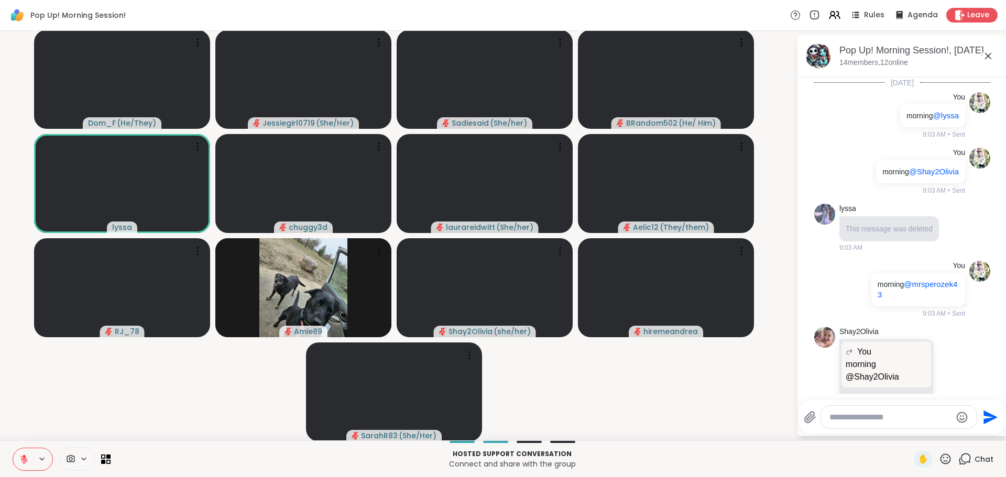
scroll to position [1309, 0]
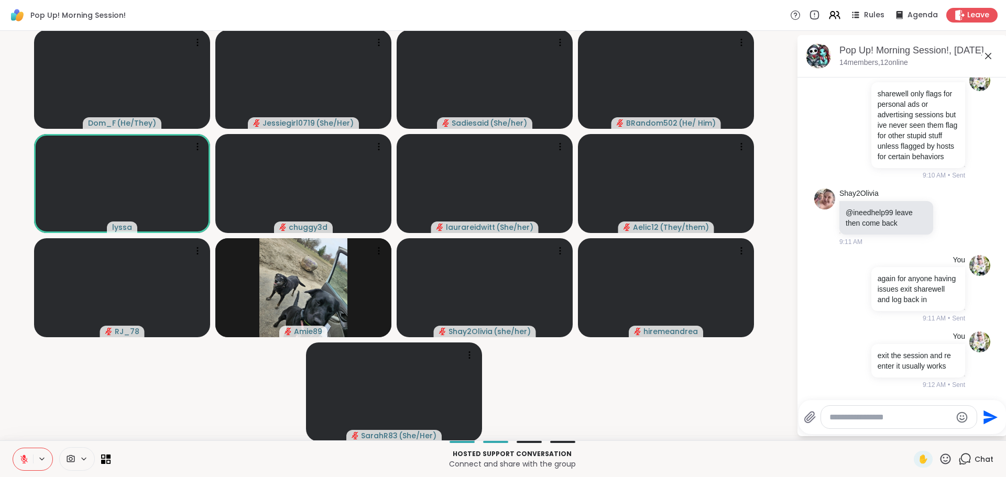
click at [911, 415] on textarea "Type your message" at bounding box center [891, 417] width 122 height 10
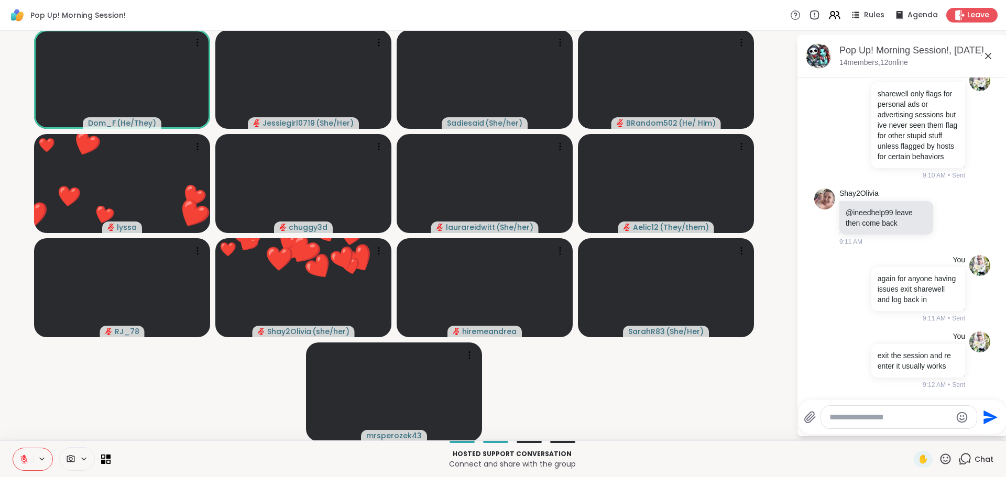
click at [24, 455] on icon at bounding box center [24, 457] width 3 height 4
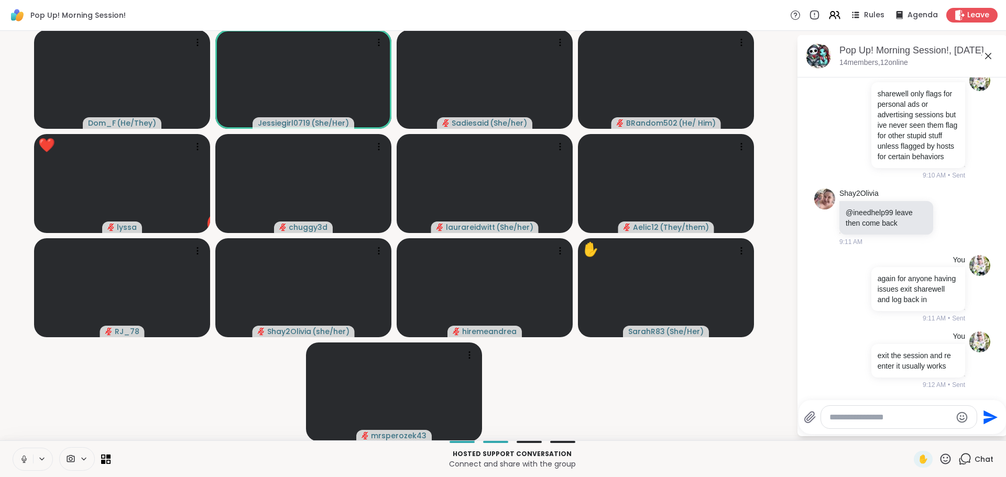
click at [24, 455] on icon at bounding box center [23, 459] width 9 height 9
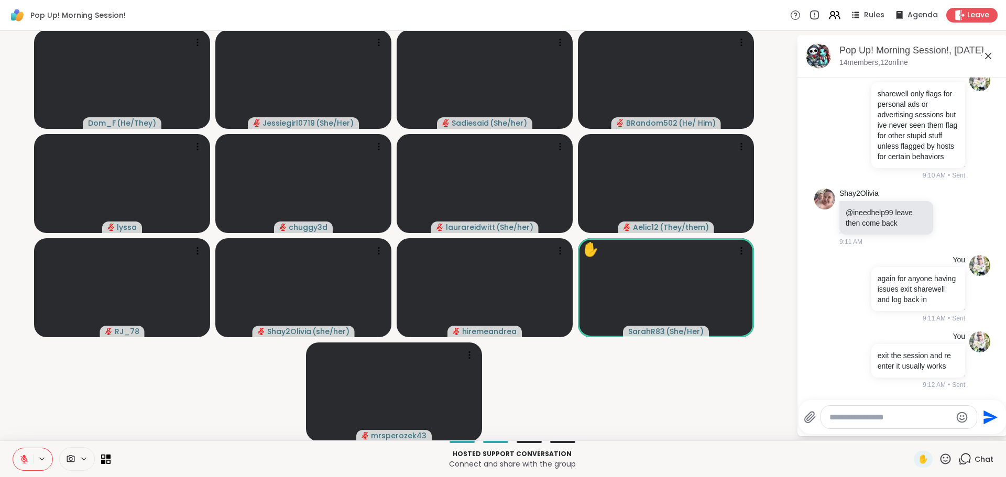
click at [836, 415] on textarea "Type your message" at bounding box center [891, 417] width 122 height 10
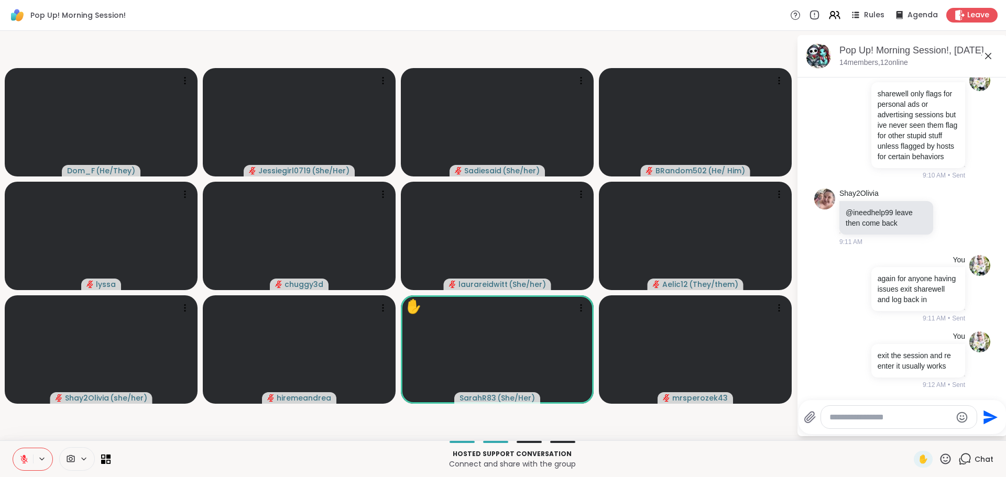
click at [843, 421] on textarea "Type your message" at bounding box center [891, 417] width 122 height 10
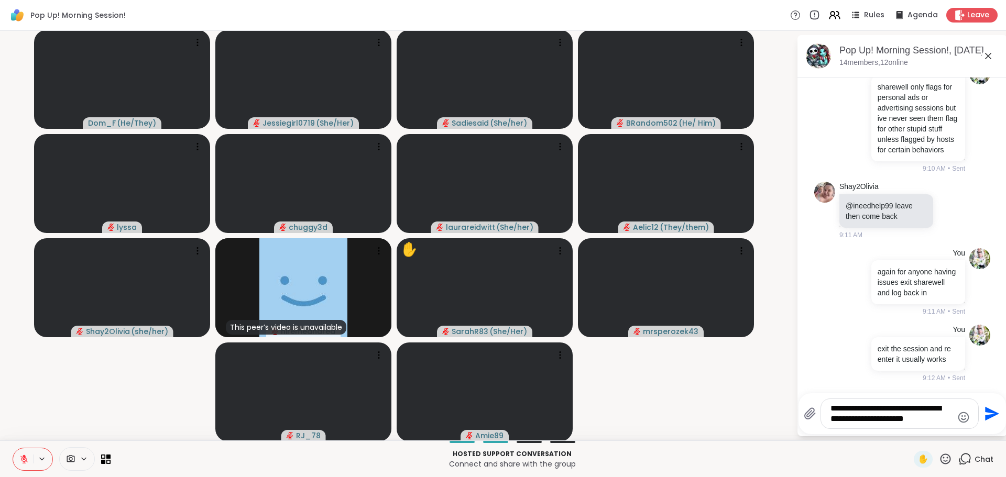
type textarea "**********"
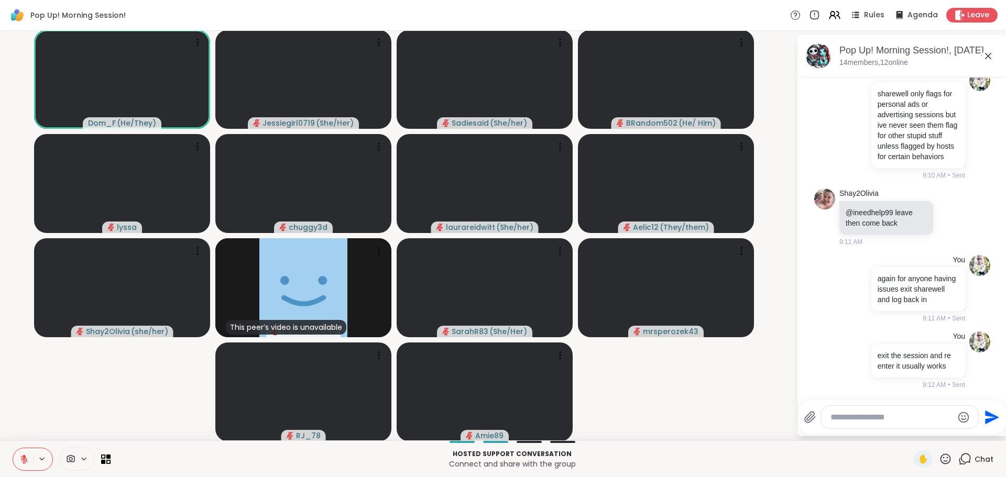
scroll to position [1386, 0]
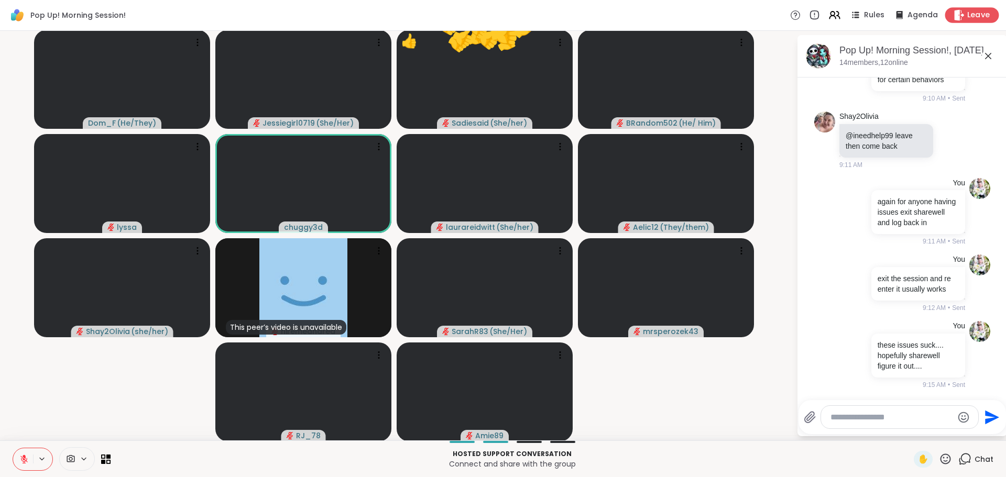
click at [971, 14] on span "Leave" at bounding box center [978, 15] width 23 height 11
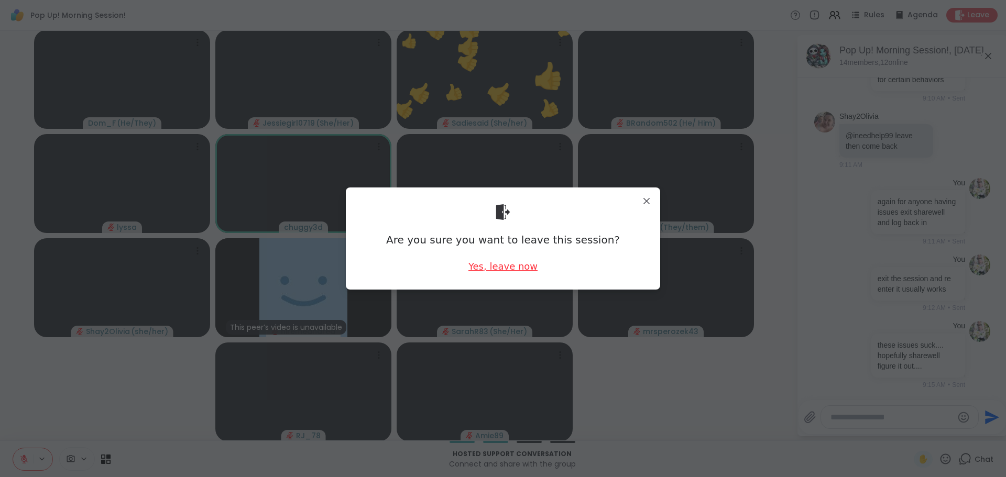
click at [496, 266] on div "Yes, leave now" at bounding box center [503, 266] width 69 height 13
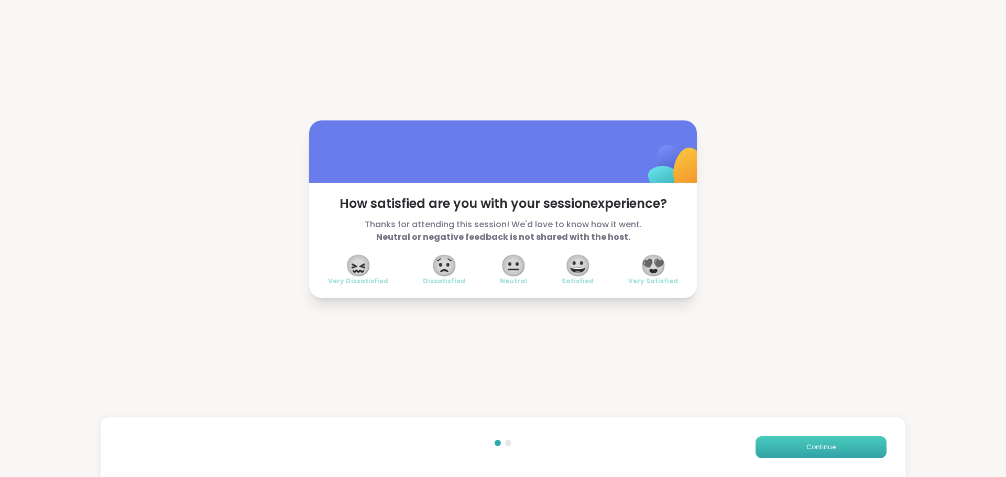
click at [869, 443] on button "Continue" at bounding box center [821, 448] width 131 height 22
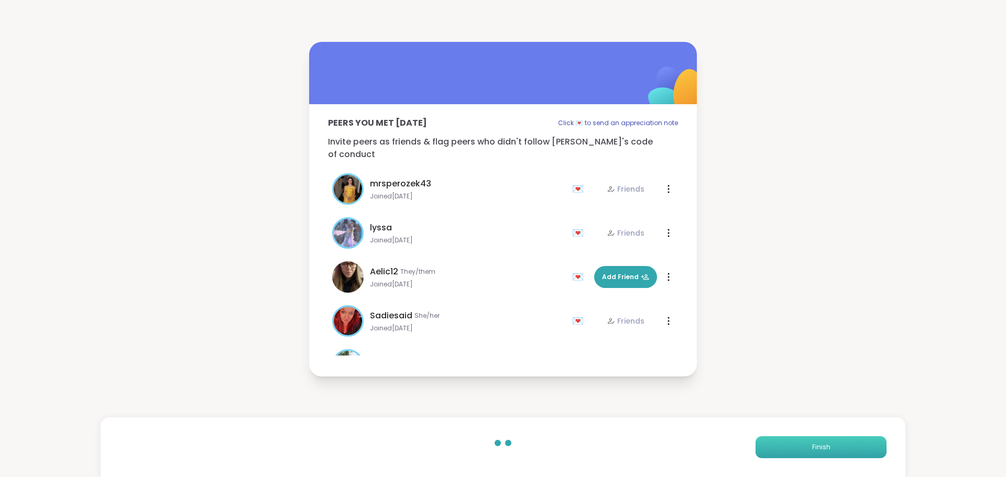
click at [869, 443] on button "Finish" at bounding box center [821, 448] width 131 height 22
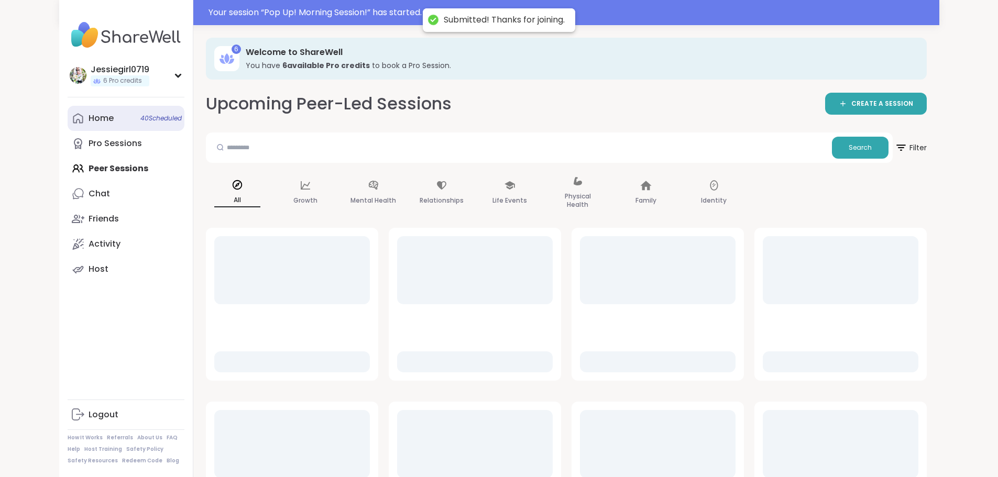
click at [68, 107] on link "Home 40 Scheduled" at bounding box center [126, 118] width 117 height 25
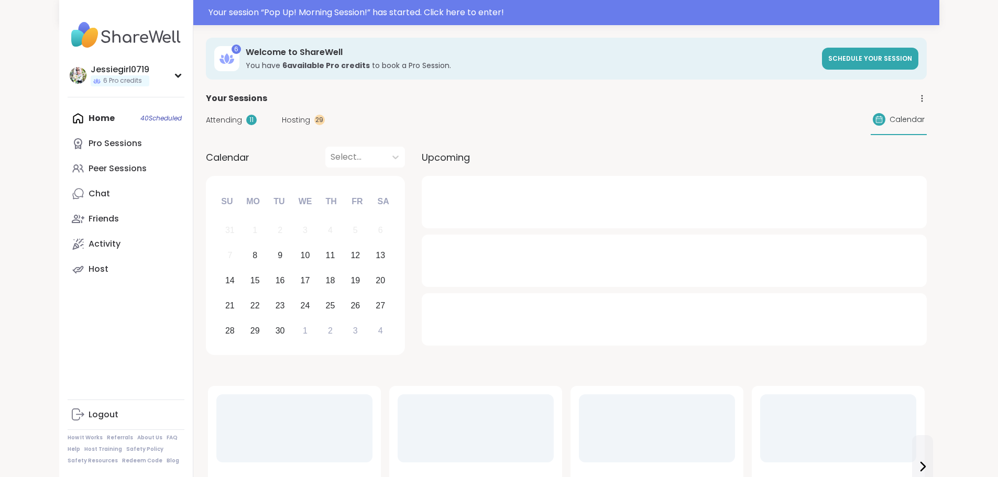
click at [206, 118] on span "Attending" at bounding box center [224, 120] width 36 height 11
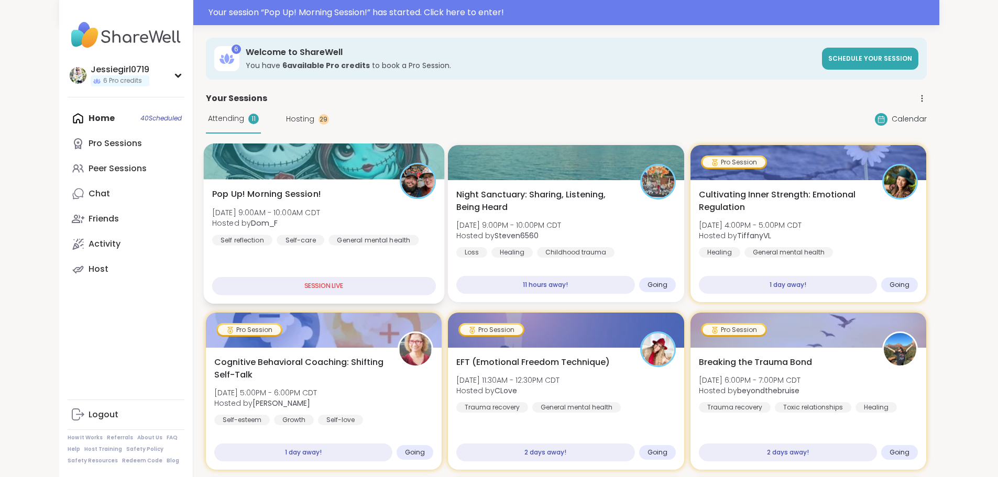
click at [345, 208] on div "Pop Up! Morning Session! Mon, Sep 08 | 9:00AM - 10:00AM CDT Hosted by Dom_F Sel…" at bounding box center [324, 217] width 224 height 58
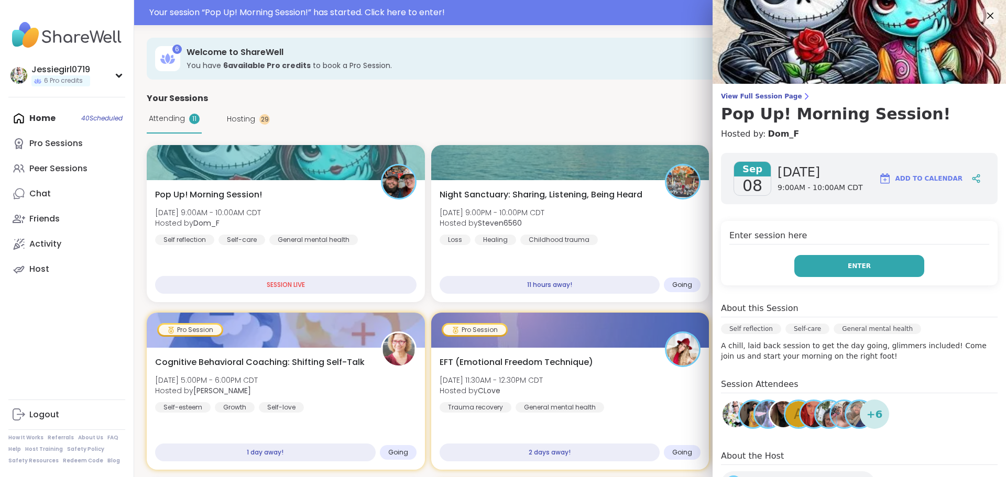
click at [835, 269] on button "Enter" at bounding box center [859, 266] width 130 height 22
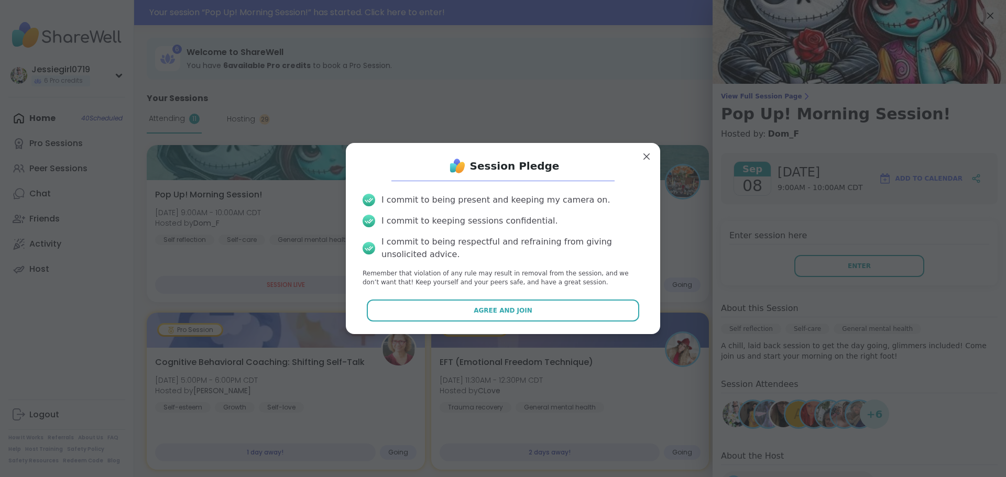
click at [494, 297] on div "Session Pledge I commit to being present and keeping my camera on. I commit to …" at bounding box center [503, 238] width 298 height 174
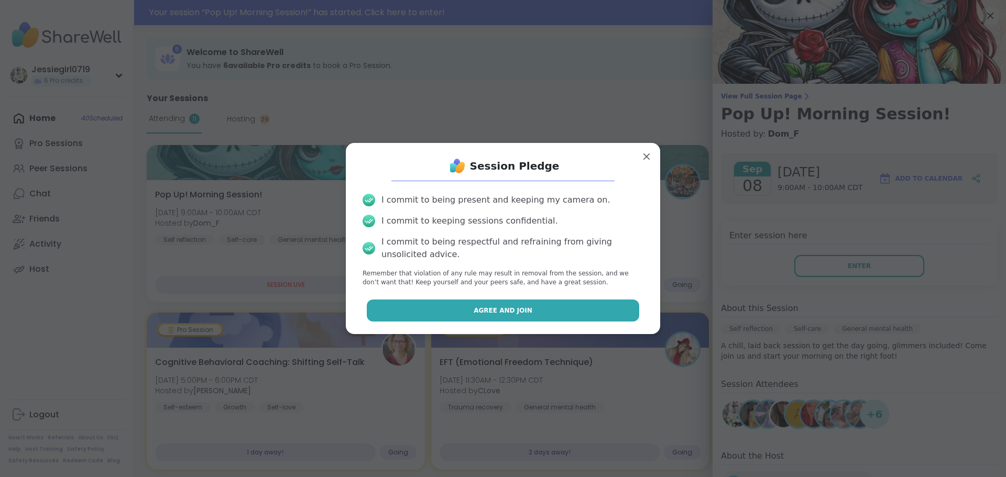
click at [503, 304] on button "Agree and Join" at bounding box center [503, 311] width 273 height 22
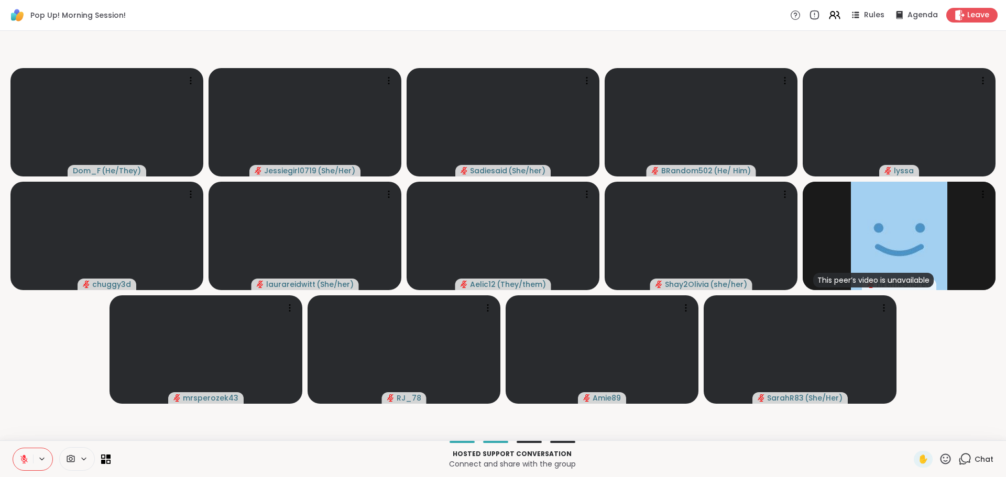
click at [959, 456] on icon at bounding box center [965, 459] width 13 height 13
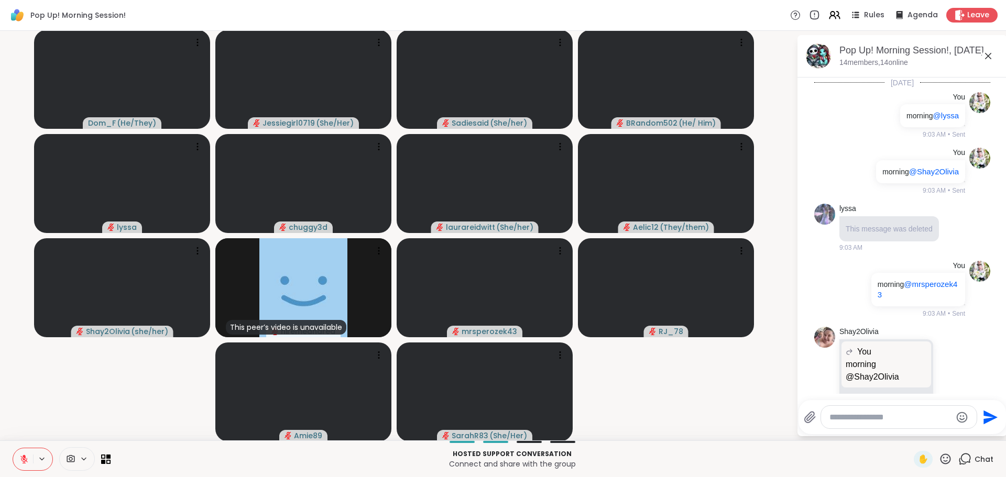
scroll to position [1386, 0]
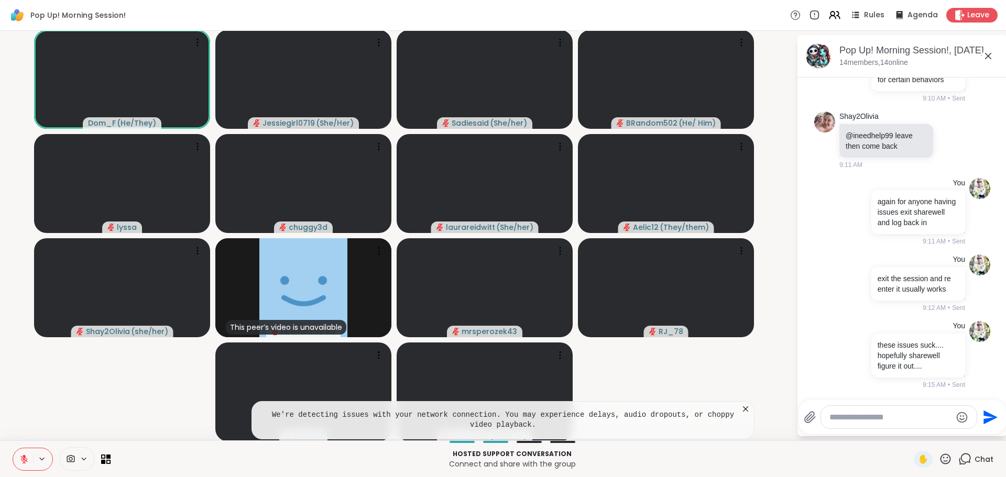
click at [891, 420] on textarea "Type your message" at bounding box center [891, 417] width 122 height 10
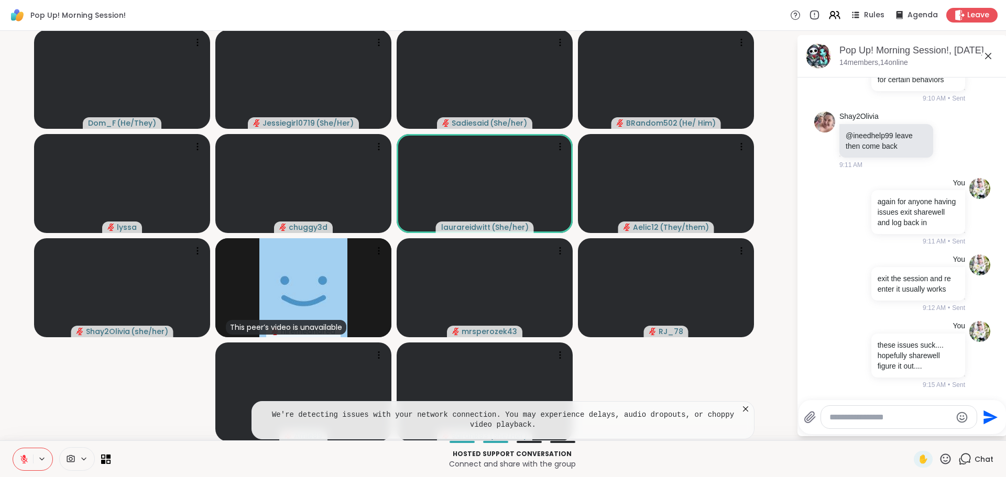
click at [899, 426] on div at bounding box center [899, 417] width 156 height 23
click at [893, 417] on textarea "Type your message" at bounding box center [891, 417] width 122 height 10
click at [742, 406] on icon at bounding box center [746, 409] width 10 height 10
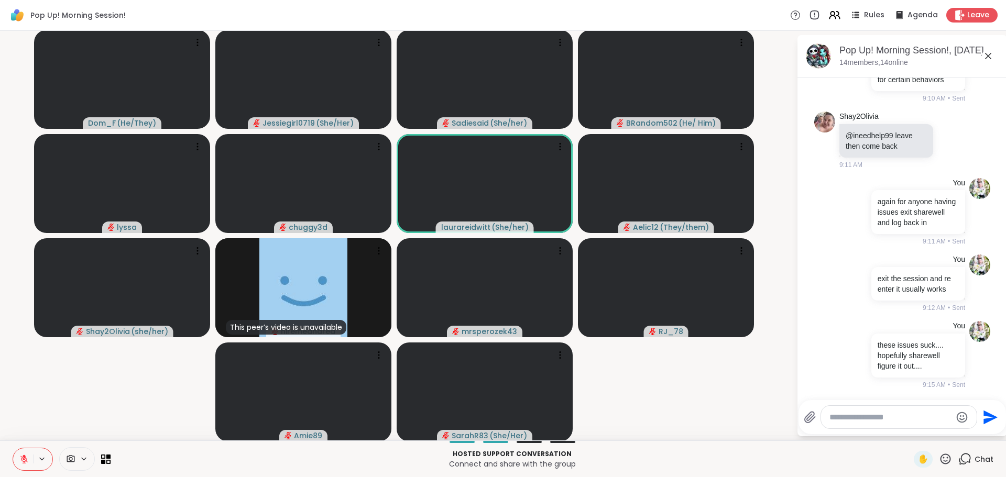
click at [891, 421] on textarea "Type your message" at bounding box center [891, 417] width 122 height 10
type textarea "*"
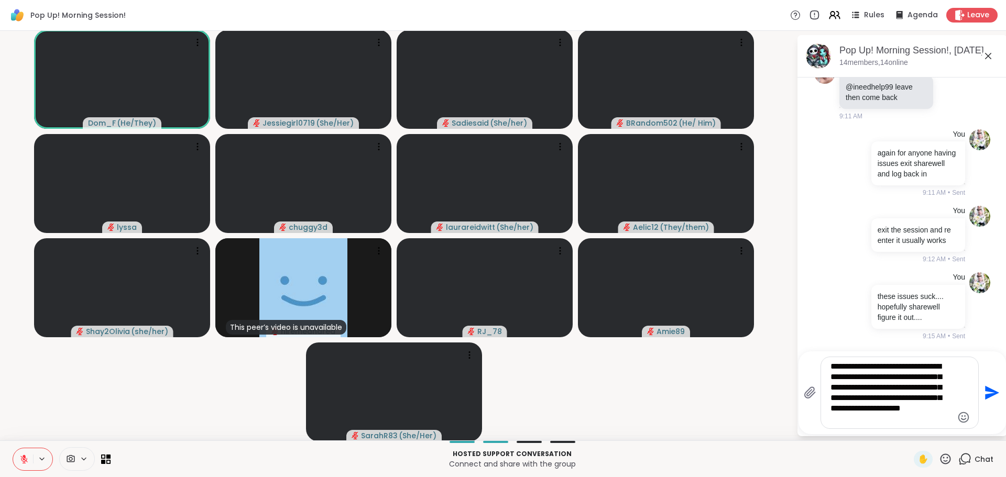
type textarea "**********"
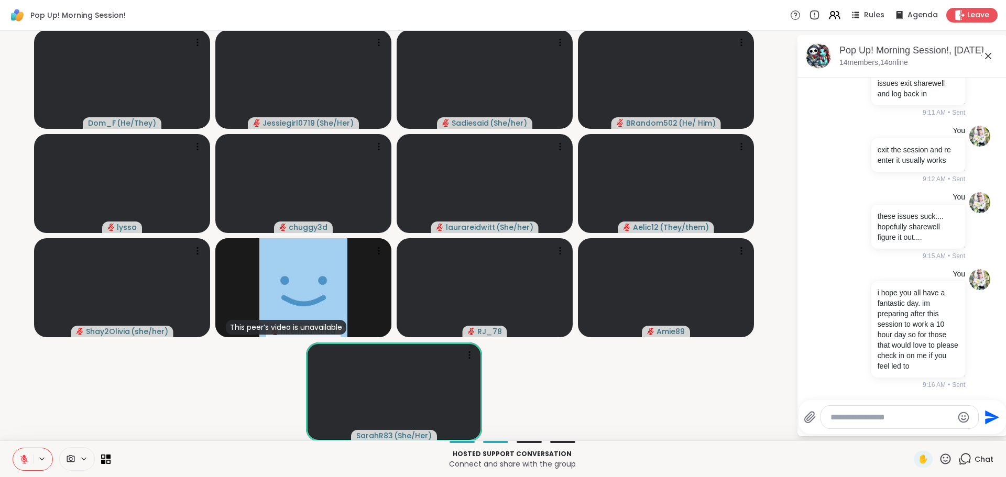
click at [865, 419] on textarea "Type your message" at bounding box center [892, 417] width 122 height 10
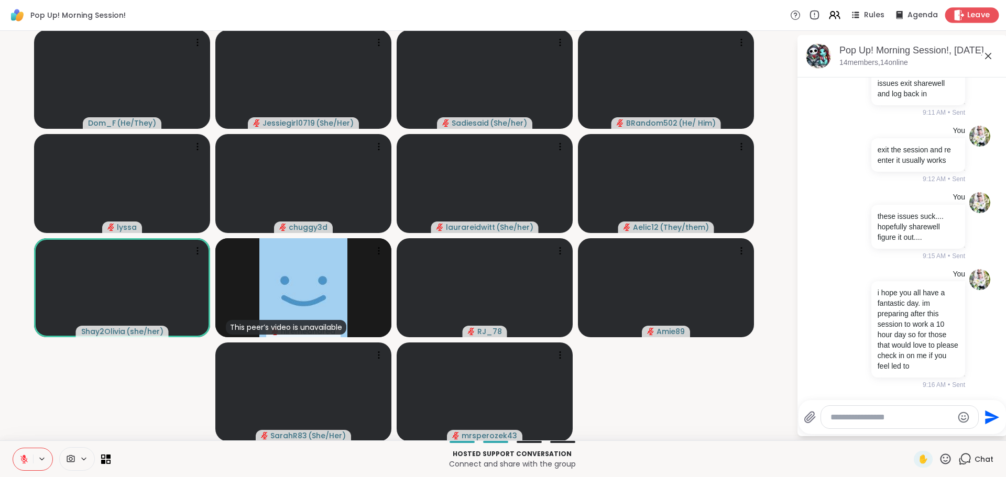
click at [954, 8] on div "Leave" at bounding box center [972, 14] width 54 height 15
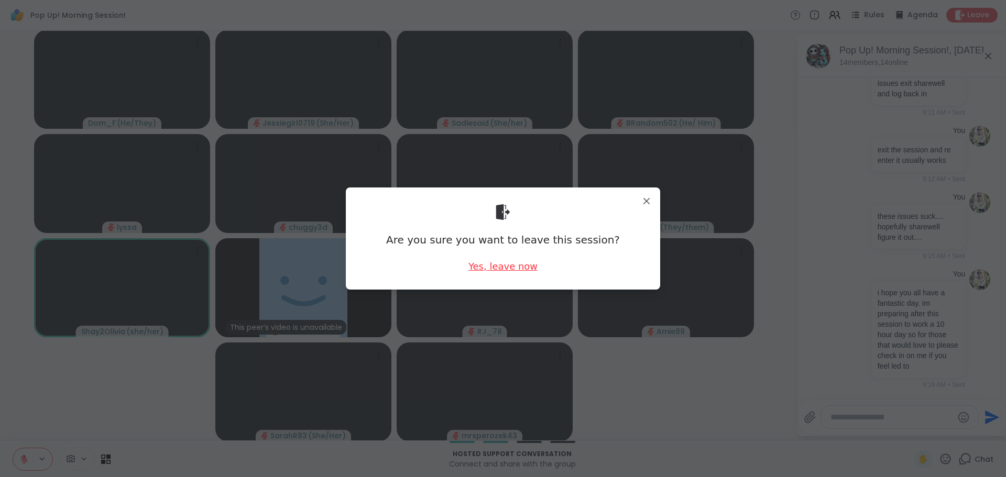
click at [487, 269] on div "Yes, leave now" at bounding box center [503, 266] width 69 height 13
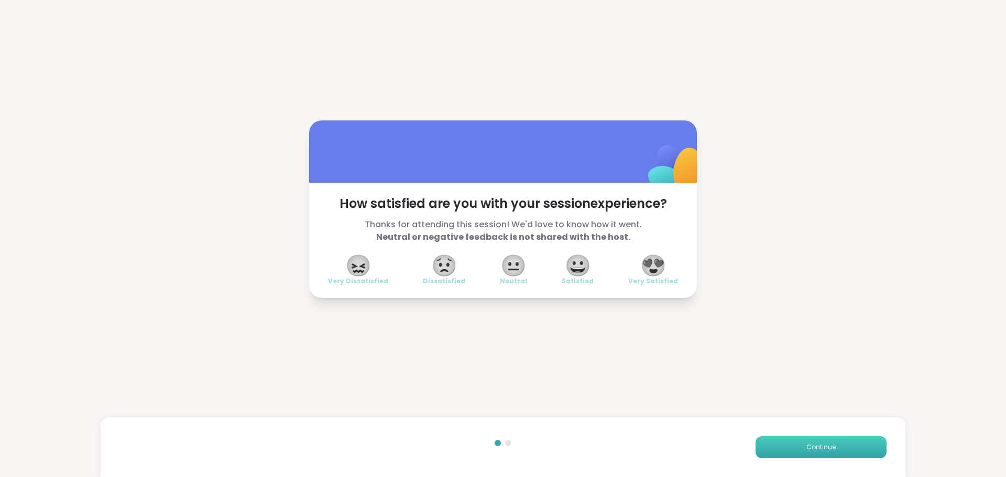
click at [794, 451] on button "Continue" at bounding box center [821, 448] width 131 height 22
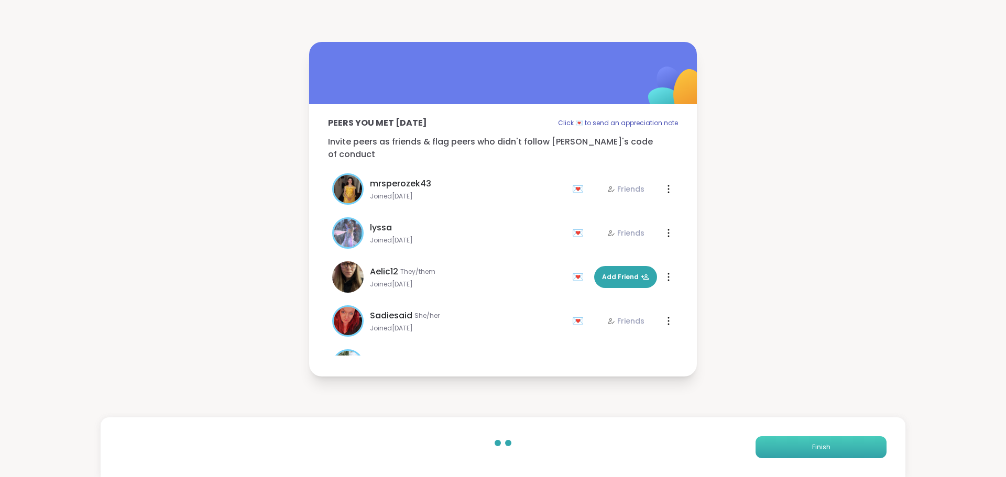
click at [794, 451] on button "Finish" at bounding box center [821, 448] width 131 height 22
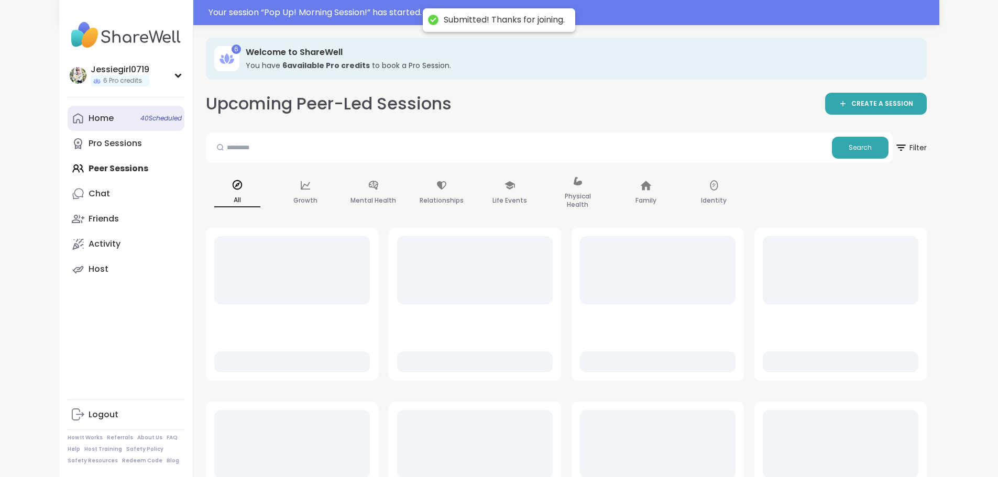
click at [68, 126] on link "Home 40 Scheduled" at bounding box center [126, 118] width 117 height 25
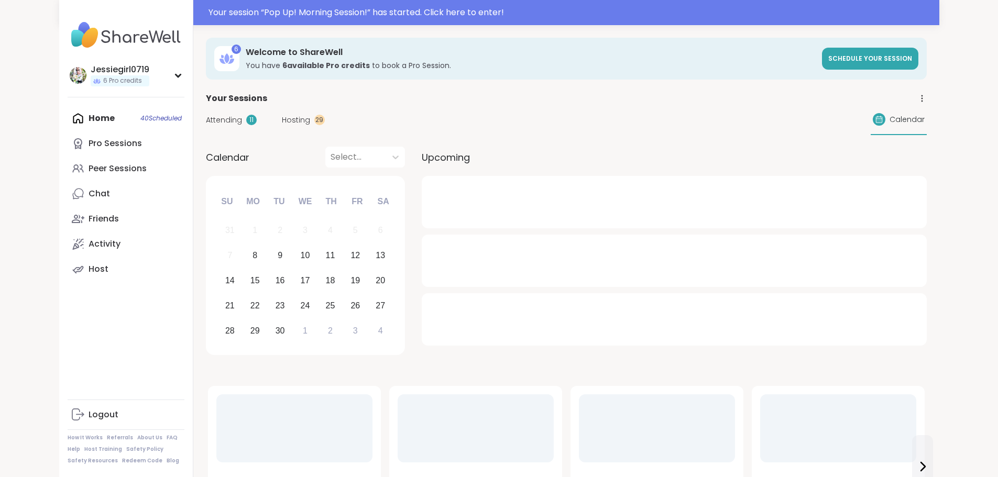
click at [206, 130] on div "Attending 11 Hosting 29 Calendar" at bounding box center [566, 120] width 721 height 30
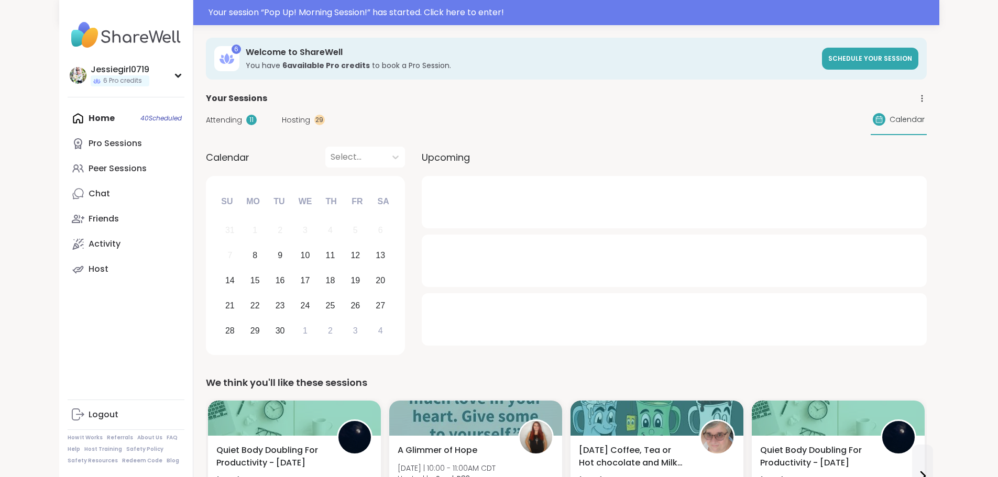
click at [206, 116] on span "Attending" at bounding box center [224, 120] width 36 height 11
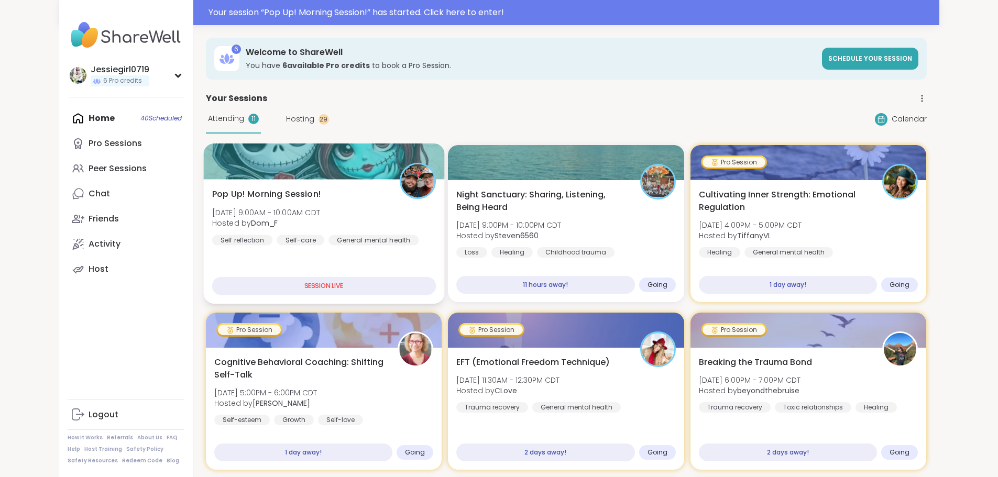
click at [212, 176] on div at bounding box center [323, 162] width 241 height 36
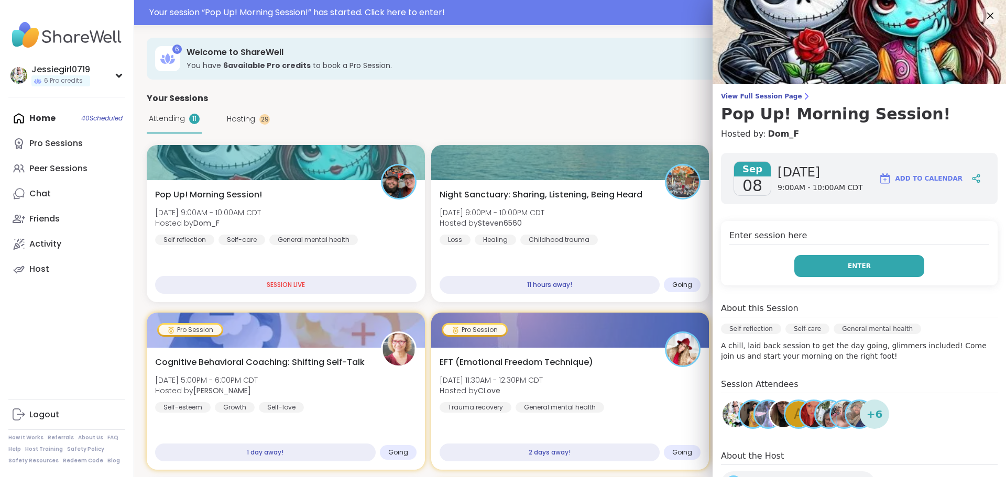
click at [900, 272] on button "Enter" at bounding box center [859, 266] width 130 height 22
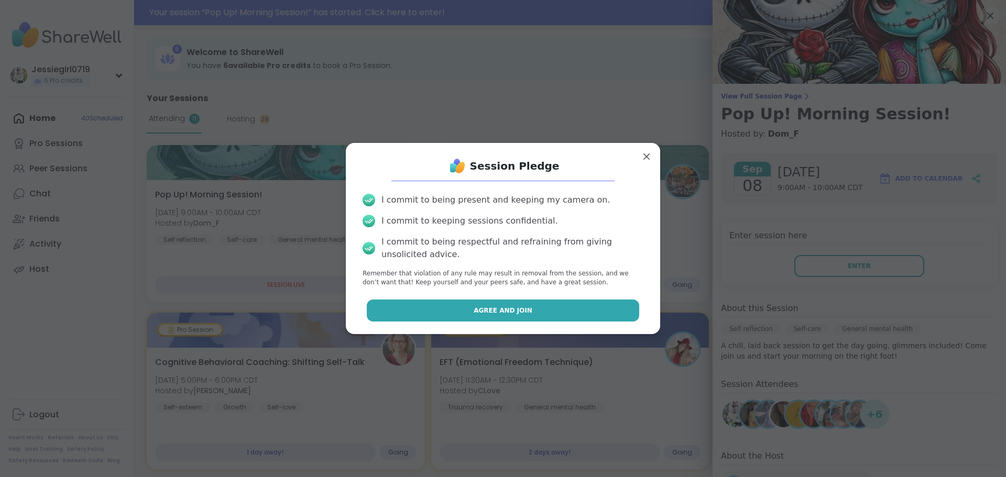
click at [626, 307] on button "Agree and Join" at bounding box center [503, 311] width 273 height 22
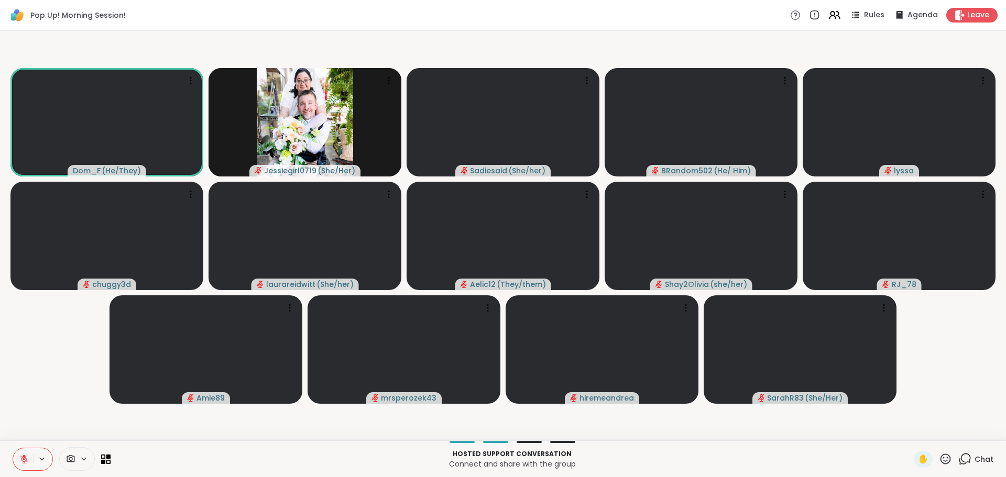
click at [966, 456] on div "Chat" at bounding box center [976, 459] width 35 height 17
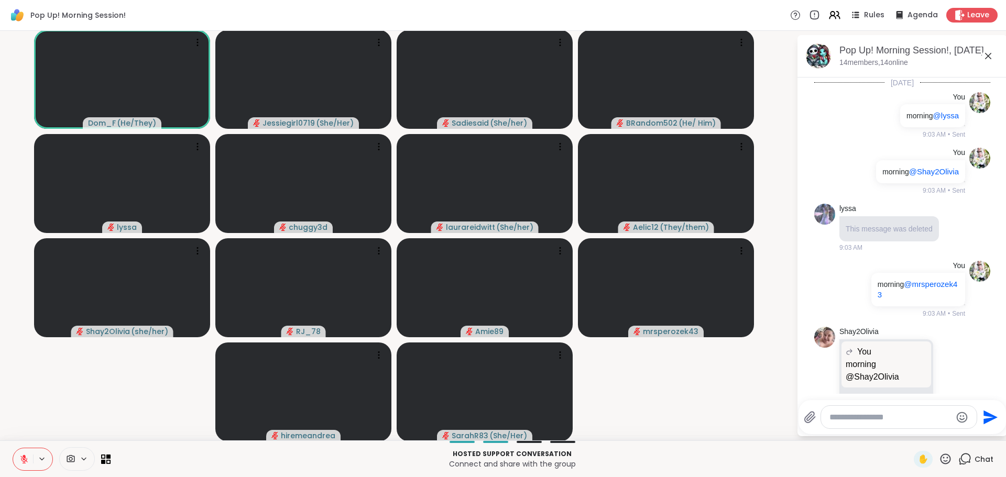
scroll to position [1515, 0]
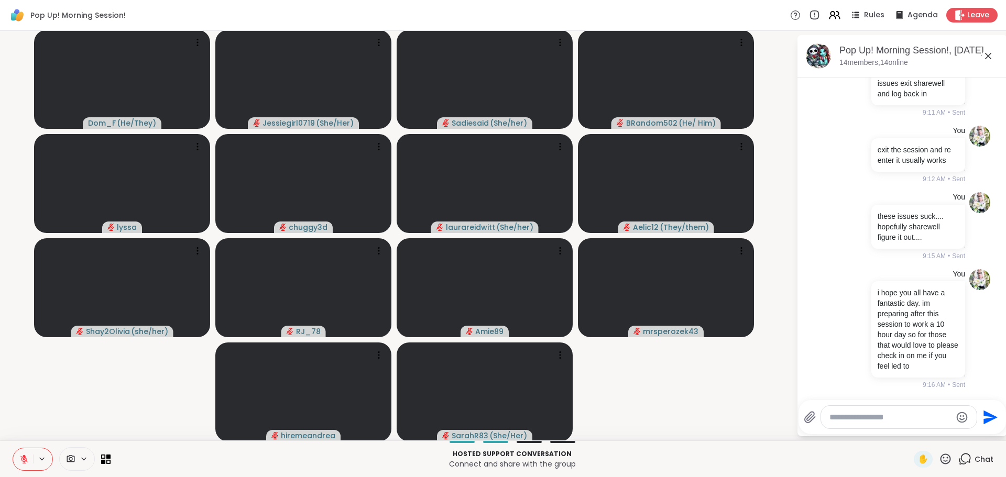
click at [906, 415] on textarea "Type your message" at bounding box center [891, 417] width 122 height 10
click at [920, 417] on textarea "Type your message" at bounding box center [891, 417] width 122 height 10
click at [929, 417] on textarea "Type your message" at bounding box center [891, 417] width 122 height 10
click at [884, 419] on textarea "Type your message" at bounding box center [891, 417] width 122 height 10
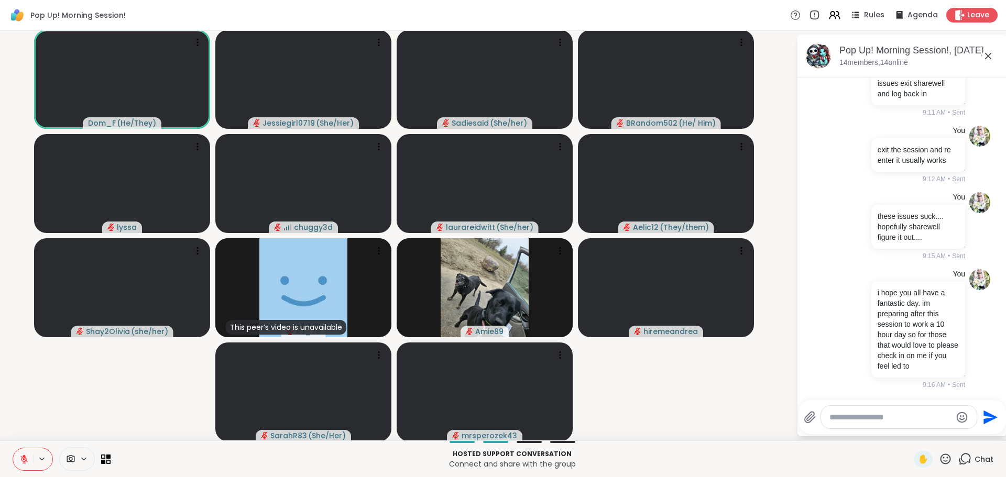
click at [27, 455] on icon at bounding box center [23, 459] width 9 height 9
click at [19, 459] on button at bounding box center [23, 460] width 20 height 22
click at [884, 422] on textarea "Type your message" at bounding box center [891, 417] width 122 height 10
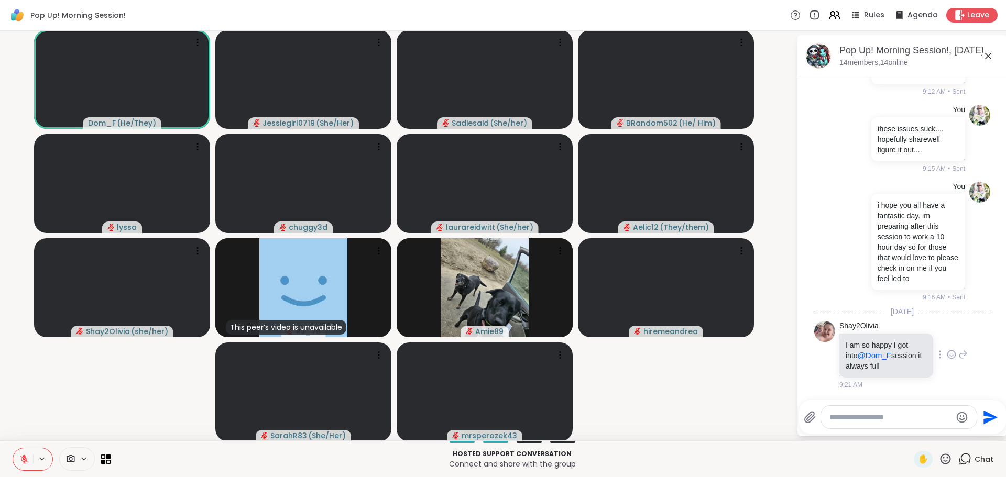
click at [953, 354] on icon at bounding box center [953, 354] width 0 height 0
click at [947, 340] on div "Select Reaction: Heart" at bounding box center [951, 337] width 9 height 9
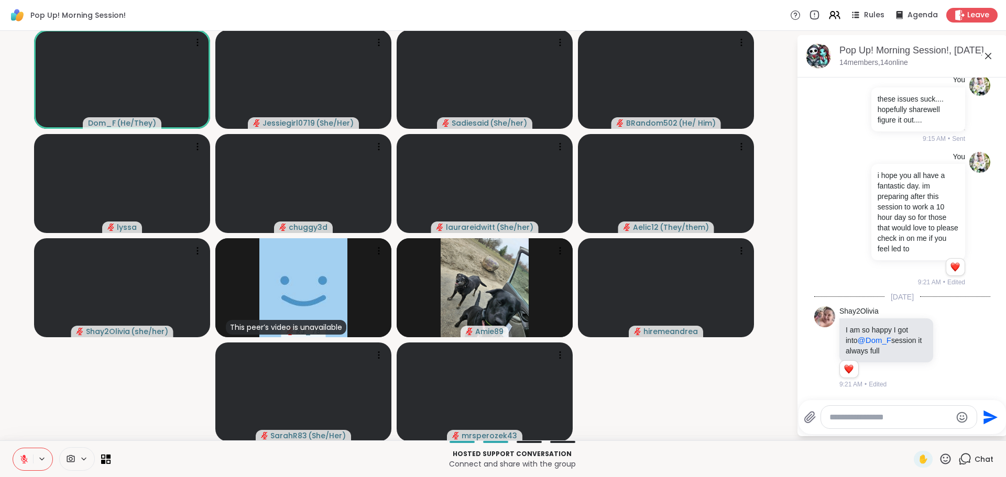
click at [885, 416] on textarea "Type your message" at bounding box center [891, 417] width 122 height 10
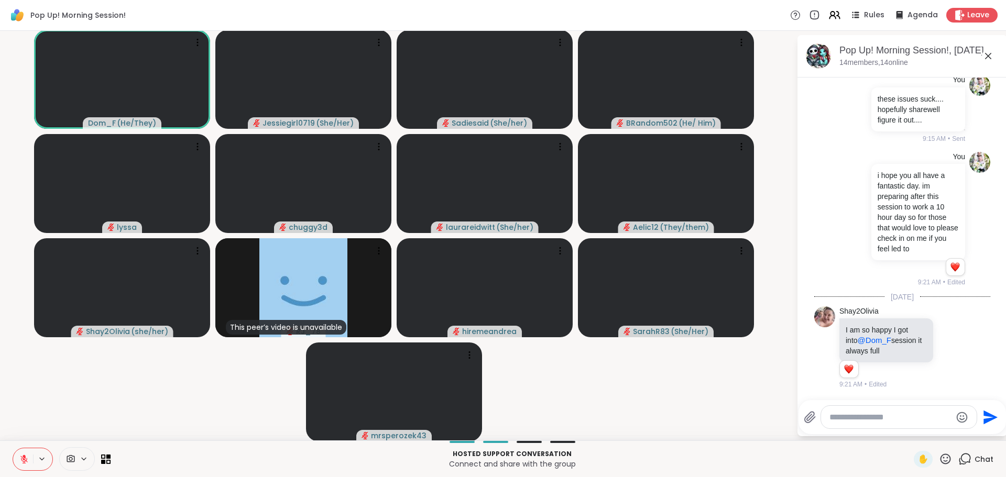
click at [885, 416] on textarea "Type your message" at bounding box center [891, 417] width 122 height 10
click at [879, 416] on textarea "Type your message" at bounding box center [891, 417] width 122 height 10
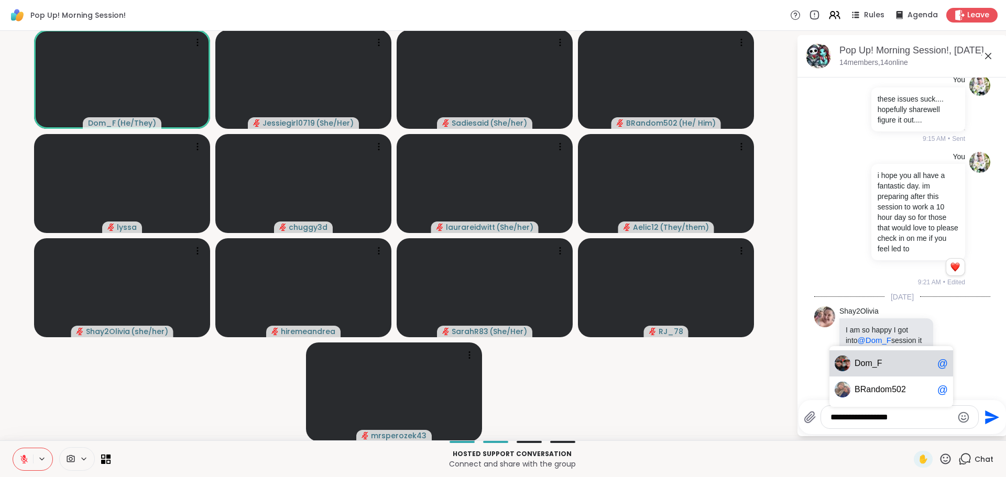
click at [873, 362] on span "_F" at bounding box center [878, 363] width 10 height 10
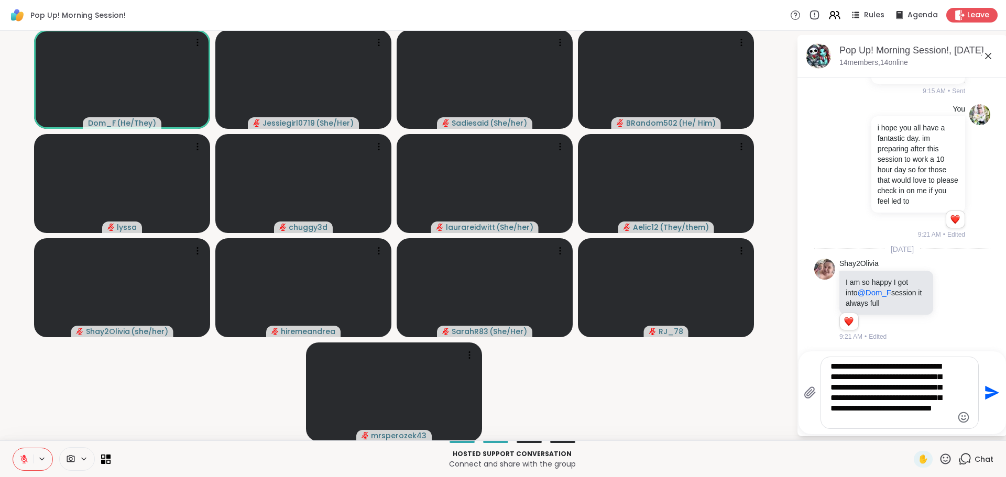
type textarea "**********"
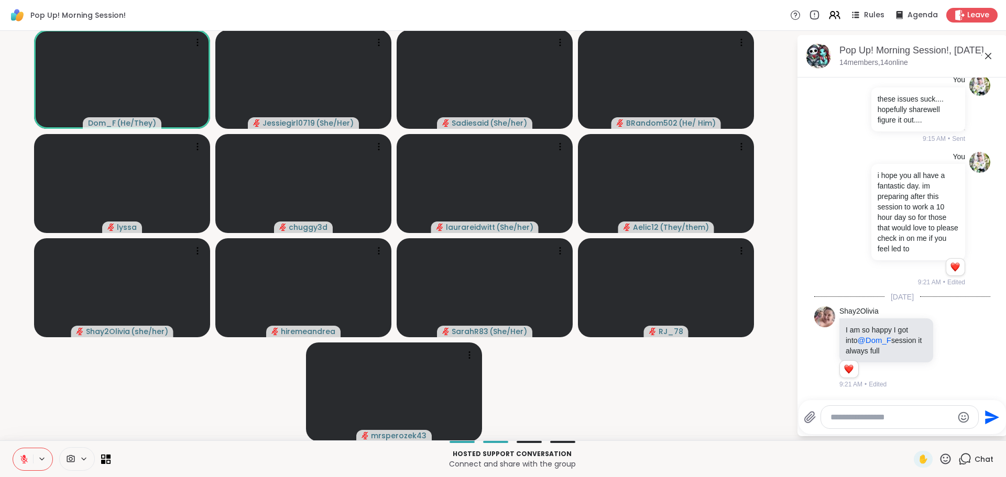
scroll to position [1772, 0]
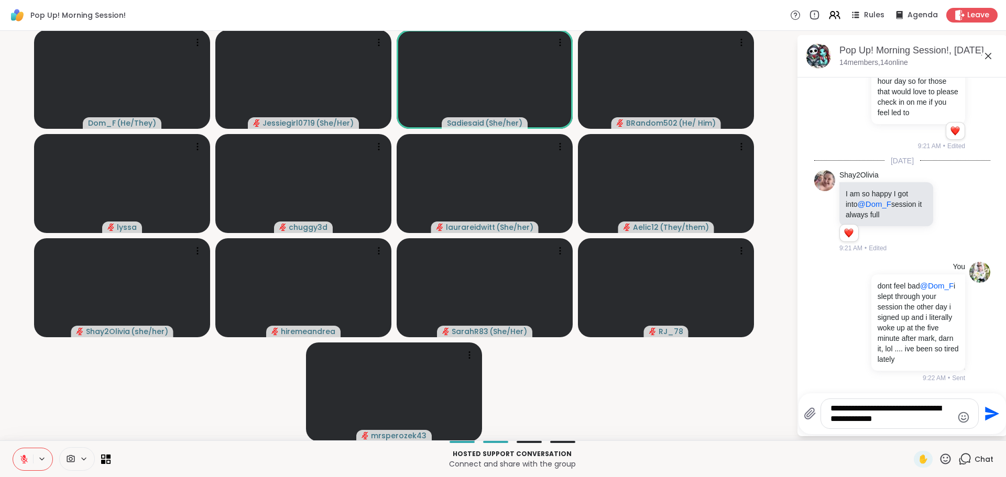
type textarea "**********"
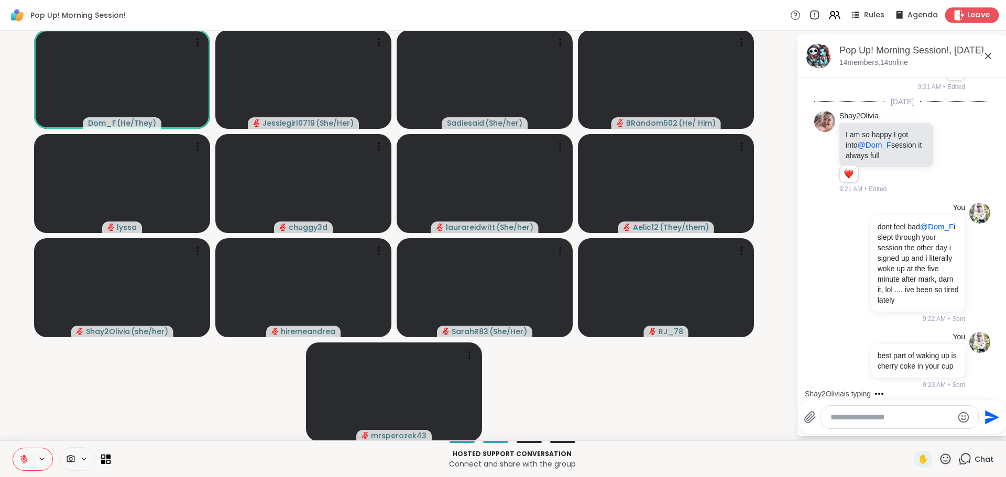
click at [985, 11] on div "Leave" at bounding box center [972, 14] width 54 height 15
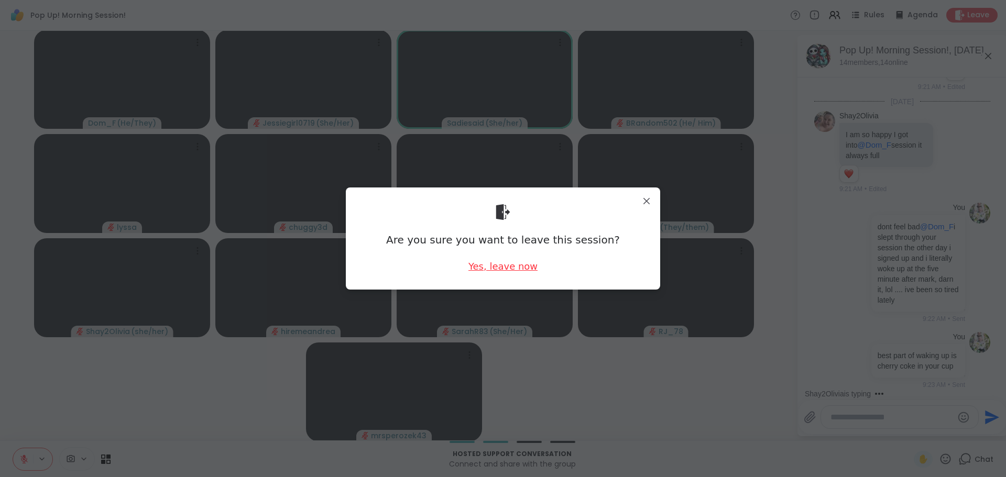
click at [494, 273] on div "Yes, leave now" at bounding box center [503, 266] width 69 height 13
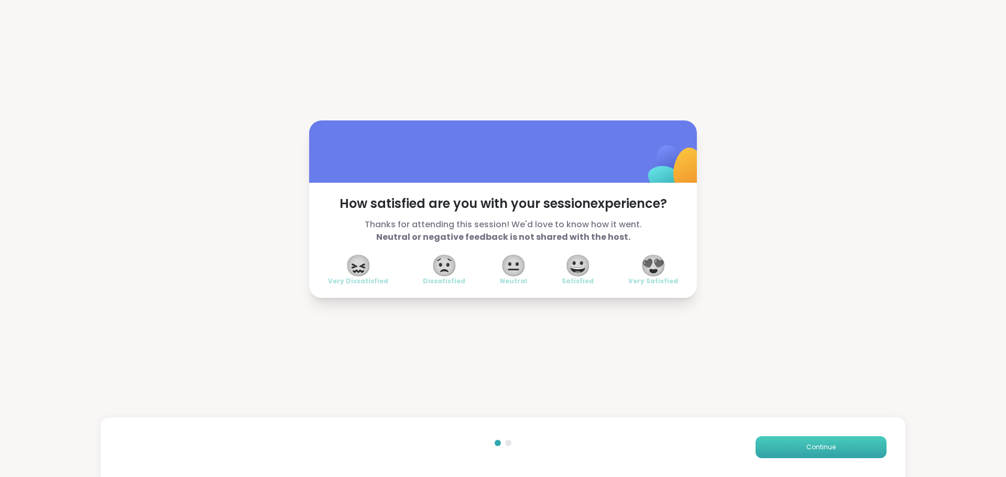
click at [757, 450] on button "Continue" at bounding box center [821, 448] width 131 height 22
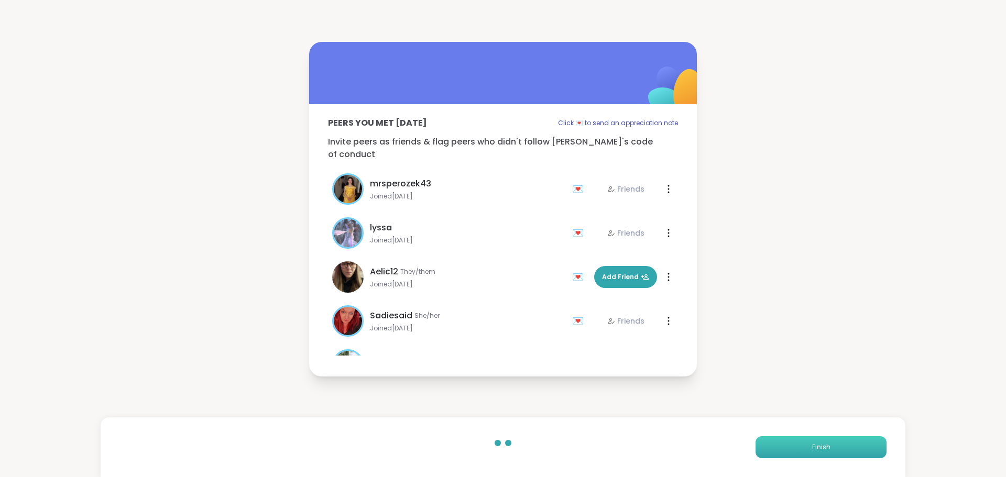
click at [757, 450] on button "Finish" at bounding box center [821, 448] width 131 height 22
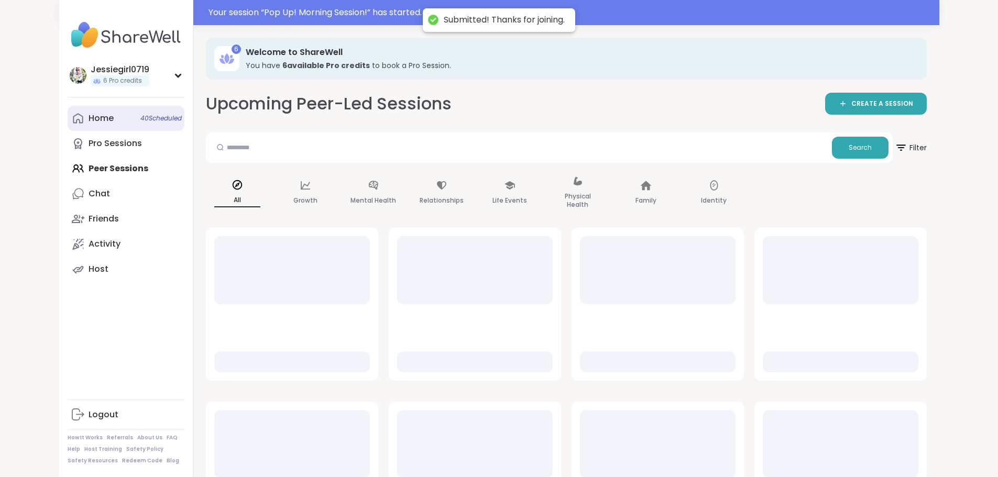
click at [89, 115] on div "Home 40 Scheduled" at bounding box center [101, 119] width 25 height 12
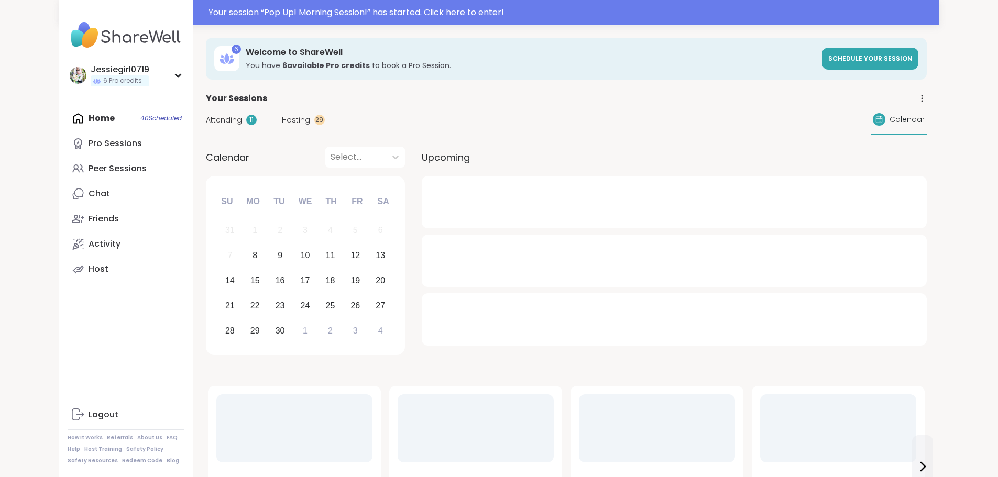
click at [206, 121] on span "Attending" at bounding box center [224, 120] width 36 height 11
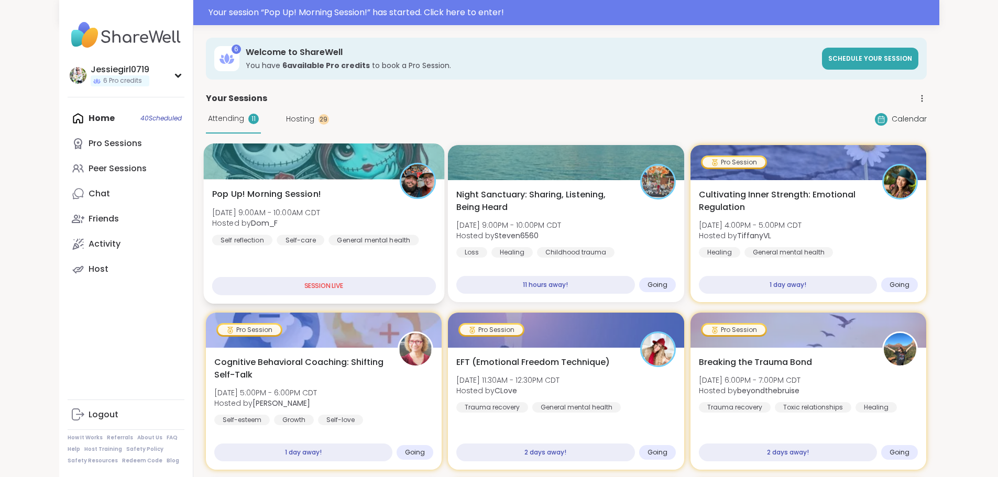
click at [210, 181] on div "Pop Up! Morning Session! Mon, Sep 08 | 9:00AM - 10:00AM CDT Hosted by Dom_F Sel…" at bounding box center [323, 241] width 241 height 125
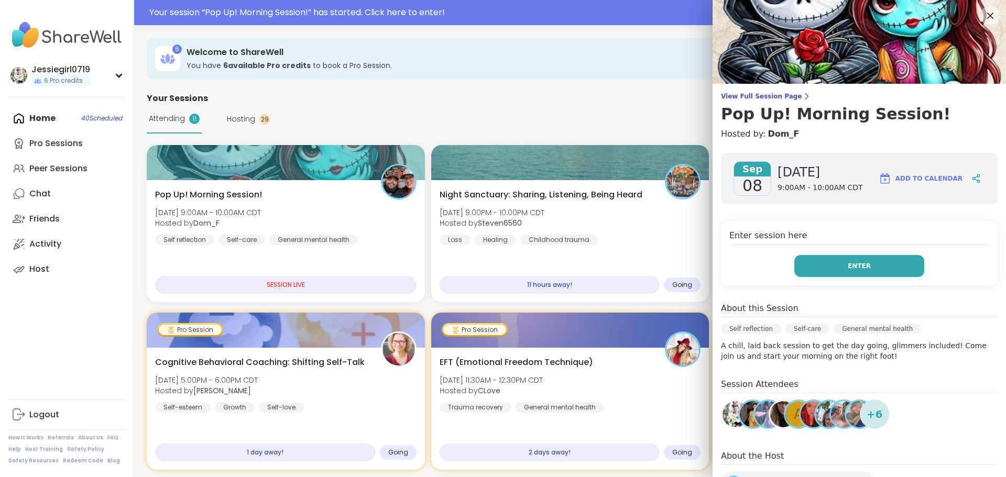
click at [877, 264] on button "Enter" at bounding box center [859, 266] width 130 height 22
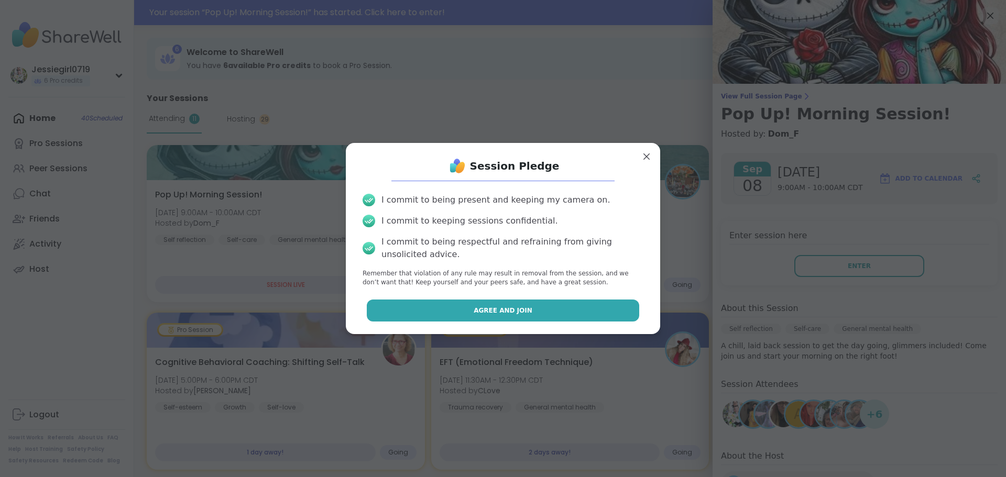
click at [603, 318] on button "Agree and Join" at bounding box center [503, 311] width 273 height 22
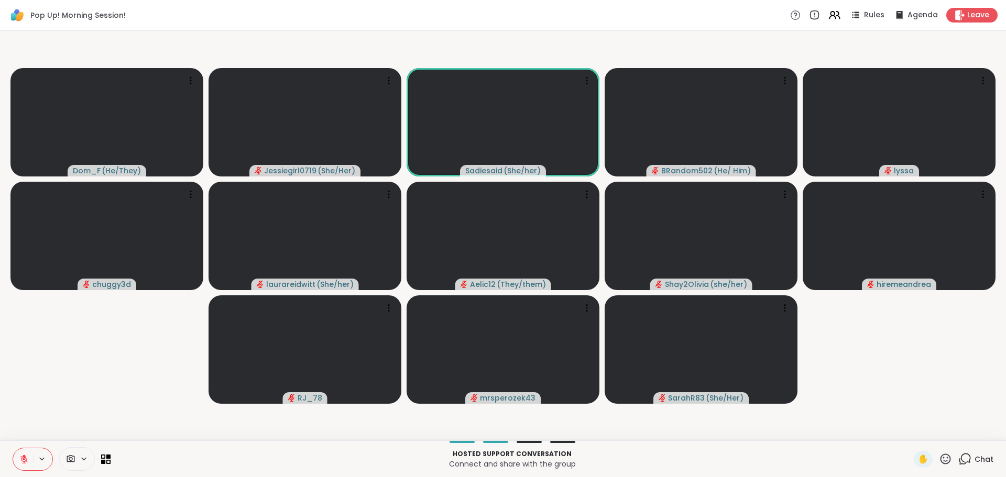
click at [959, 460] on icon at bounding box center [965, 459] width 13 height 13
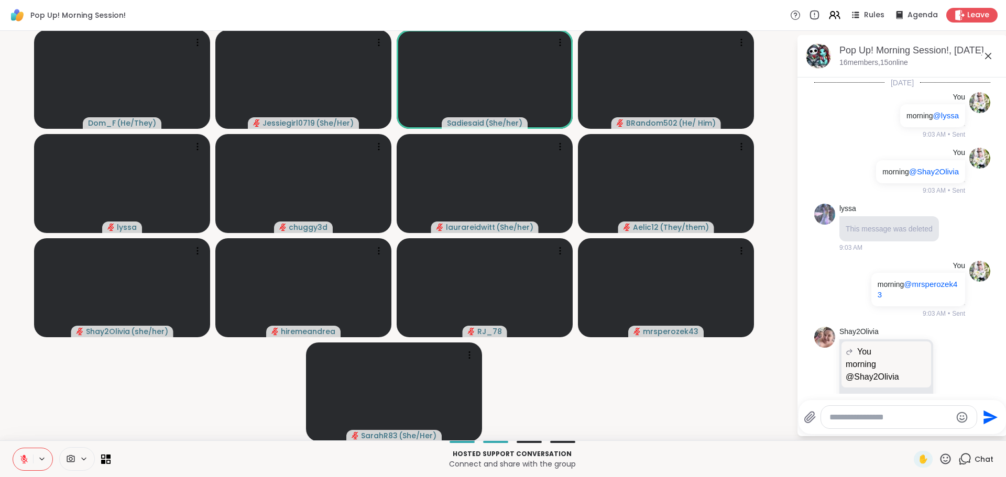
scroll to position [1838, 0]
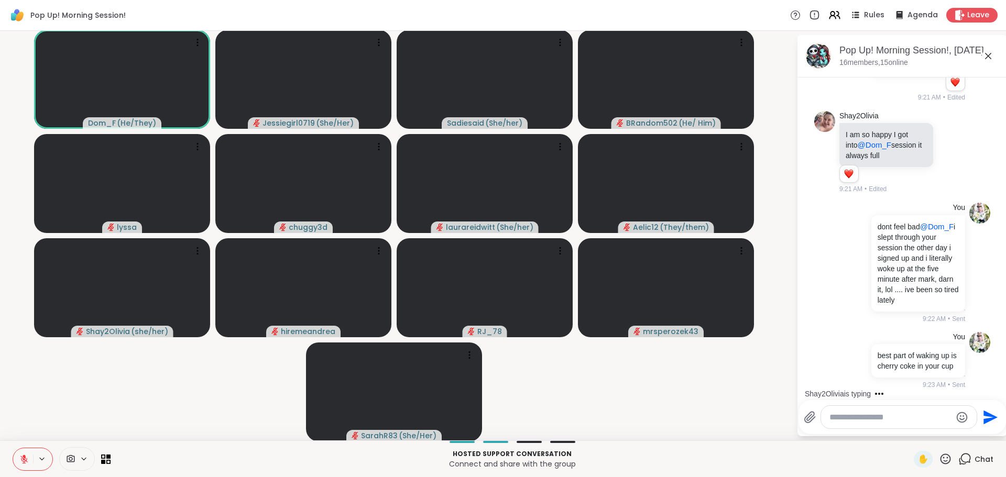
click at [871, 416] on textarea "Type your message" at bounding box center [891, 417] width 122 height 10
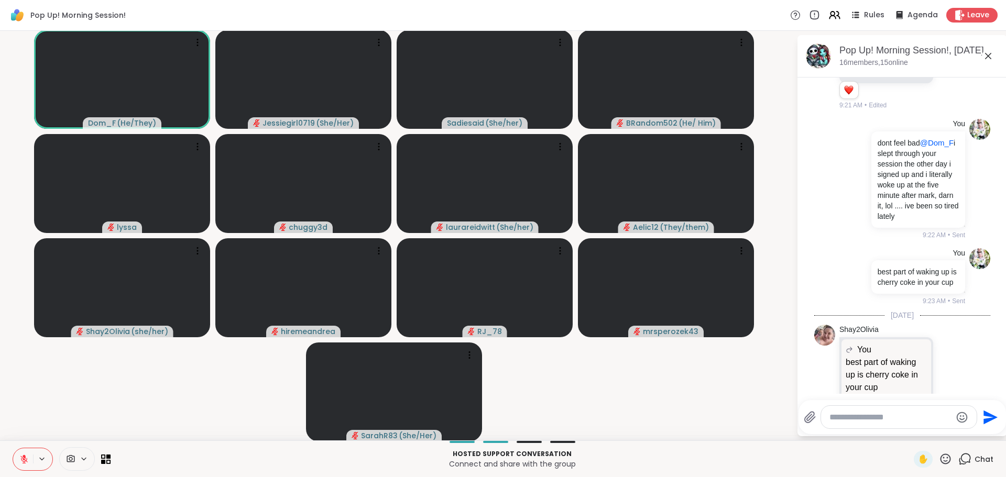
scroll to position [1986, 0]
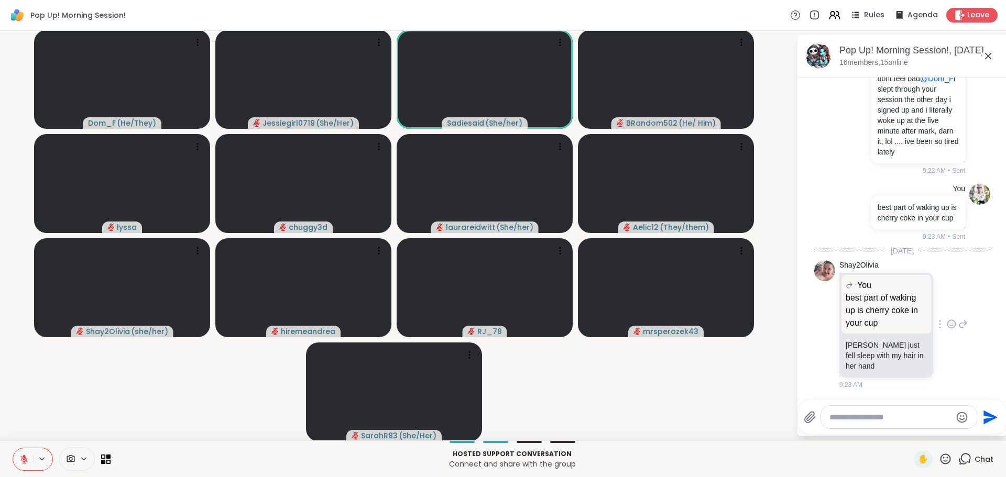
click at [947, 320] on icon at bounding box center [951, 324] width 9 height 10
click at [947, 309] on div "Select Reaction: Heart" at bounding box center [951, 307] width 9 height 9
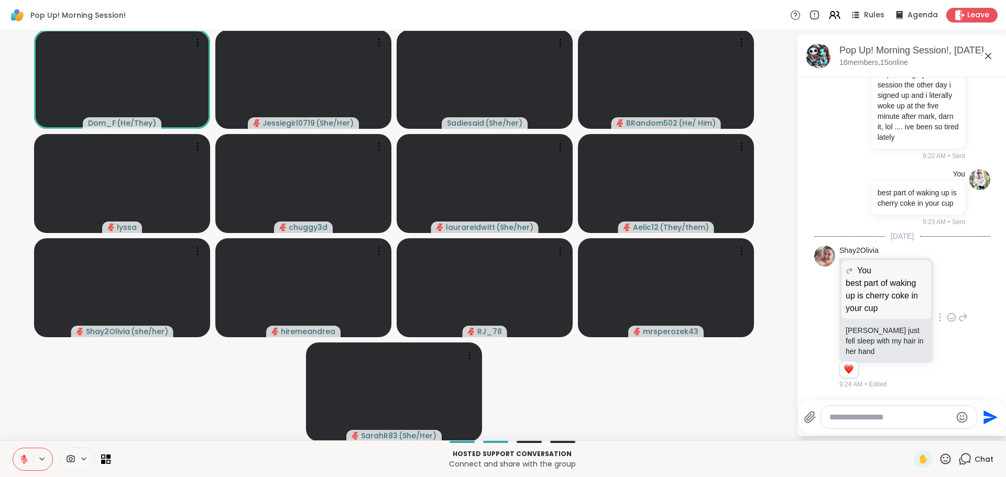
scroll to position [2001, 0]
click at [959, 316] on icon at bounding box center [963, 317] width 9 height 13
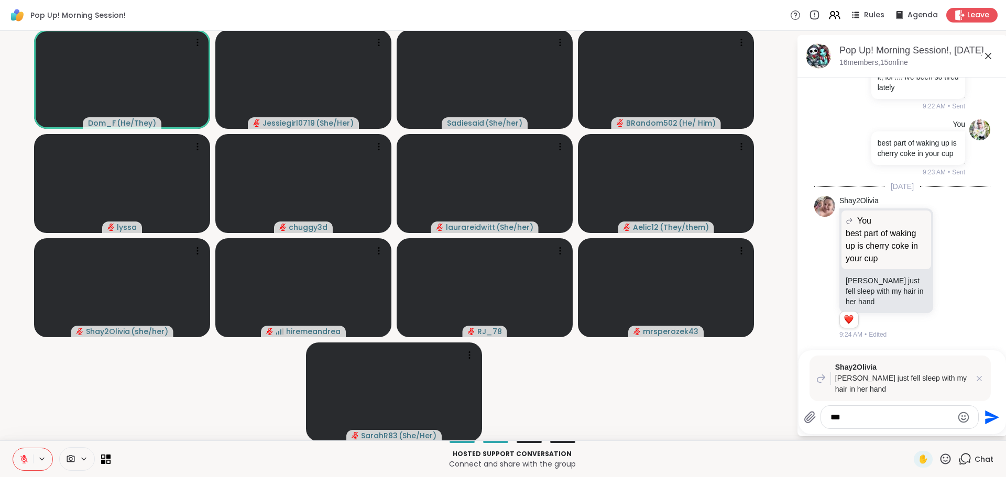
type textarea "***"
click at [983, 417] on icon "Send" at bounding box center [991, 417] width 17 height 17
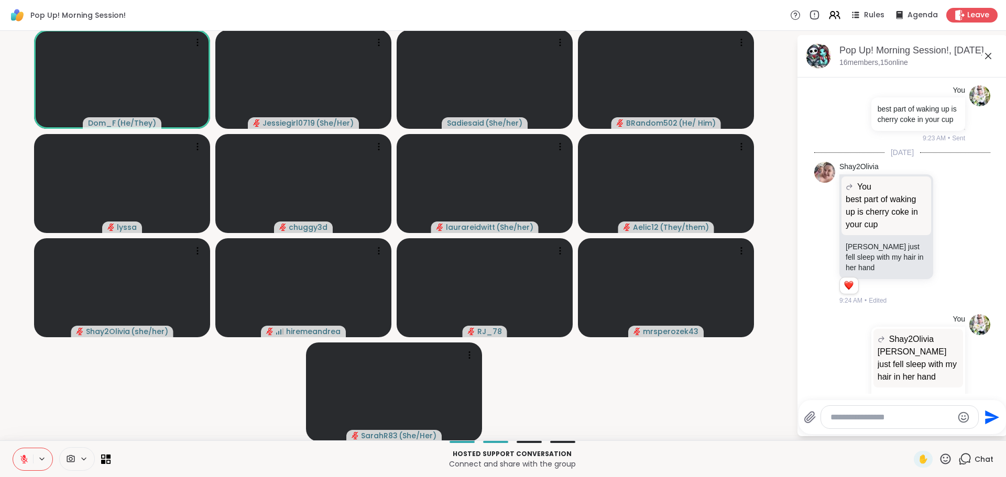
scroll to position [2118, 0]
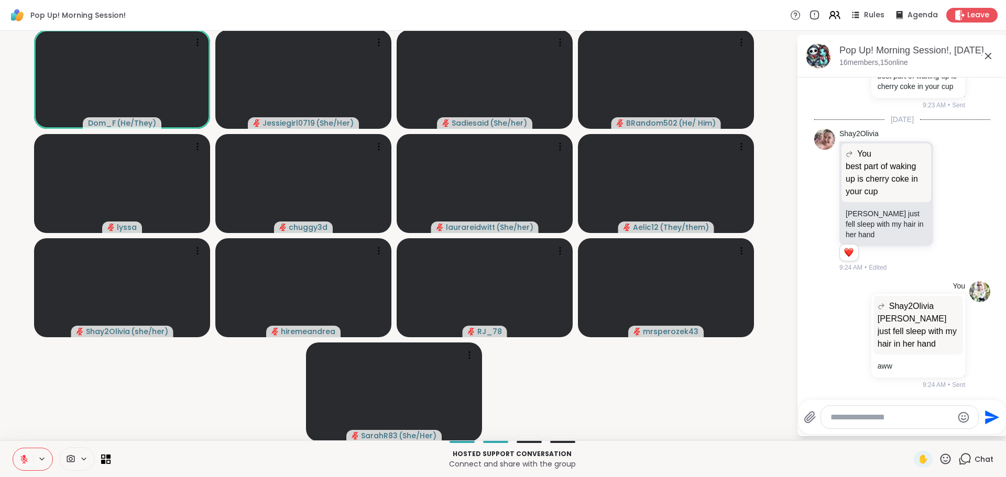
click at [918, 419] on textarea "Type your message" at bounding box center [892, 417] width 122 height 10
click at [918, 420] on textarea "Type your message" at bounding box center [892, 417] width 122 height 10
click at [913, 420] on textarea "Type your message" at bounding box center [892, 417] width 122 height 10
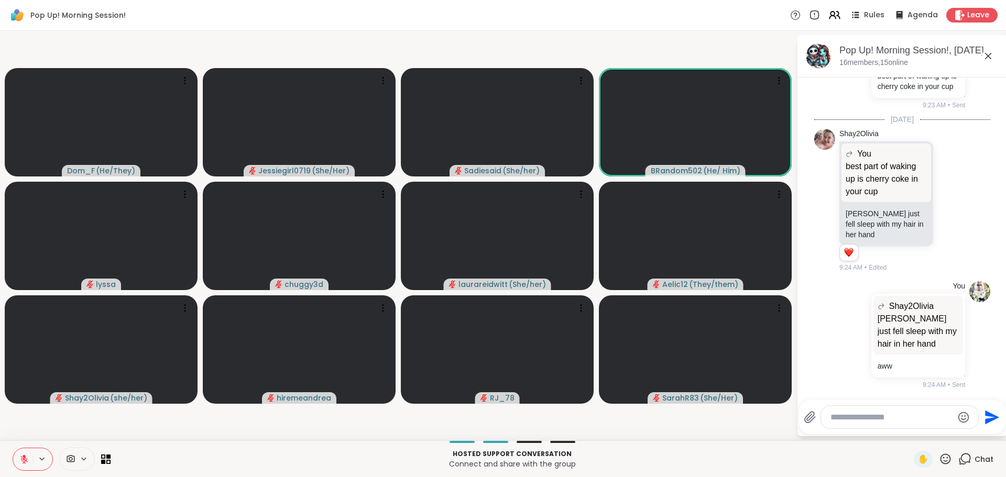
click at [895, 415] on textarea "Type your message" at bounding box center [892, 417] width 122 height 10
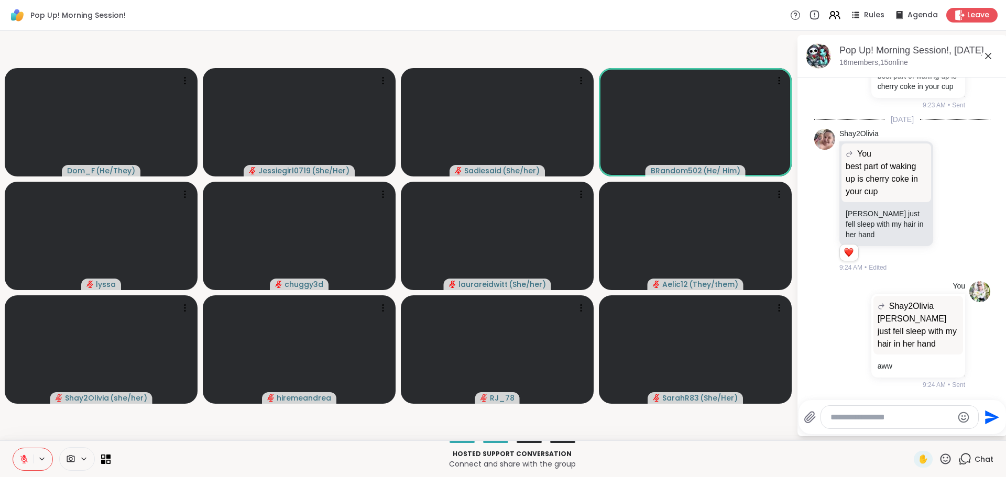
click at [895, 415] on textarea "Type your message" at bounding box center [892, 417] width 122 height 10
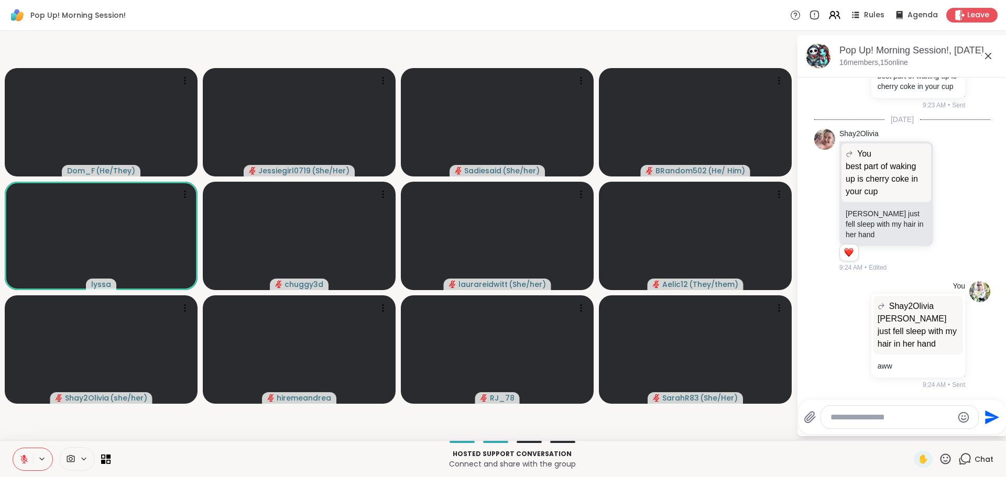
click at [916, 416] on textarea "Type your message" at bounding box center [892, 417] width 122 height 10
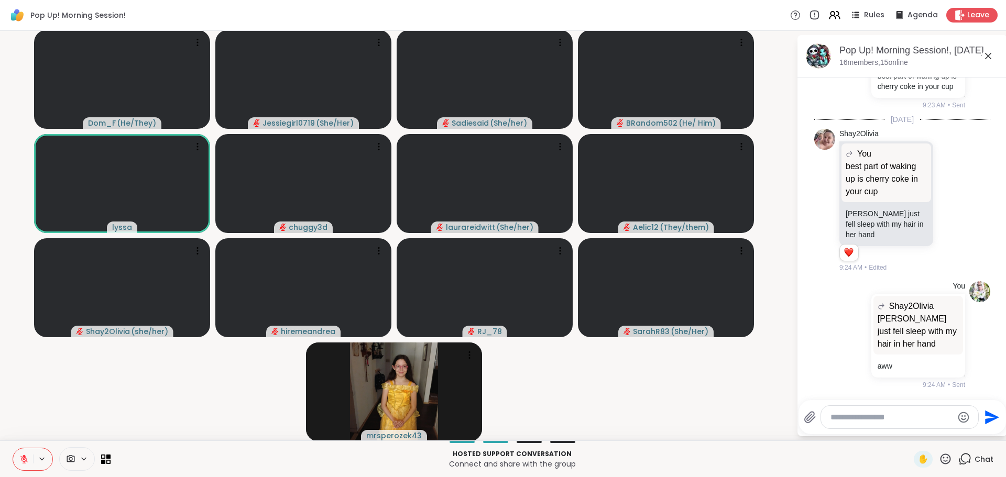
click at [916, 416] on textarea "Type your message" at bounding box center [892, 417] width 122 height 10
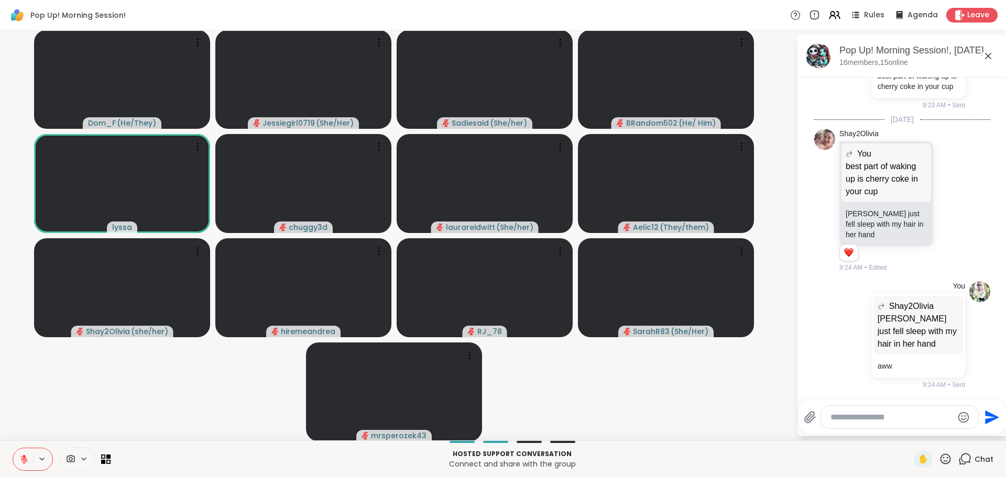
click at [916, 416] on textarea "Type your message" at bounding box center [892, 417] width 122 height 10
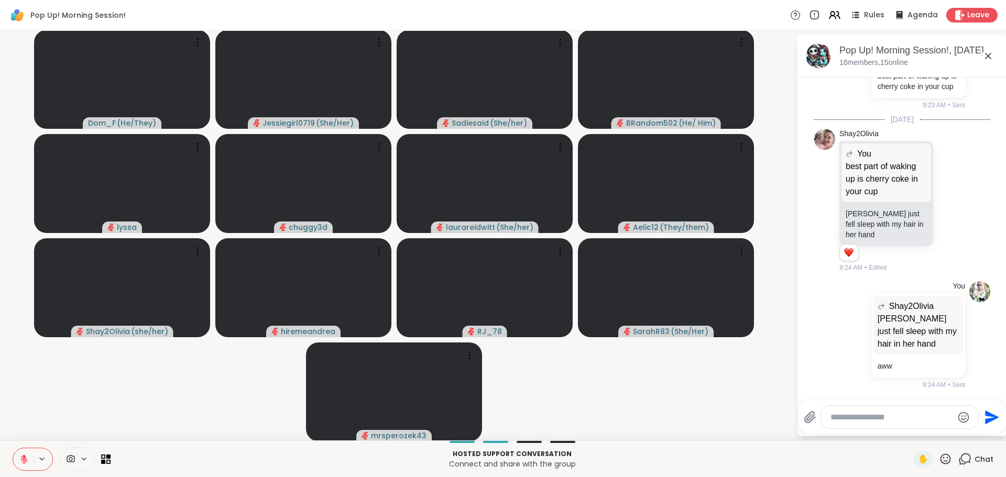
click at [916, 416] on textarea "Type your message" at bounding box center [892, 417] width 122 height 10
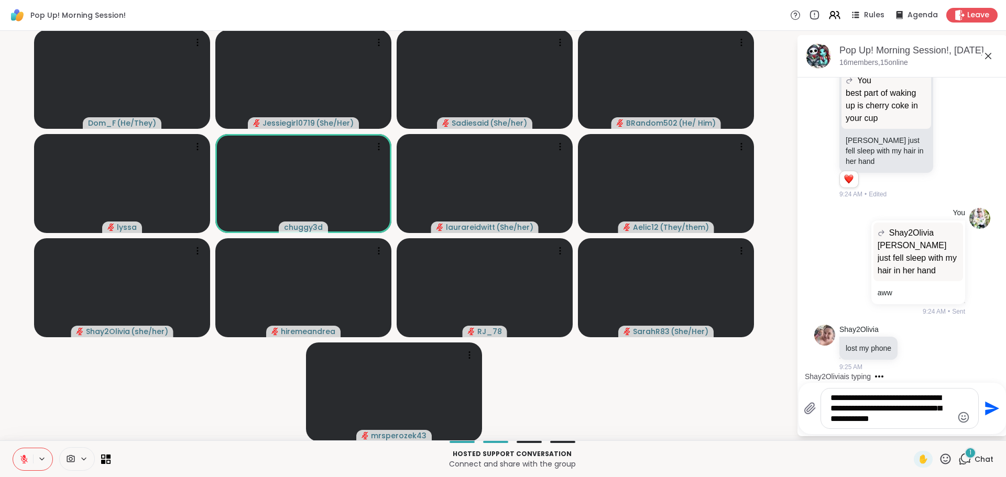
scroll to position [2191, 0]
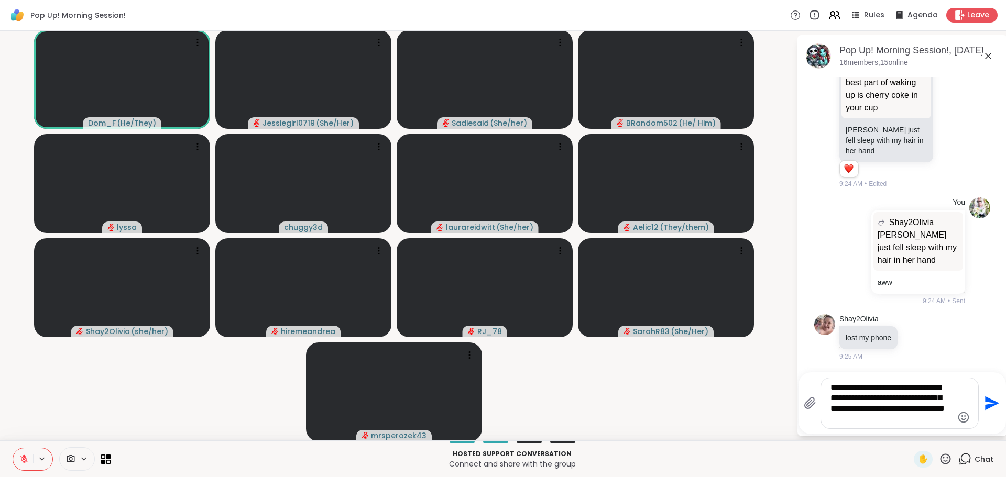
type textarea "**********"
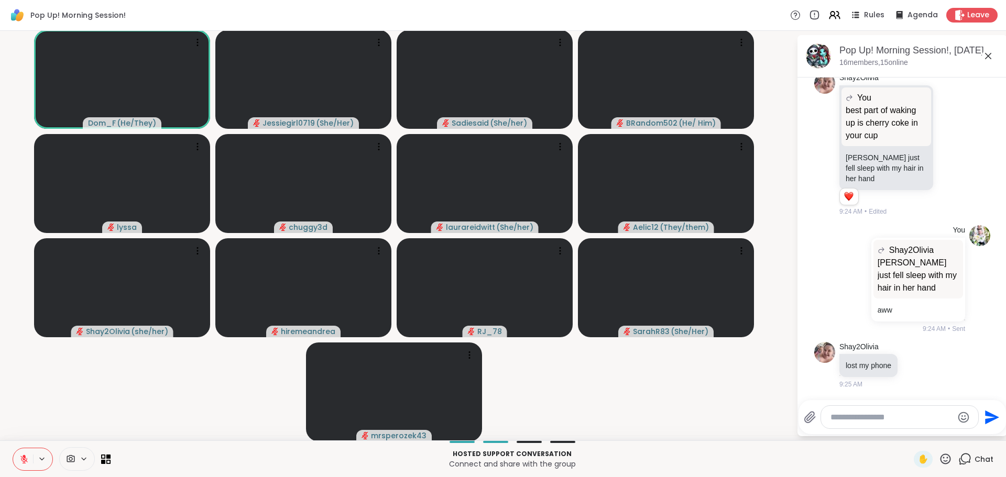
scroll to position [2282, 0]
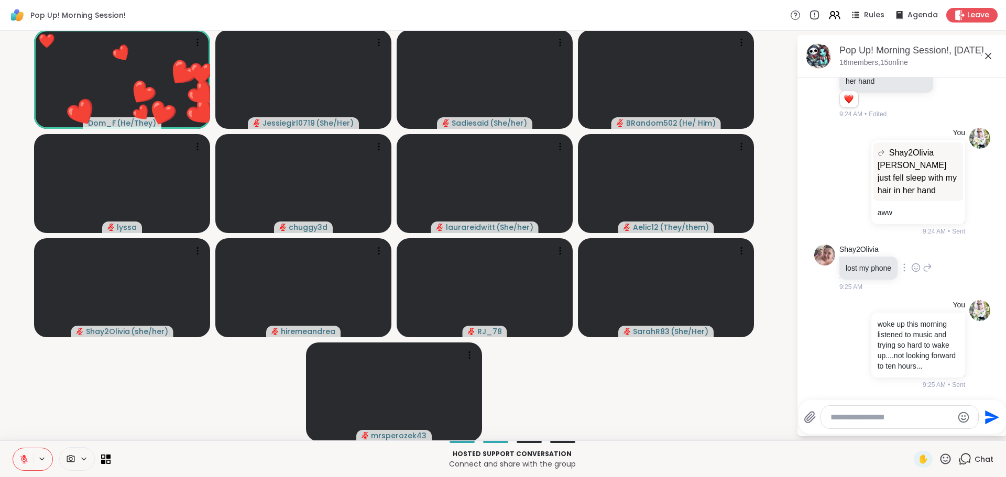
click at [924, 264] on icon at bounding box center [927, 267] width 7 height 7
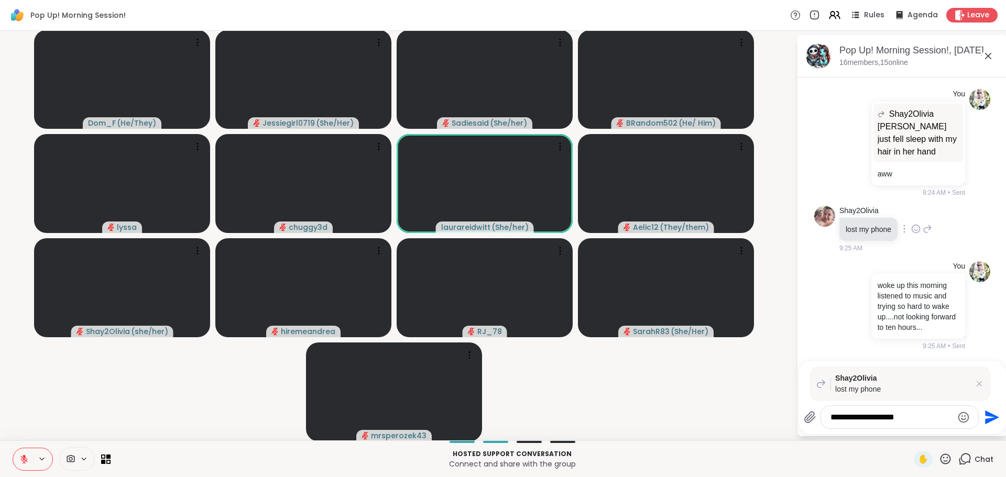
type textarea "**********"
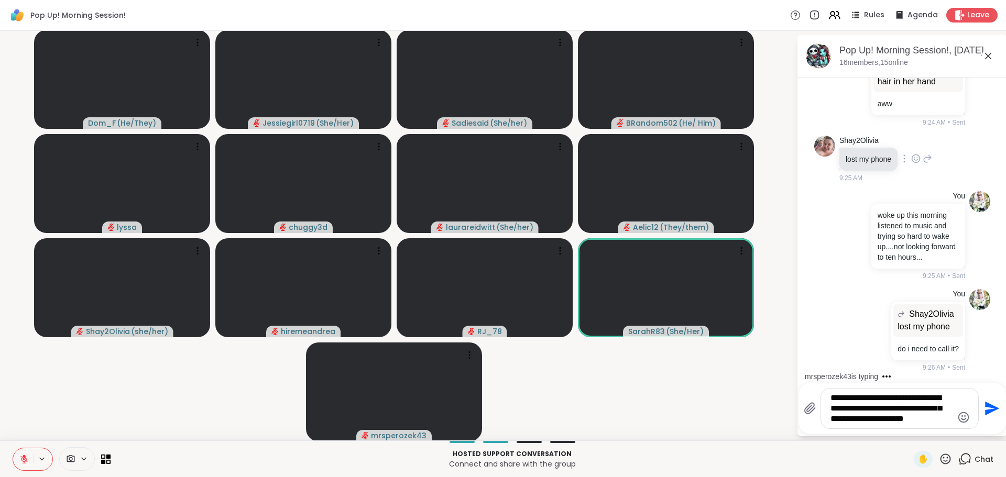
scroll to position [2401, 0]
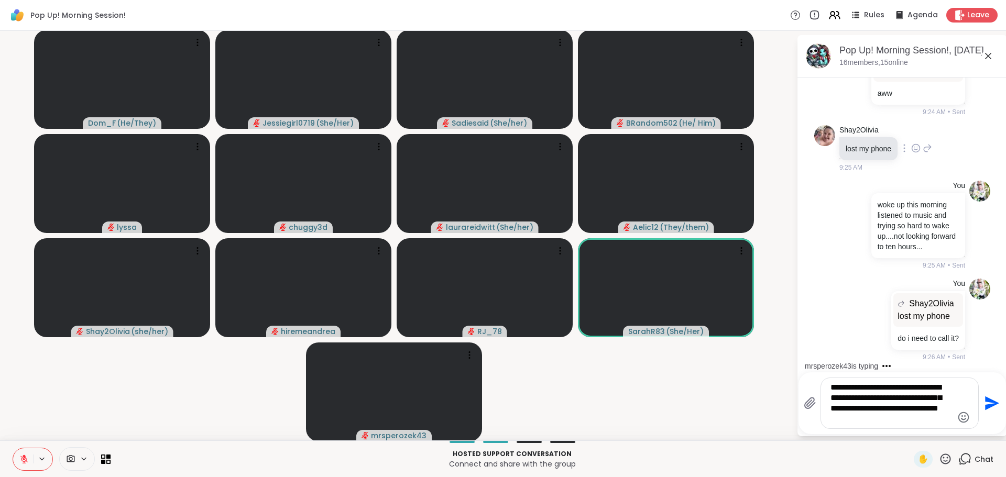
type textarea "**********"
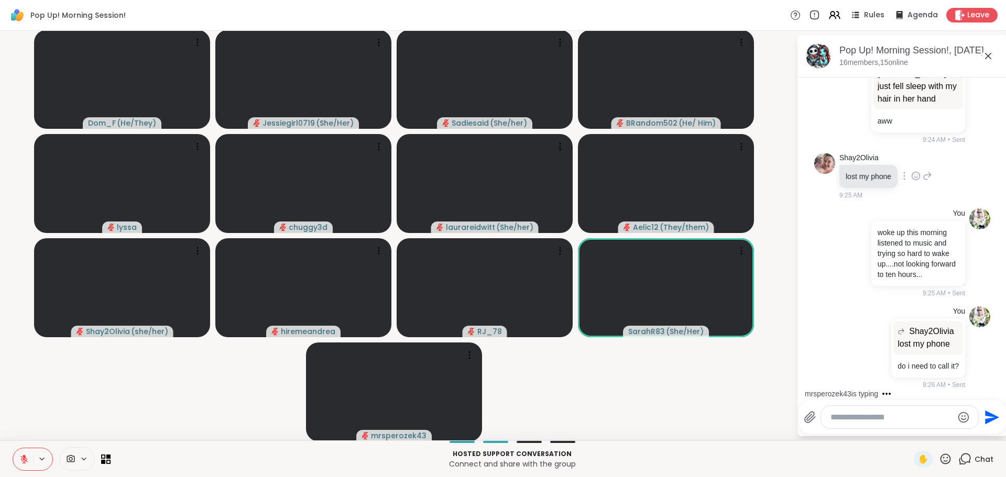
scroll to position [2481, 0]
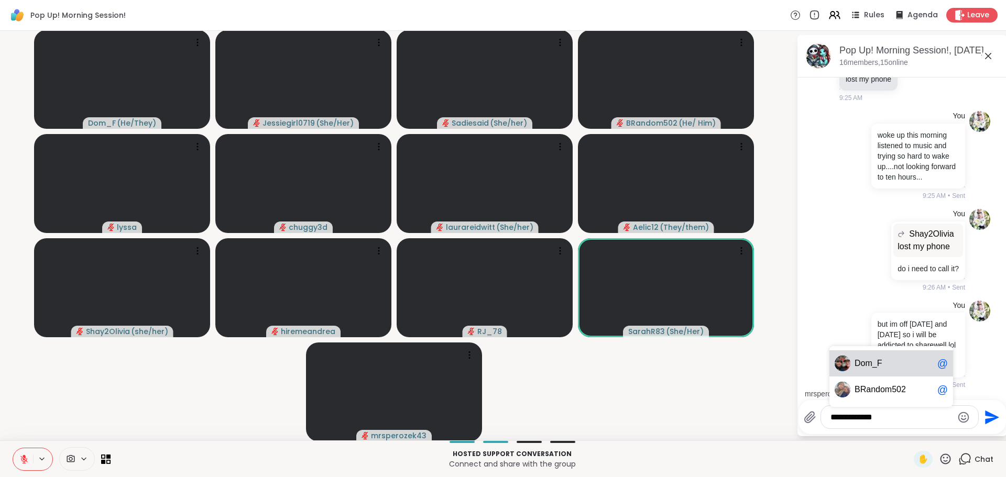
click at [855, 367] on span "Dom" at bounding box center [864, 363] width 18 height 10
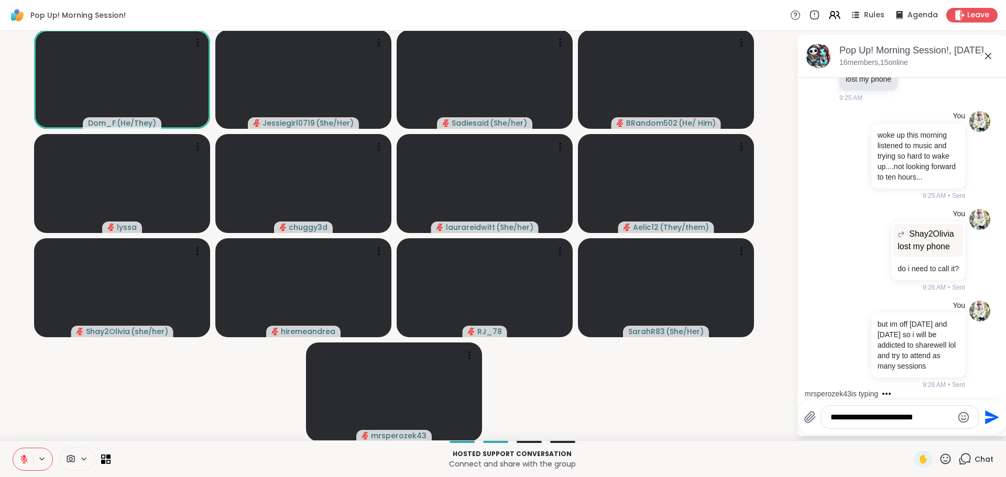
type textarea "**********"
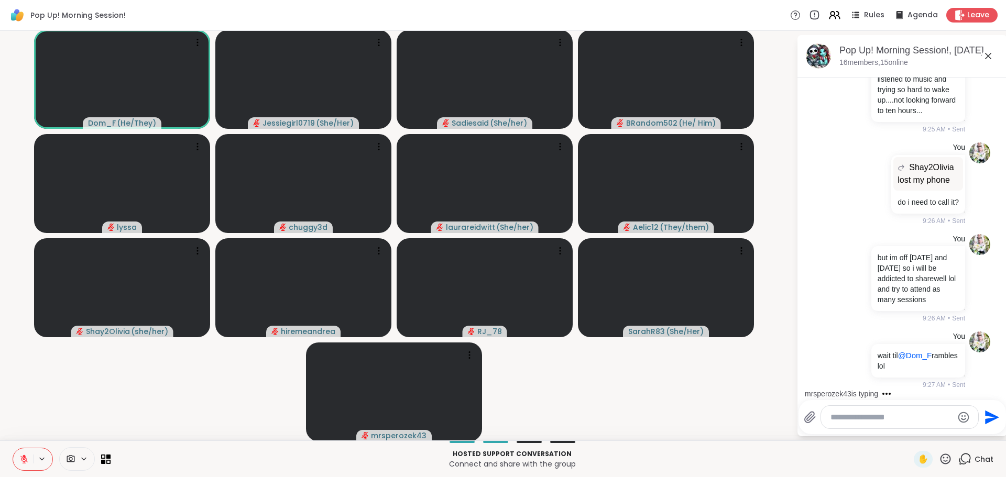
scroll to position [2604, 0]
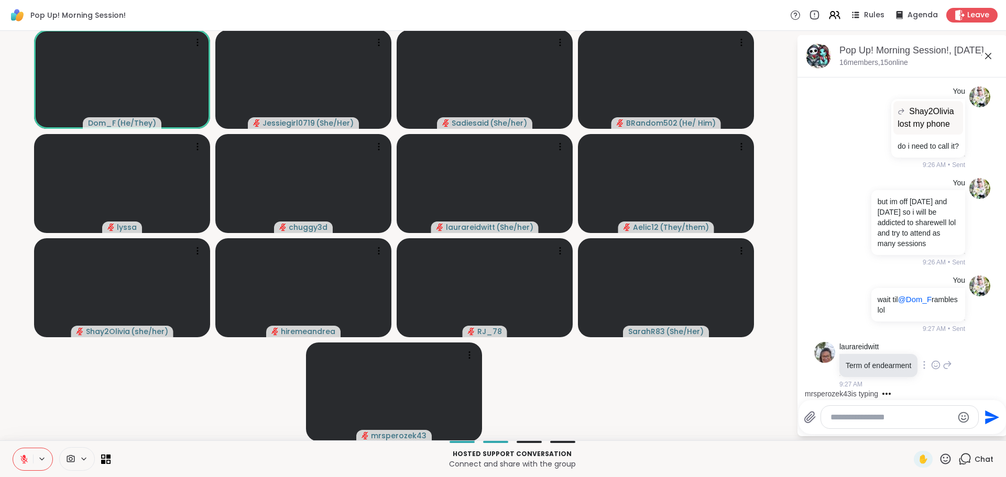
click at [932, 362] on icon at bounding box center [936, 366] width 8 height 8
click at [931, 352] on div "Select Reaction: Heart" at bounding box center [935, 348] width 9 height 9
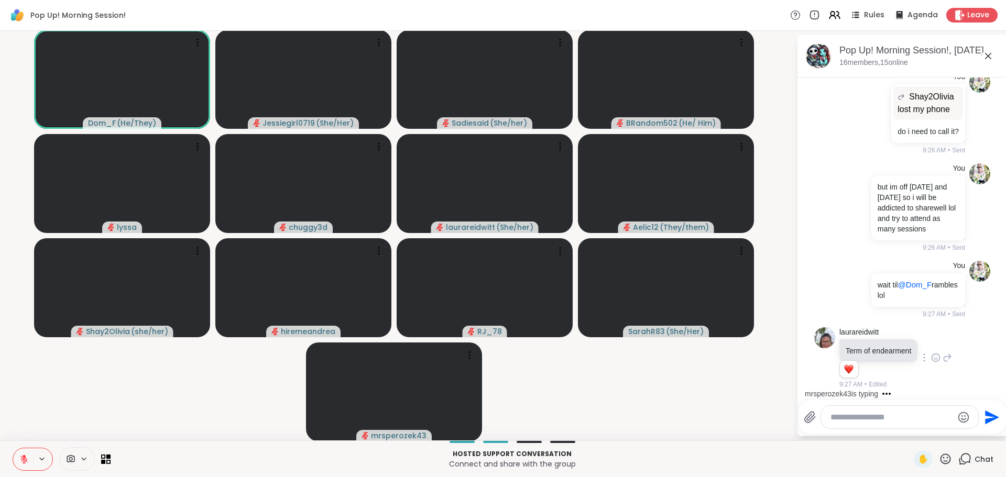
click at [896, 426] on div at bounding box center [899, 417] width 157 height 23
click at [888, 418] on textarea "Type your message" at bounding box center [892, 417] width 122 height 10
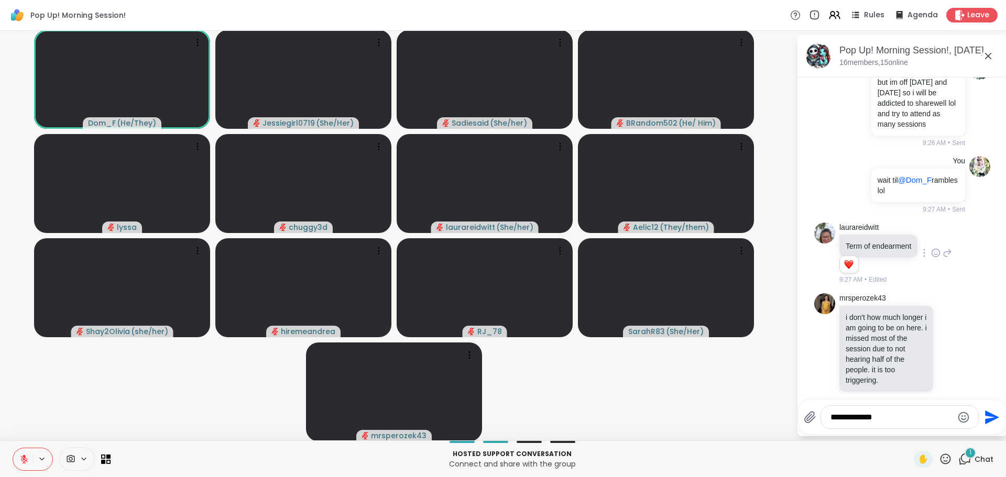
scroll to position [2738, 0]
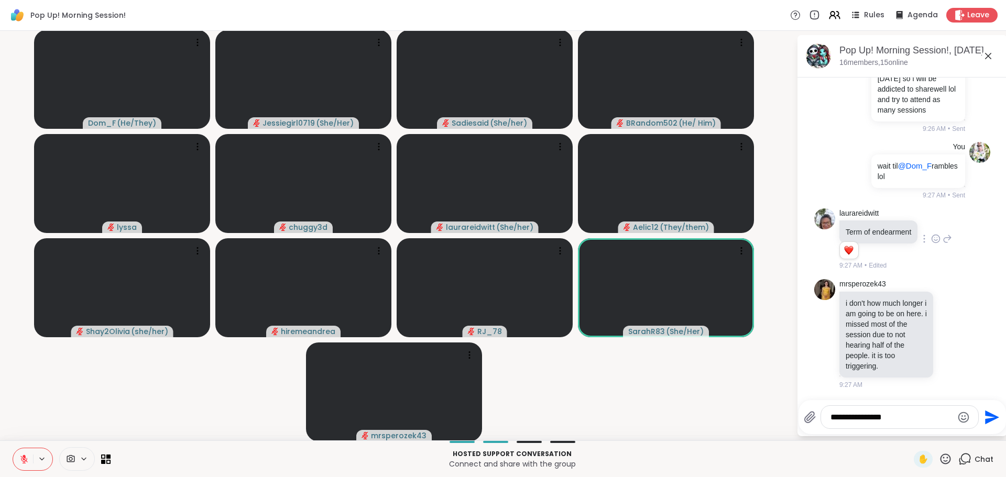
type textarea "**********"
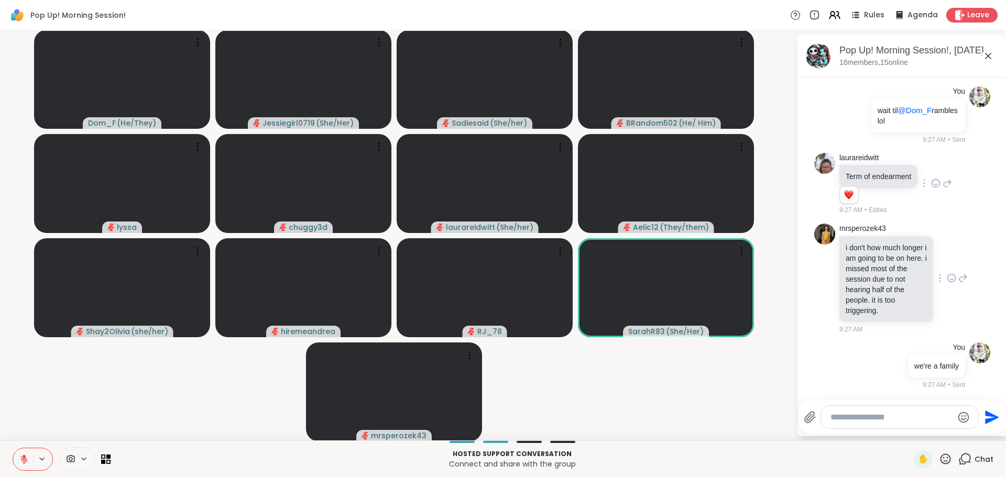
click at [938, 276] on div at bounding box center [951, 278] width 32 height 13
click at [947, 278] on icon at bounding box center [951, 278] width 9 height 10
click at [947, 263] on div "Select Reaction: Heart" at bounding box center [951, 261] width 9 height 9
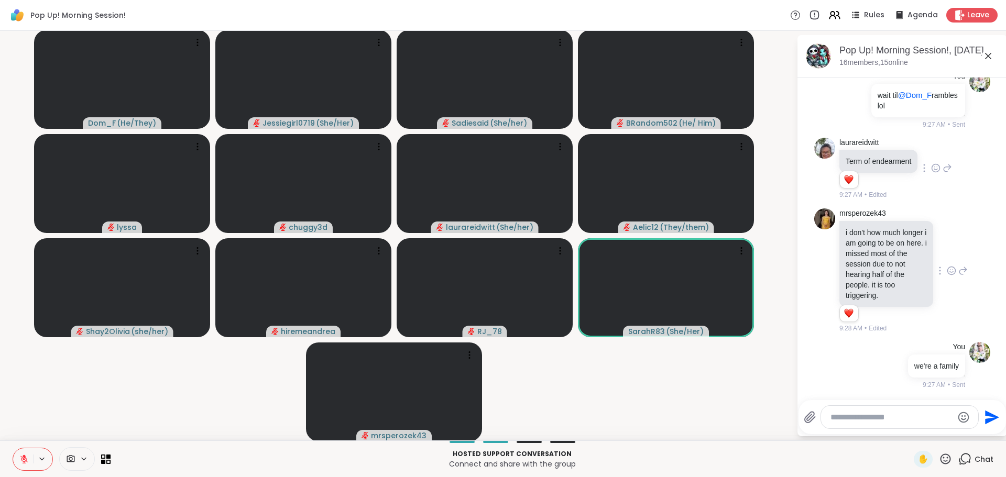
click at [950, 282] on div "mrsperozek43 i don't how much longer i am going to be on here. i missed most of…" at bounding box center [902, 271] width 176 height 134
click at [960, 275] on icon at bounding box center [963, 270] width 7 height 7
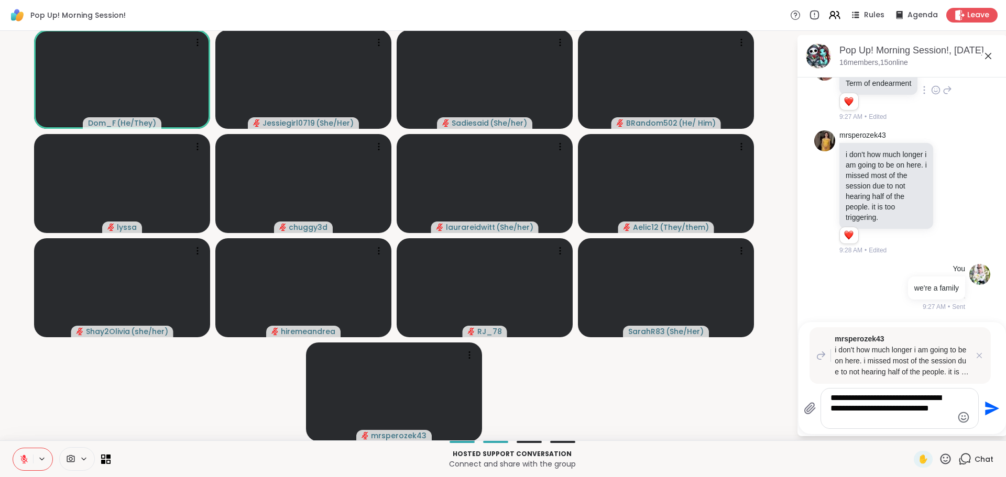
type textarea "**********"
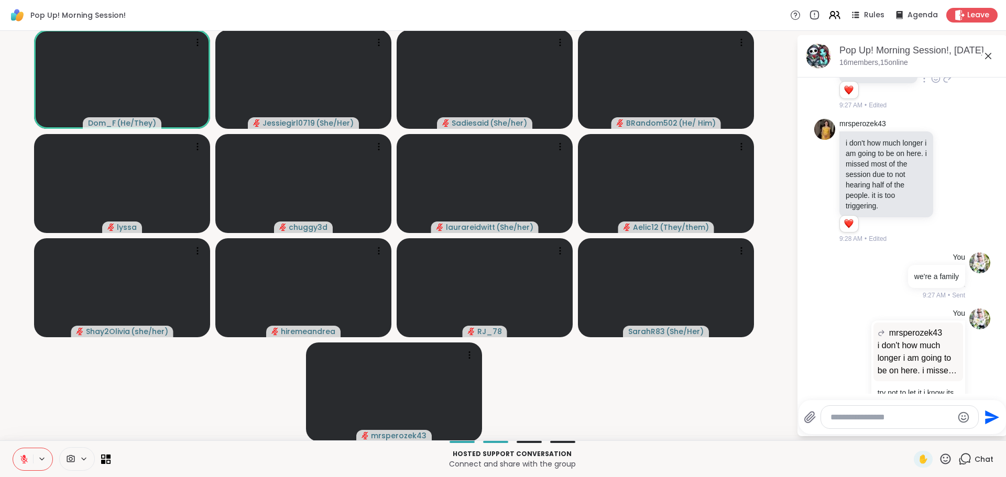
scroll to position [2946, 0]
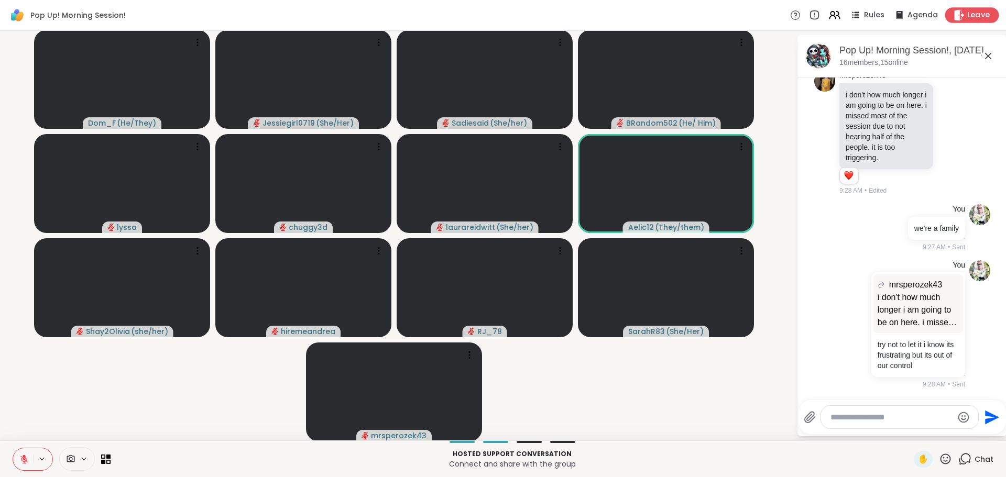
click at [955, 13] on icon at bounding box center [960, 14] width 10 height 11
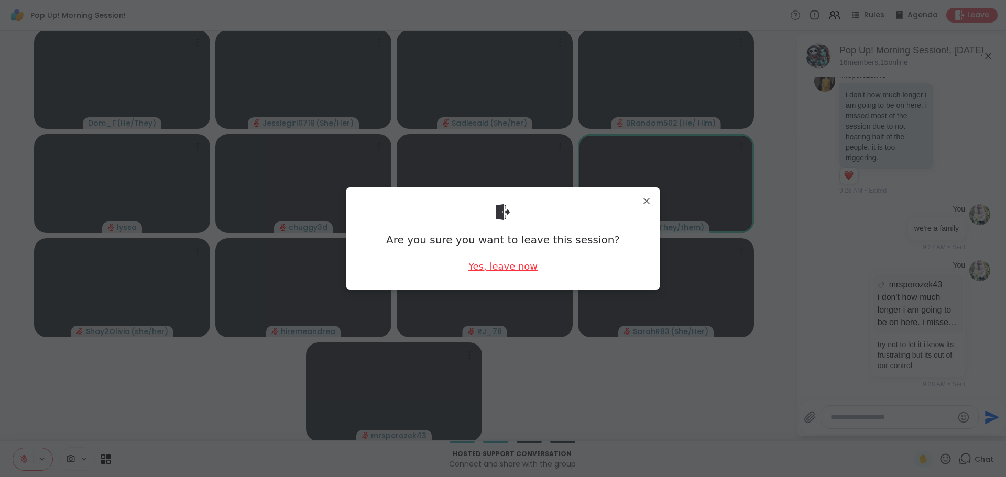
click at [519, 265] on div "Yes, leave now" at bounding box center [503, 266] width 69 height 13
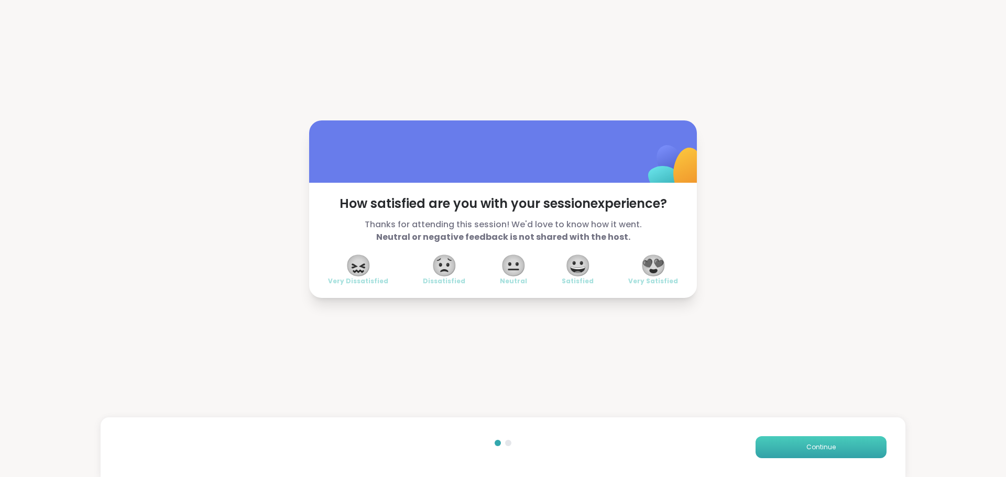
click at [769, 445] on button "Continue" at bounding box center [821, 448] width 131 height 22
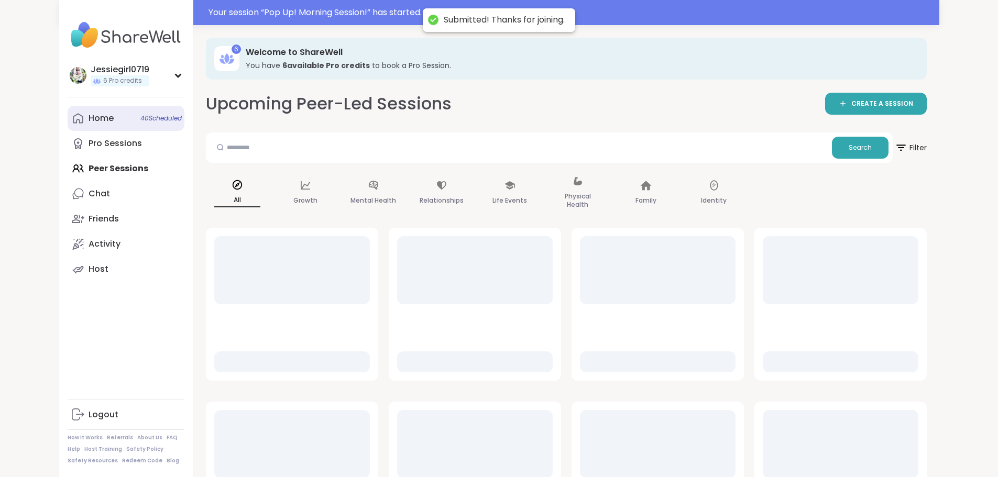
click at [89, 115] on div "Home 40 Scheduled" at bounding box center [101, 119] width 25 height 12
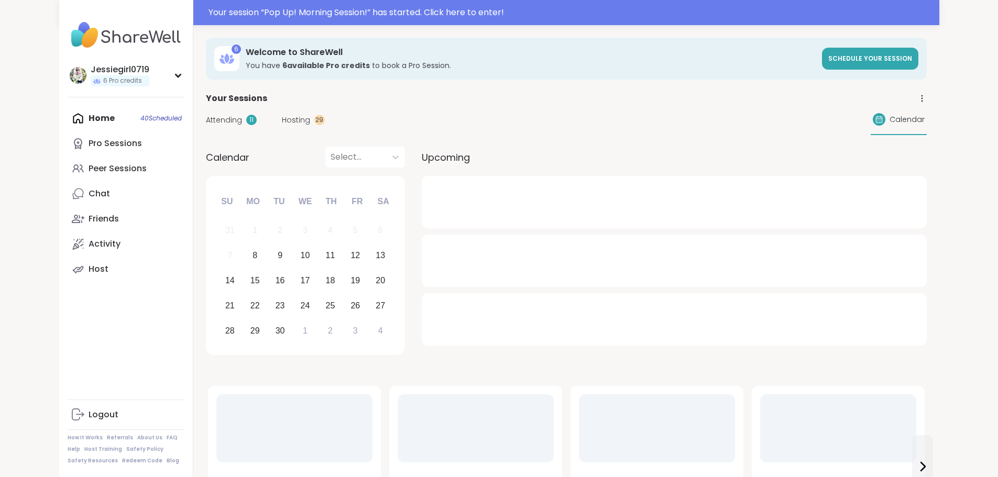
click at [206, 120] on span "Attending" at bounding box center [224, 120] width 36 height 11
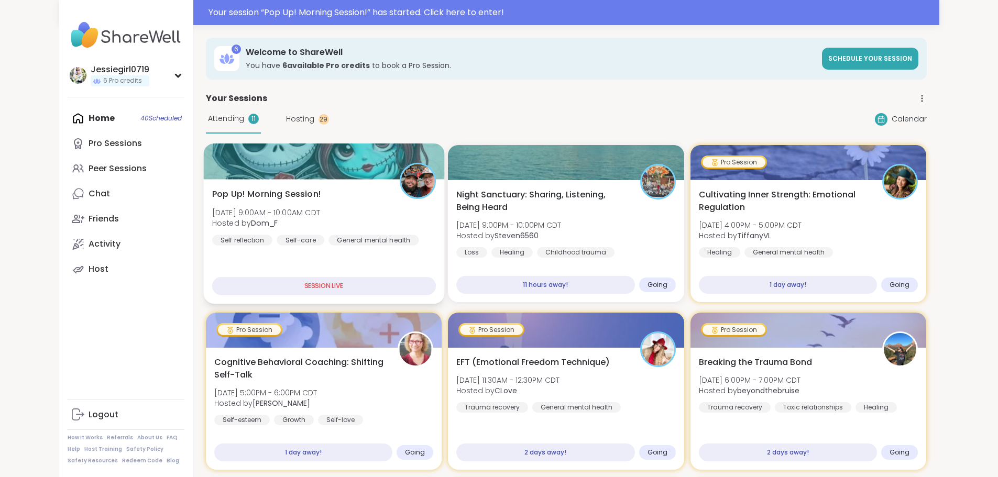
click at [288, 209] on div "Pop Up! Morning Session! Mon, Sep 08 | 9:00AM - 10:00AM CDT Hosted by Dom_F Sel…" at bounding box center [324, 217] width 224 height 58
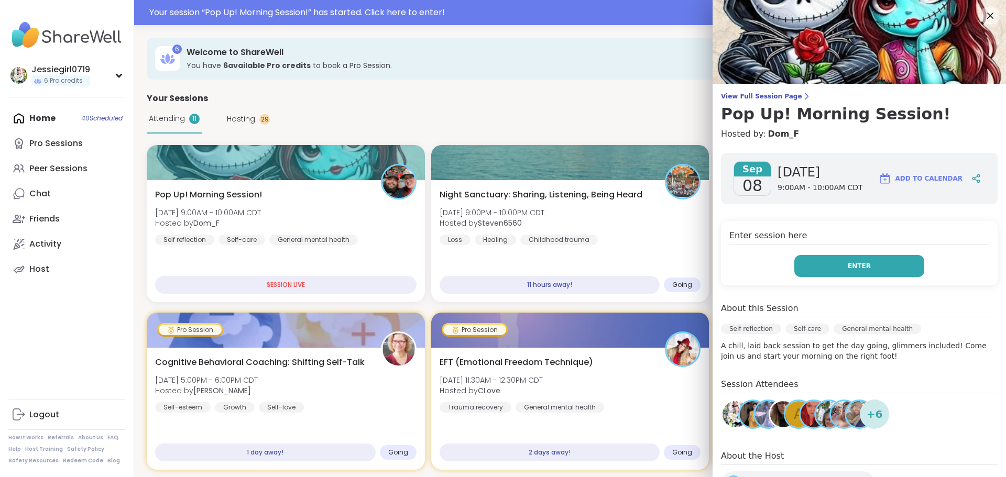
drag, startPoint x: 848, startPoint y: 276, endPoint x: 846, endPoint y: 269, distance: 6.5
click at [848, 275] on button "Enter" at bounding box center [859, 266] width 130 height 22
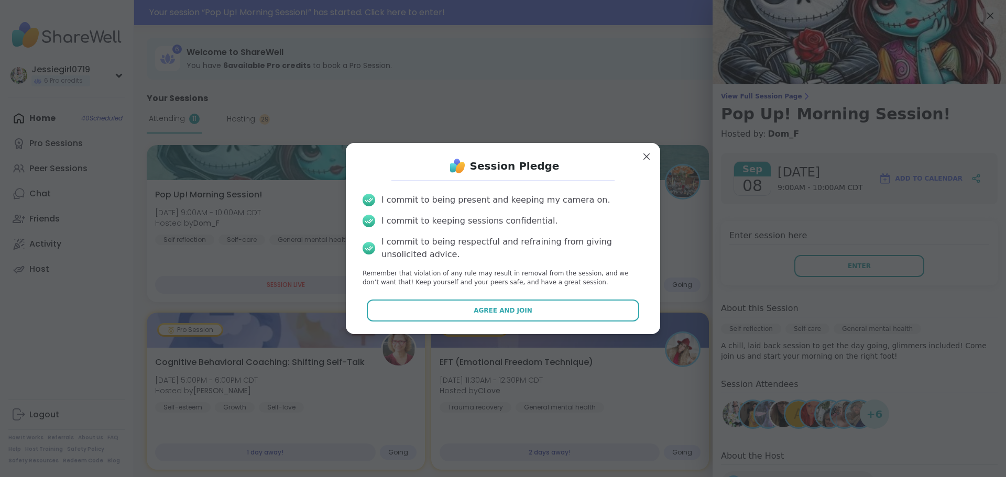
click at [543, 294] on div "I commit to being present and keeping my camera on. I commit to keeping session…" at bounding box center [503, 241] width 298 height 110
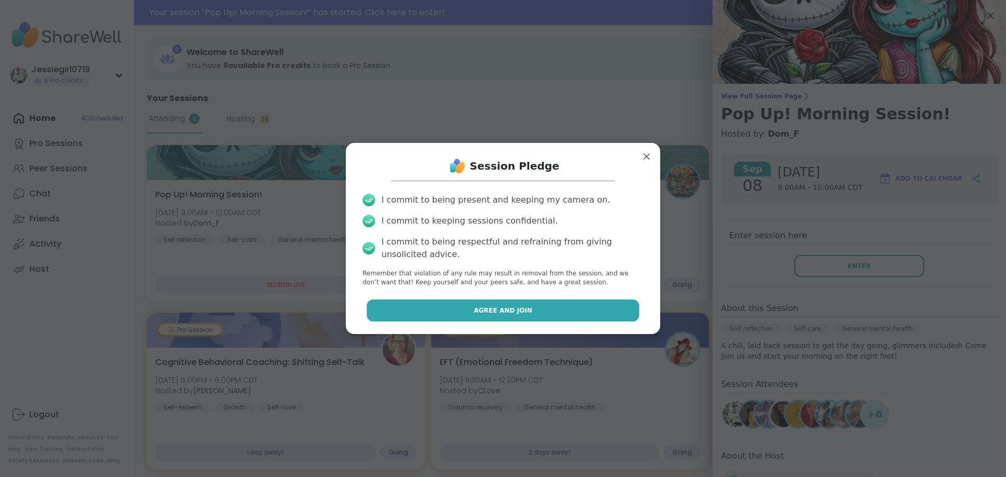
click at [542, 301] on button "Agree and Join" at bounding box center [503, 311] width 273 height 22
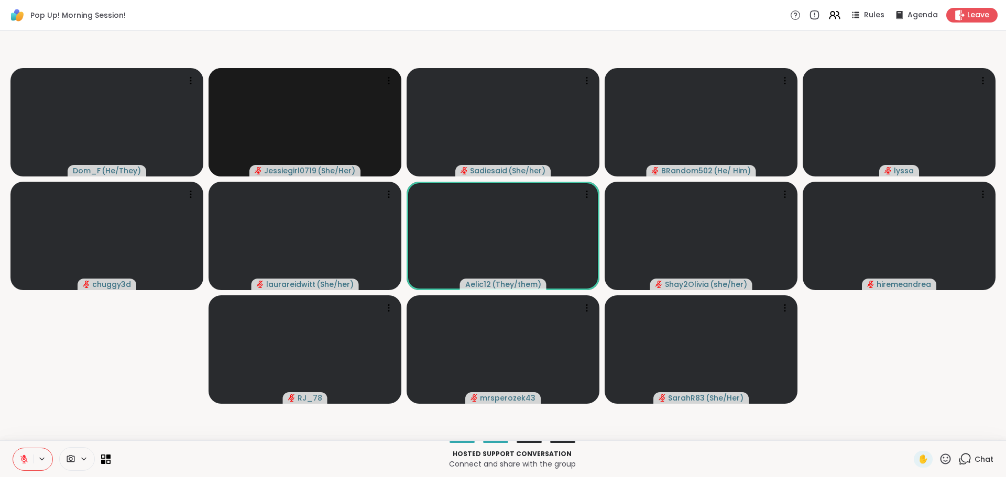
click at [963, 462] on icon at bounding box center [966, 458] width 10 height 9
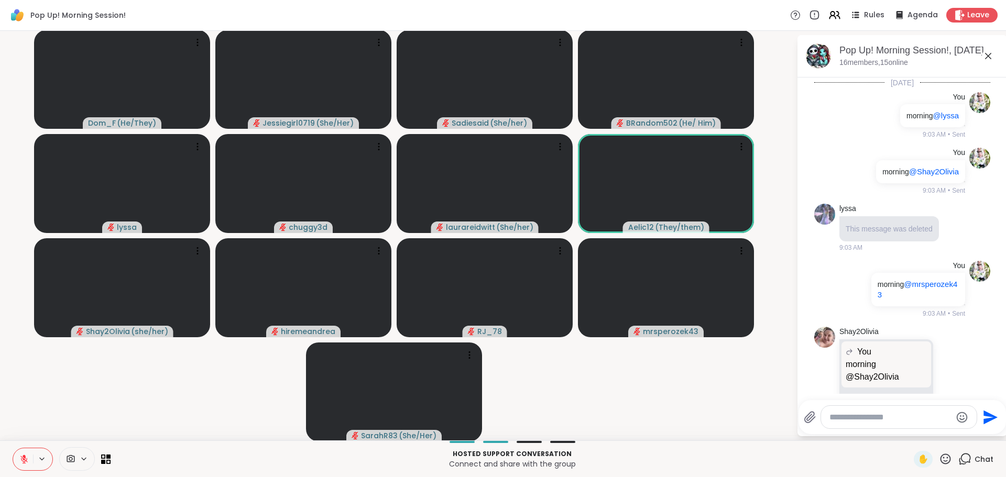
scroll to position [2936, 0]
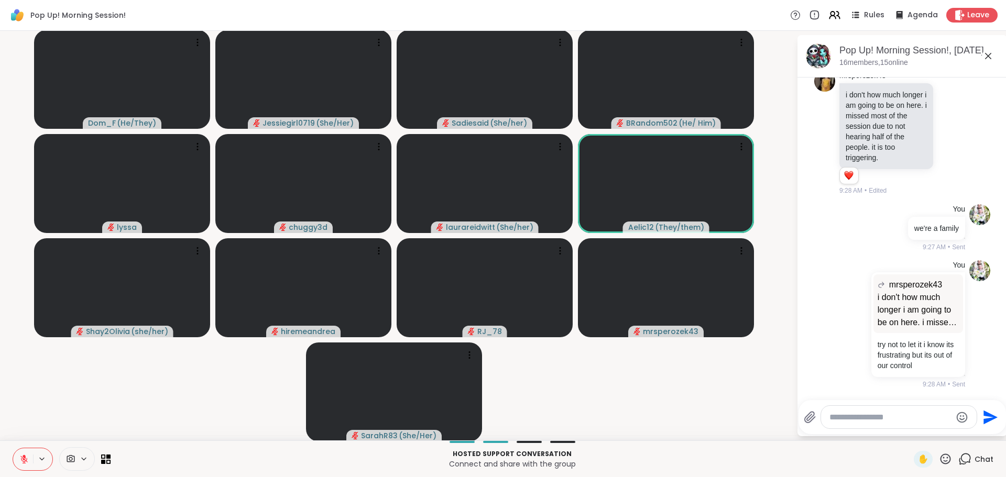
click at [885, 420] on textarea "Type your message" at bounding box center [891, 417] width 122 height 10
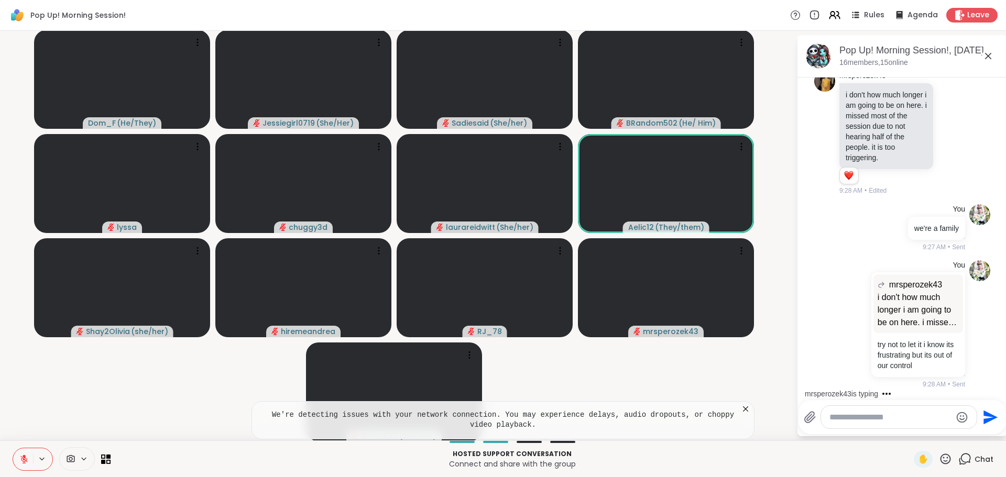
click at [741, 409] on icon at bounding box center [746, 409] width 10 height 10
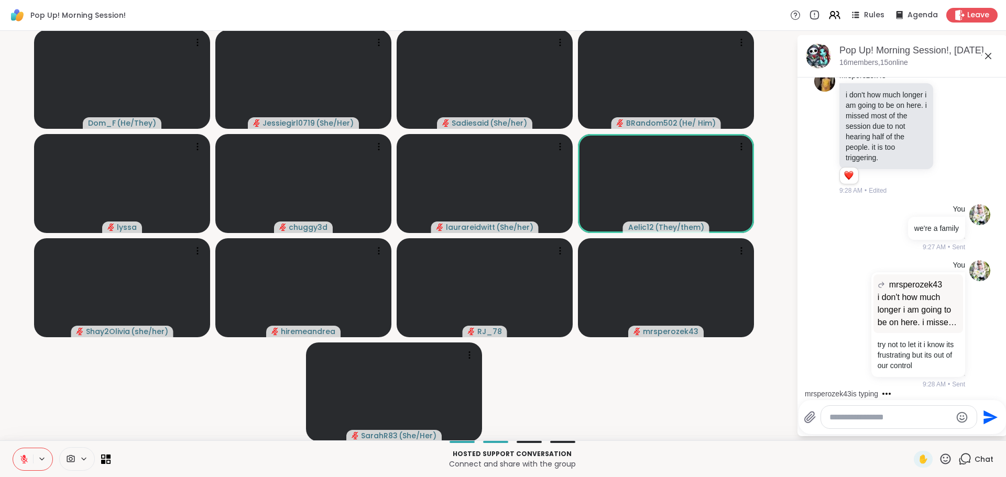
click at [869, 418] on textarea "Type your message" at bounding box center [891, 417] width 122 height 10
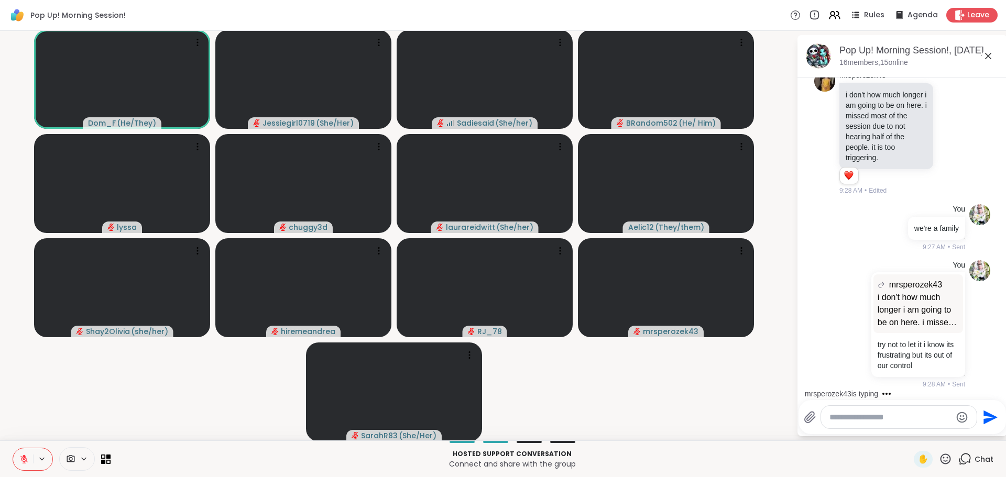
click at [871, 416] on textarea "Type your message" at bounding box center [891, 417] width 122 height 10
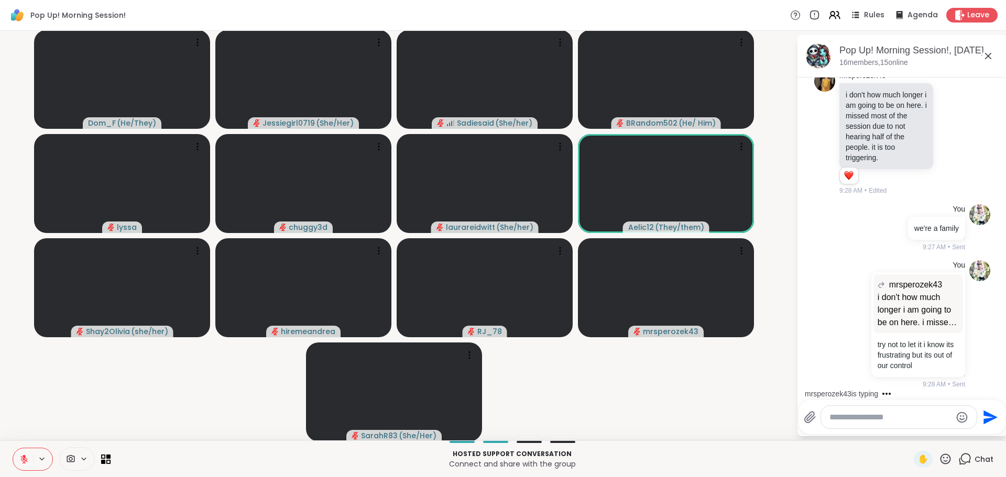
click at [871, 416] on textarea "Type your message" at bounding box center [891, 417] width 122 height 10
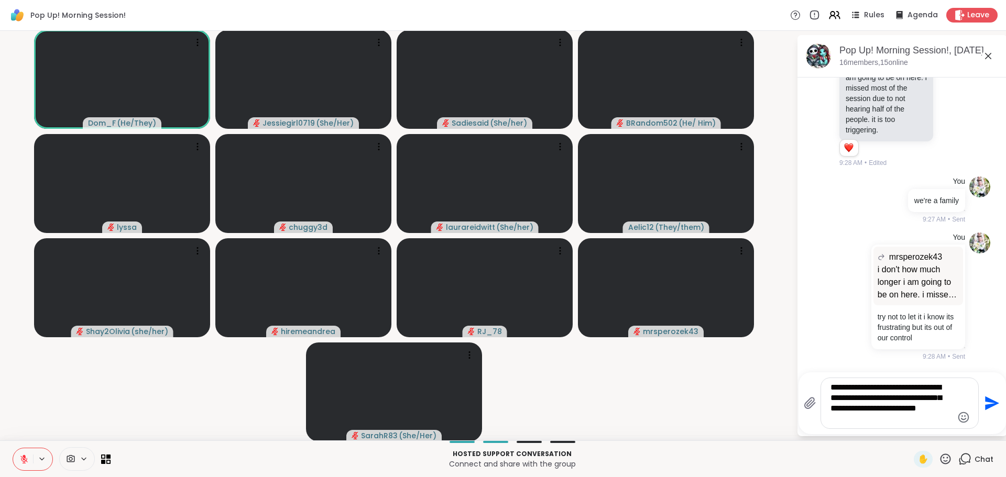
type textarea "**********"
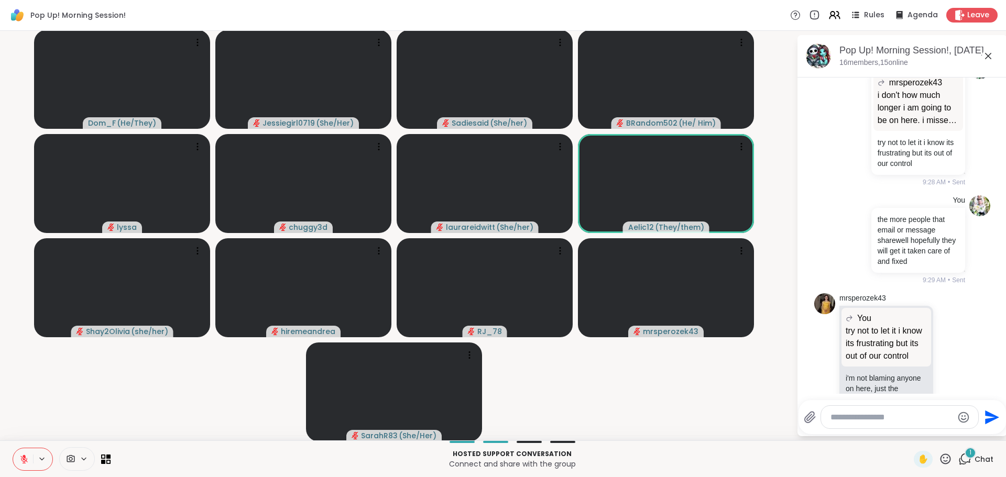
scroll to position [3171, 0]
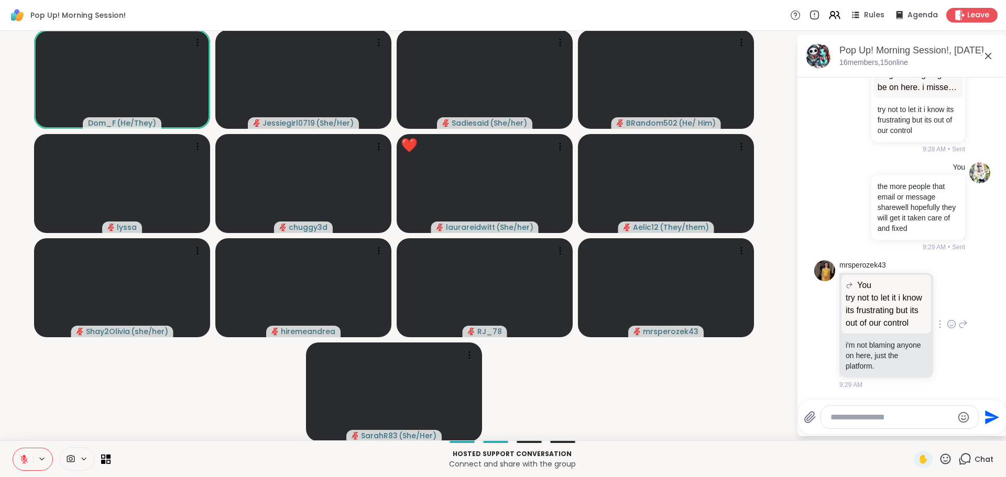
click at [947, 326] on icon at bounding box center [951, 324] width 9 height 10
click at [941, 308] on button "Select Reaction: Heart" at bounding box center [951, 307] width 21 height 21
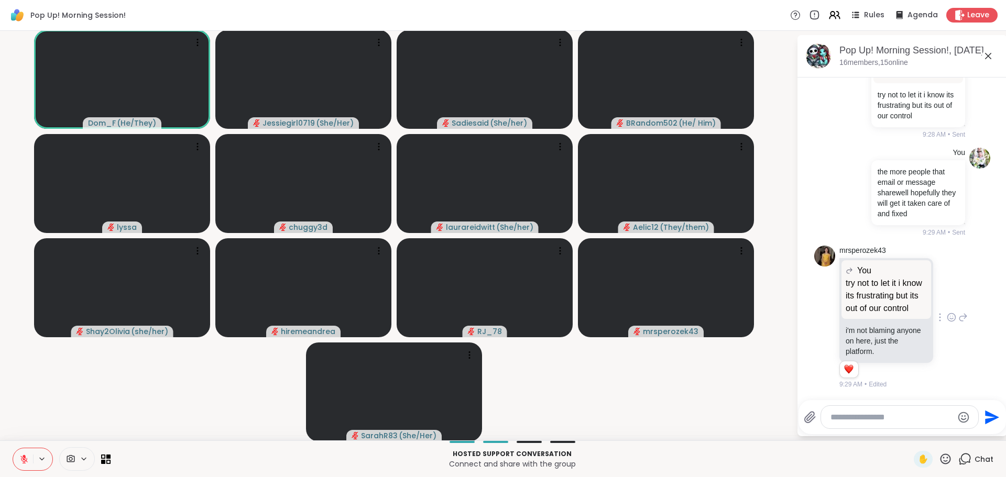
scroll to position [3186, 0]
click at [864, 415] on textarea "Type your message" at bounding box center [892, 417] width 122 height 10
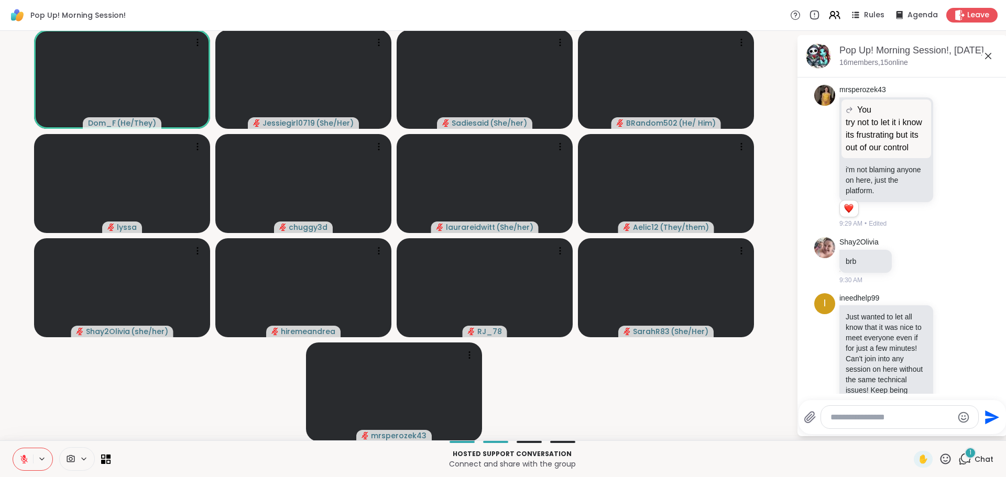
scroll to position [3434, 0]
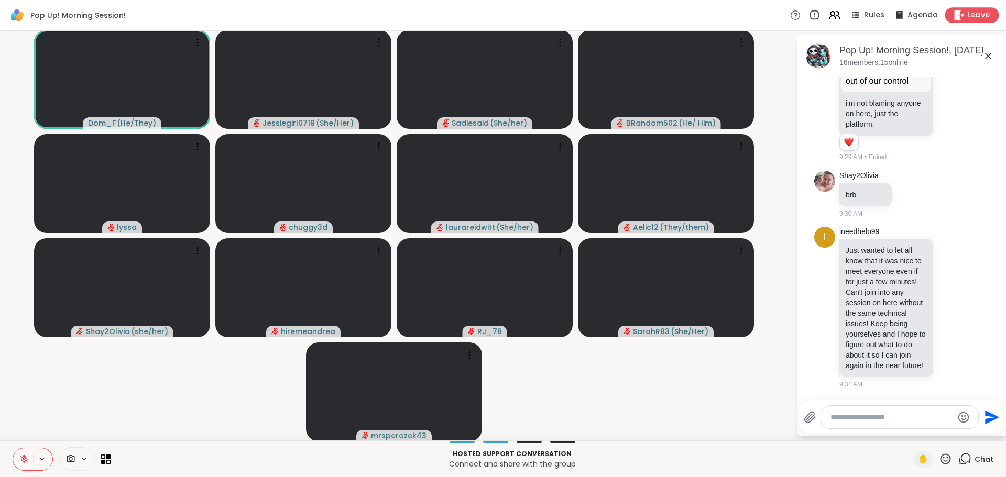
click at [972, 12] on span "Leave" at bounding box center [978, 15] width 23 height 11
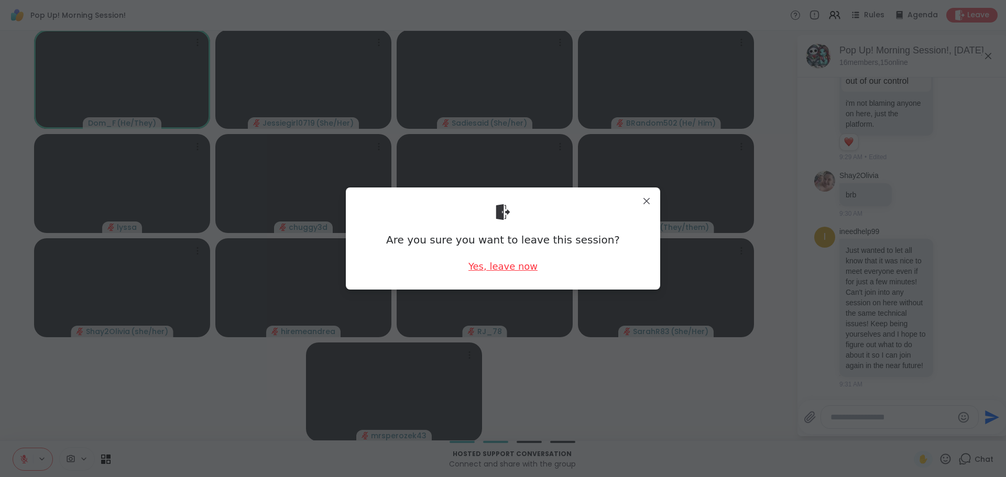
click at [515, 271] on div "Yes, leave now" at bounding box center [503, 266] width 69 height 13
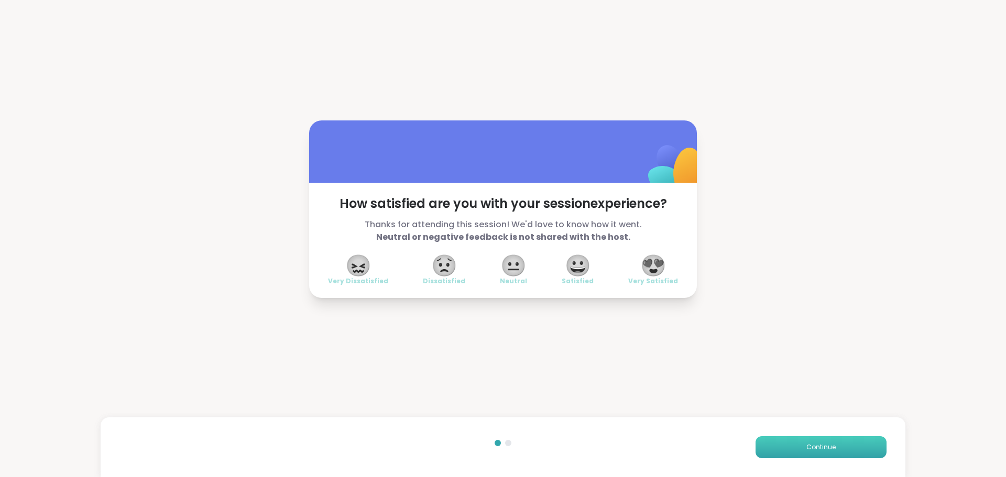
click at [835, 442] on button "Continue" at bounding box center [821, 448] width 131 height 22
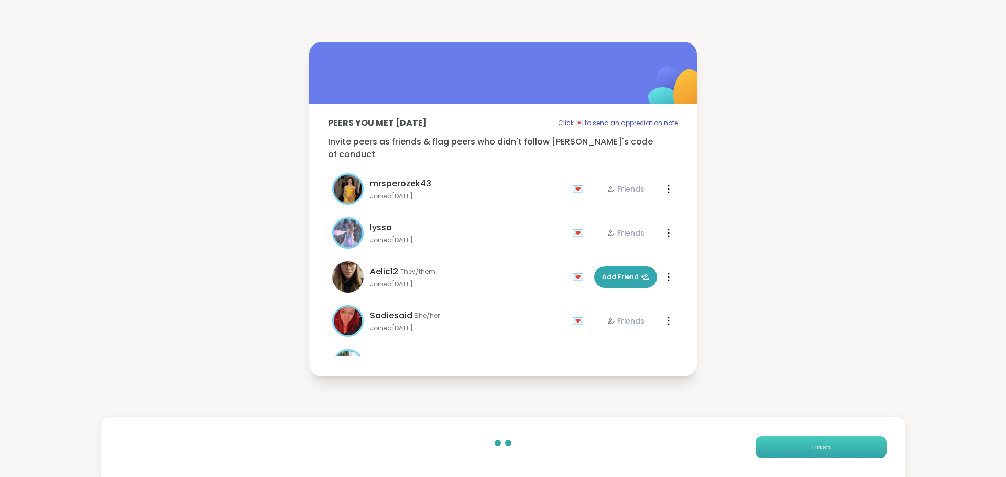
click at [835, 442] on button "Finish" at bounding box center [821, 448] width 131 height 22
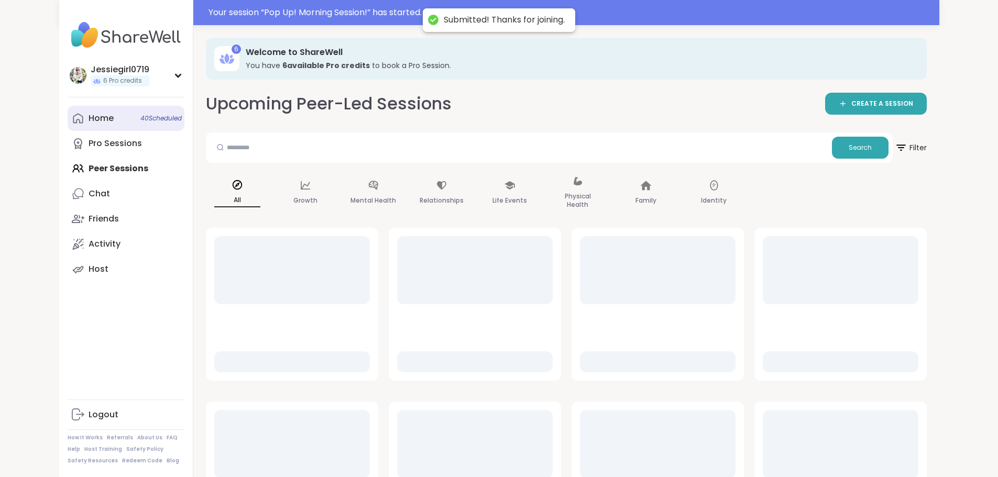
click at [89, 115] on div "Home 40 Scheduled" at bounding box center [101, 119] width 25 height 12
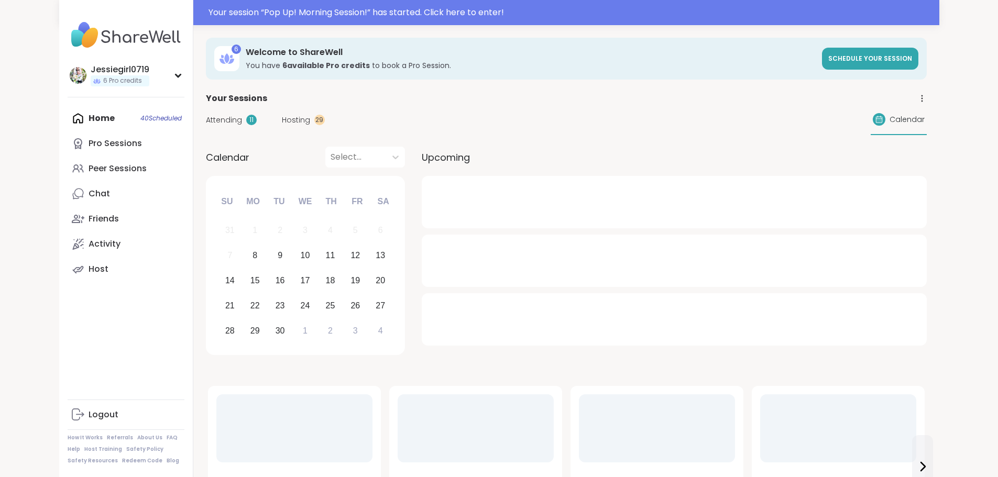
click at [206, 116] on span "Attending" at bounding box center [224, 120] width 36 height 11
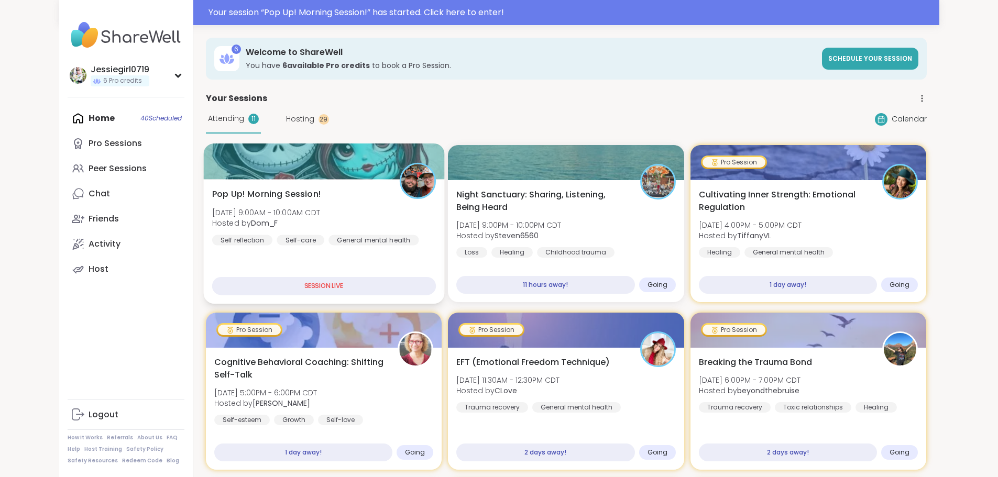
click at [271, 220] on span "Hosted by Dom_F" at bounding box center [266, 223] width 108 height 10
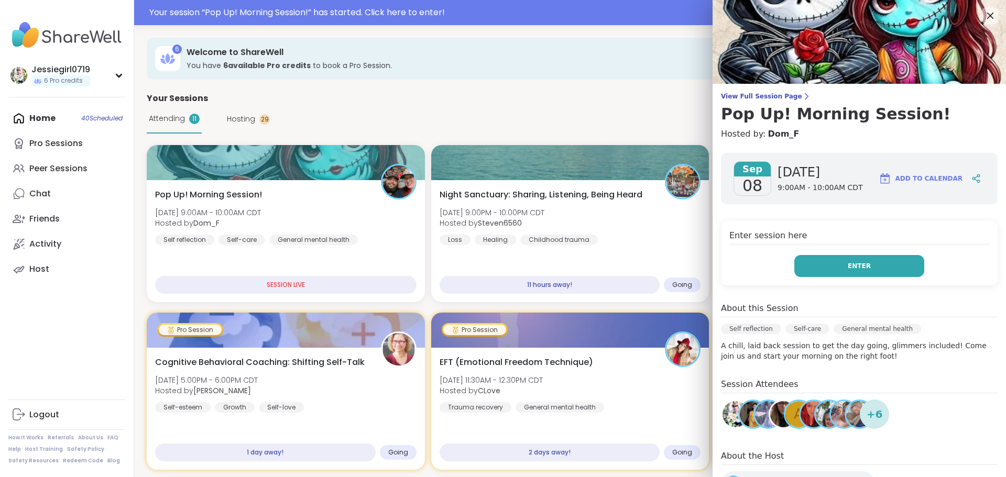
click at [834, 266] on button "Enter" at bounding box center [859, 266] width 130 height 22
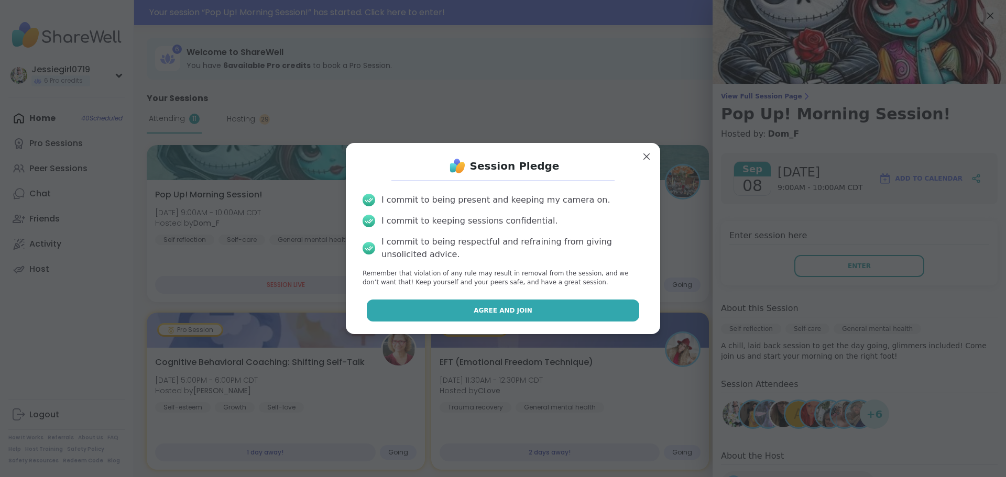
click at [586, 319] on button "Agree and Join" at bounding box center [503, 311] width 273 height 22
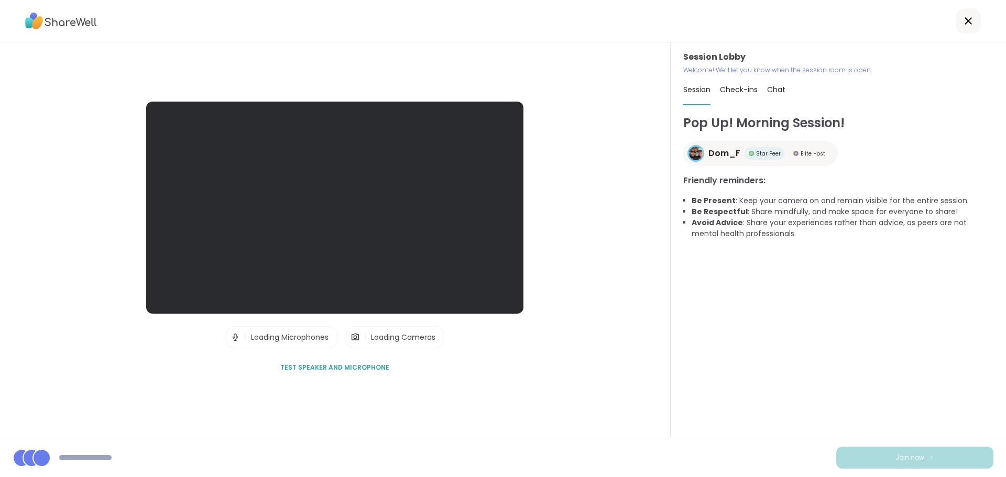
click at [836, 268] on div "Pop Up! Morning Session! Dom_F Star Peer Elite Host Friendly reminders: Be Pres…" at bounding box center [838, 271] width 310 height 315
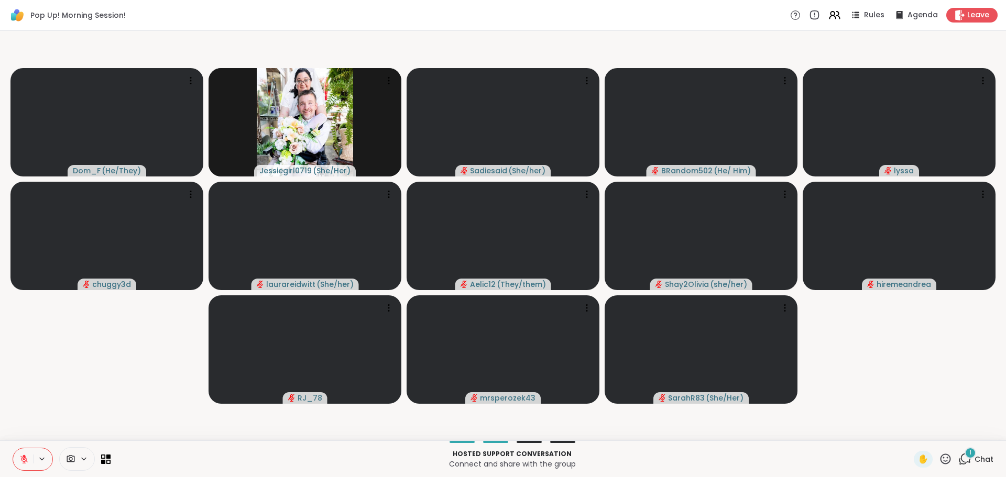
click at [961, 462] on icon at bounding box center [966, 458] width 10 height 9
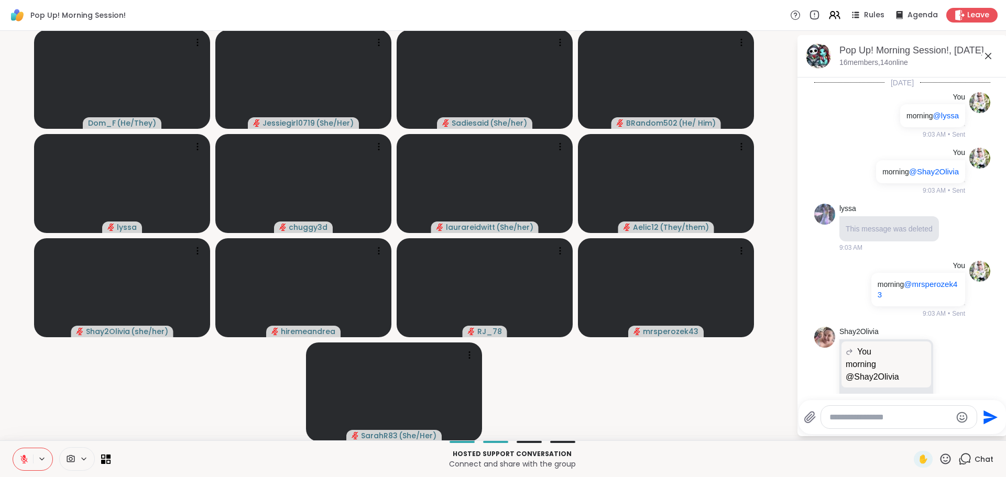
click at [887, 425] on div at bounding box center [899, 417] width 156 height 23
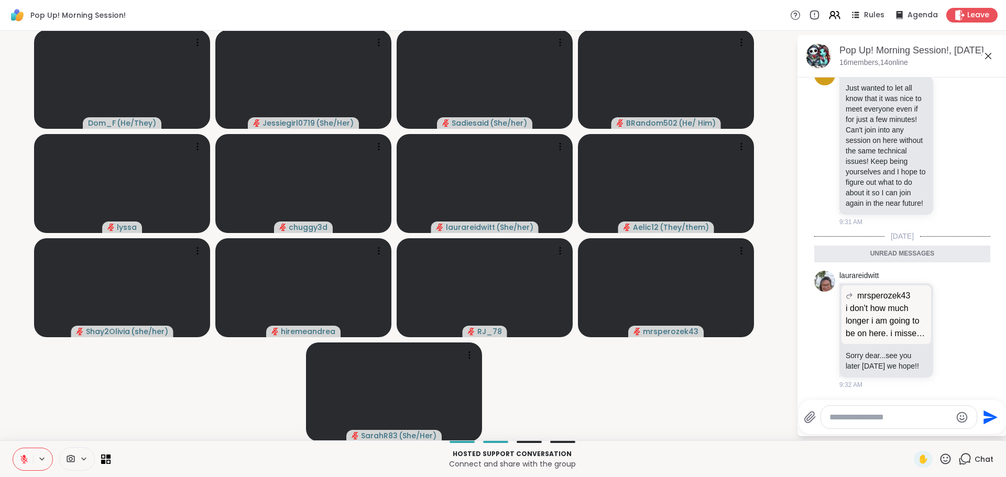
click at [872, 421] on textarea "Type your message" at bounding box center [891, 417] width 122 height 10
click at [873, 419] on textarea "Type your message" at bounding box center [891, 417] width 122 height 10
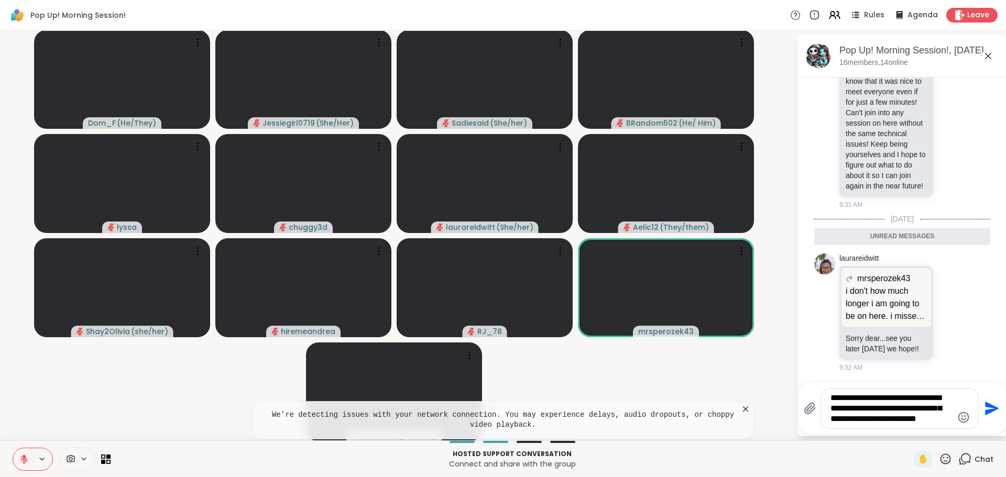
type textarea "**********"
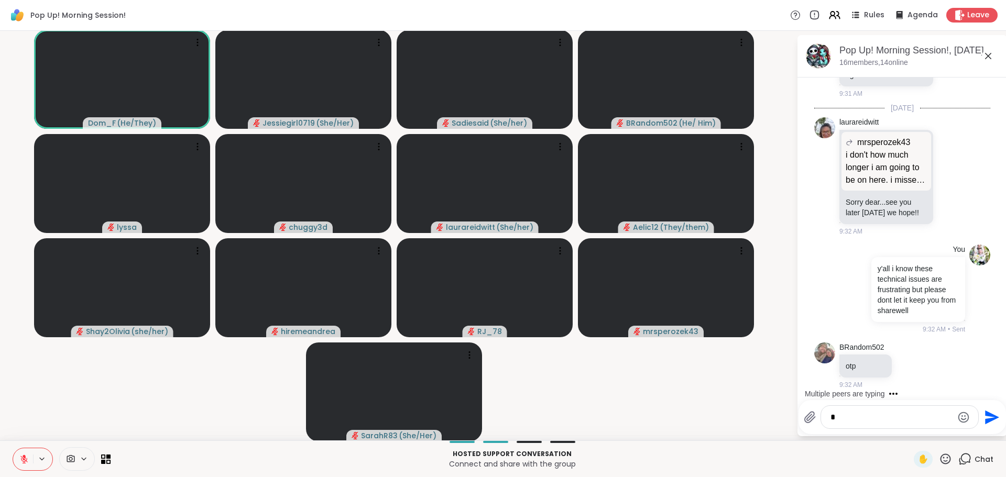
scroll to position [3725, 0]
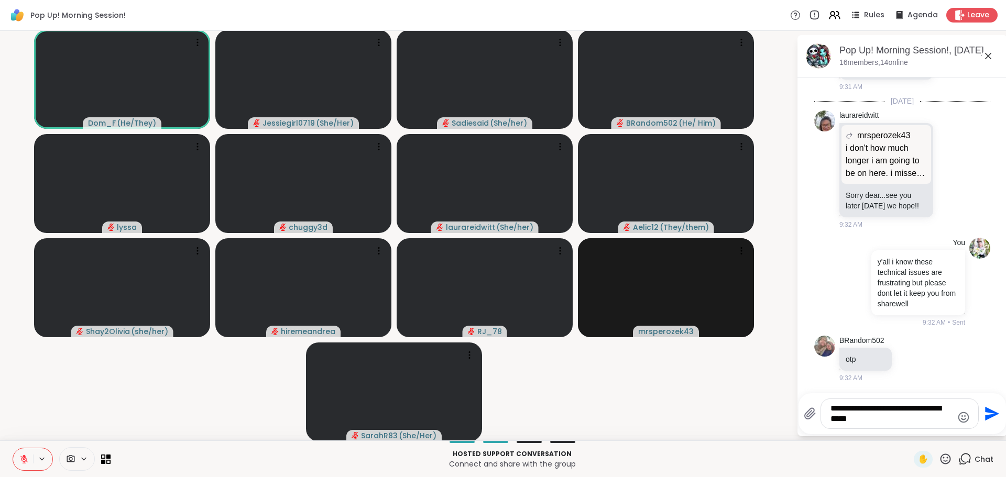
type textarea "**********"
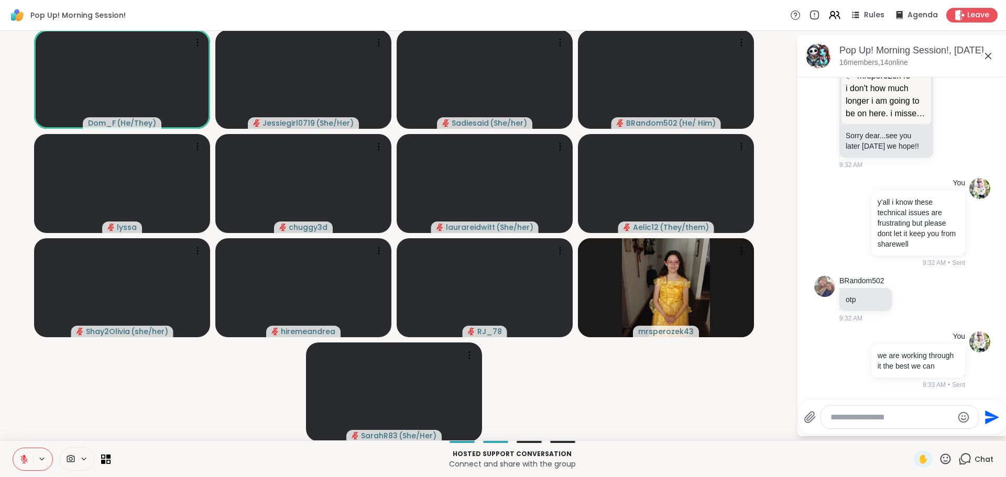
scroll to position [3802, 0]
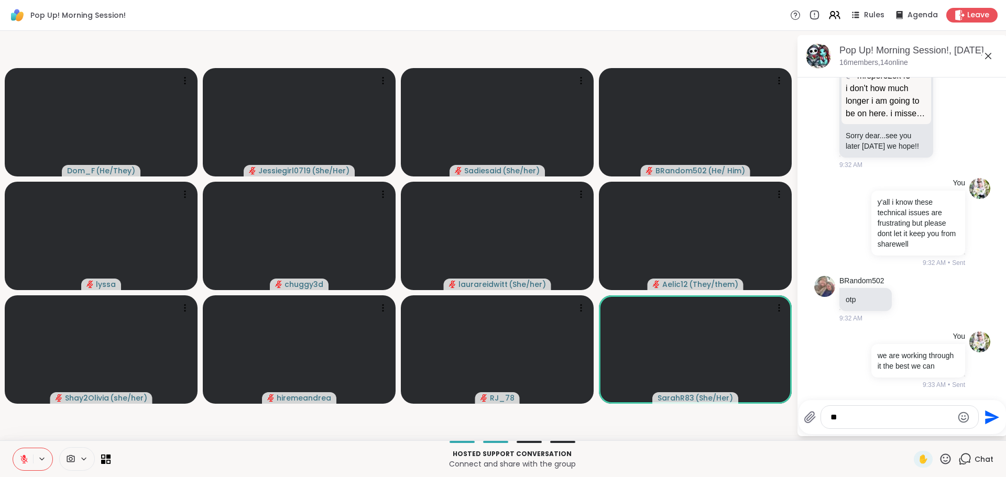
type textarea "*"
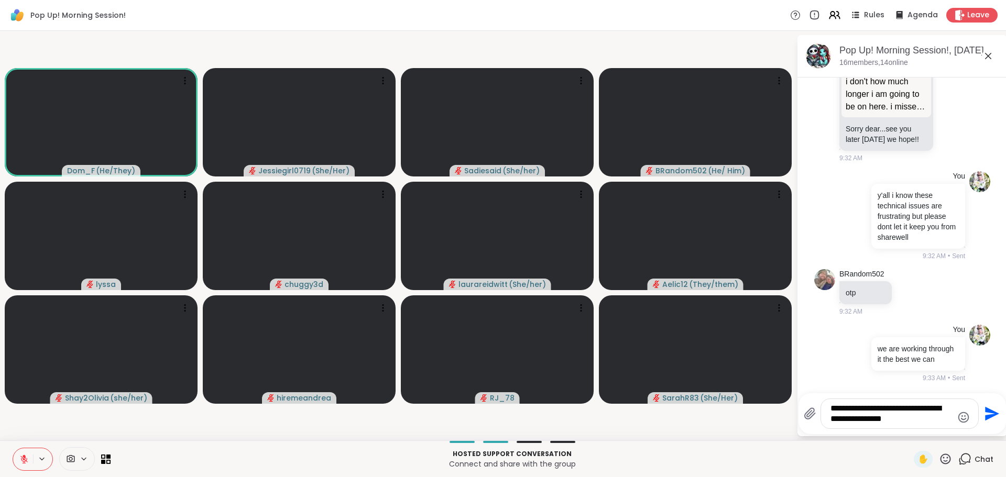
type textarea "**********"
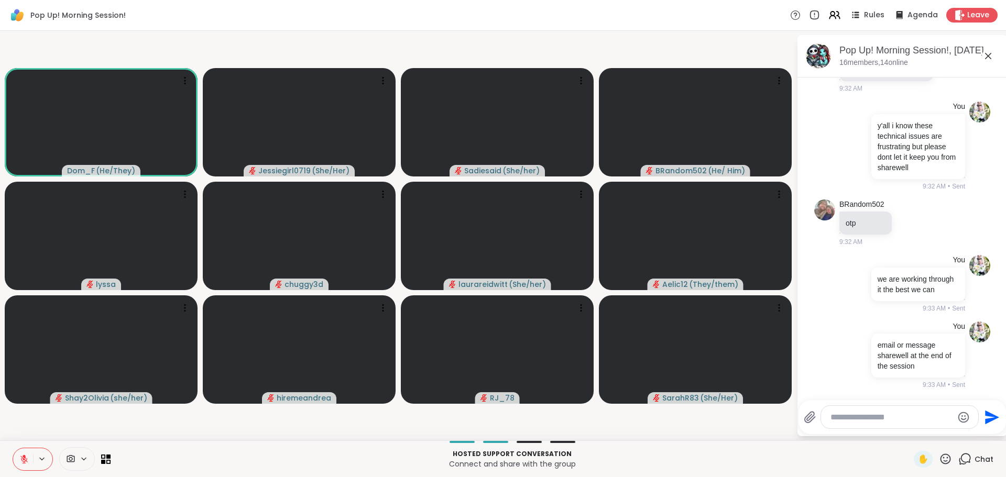
scroll to position [3879, 0]
click at [906, 417] on textarea "Type your message" at bounding box center [892, 417] width 122 height 10
paste textarea "**********"
type textarea "**********"
click at [993, 415] on icon "Send" at bounding box center [991, 417] width 17 height 17
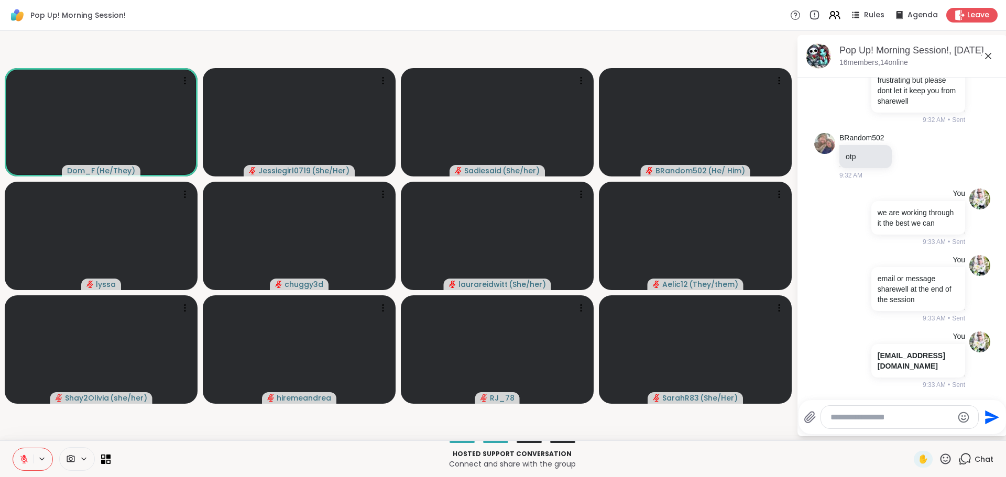
scroll to position [3945, 0]
click at [24, 461] on icon at bounding box center [23, 459] width 9 height 9
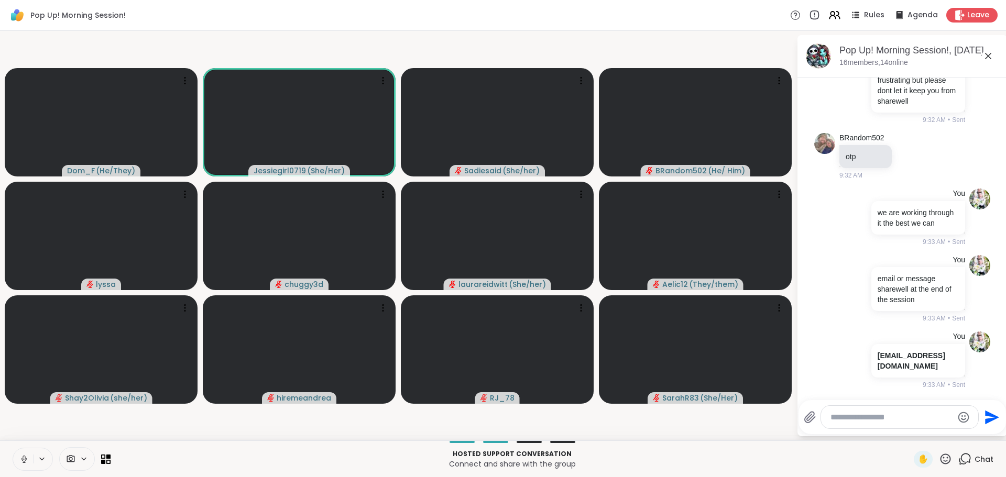
click at [29, 455] on button at bounding box center [23, 460] width 20 height 22
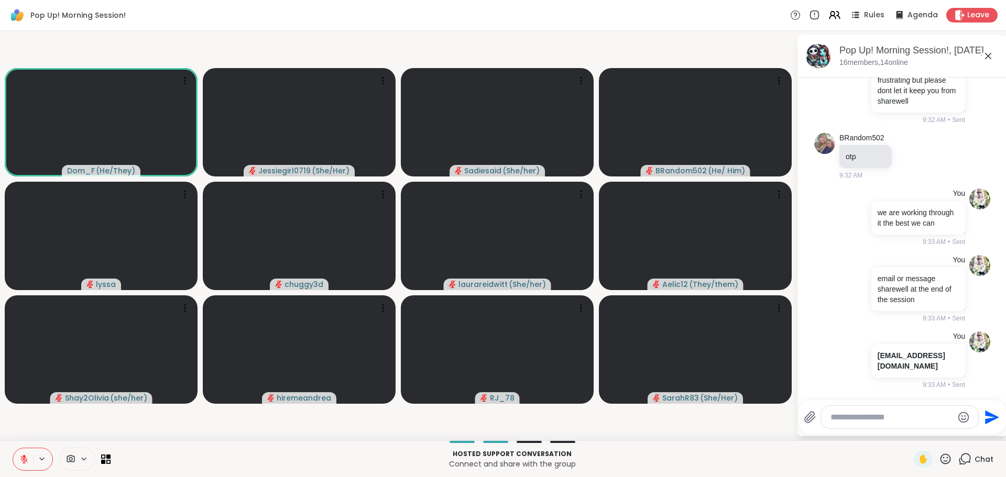
click at [904, 415] on textarea "Type your message" at bounding box center [892, 417] width 122 height 10
click at [809, 16] on icon at bounding box center [815, 15] width 12 height 12
click at [19, 459] on button at bounding box center [23, 460] width 20 height 22
click at [23, 461] on icon at bounding box center [23, 459] width 5 height 3
click at [811, 12] on icon at bounding box center [815, 15] width 12 height 12
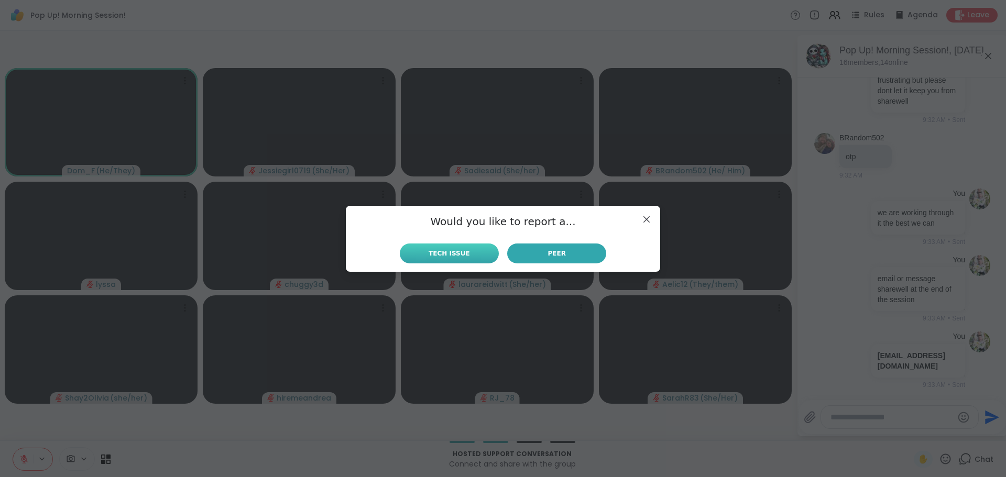
click at [461, 245] on button "Tech Issue" at bounding box center [449, 254] width 99 height 20
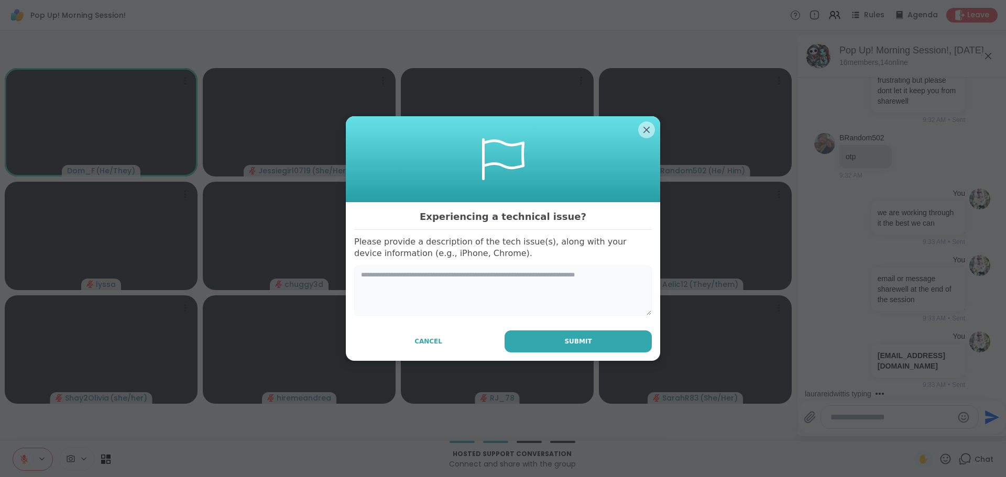
click at [465, 313] on textarea at bounding box center [503, 291] width 298 height 50
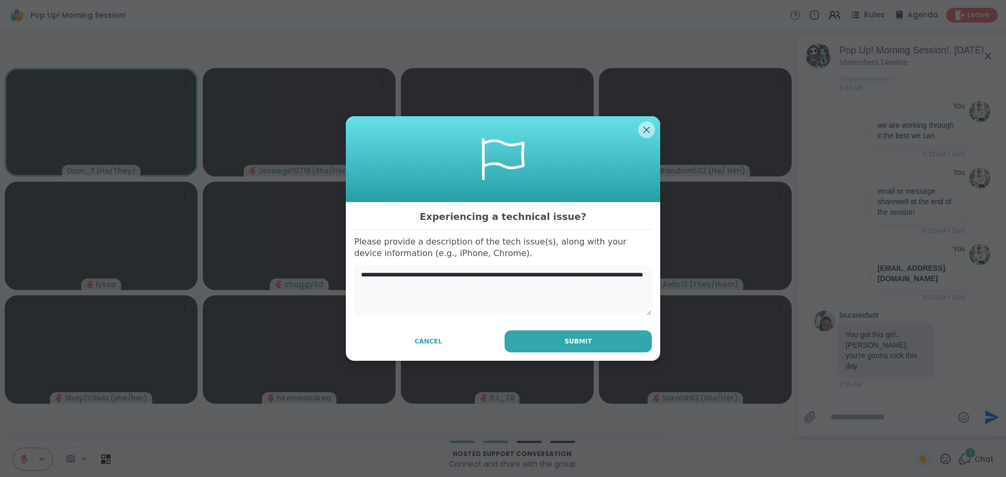
scroll to position [4022, 0]
type textarea "**********"
click at [573, 340] on span "Submit" at bounding box center [577, 341] width 27 height 9
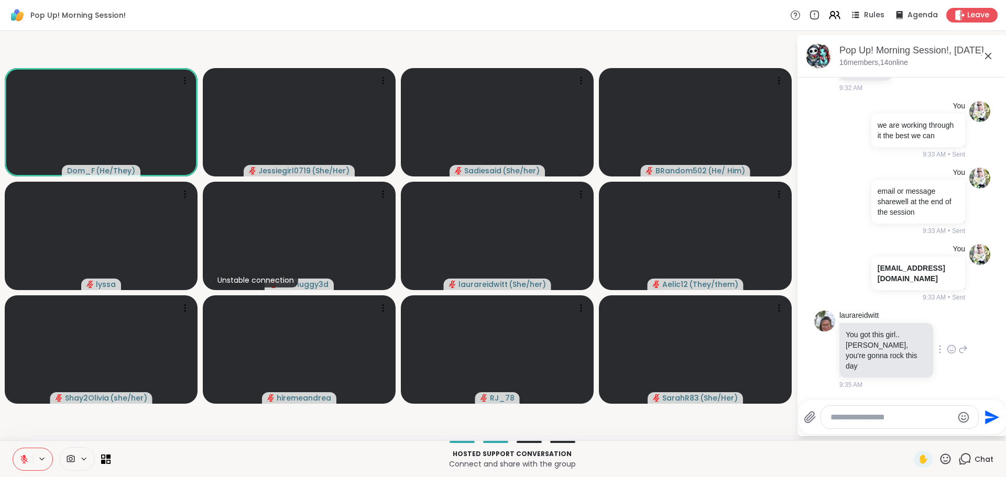
click at [947, 351] on icon at bounding box center [951, 349] width 9 height 10
click at [947, 338] on div "Select Reaction: Heart" at bounding box center [951, 332] width 9 height 9
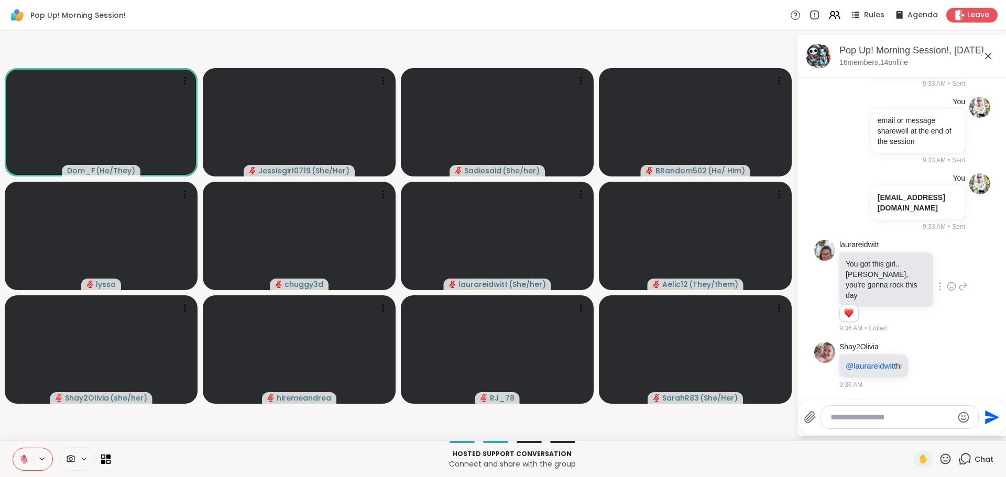
scroll to position [4093, 0]
click at [924, 417] on textarea "Type your message" at bounding box center [892, 417] width 122 height 10
type textarea "*"
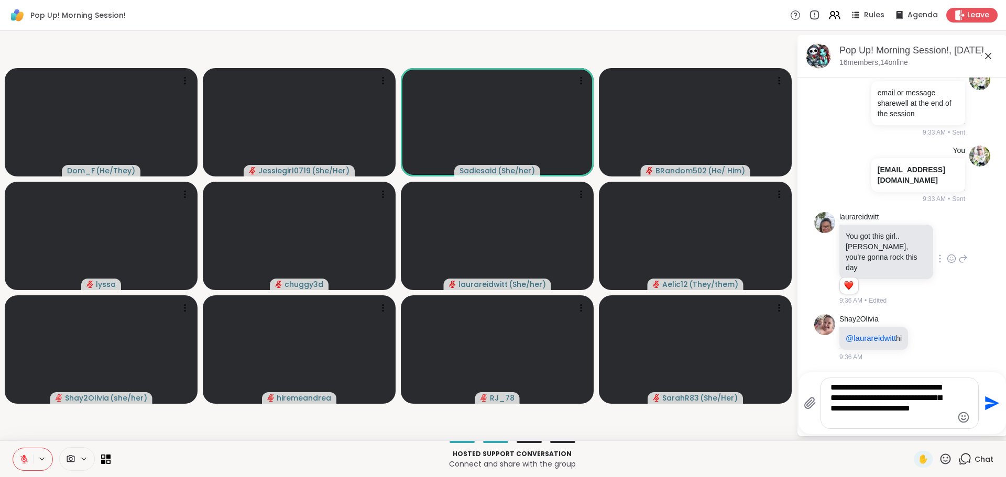
type textarea "**********"
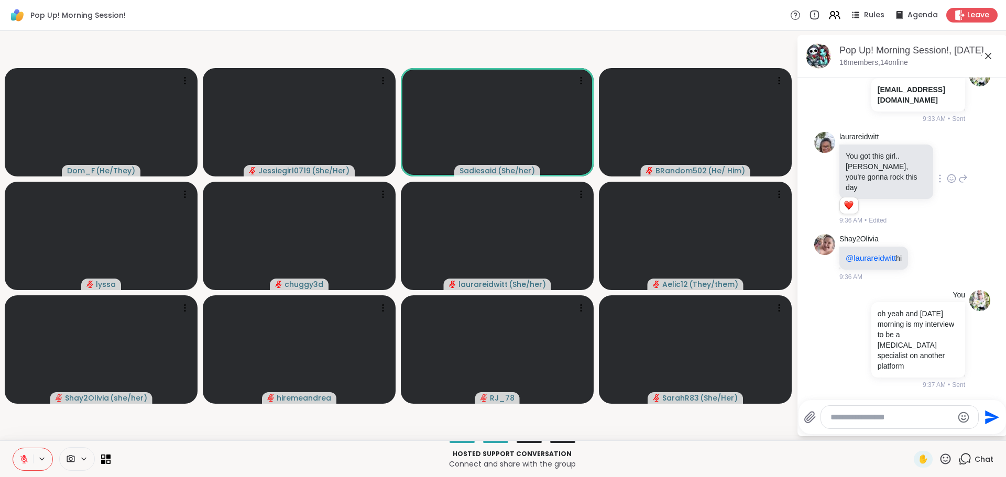
scroll to position [4201, 0]
click at [967, 13] on span "Leave" at bounding box center [978, 15] width 23 height 11
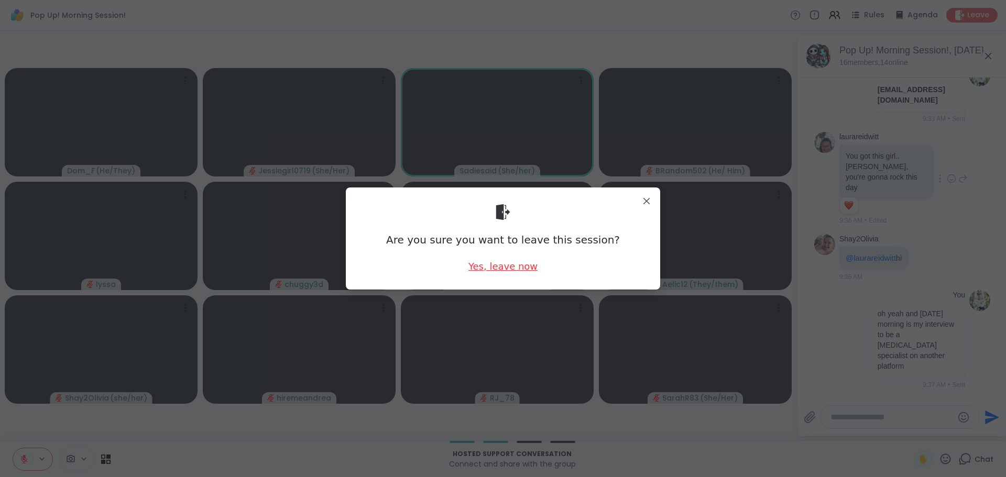
click at [501, 270] on div "Yes, leave now" at bounding box center [503, 266] width 69 height 13
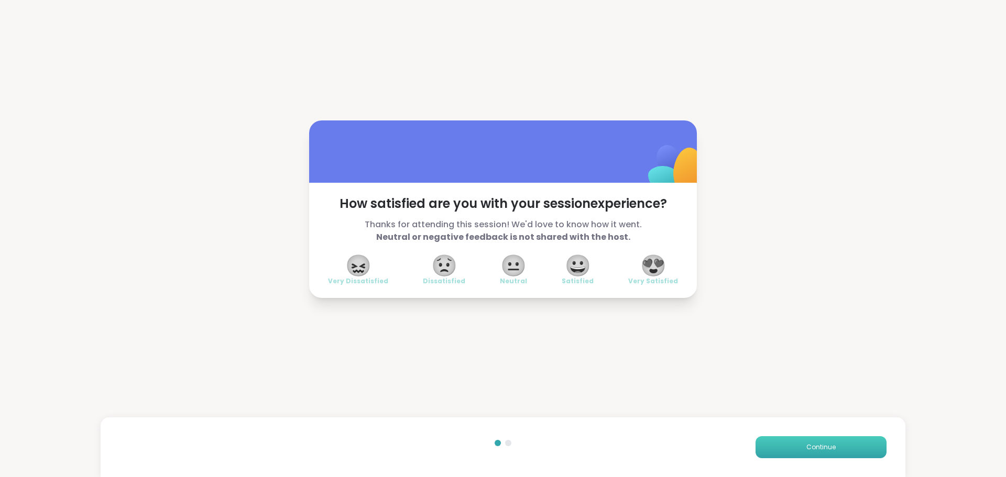
click at [847, 442] on button "Continue" at bounding box center [821, 448] width 131 height 22
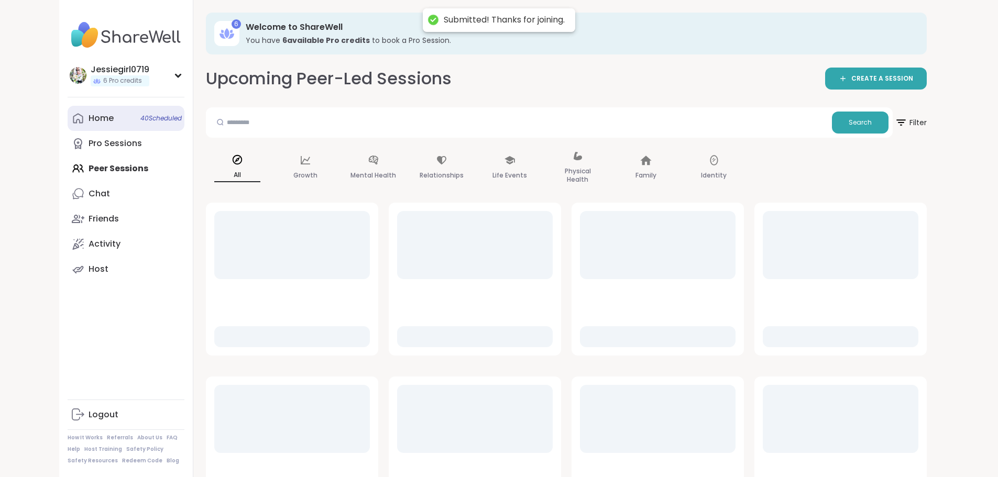
click at [68, 112] on link "Home 40 Scheduled" at bounding box center [126, 118] width 117 height 25
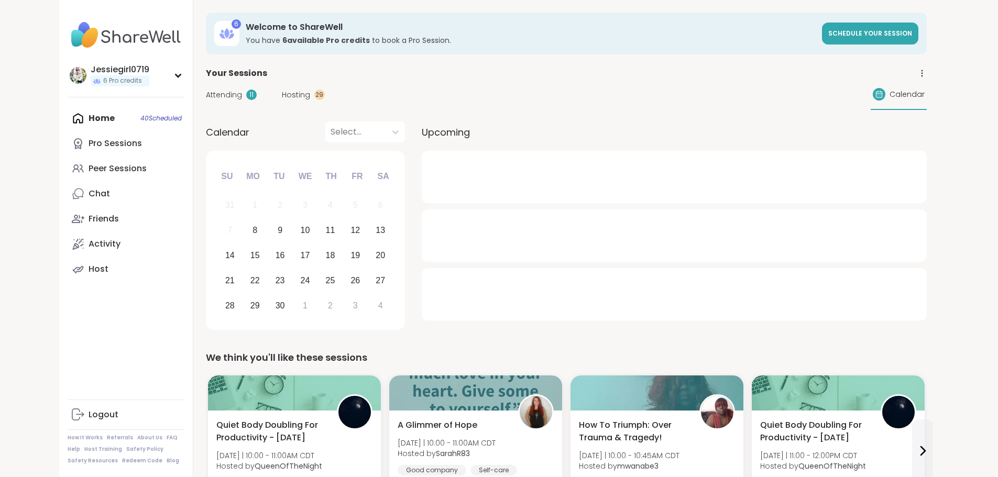
click at [206, 94] on div "Attending 11" at bounding box center [231, 95] width 51 height 11
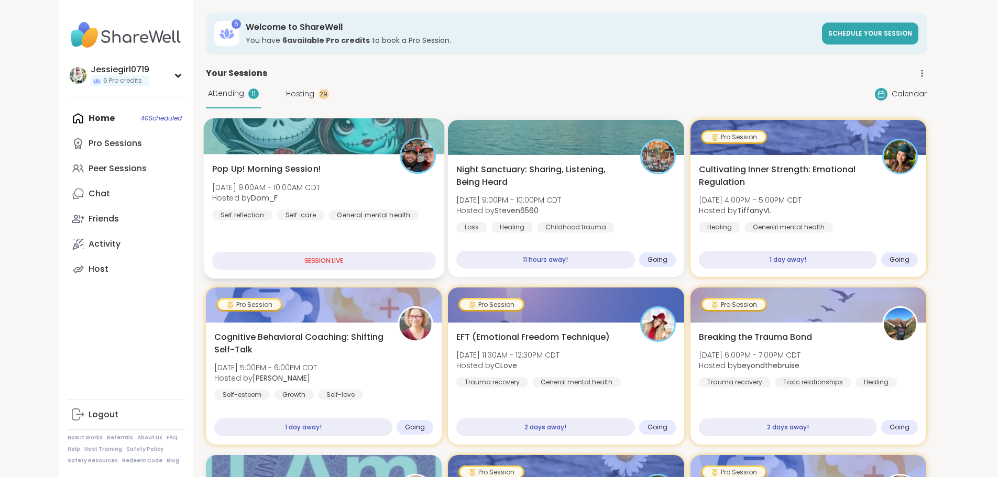
click at [220, 149] on div at bounding box center [323, 136] width 241 height 36
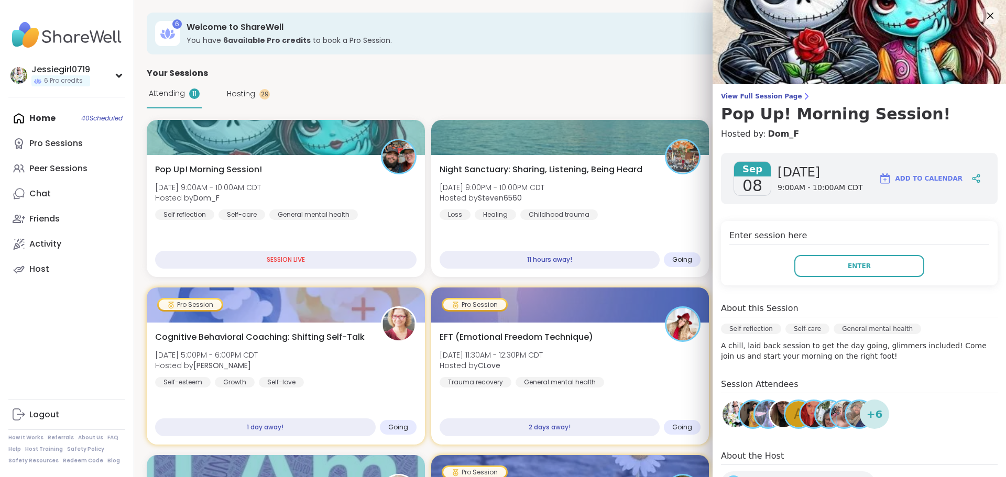
click at [843, 254] on div "Enter session here Enter" at bounding box center [859, 253] width 277 height 64
click at [844, 260] on button "Enter" at bounding box center [859, 266] width 130 height 22
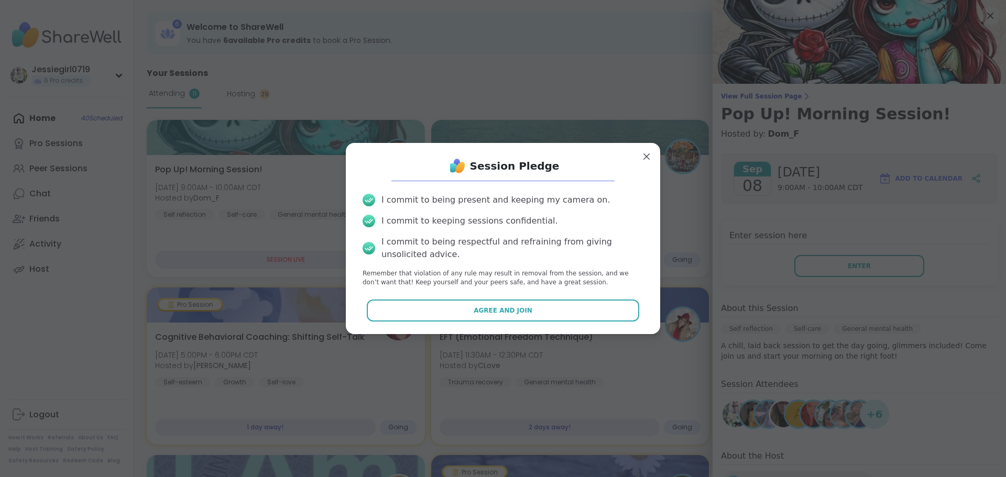
click at [595, 324] on div "Session Pledge I commit to being present and keeping my camera on. I commit to …" at bounding box center [503, 238] width 298 height 174
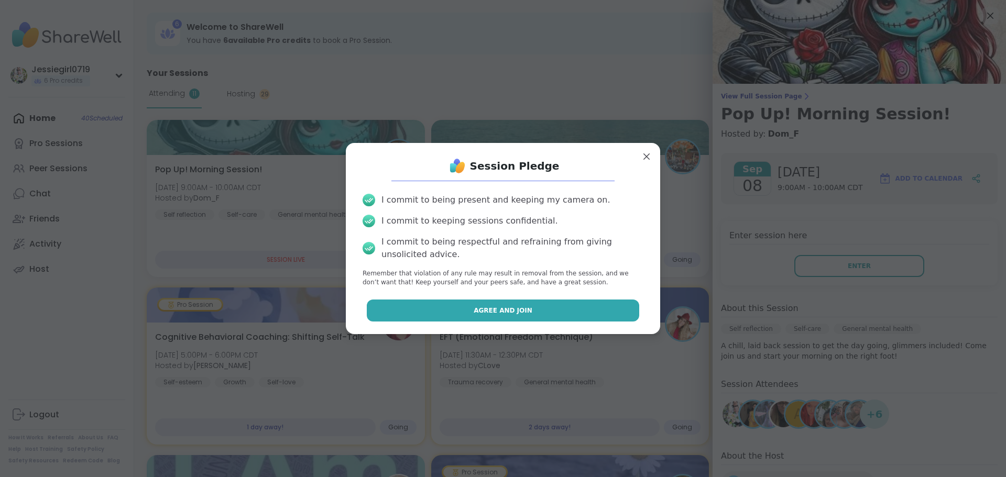
click at [598, 307] on button "Agree and Join" at bounding box center [503, 311] width 273 height 22
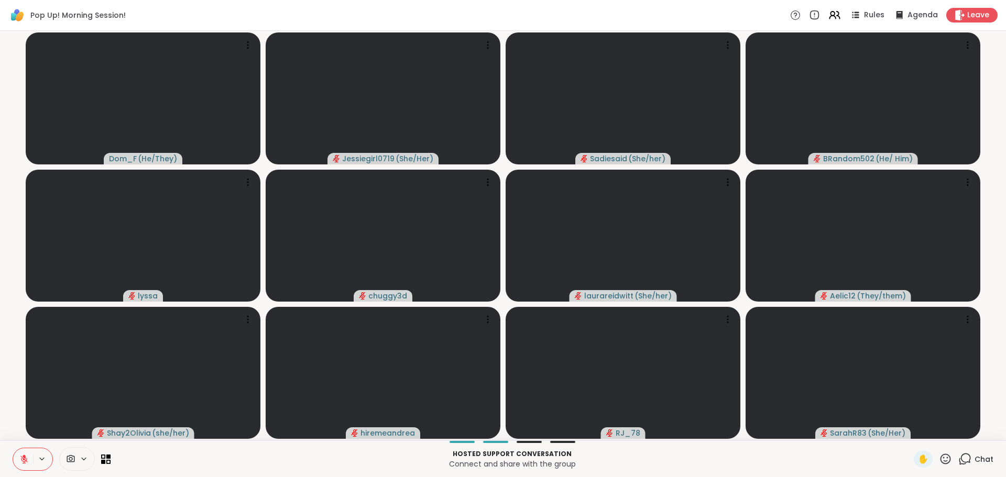
click at [975, 457] on span "Chat" at bounding box center [984, 459] width 19 height 10
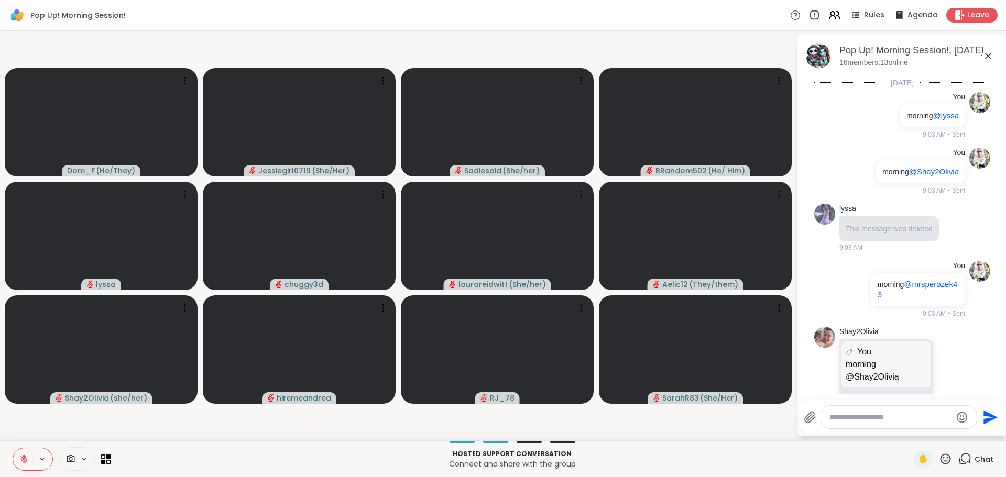
scroll to position [4206, 0]
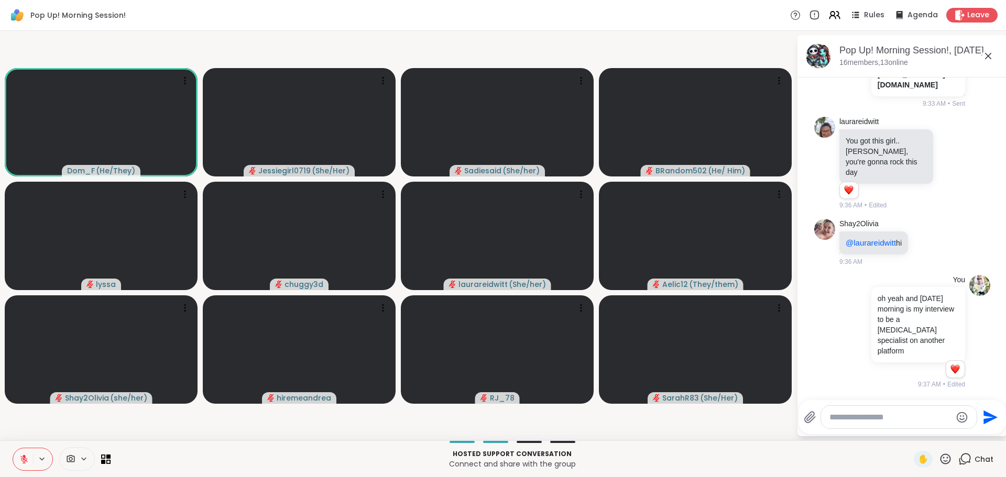
click at [897, 419] on textarea "Type your message" at bounding box center [891, 417] width 122 height 10
type textarea "*"
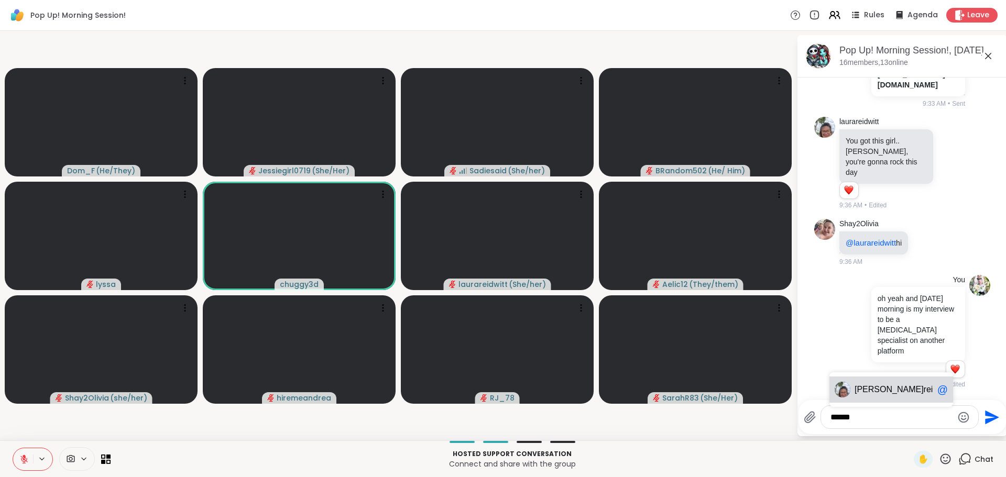
click at [890, 377] on div "laura reidwitt @" at bounding box center [892, 390] width 124 height 26
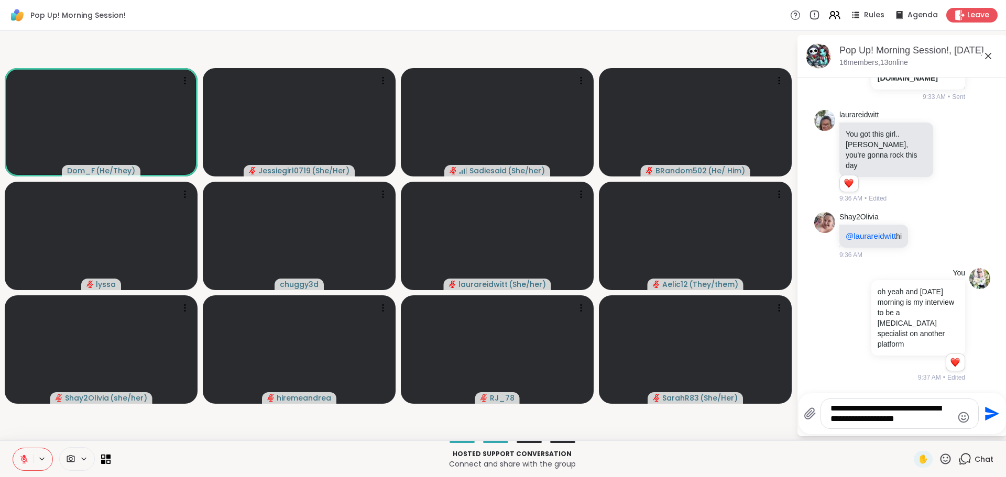
type textarea "**********"
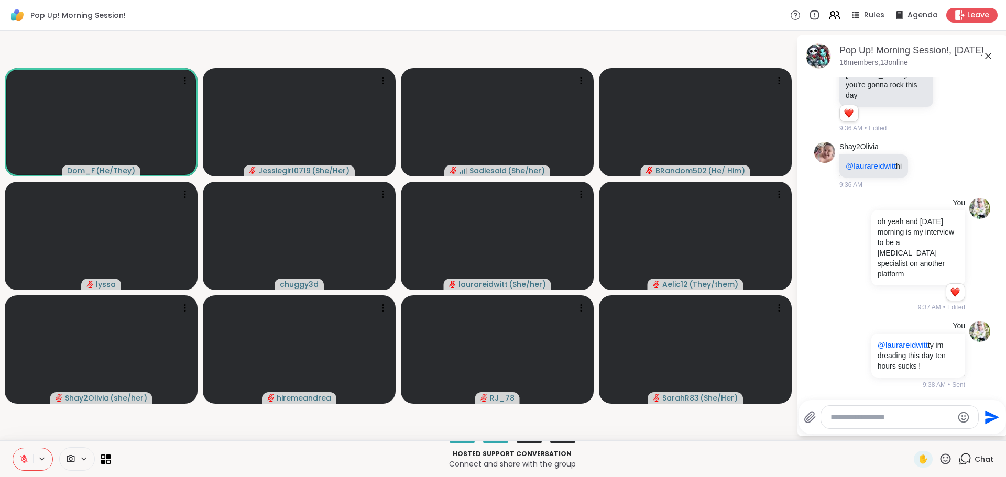
scroll to position [4283, 0]
type textarea "**********"
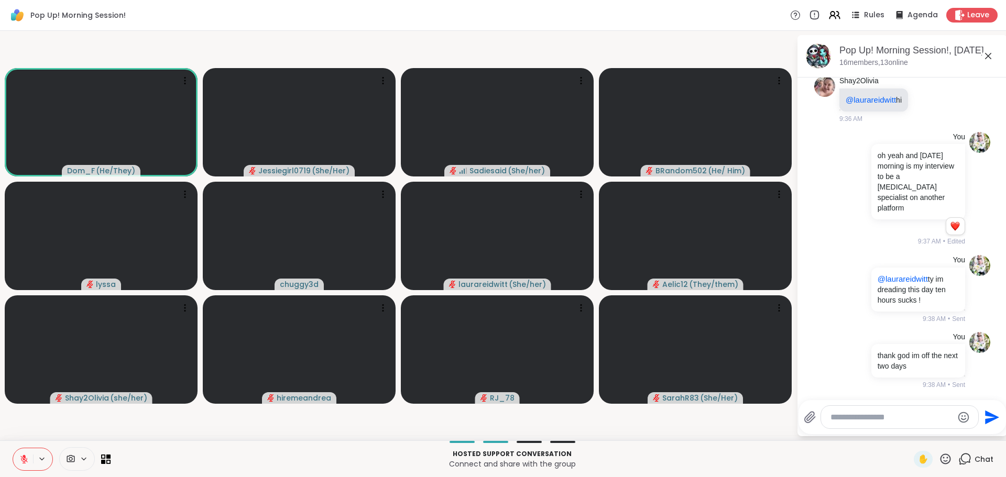
scroll to position [4349, 0]
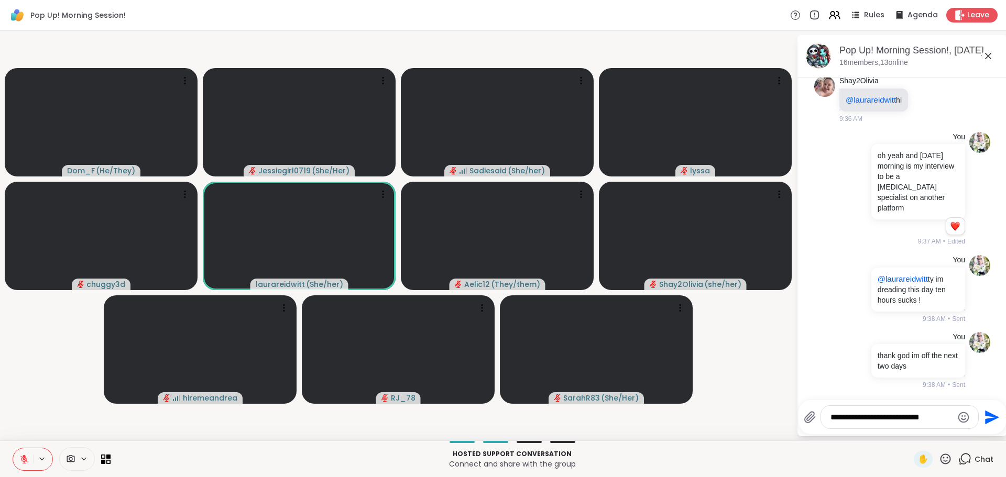
type textarea "**********"
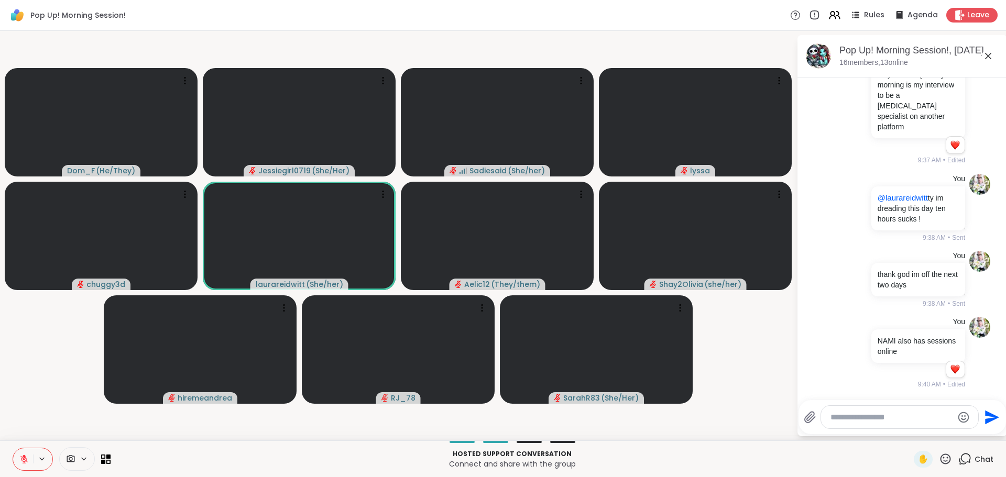
scroll to position [4486, 0]
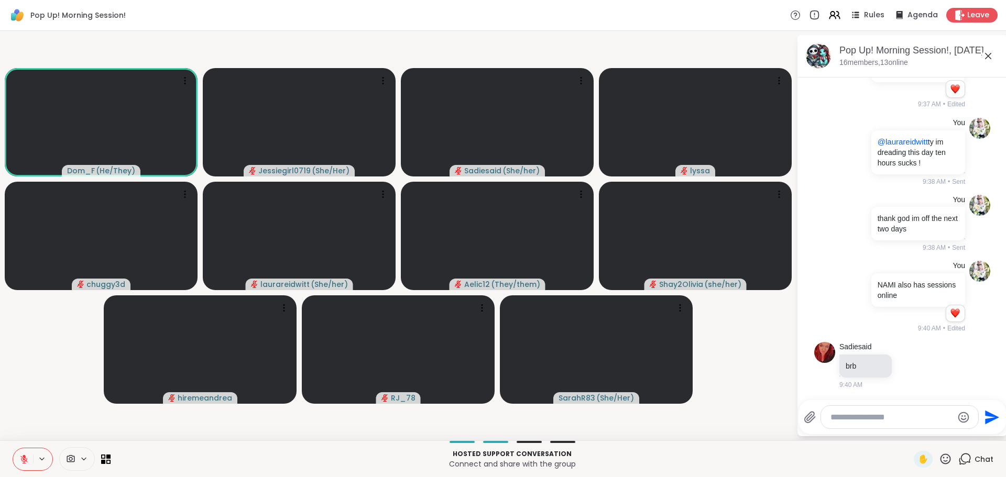
click at [855, 417] on textarea "Type your message" at bounding box center [892, 417] width 122 height 10
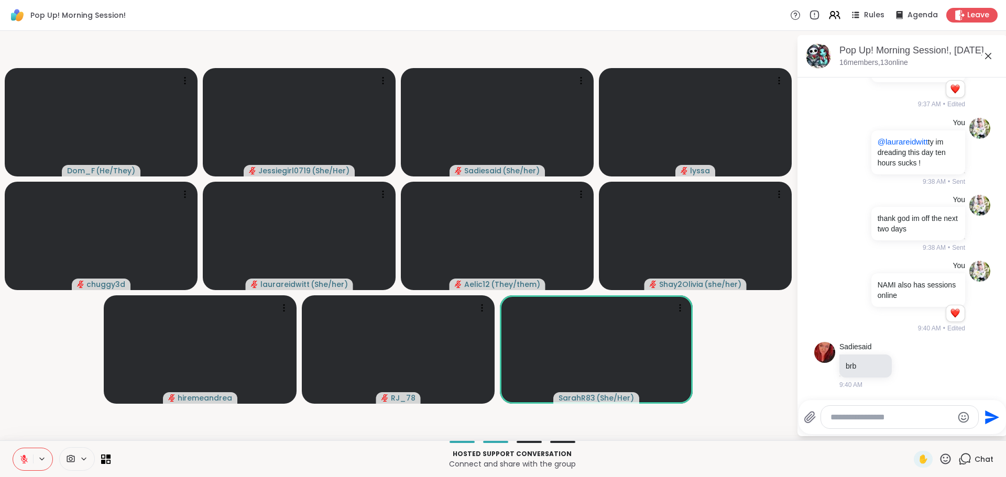
click at [848, 414] on textarea "Type your message" at bounding box center [892, 417] width 122 height 10
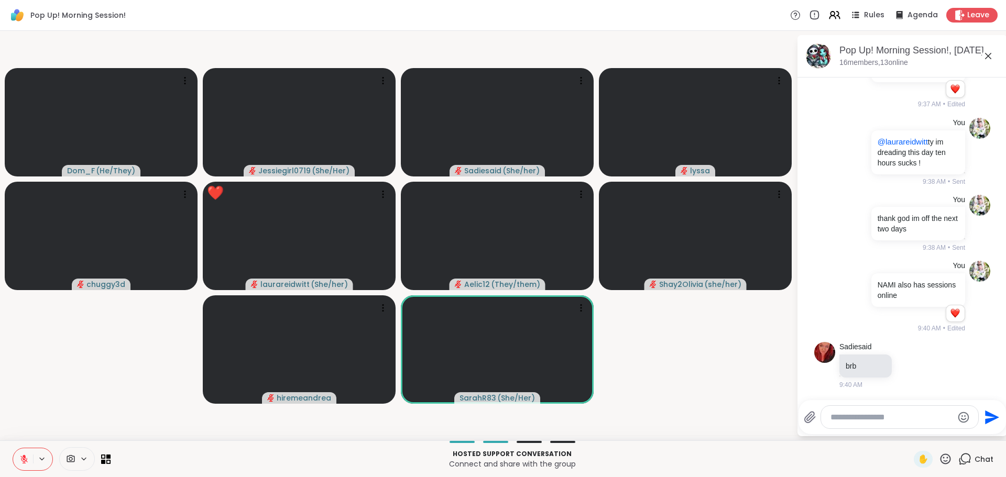
click at [869, 410] on div at bounding box center [899, 417] width 157 height 23
paste textarea "**********"
type textarea "**********"
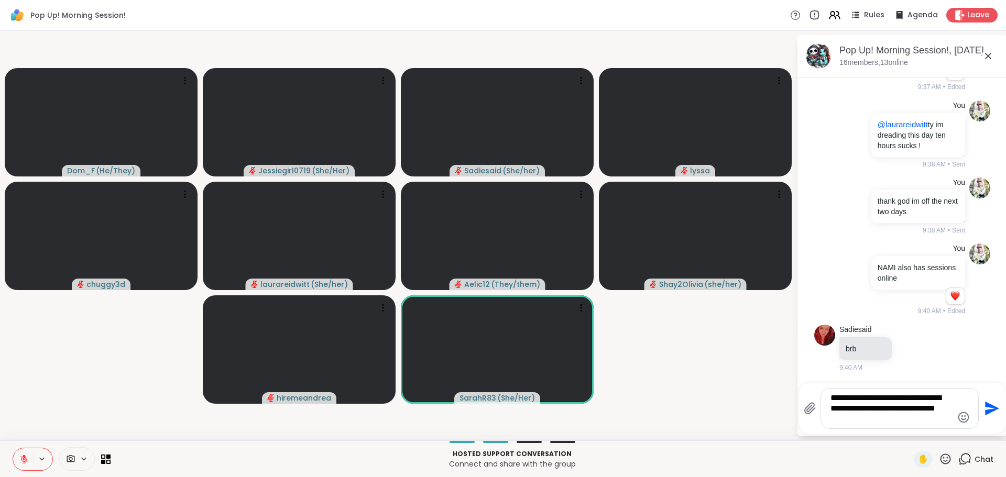
click at [989, 409] on icon "Send" at bounding box center [991, 408] width 17 height 17
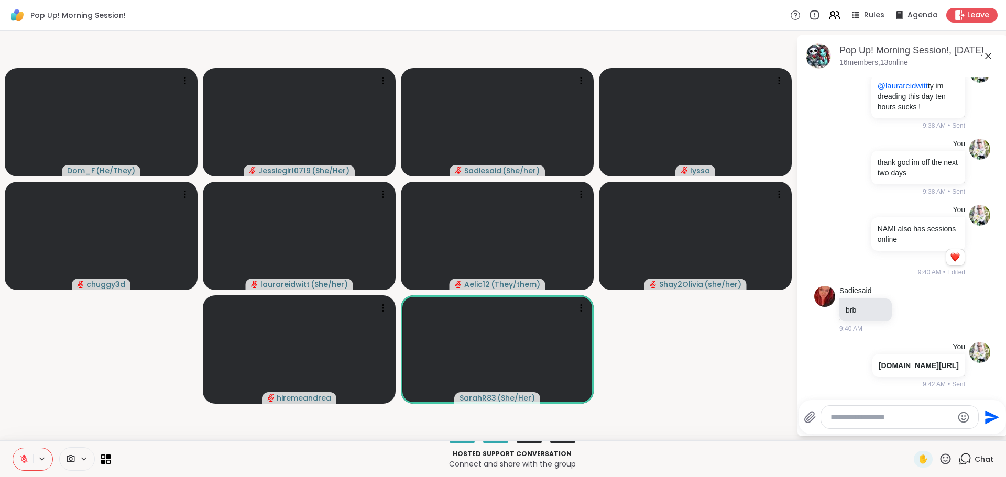
scroll to position [4574, 0]
click at [911, 418] on textarea "Type your message" at bounding box center [892, 417] width 122 height 10
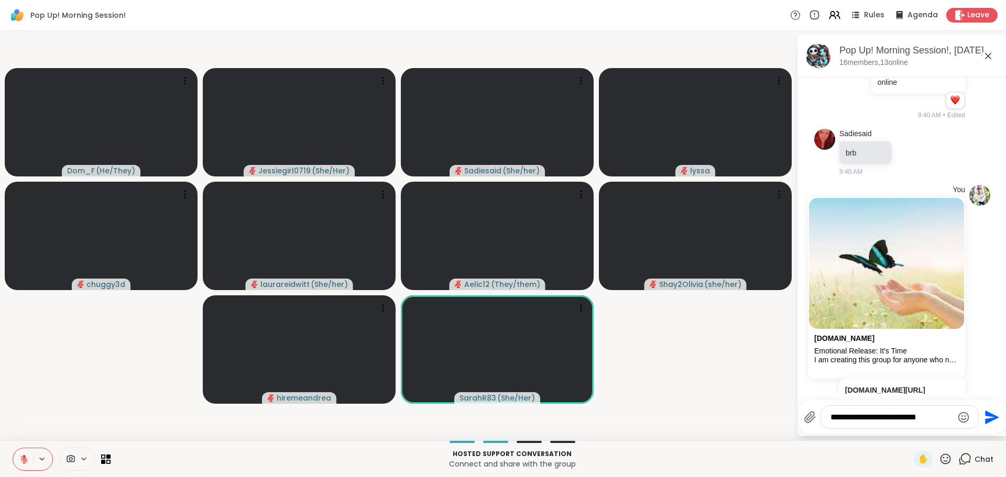
type textarea "**********"
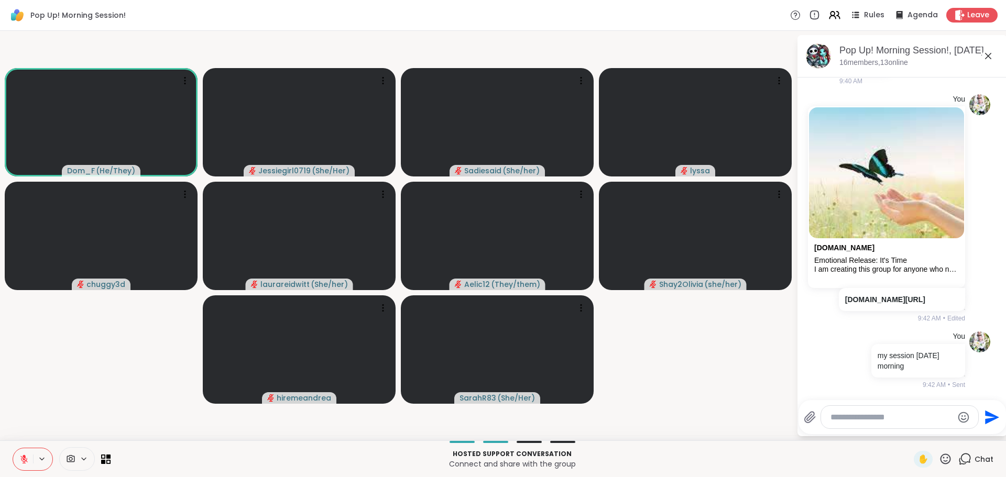
click at [863, 423] on div at bounding box center [899, 417] width 157 height 23
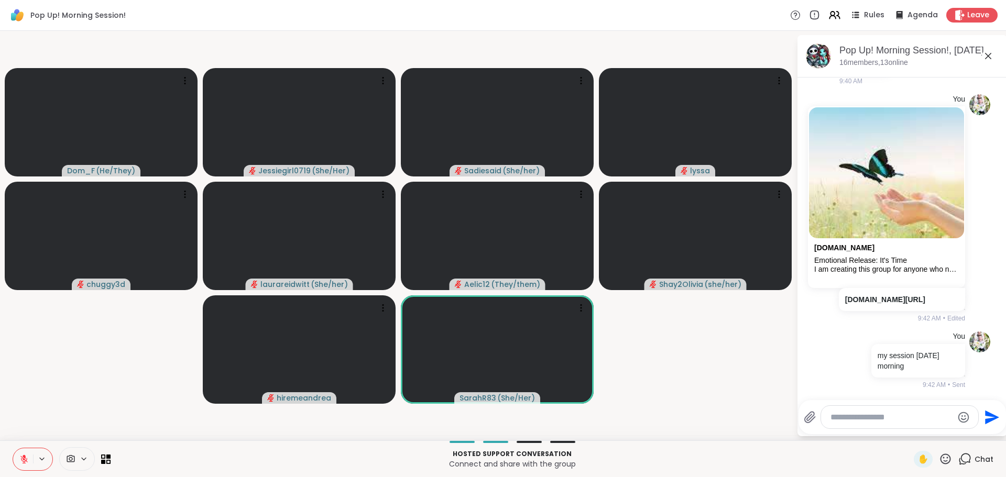
click at [865, 411] on div at bounding box center [899, 417] width 157 height 23
click at [867, 414] on textarea "Type your message" at bounding box center [892, 417] width 122 height 10
paste textarea "**********"
type textarea "**********"
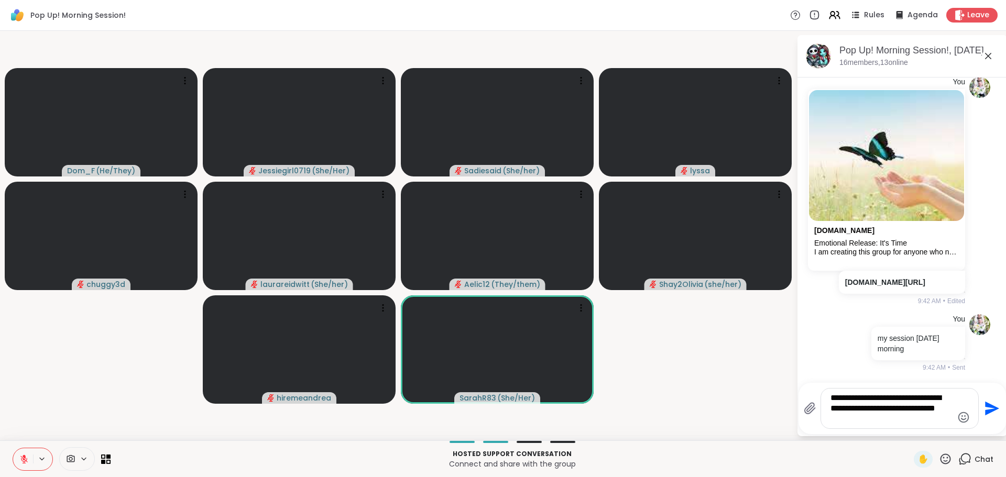
click at [988, 404] on icon "Send" at bounding box center [991, 408] width 17 height 17
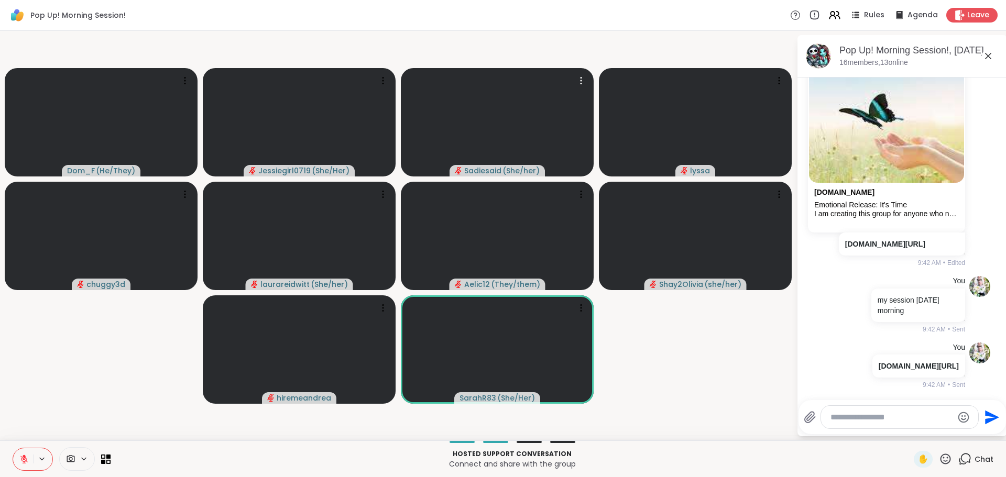
scroll to position [4898, 0]
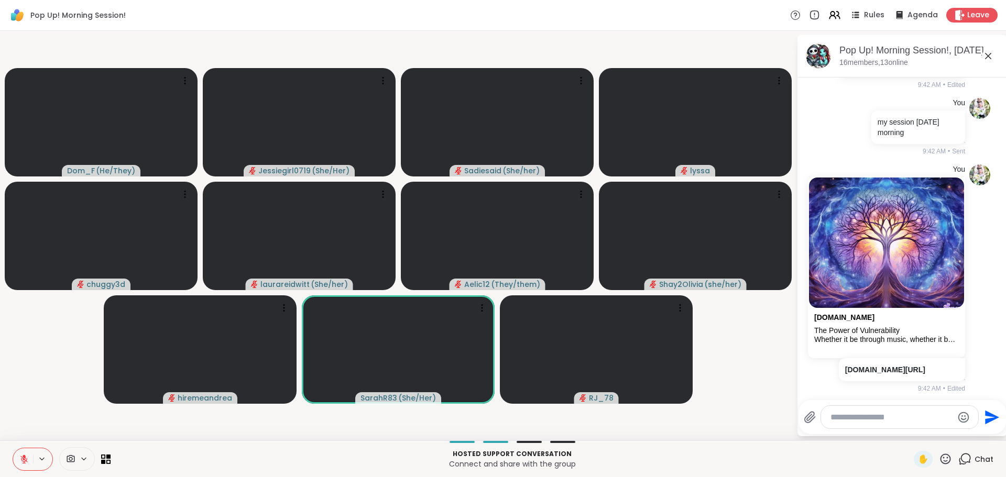
click at [868, 421] on textarea "Type your message" at bounding box center [892, 417] width 122 height 10
paste textarea "**********"
type textarea "**********"
click at [990, 411] on icon "Send" at bounding box center [992, 409] width 14 height 14
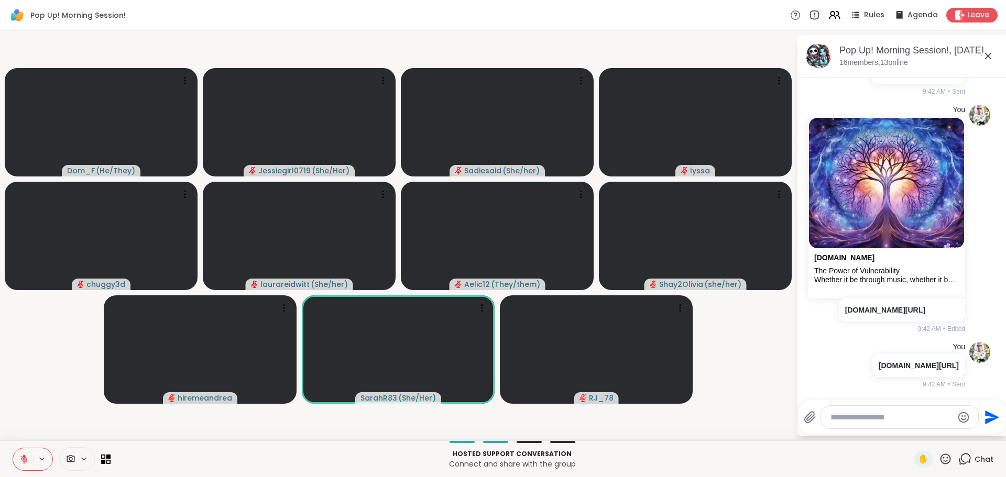
click at [905, 422] on textarea "Type your message" at bounding box center [892, 417] width 122 height 10
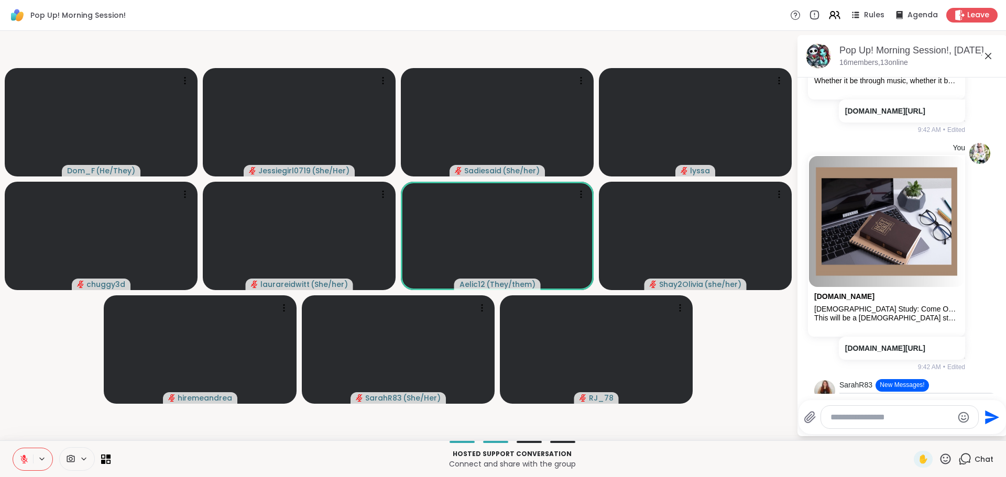
click at [909, 390] on button "New Messages!" at bounding box center [902, 385] width 53 height 13
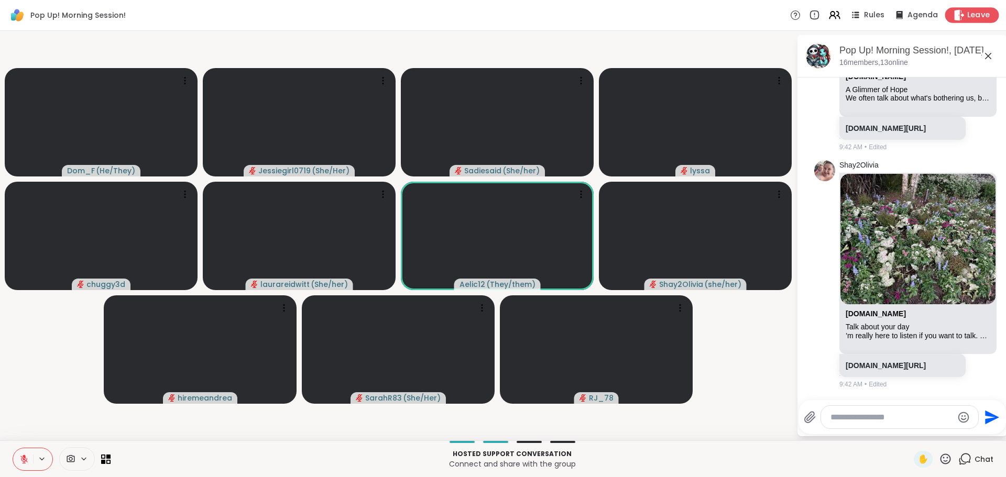
click at [987, 10] on div "Leave" at bounding box center [972, 14] width 54 height 15
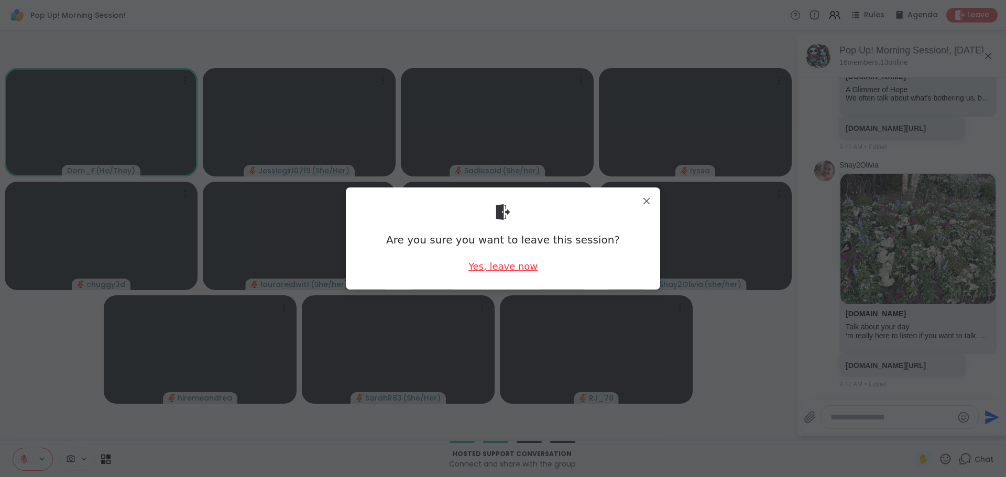
click at [478, 267] on div "Yes, leave now" at bounding box center [503, 266] width 69 height 13
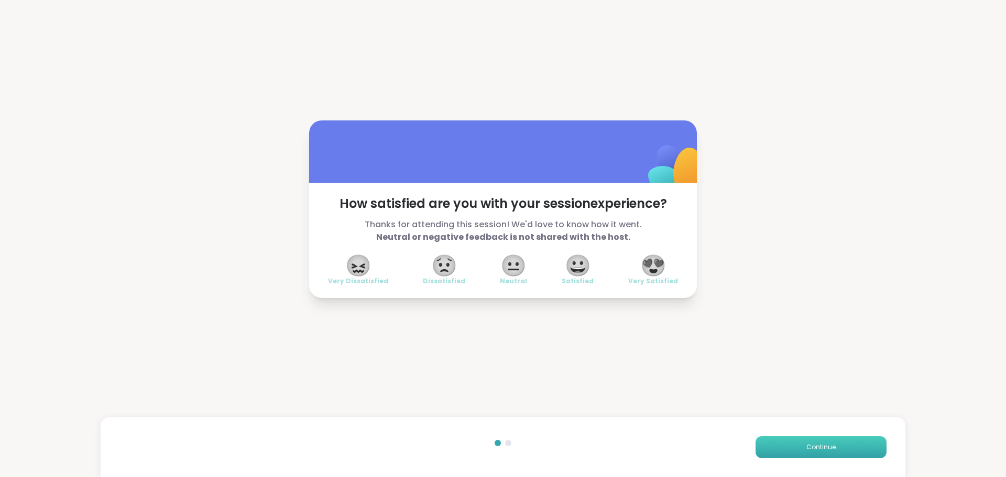
click at [838, 440] on button "Continue" at bounding box center [821, 448] width 131 height 22
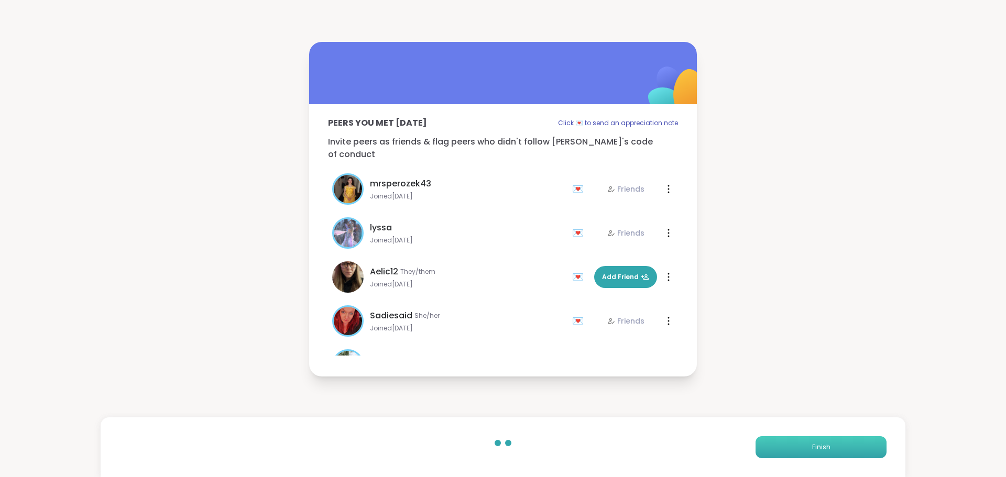
click at [838, 440] on button "Finish" at bounding box center [821, 448] width 131 height 22
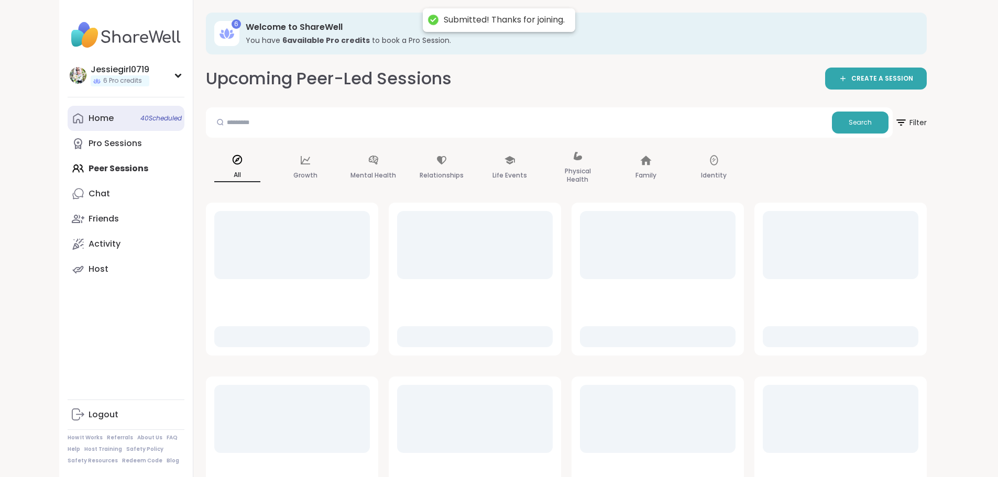
click at [89, 117] on div "Home 40 Scheduled" at bounding box center [101, 119] width 25 height 12
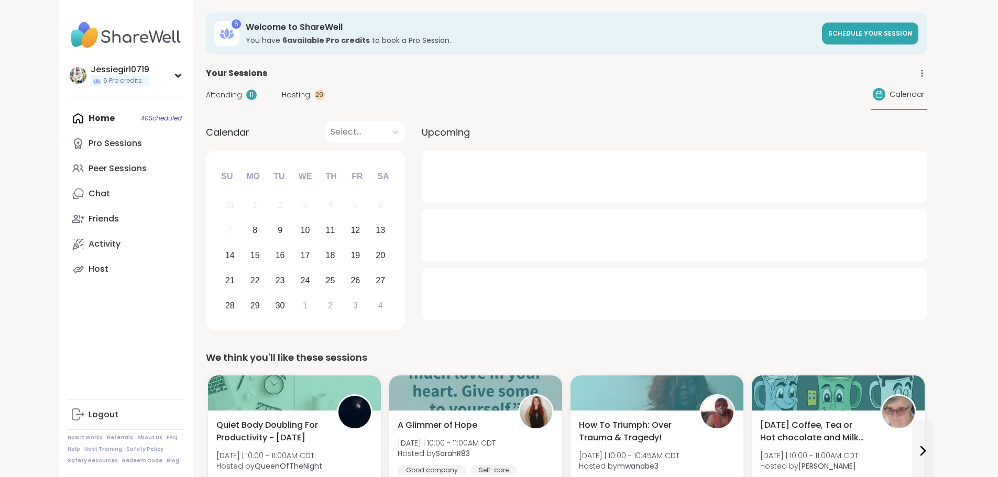
click at [206, 95] on div "Attending 11" at bounding box center [231, 95] width 51 height 11
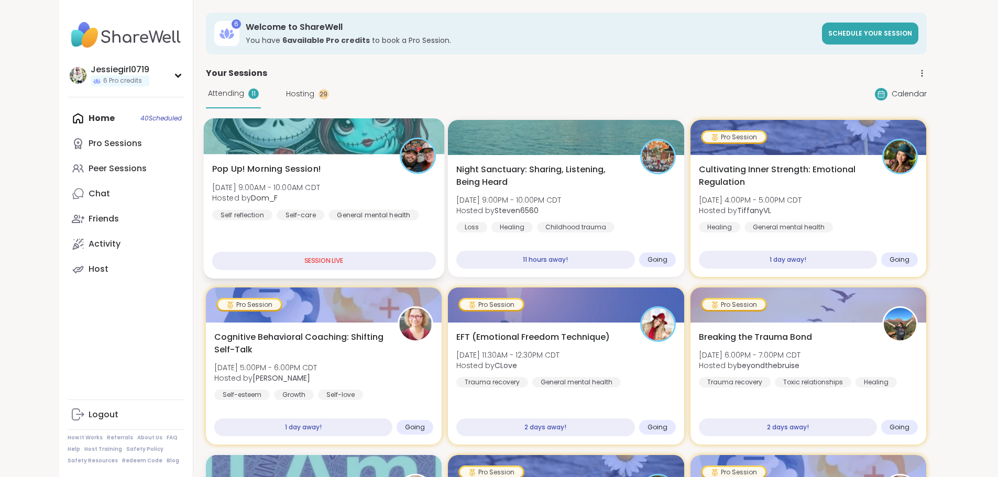
click at [223, 156] on div "Pop Up! Morning Session! Mon, Sep 08 | 9:00AM - 10:00AM CDT Hosted by Dom_F Sel…" at bounding box center [323, 216] width 241 height 125
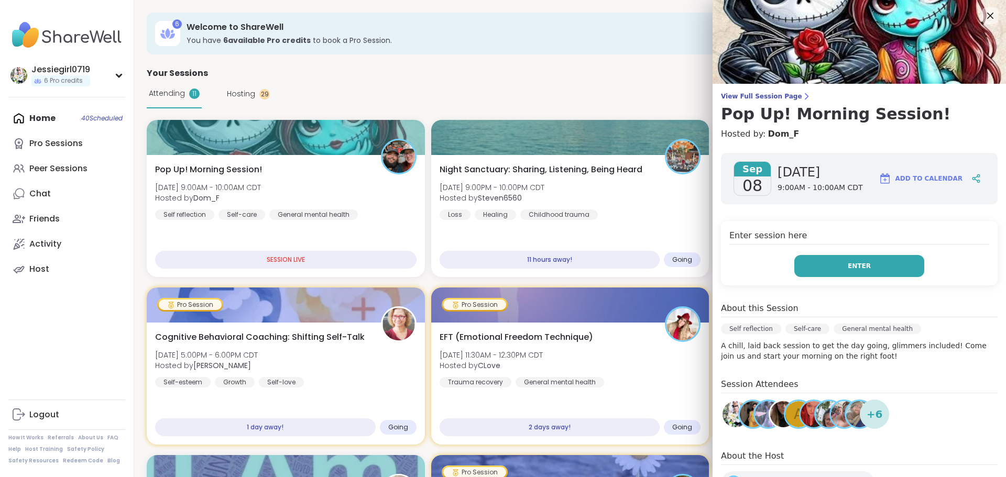
click at [864, 261] on button "Enter" at bounding box center [859, 266] width 130 height 22
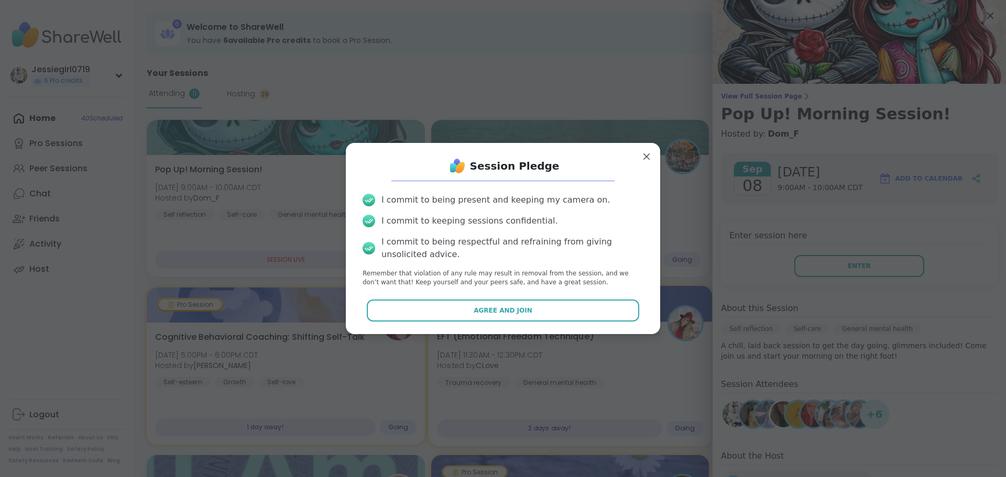
click at [558, 302] on button "Agree and Join" at bounding box center [503, 311] width 273 height 22
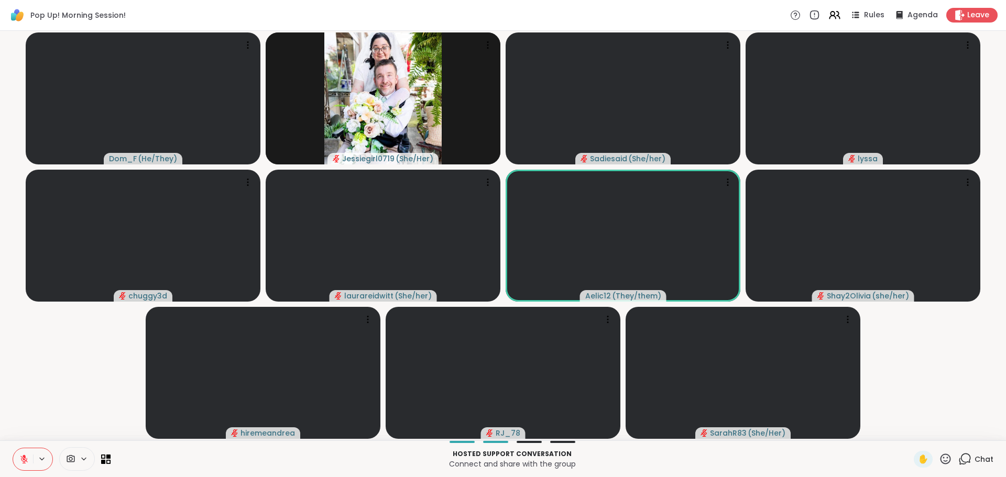
click at [975, 455] on span "Chat" at bounding box center [984, 459] width 19 height 10
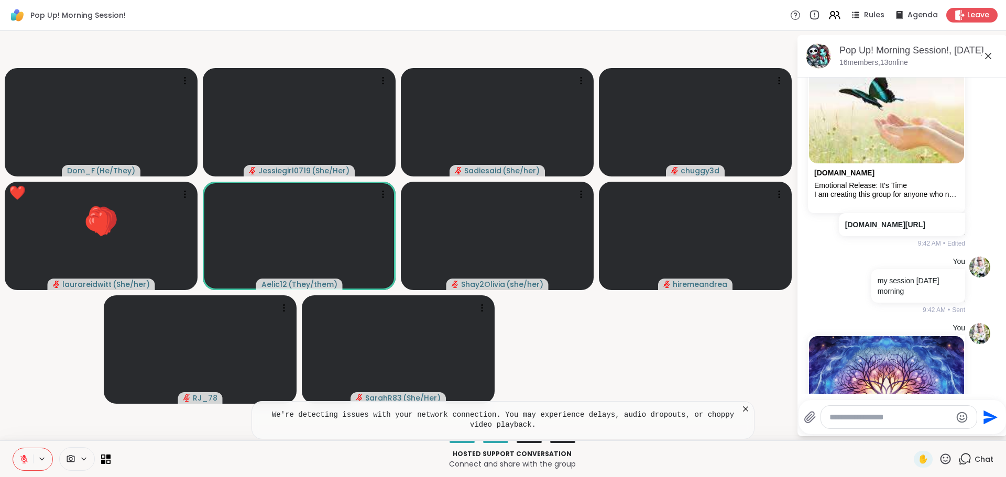
scroll to position [5844, 0]
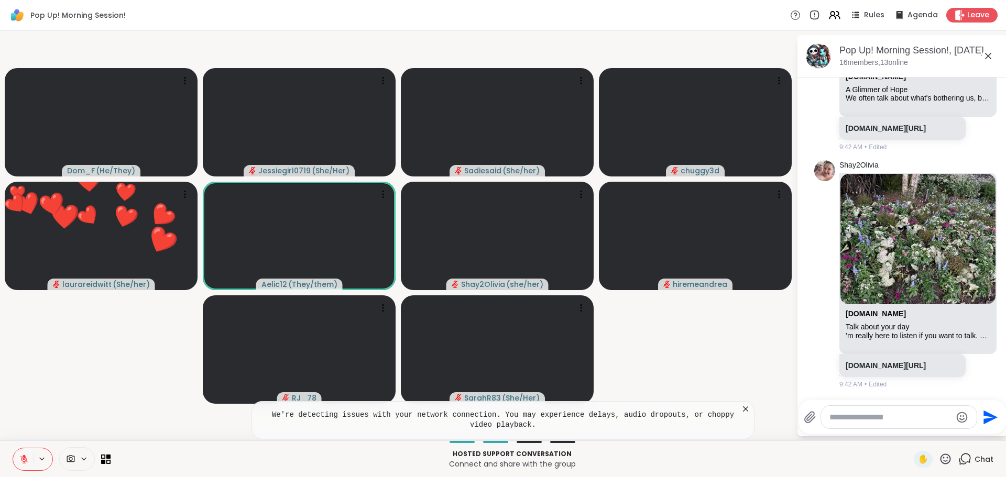
click at [878, 421] on textarea "Type your message" at bounding box center [891, 417] width 122 height 10
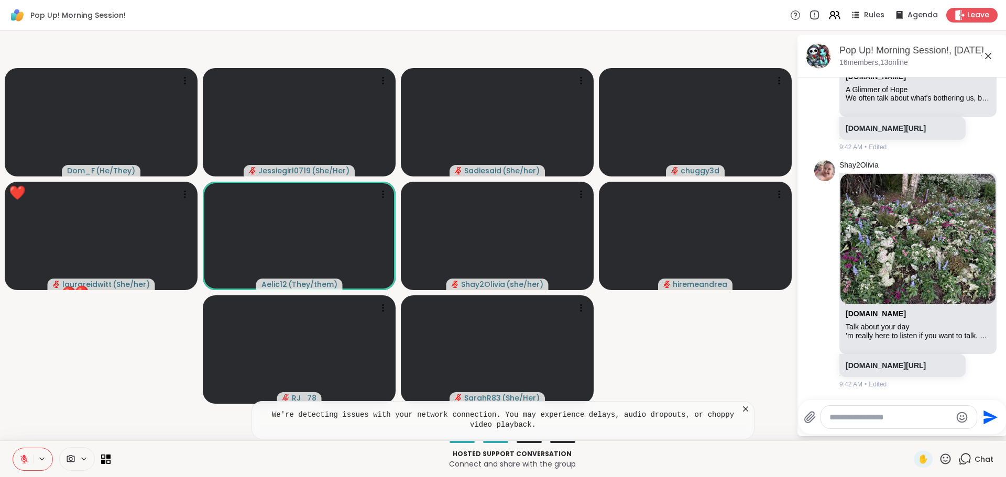
click at [877, 421] on textarea "Type your message" at bounding box center [891, 417] width 122 height 10
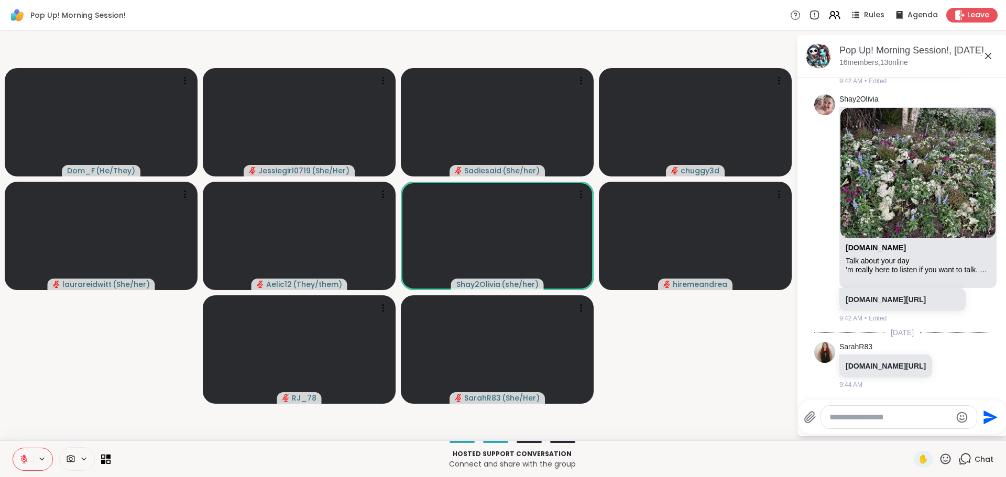
scroll to position [5942, 0]
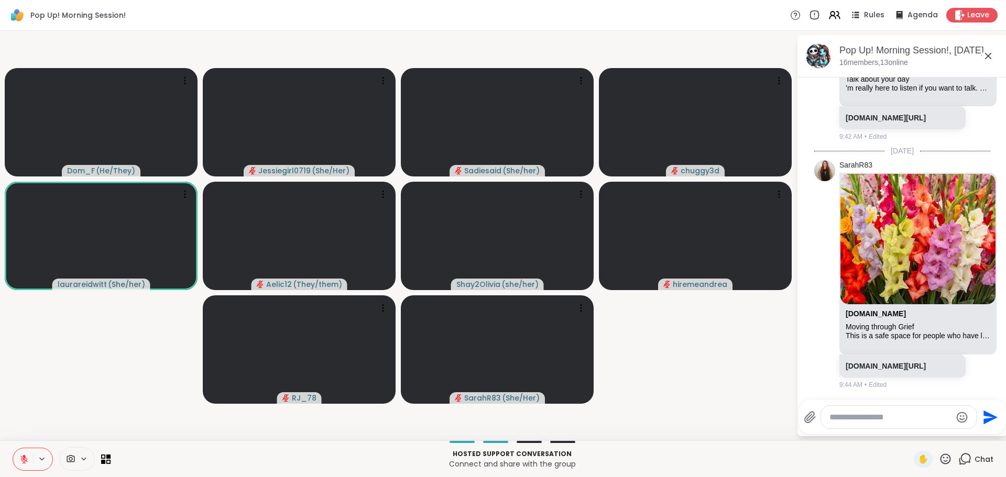
click at [868, 416] on textarea "Type your message" at bounding box center [891, 417] width 122 height 10
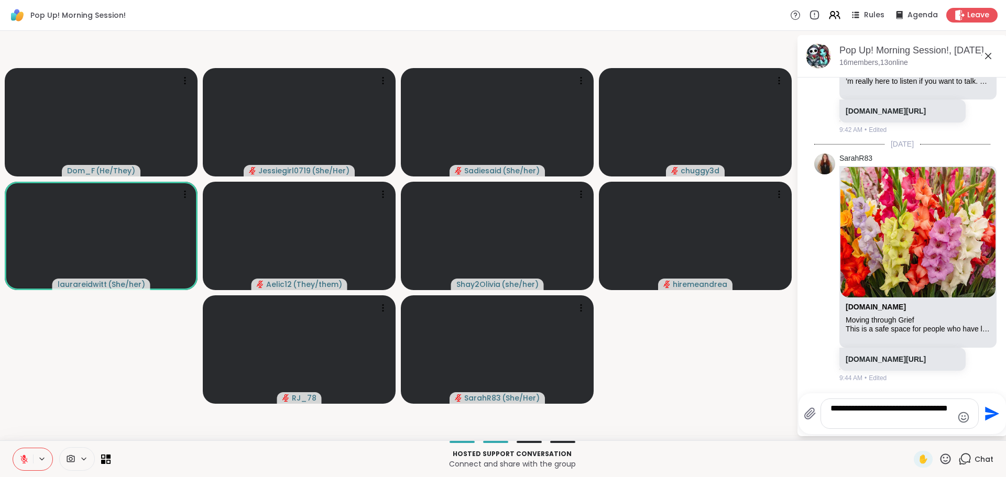
type textarea "**********"
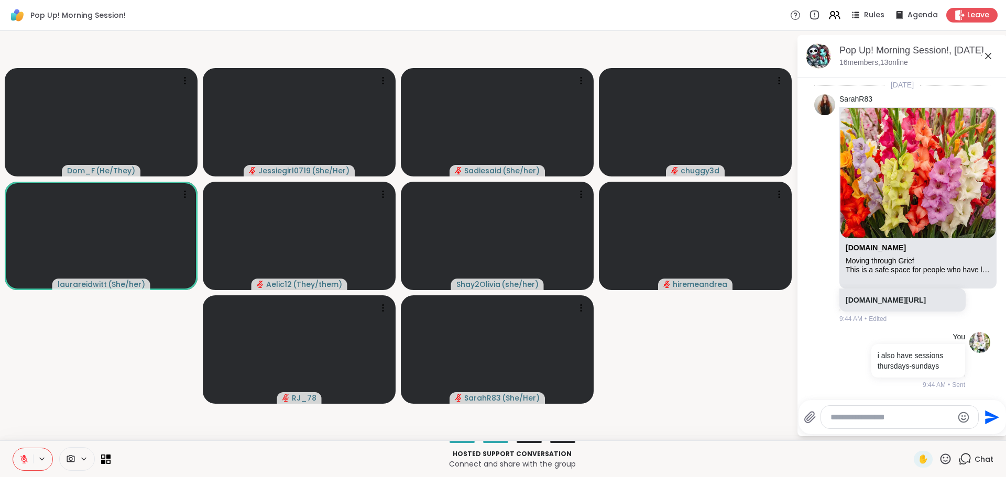
scroll to position [6180, 0]
click at [20, 456] on icon at bounding box center [23, 459] width 9 height 9
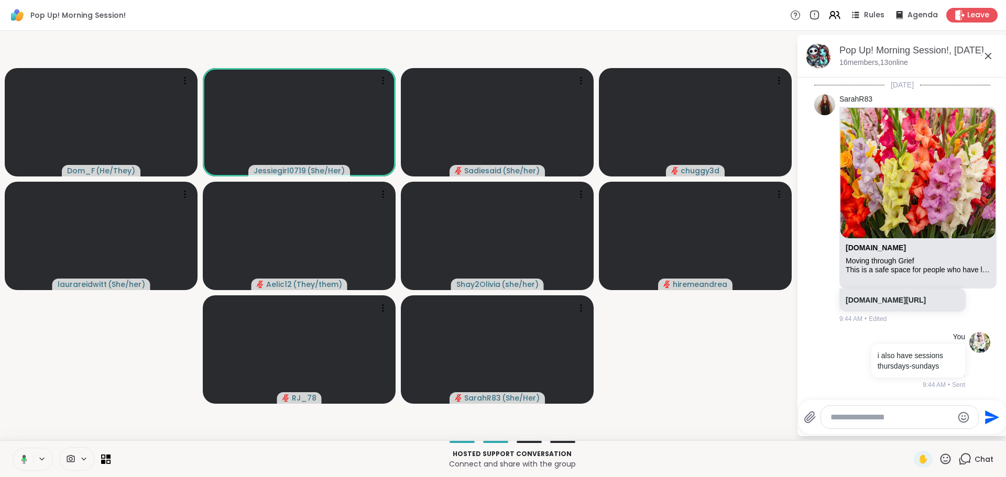
click at [901, 414] on textarea "Type your message" at bounding box center [892, 417] width 122 height 10
click at [895, 421] on textarea "Type your message" at bounding box center [892, 417] width 122 height 10
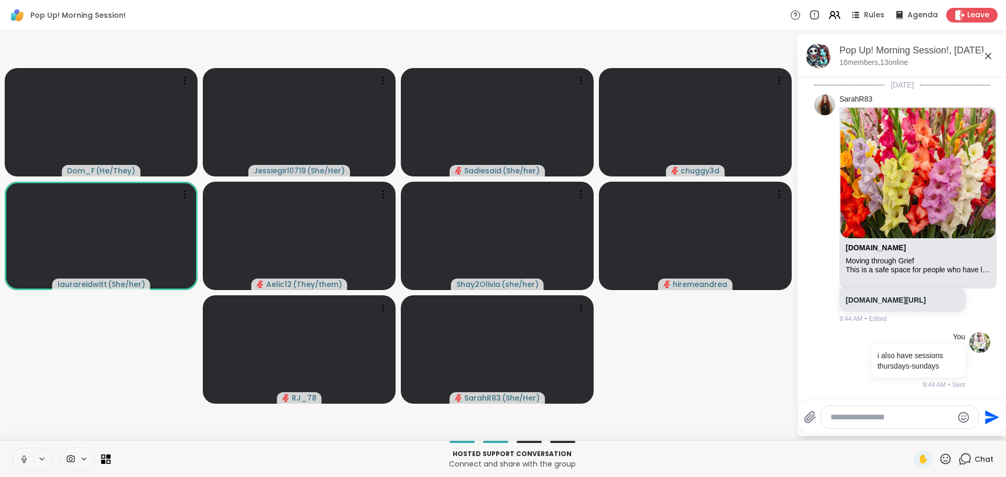
click at [24, 460] on icon at bounding box center [23, 459] width 9 height 9
click at [889, 423] on div at bounding box center [899, 417] width 157 height 23
click at [884, 418] on textarea "Type your message" at bounding box center [892, 417] width 122 height 10
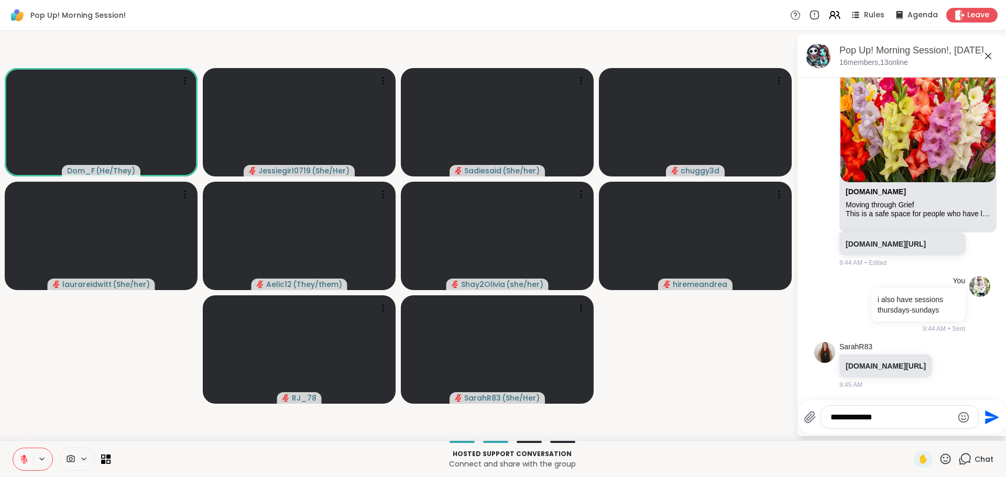
scroll to position [6267, 0]
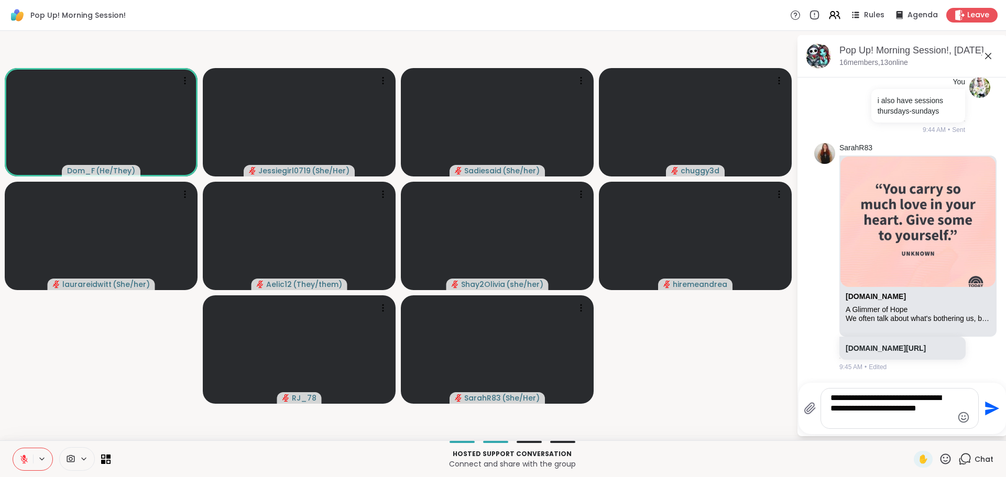
type textarea "**********"
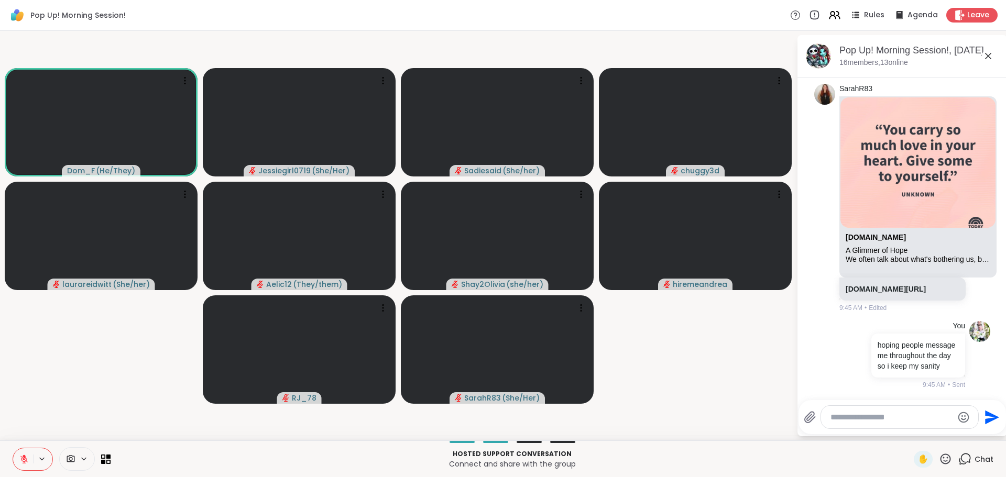
scroll to position [6526, 0]
click at [968, 12] on span "Leave" at bounding box center [978, 15] width 23 height 11
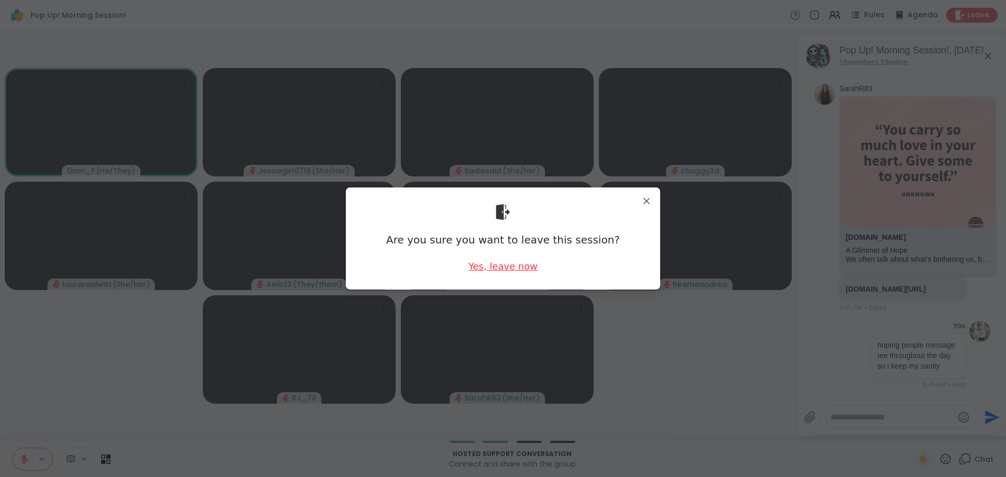
click at [519, 265] on div "Yes, leave now" at bounding box center [503, 266] width 69 height 13
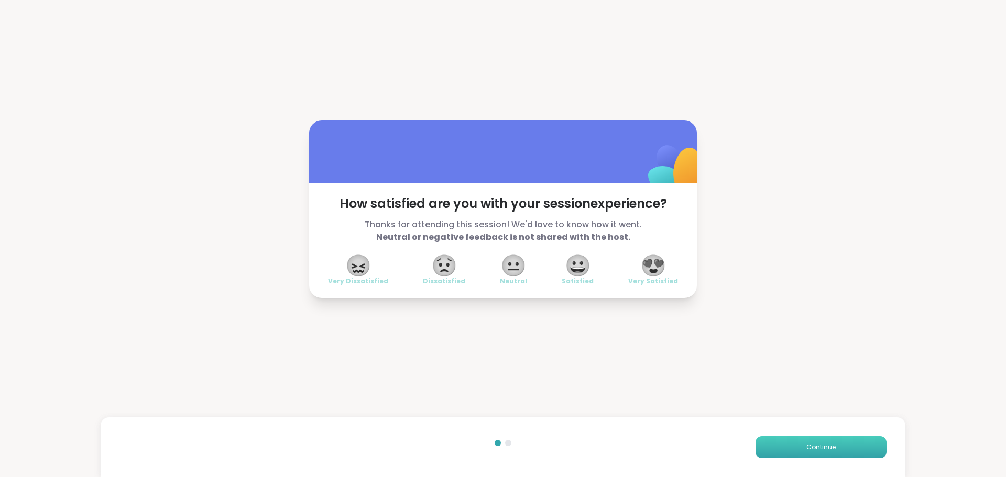
click at [810, 437] on button "Continue" at bounding box center [821, 448] width 131 height 22
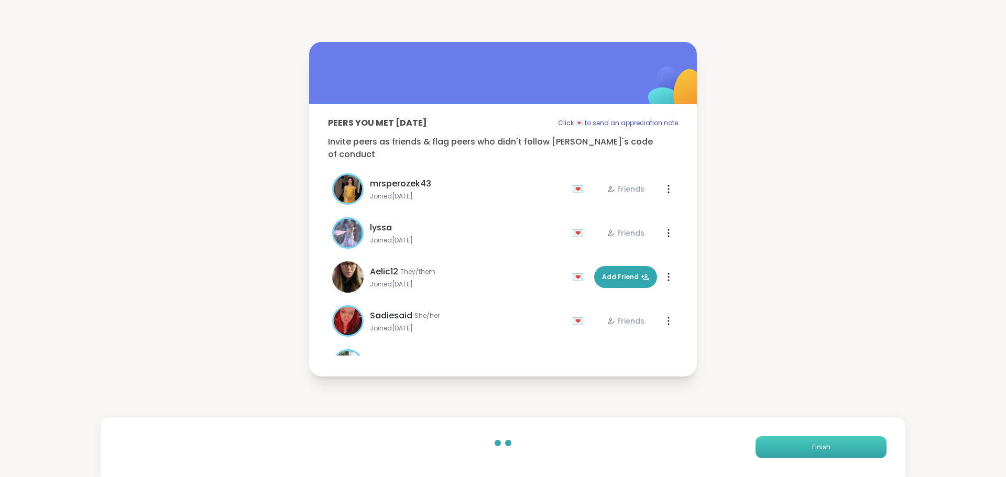
click at [810, 437] on button "Finish" at bounding box center [821, 448] width 131 height 22
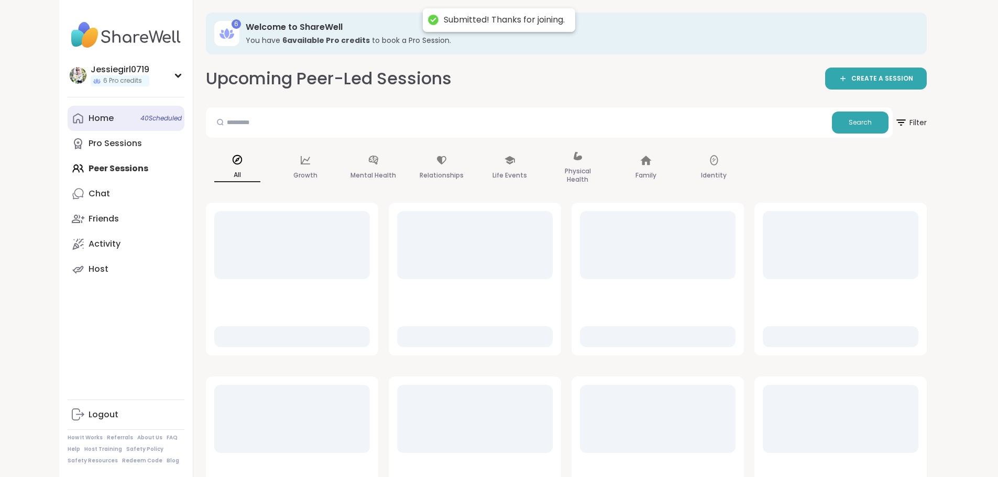
click at [89, 117] on div "Home 40 Scheduled" at bounding box center [101, 119] width 25 height 12
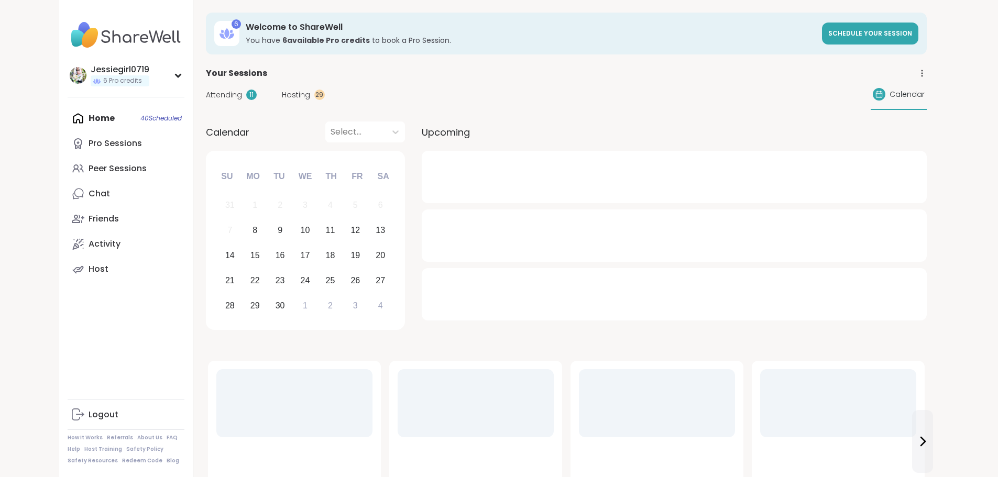
click at [206, 90] on span "Attending" at bounding box center [224, 95] width 36 height 11
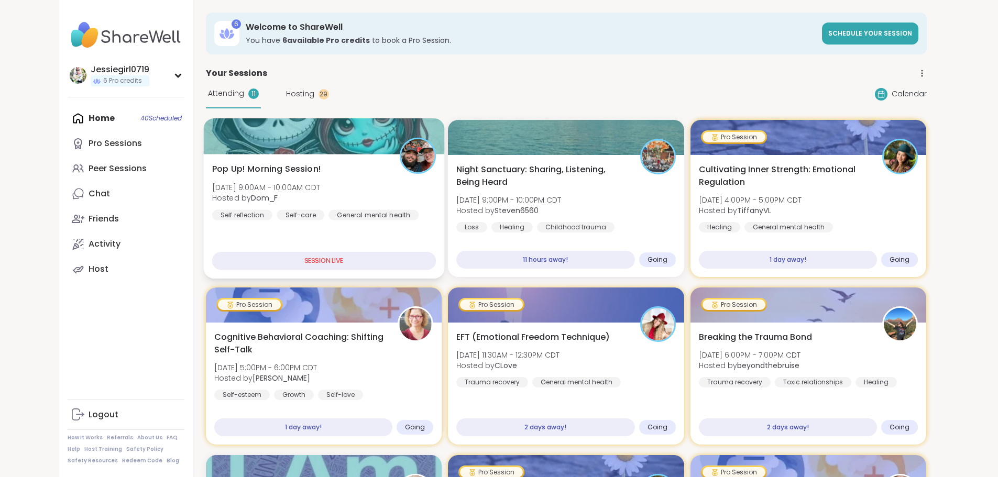
click at [219, 163] on span "Pop Up! Morning Session!" at bounding box center [266, 169] width 109 height 13
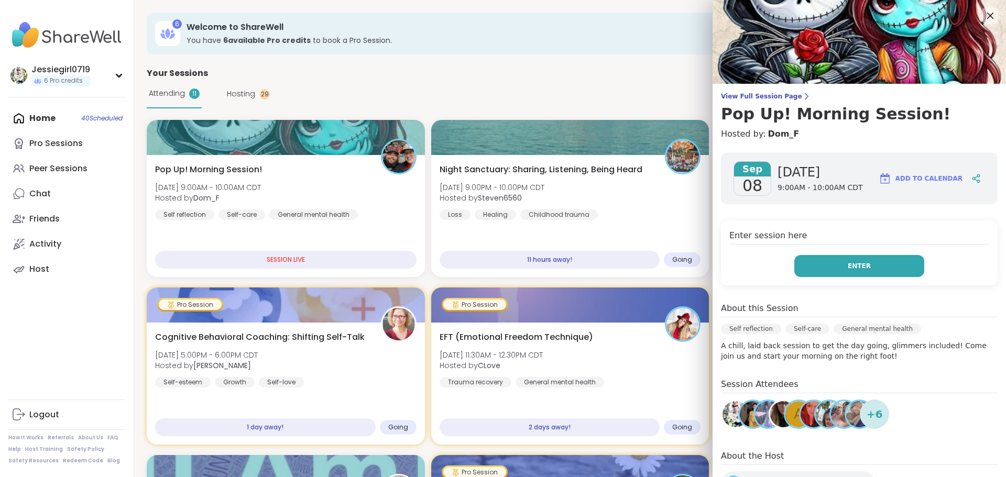
click at [836, 263] on button "Enter" at bounding box center [859, 266] width 130 height 22
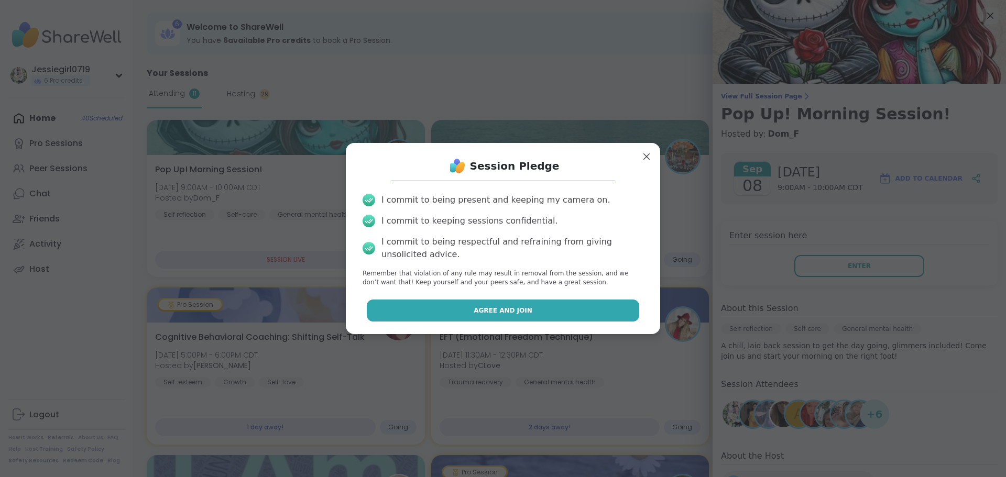
click at [518, 306] on span "Agree and Join" at bounding box center [503, 310] width 59 height 9
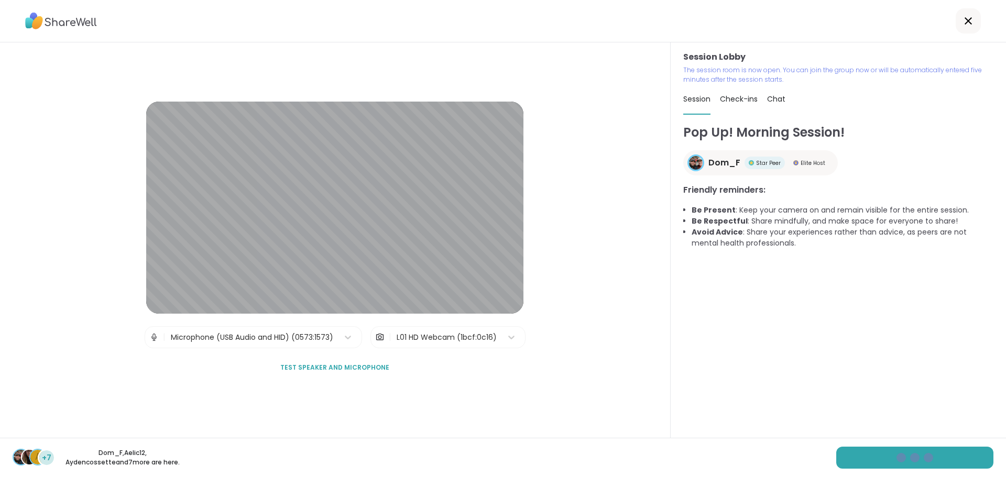
click at [944, 443] on div "A +7 Dom_F , Aelic12 , Aydencossette and 7 more are here." at bounding box center [503, 457] width 1006 height 39
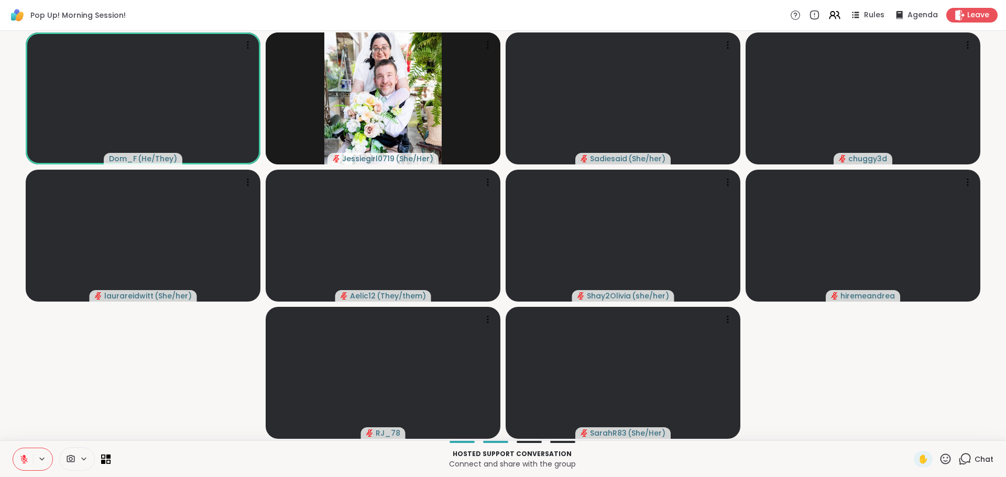
click at [961, 451] on div "Chat" at bounding box center [976, 459] width 35 height 17
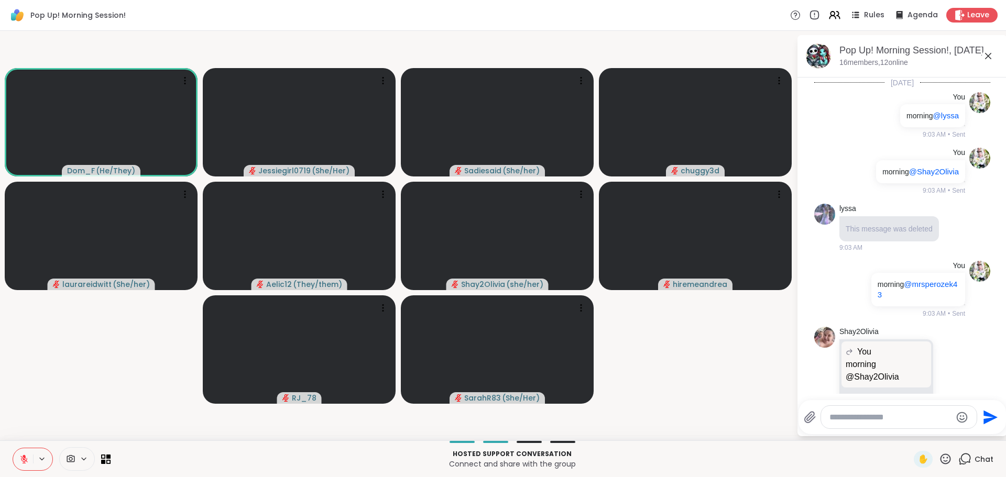
scroll to position [6531, 0]
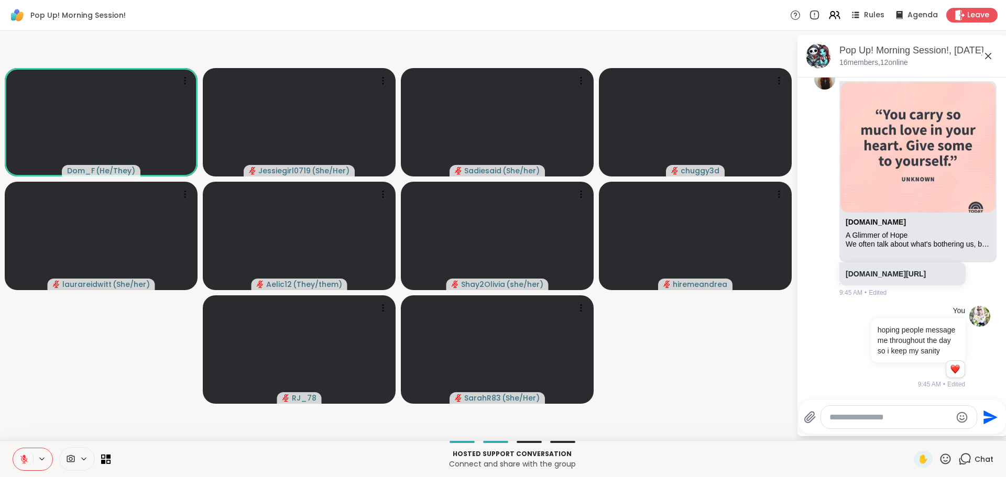
click at [27, 459] on icon at bounding box center [23, 459] width 7 height 7
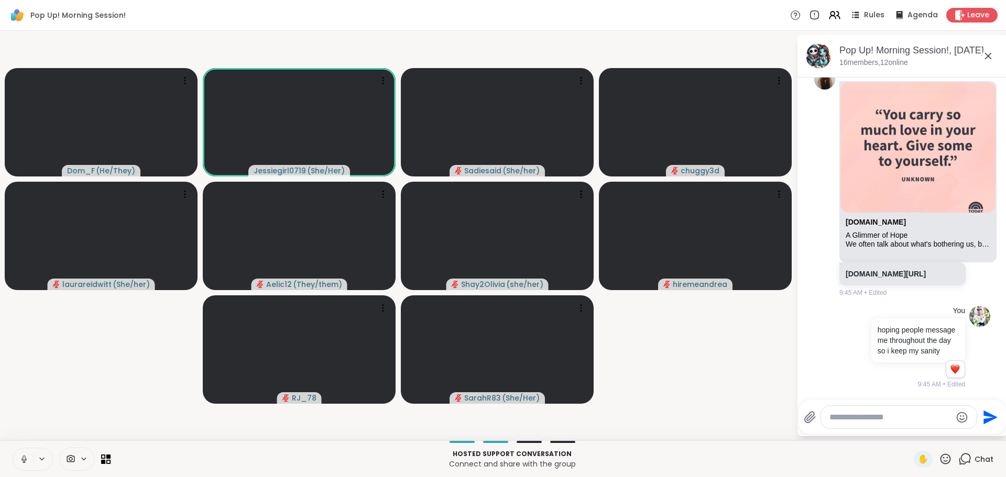
click at [25, 463] on icon at bounding box center [23, 459] width 9 height 9
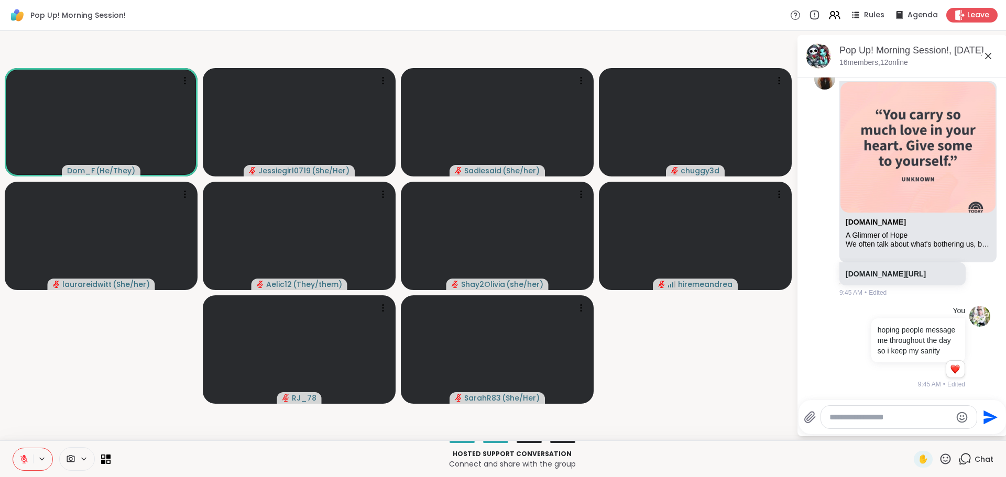
click at [875, 425] on div at bounding box center [899, 417] width 156 height 23
click at [873, 421] on textarea "Type your message" at bounding box center [891, 417] width 122 height 10
click at [872, 412] on textarea "Type your message" at bounding box center [891, 417] width 122 height 10
click at [872, 415] on textarea "Type your message" at bounding box center [891, 417] width 122 height 10
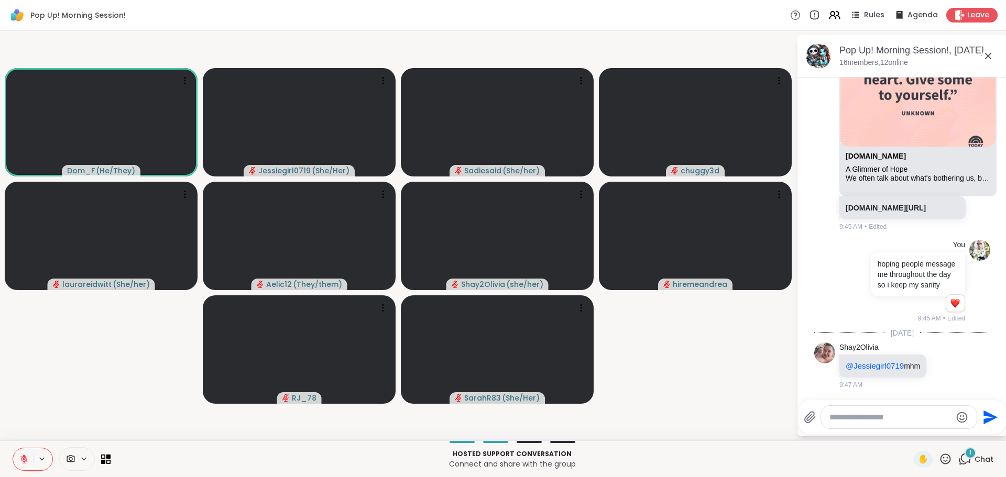
scroll to position [6607, 0]
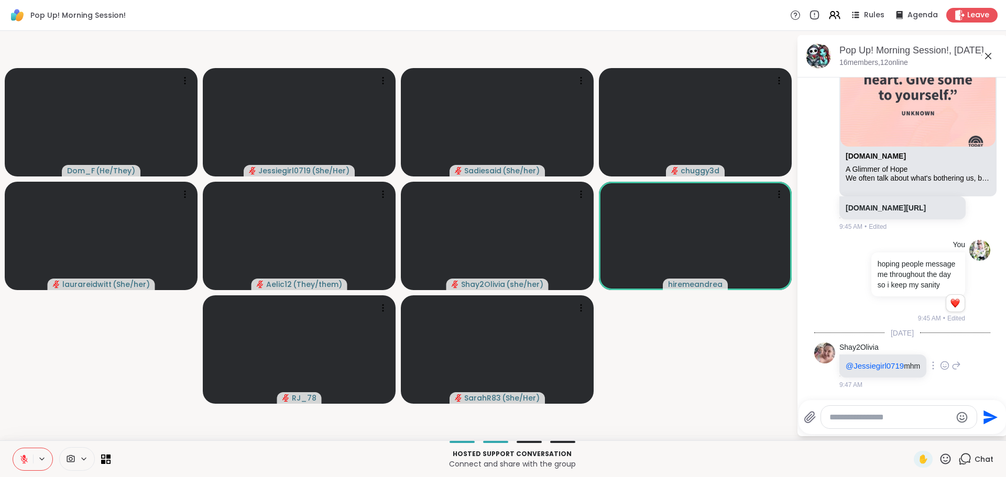
click at [940, 361] on icon at bounding box center [944, 366] width 9 height 10
click at [896, 346] on div "Select Reaction: Joy" at bounding box center [898, 348] width 9 height 9
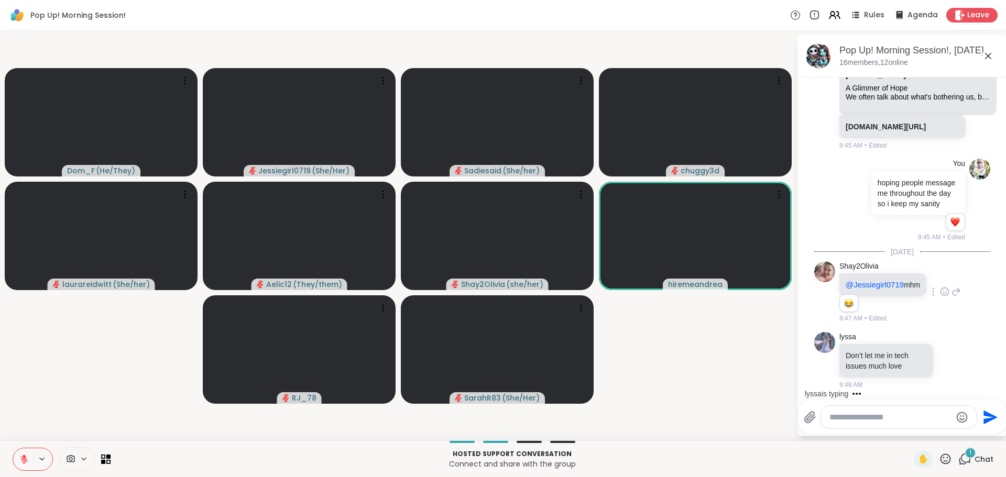
scroll to position [6688, 0]
click at [947, 362] on icon at bounding box center [951, 360] width 9 height 10
click at [947, 344] on div "Select Reaction: Heart" at bounding box center [951, 343] width 9 height 9
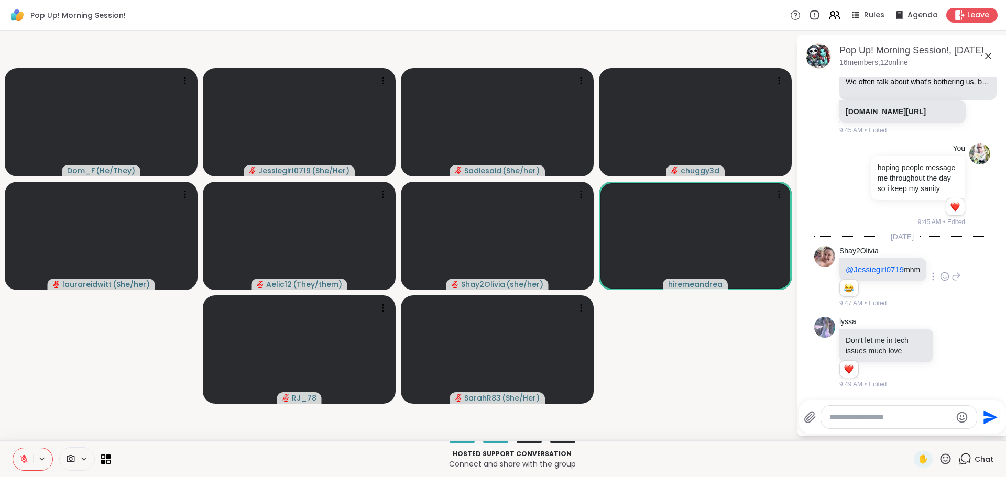
click at [959, 351] on icon at bounding box center [963, 352] width 9 height 13
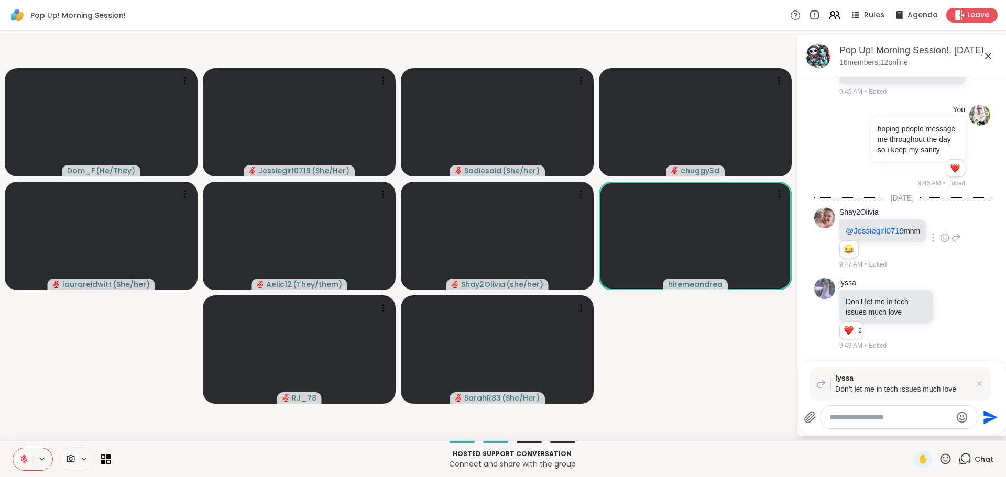
scroll to position [6742, 0]
type textarea "**********"
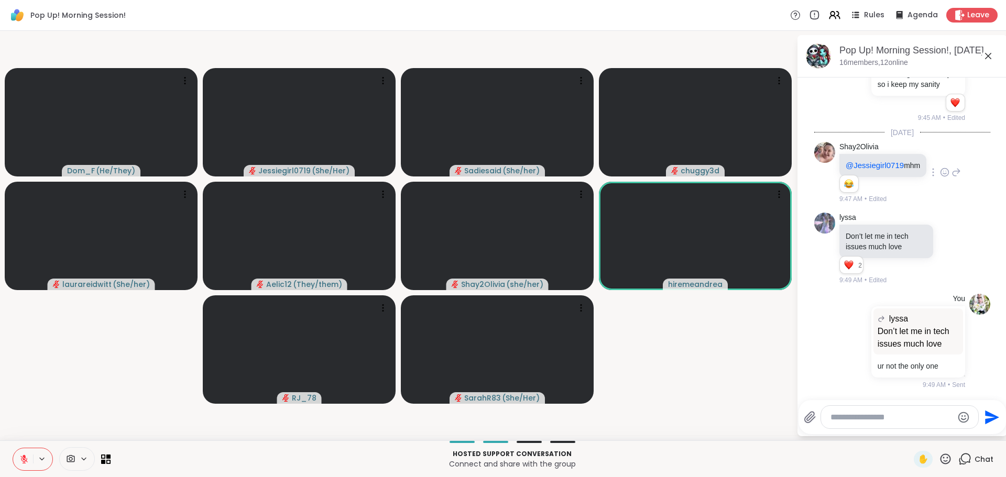
scroll to position [6820, 0]
type textarea "**********"
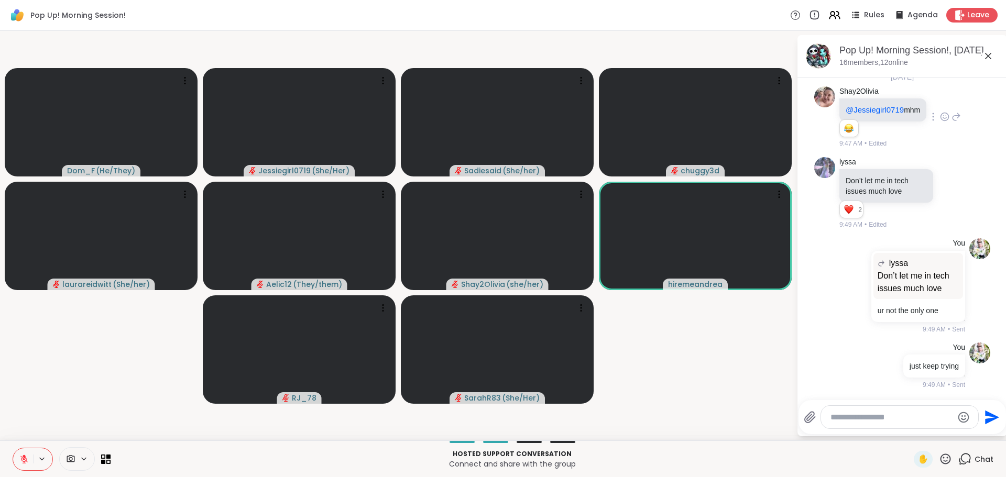
scroll to position [6876, 0]
type textarea "*"
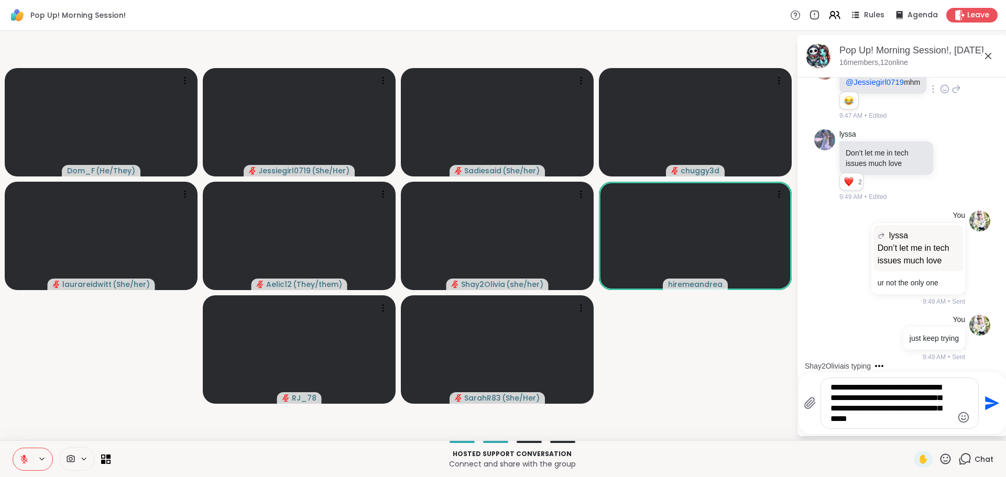
type textarea "**********"
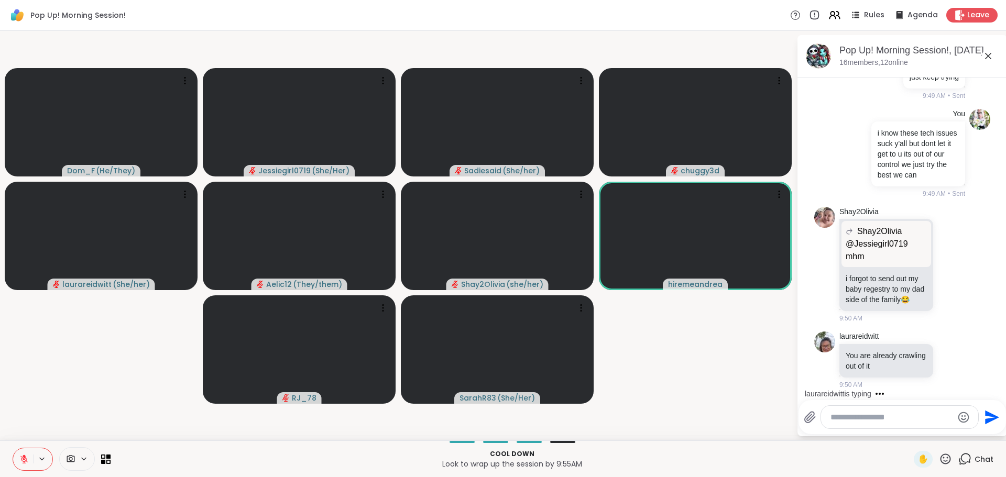
scroll to position [7186, 0]
click at [947, 262] on icon at bounding box center [951, 264] width 9 height 10
click at [901, 243] on div "Select Reaction: Joy" at bounding box center [905, 247] width 9 height 9
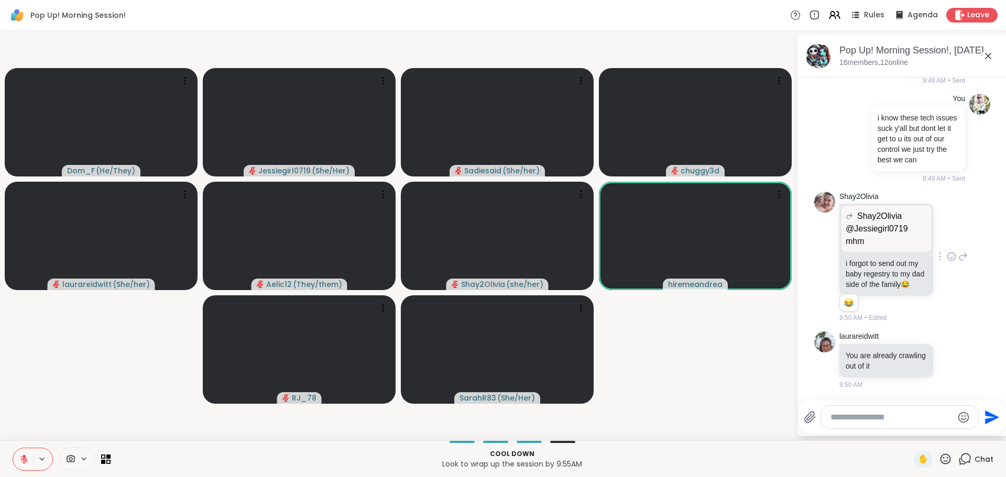
click at [886, 415] on textarea "Type your message" at bounding box center [892, 417] width 122 height 10
click at [935, 366] on div at bounding box center [951, 360] width 32 height 13
click at [947, 365] on icon at bounding box center [951, 360] width 9 height 10
click at [947, 354] on button "Select Reaction: Heart" at bounding box center [951, 343] width 21 height 21
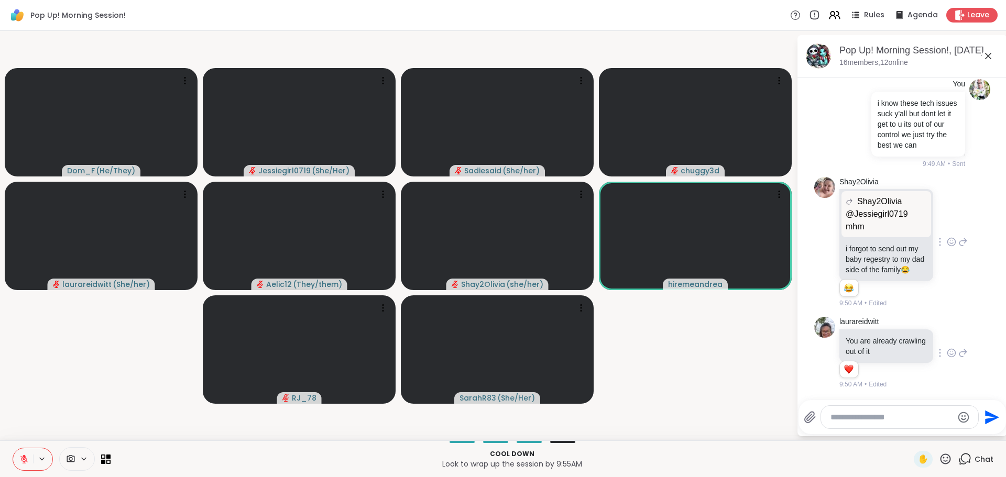
scroll to position [7216, 0]
click at [889, 420] on textarea "Type your message" at bounding box center [892, 417] width 122 height 10
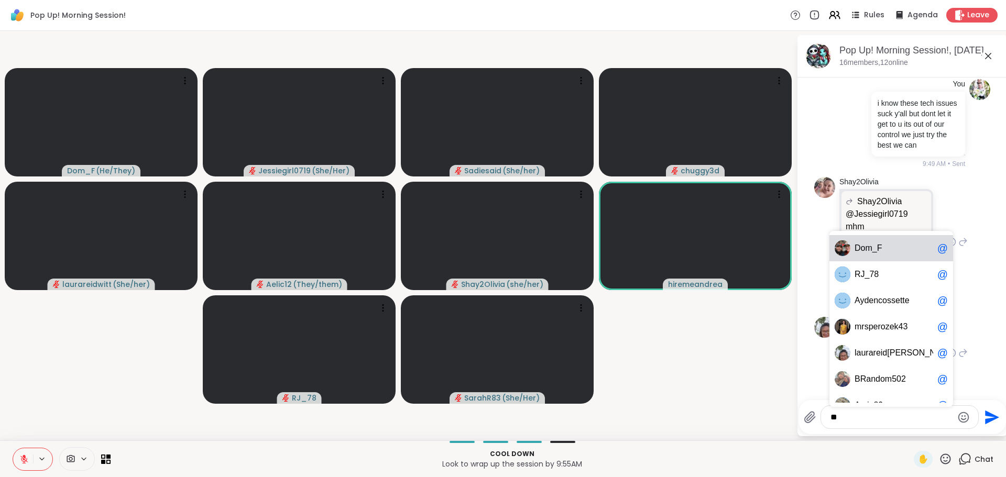
click at [902, 251] on span "D om_F" at bounding box center [894, 248] width 79 height 10
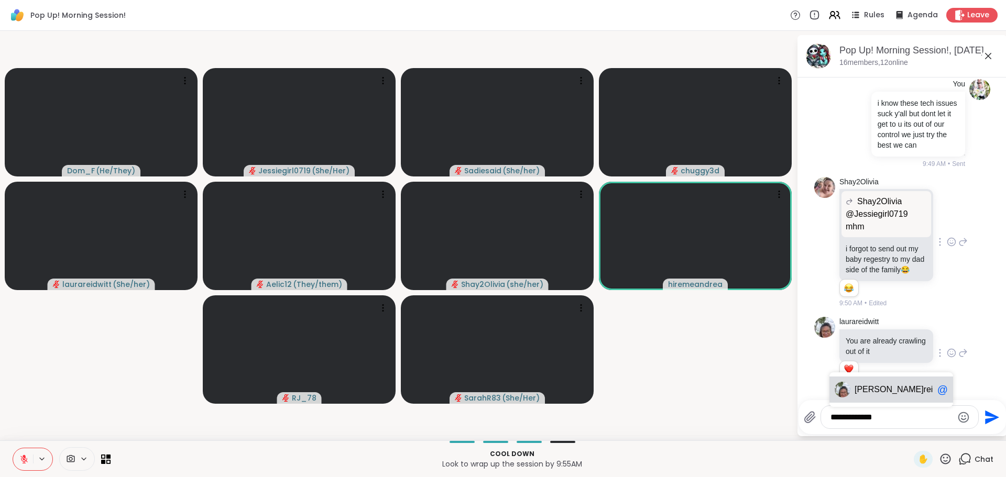
click at [924, 394] on span "reidwitt" at bounding box center [937, 390] width 27 height 10
click at [887, 394] on span "2Olivia" at bounding box center [887, 390] width 26 height 10
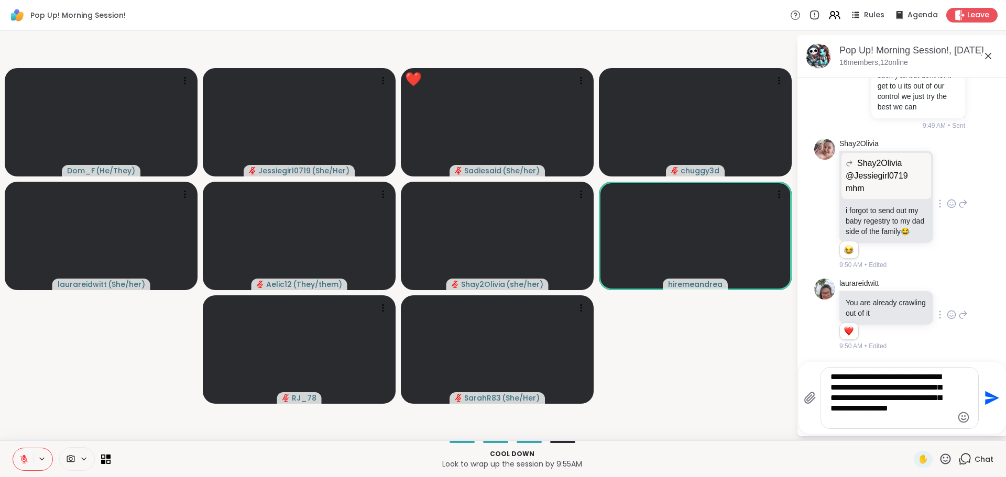
type textarea "**********"
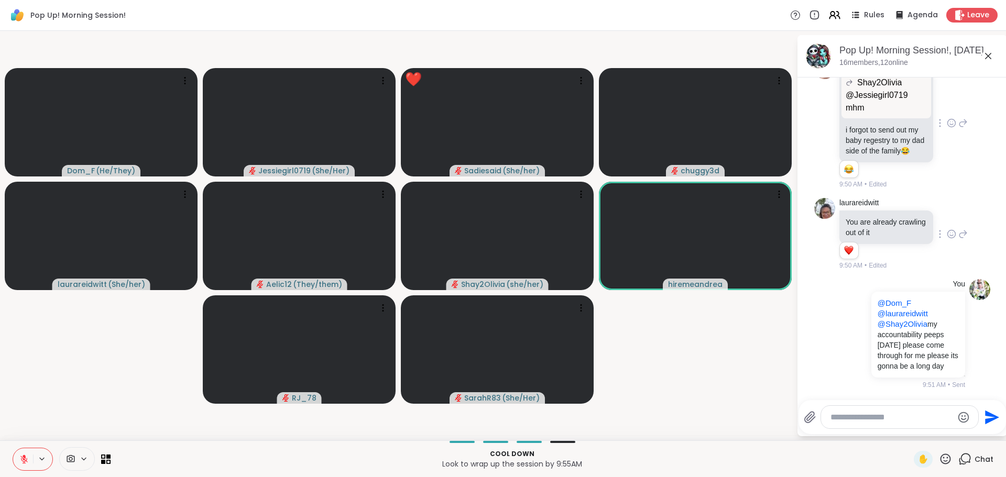
scroll to position [7345, 0]
click at [887, 394] on span "meandrea" at bounding box center [888, 390] width 38 height 10
type textarea "**********"
click at [991, 422] on icon "Send" at bounding box center [991, 417] width 17 height 17
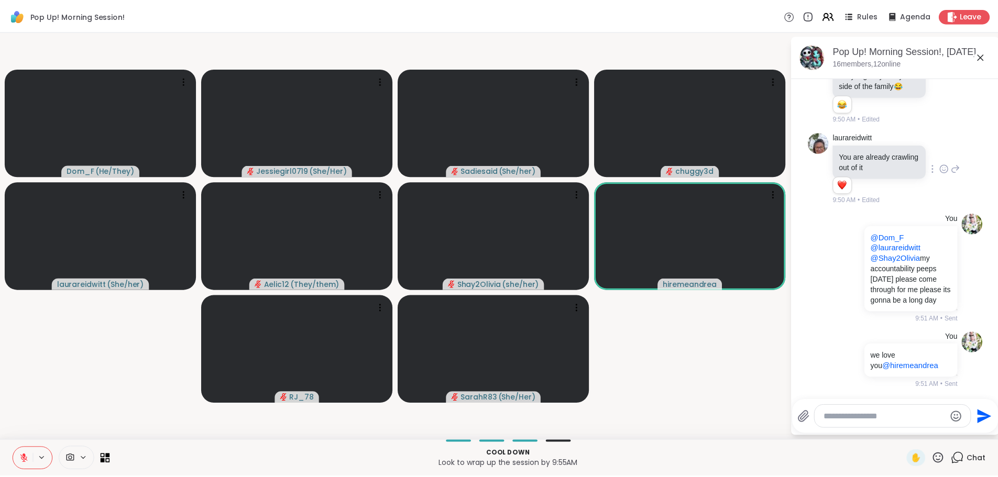
scroll to position [7411, 0]
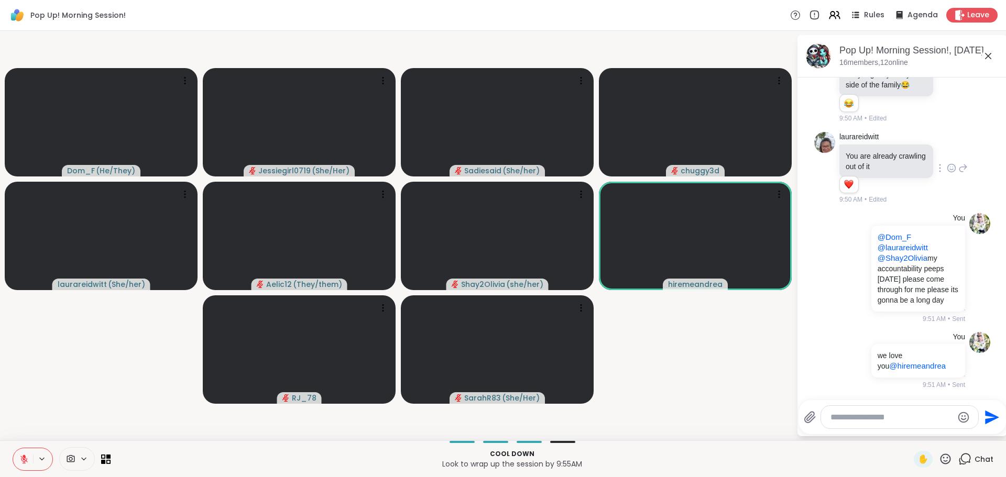
click at [894, 416] on textarea "Type your message" at bounding box center [892, 417] width 122 height 10
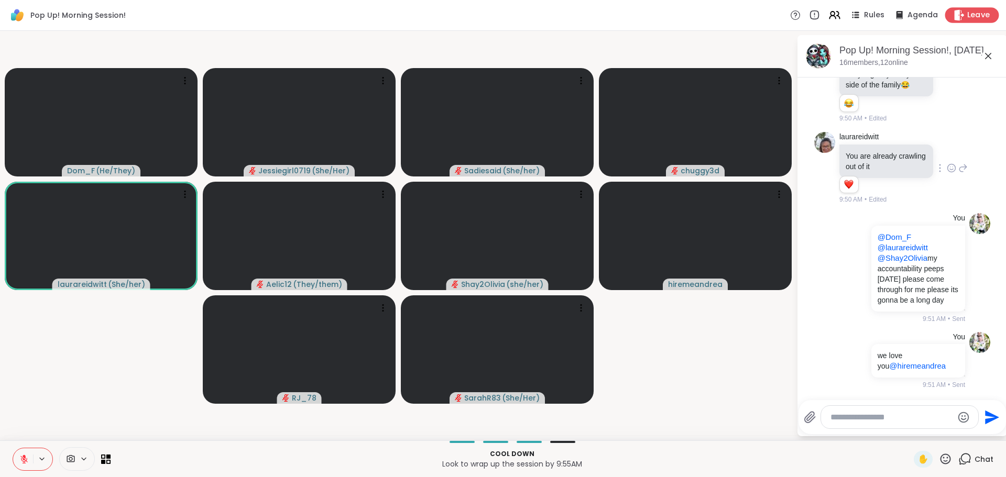
click at [975, 19] on span "Leave" at bounding box center [978, 15] width 23 height 11
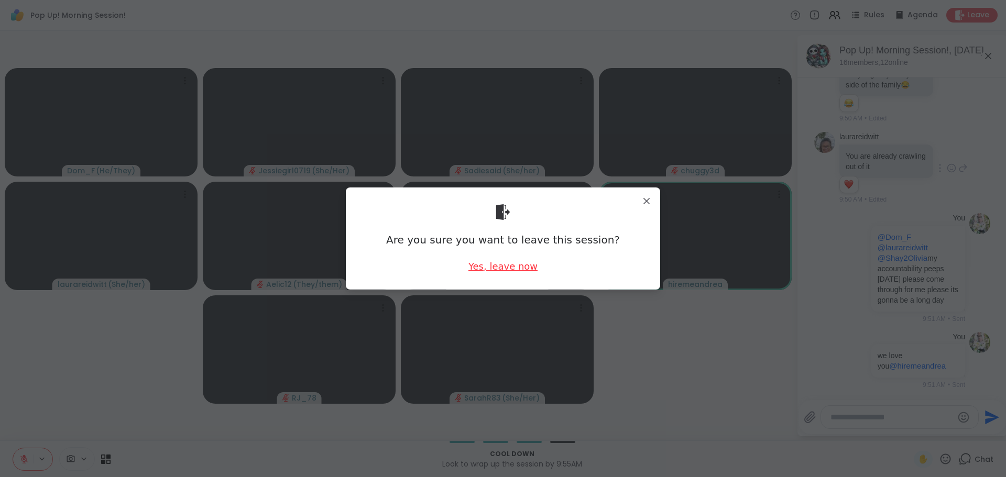
click at [493, 267] on div "Yes, leave now" at bounding box center [503, 266] width 69 height 13
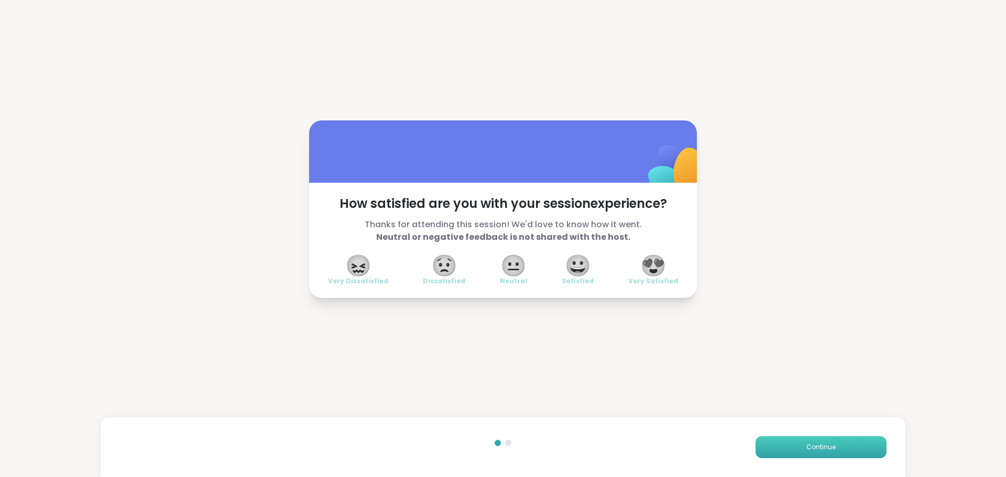
click at [832, 439] on button "Continue" at bounding box center [821, 448] width 131 height 22
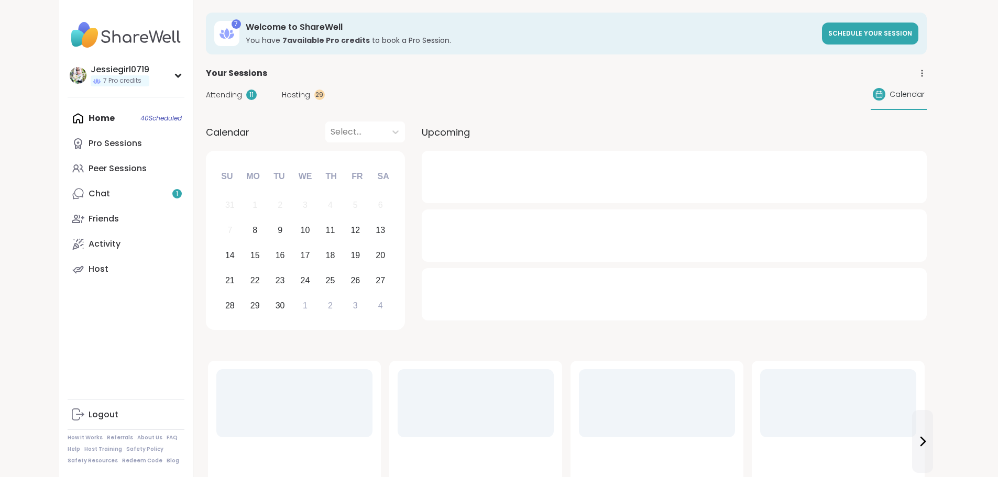
click at [72, 114] on div "Home 40 Scheduled Pro Sessions Peer Sessions Chat 1 Friends Activity Host" at bounding box center [126, 194] width 117 height 176
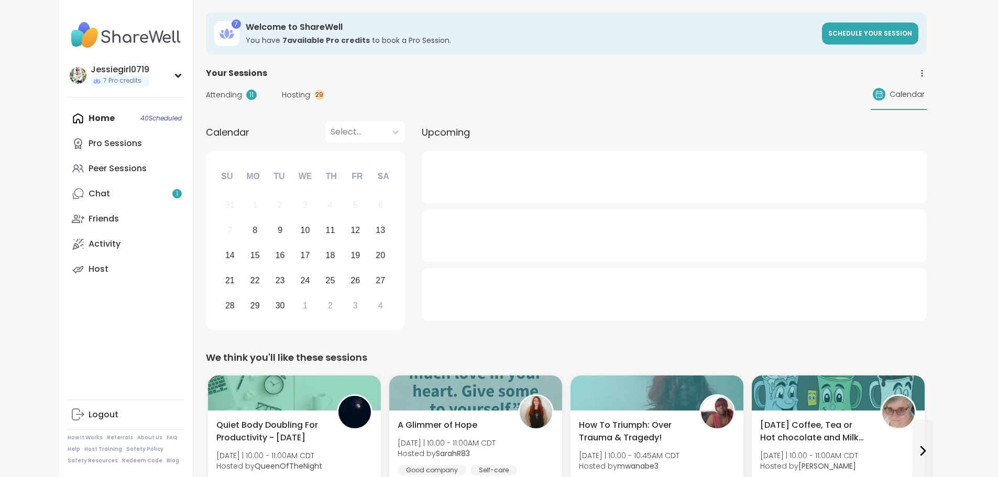
click at [282, 94] on span "Hosting" at bounding box center [296, 95] width 28 height 11
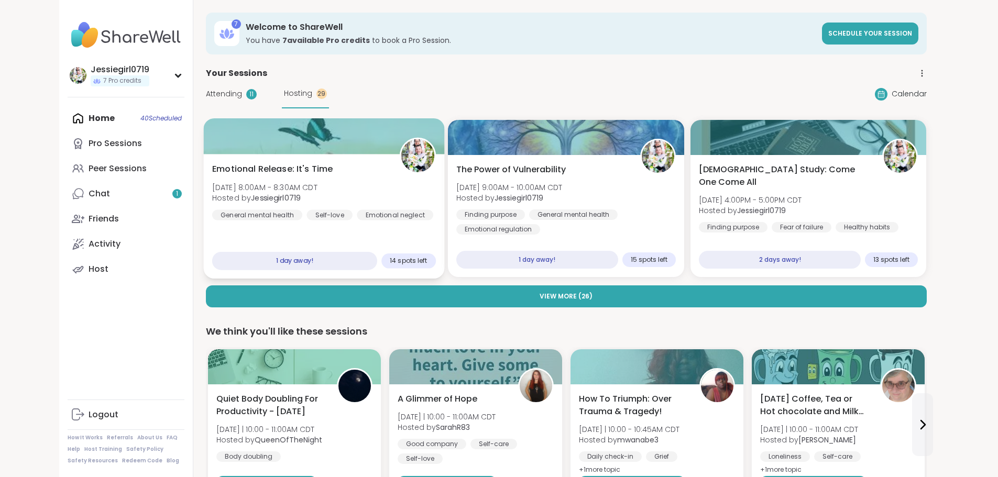
click at [382, 187] on div "Emotional Release: It's Time [DATE] 8:00AM - 8:30AM CDT Hosted by Jessiegirl071…" at bounding box center [324, 192] width 224 height 58
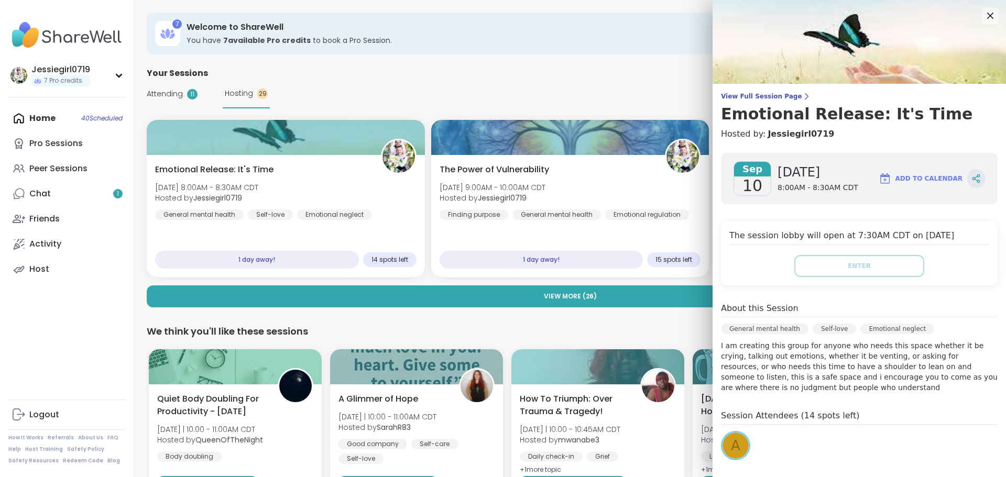
click at [967, 178] on div at bounding box center [976, 178] width 18 height 19
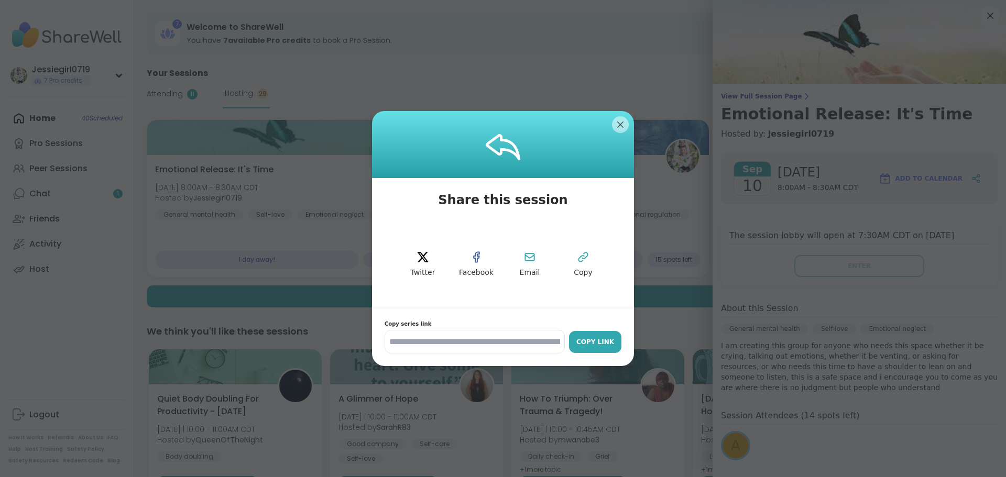
click at [603, 340] on div "Copy Link" at bounding box center [595, 342] width 42 height 9
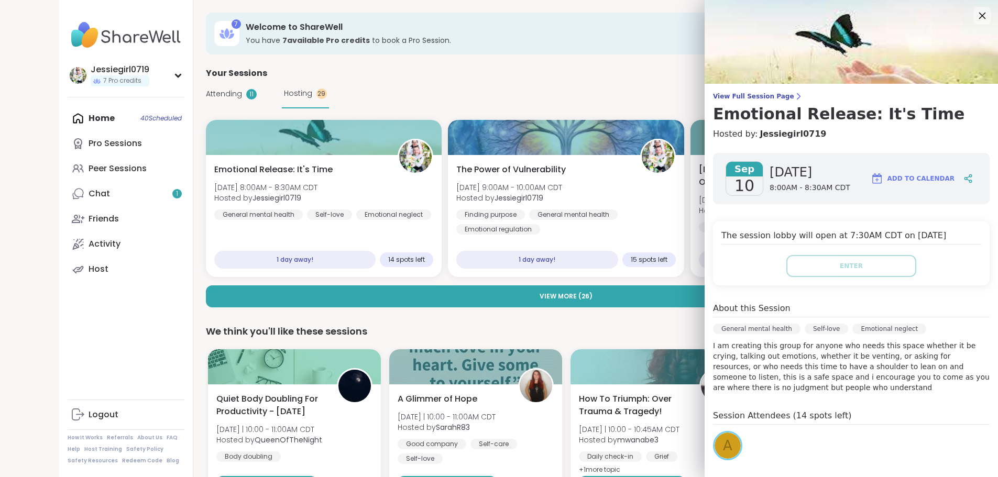
click at [976, 18] on icon at bounding box center [982, 15] width 13 height 13
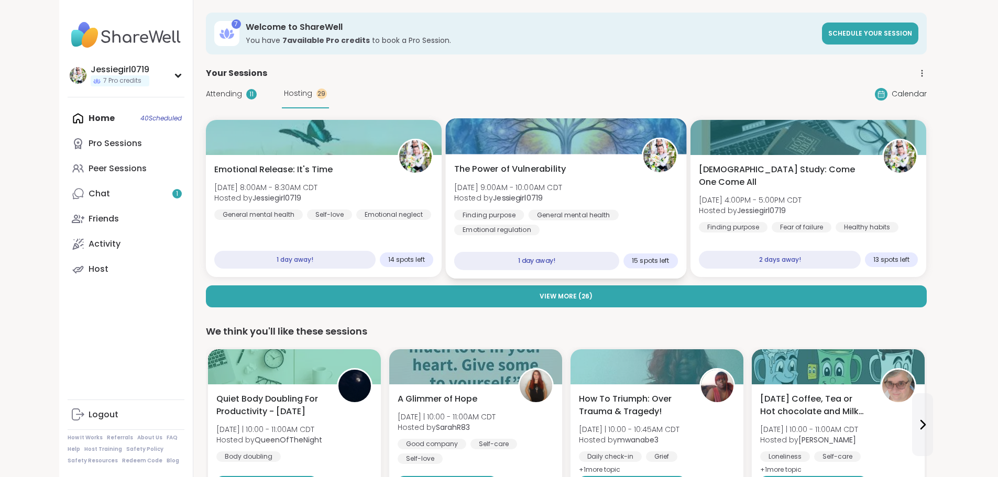
click at [626, 190] on div "The Power of Vulnerability [DATE] 9:00AM - 10:00AM CDT Hosted by Jessiegirl0719…" at bounding box center [566, 199] width 224 height 73
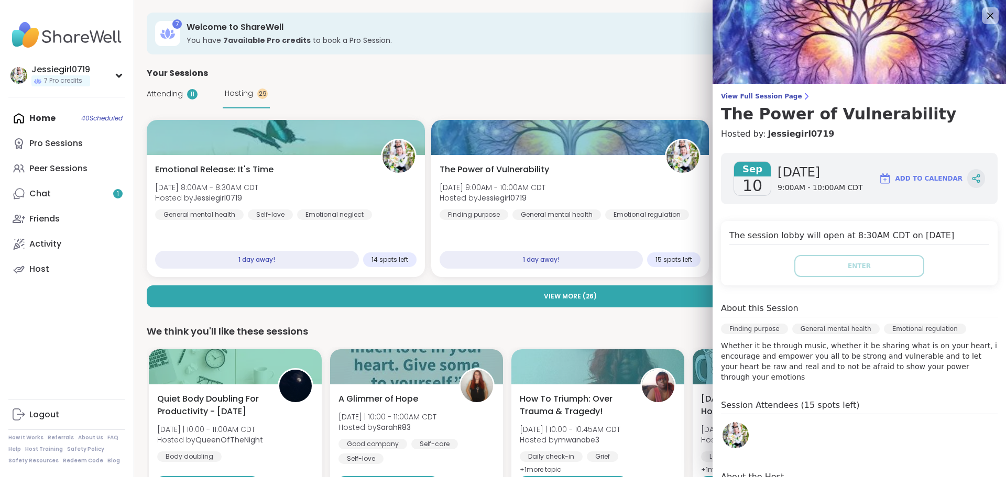
click at [972, 175] on icon at bounding box center [976, 178] width 9 height 9
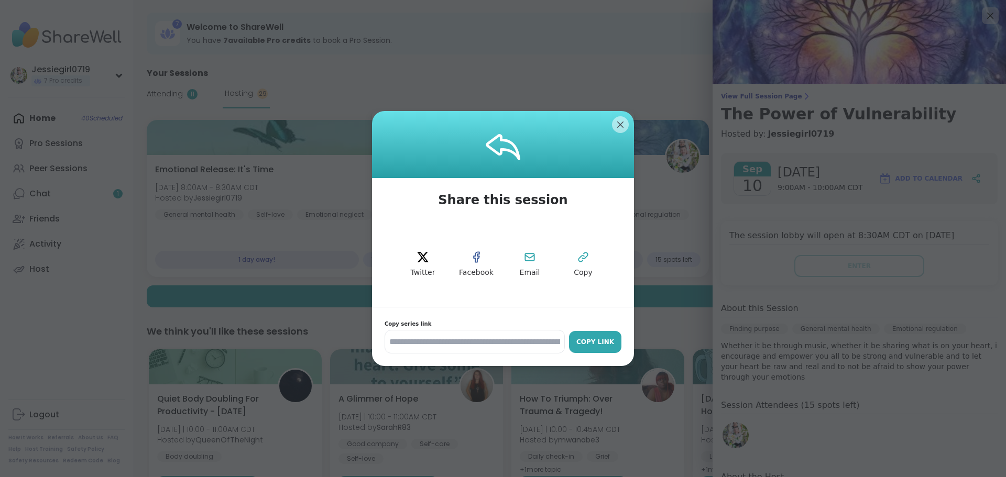
click at [601, 342] on div "Copy Link" at bounding box center [595, 342] width 42 height 9
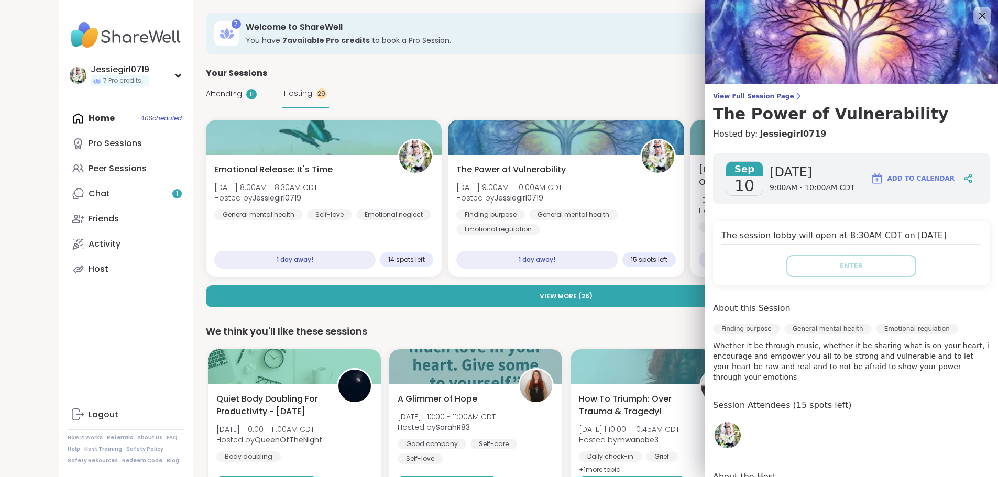
click at [979, 13] on icon at bounding box center [982, 16] width 7 height 7
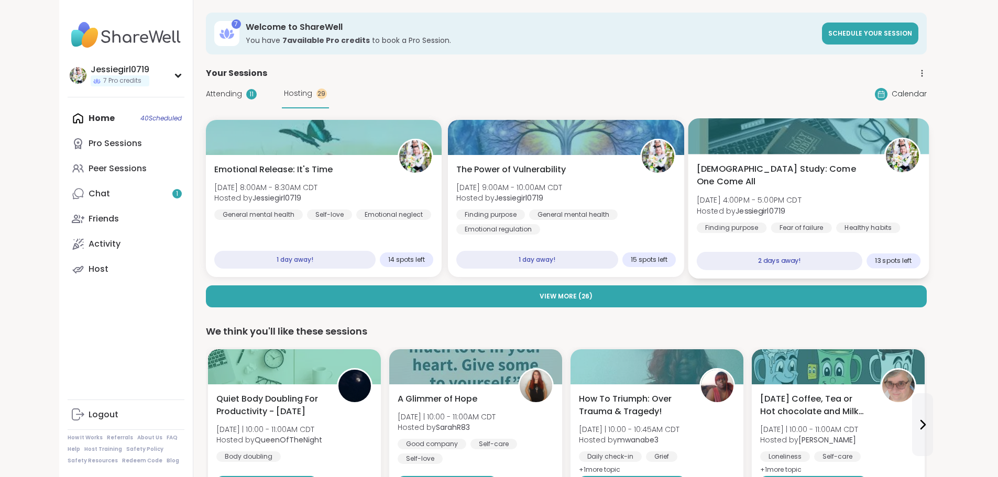
click at [870, 181] on div "[DEMOGRAPHIC_DATA] Study: Come One Come All [DATE] 4:00PM - 5:00PM CDT Hosted b…" at bounding box center [809, 198] width 224 height 71
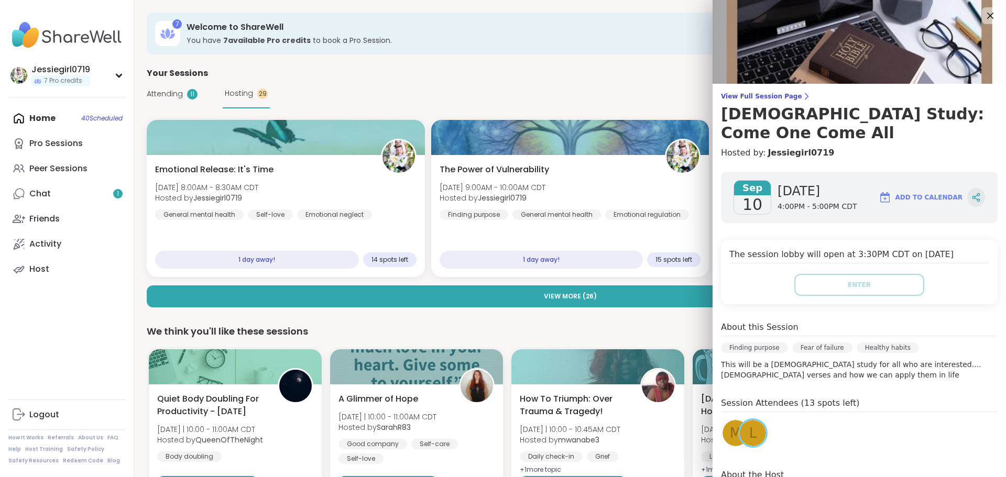
click at [967, 188] on div at bounding box center [976, 197] width 18 height 19
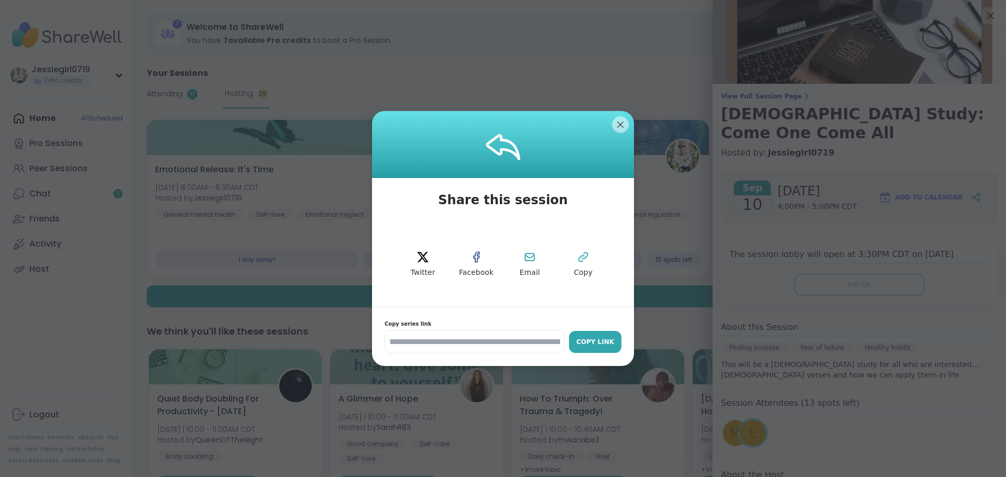
click at [603, 339] on div "Copy Link" at bounding box center [595, 342] width 42 height 9
click at [623, 117] on div at bounding box center [503, 144] width 262 height 67
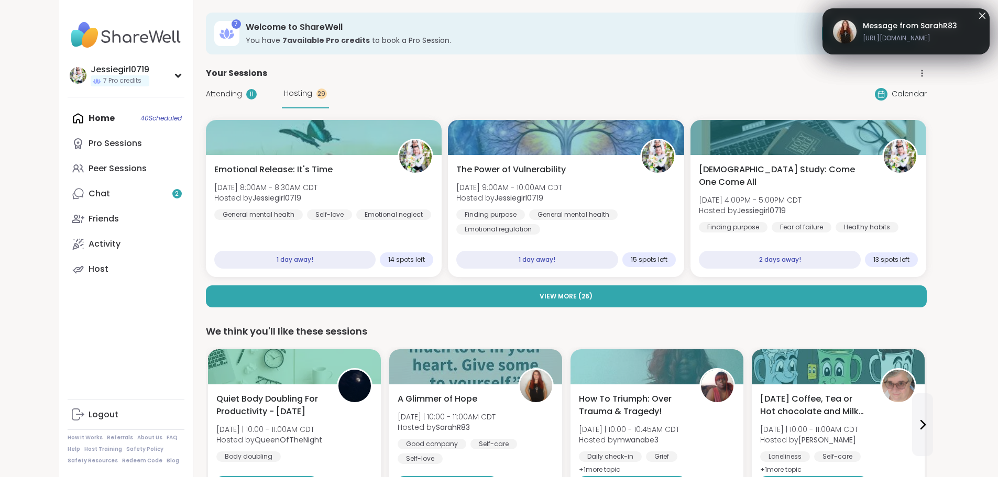
click at [984, 8] on div "Message from SarahR83 [URL][DOMAIN_NAME]" at bounding box center [906, 31] width 167 height 46
click at [982, 14] on icon at bounding box center [982, 16] width 6 height 6
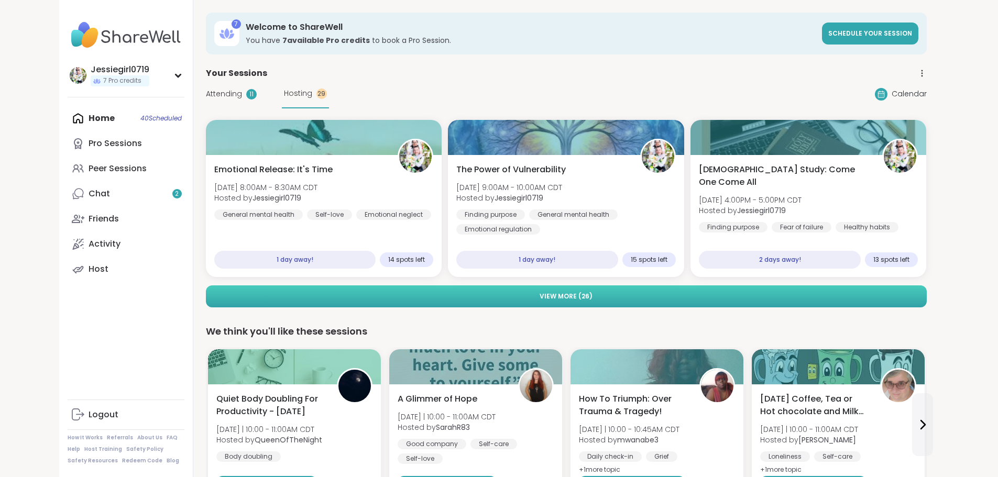
click at [745, 299] on button "View More ( 26 )" at bounding box center [566, 297] width 721 height 22
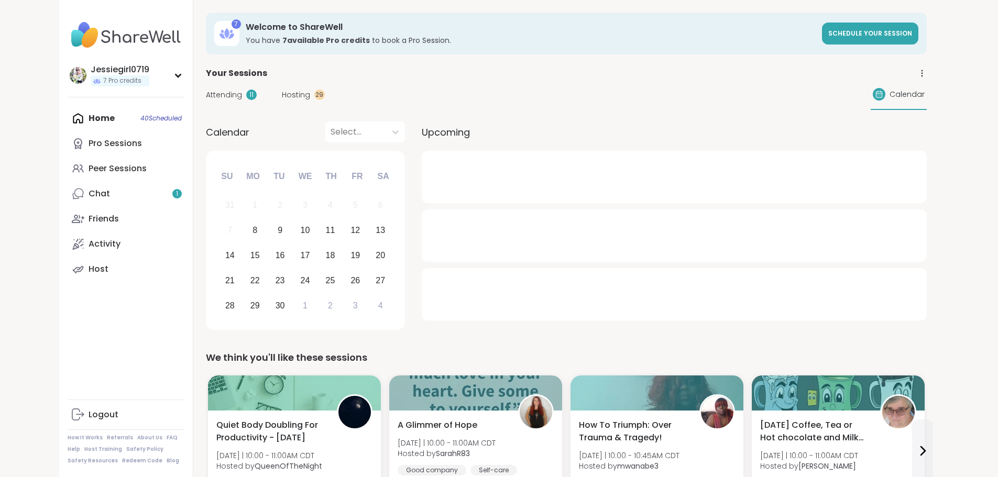
click at [282, 93] on span "Hosting" at bounding box center [296, 95] width 28 height 11
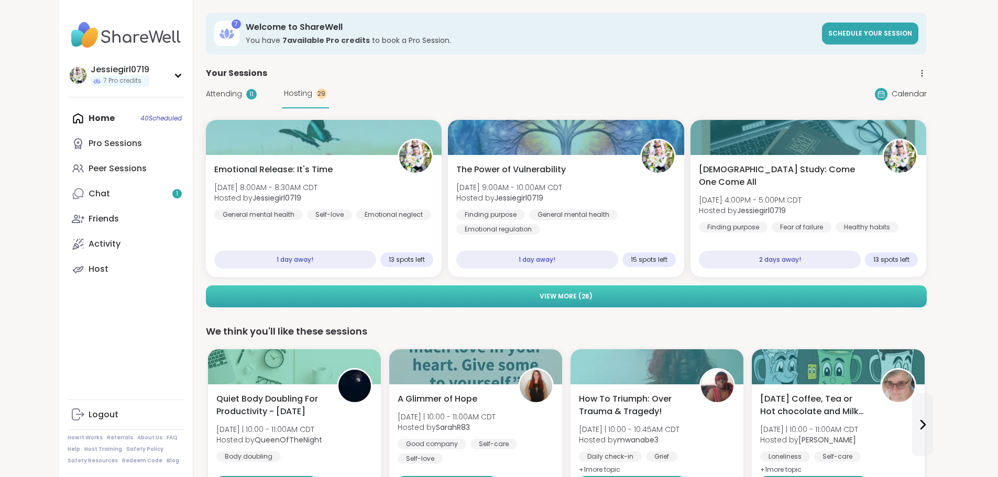
click at [535, 306] on button "View More ( 26 )" at bounding box center [566, 297] width 721 height 22
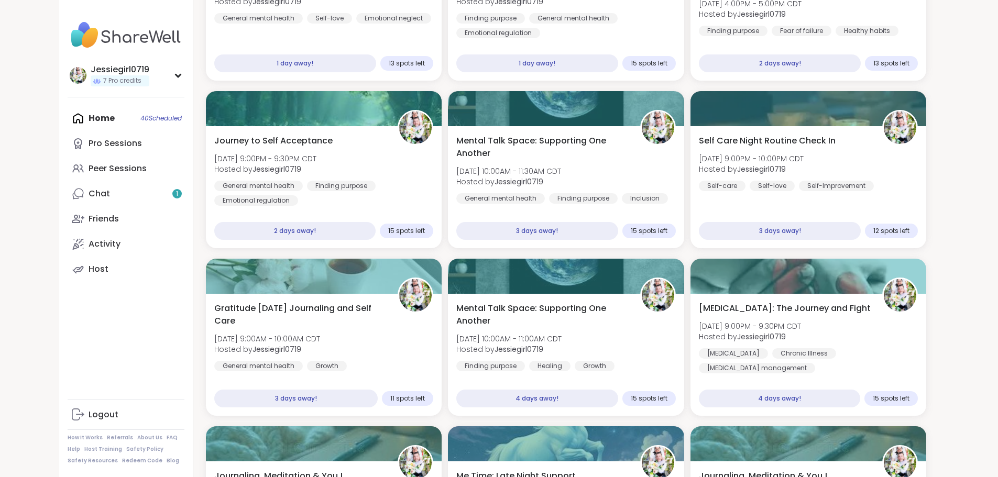
scroll to position [482, 0]
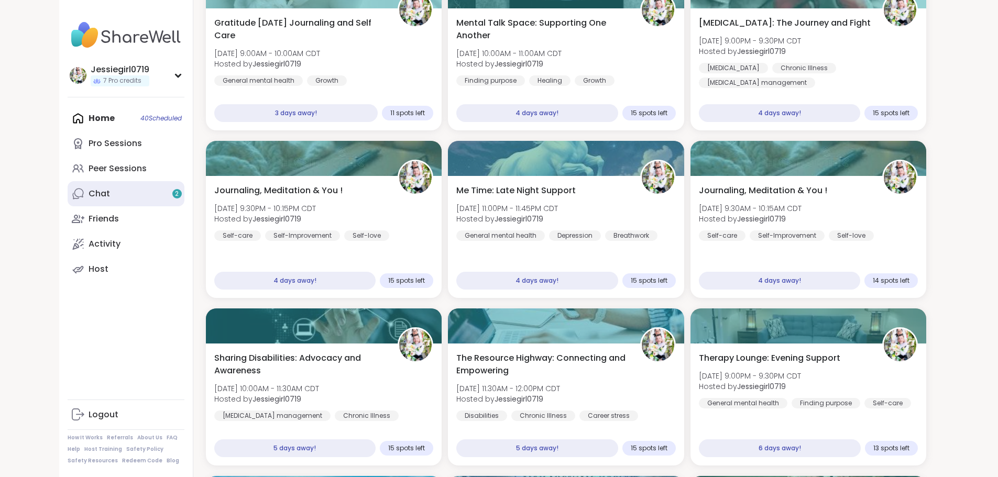
click at [105, 199] on link "Chat 2" at bounding box center [126, 193] width 117 height 25
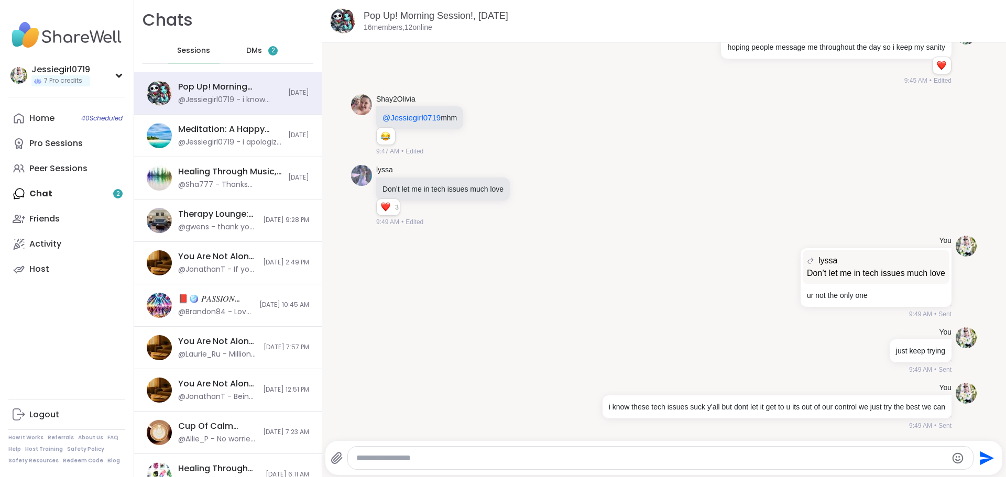
click at [260, 49] on div "DMs 2" at bounding box center [262, 50] width 51 height 25
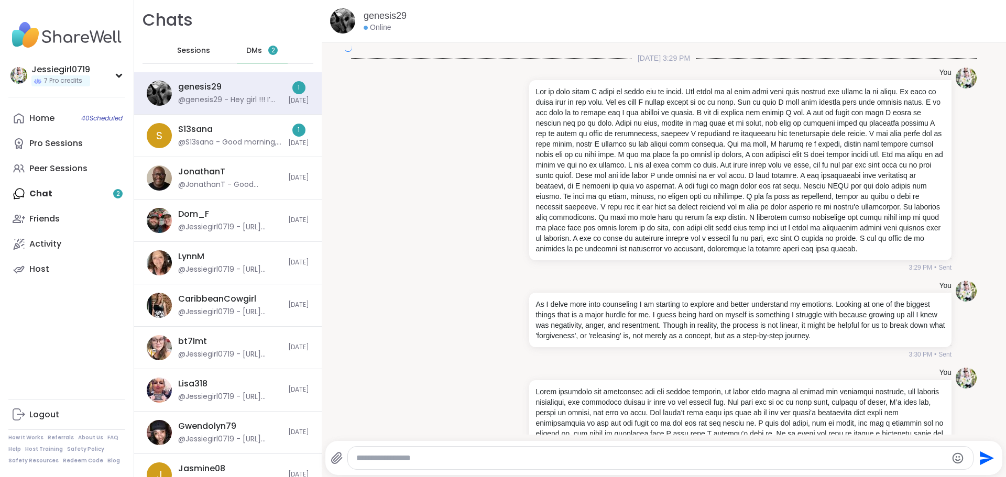
scroll to position [3312, 0]
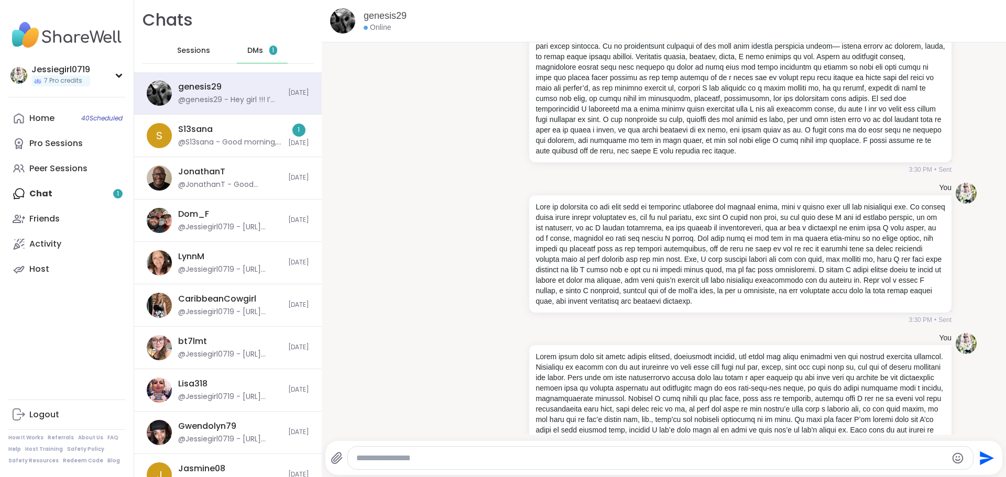
click at [237, 142] on div "@S13sana - Good morning, how are you doing? Hope the day is going well so far. …" at bounding box center [230, 142] width 104 height 10
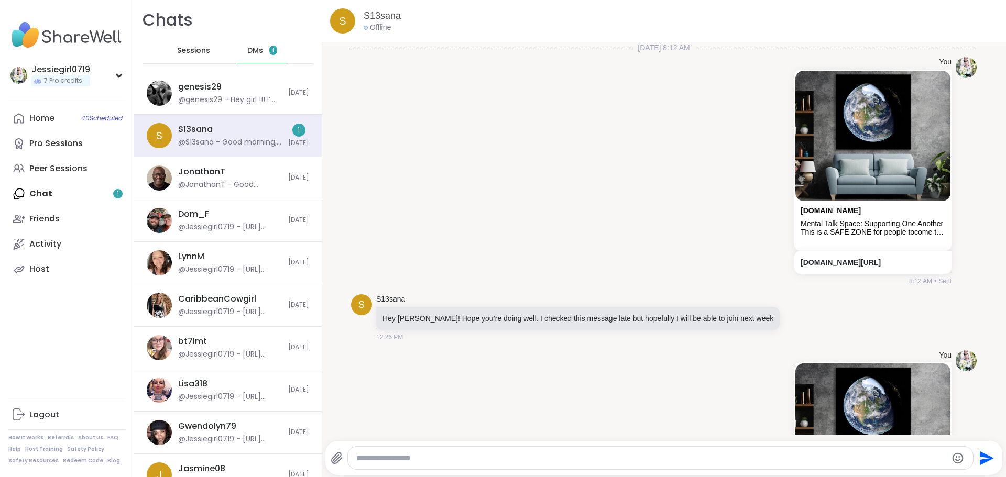
scroll to position [2509, 0]
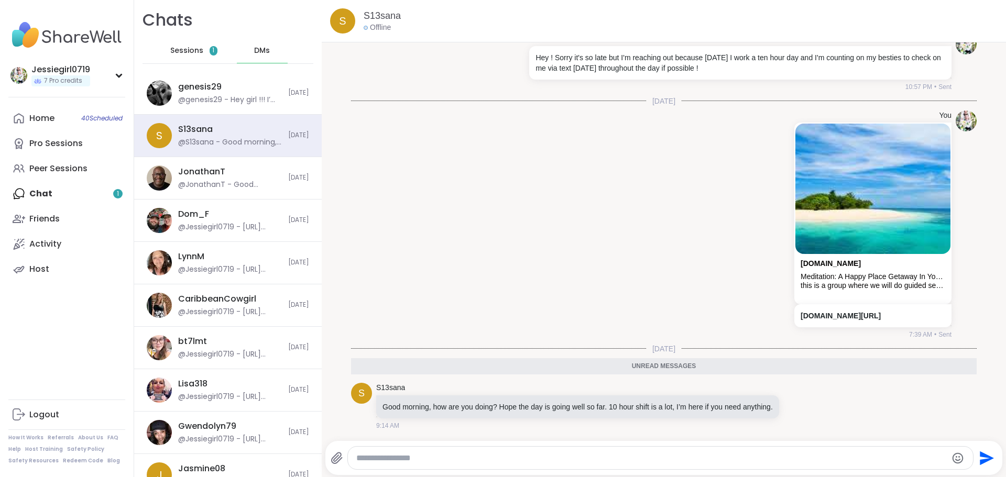
click at [489, 460] on textarea "Type your message" at bounding box center [651, 458] width 591 height 10
type textarea "**"
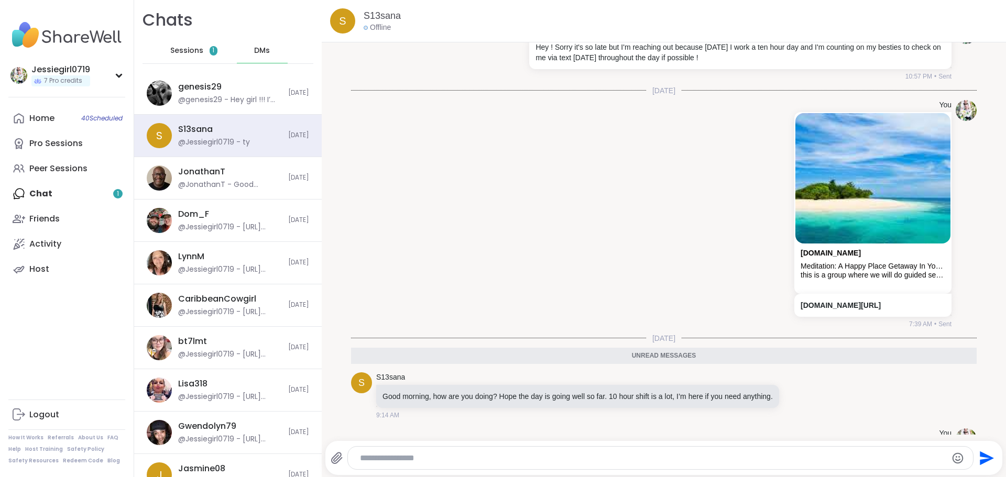
scroll to position [2540, 0]
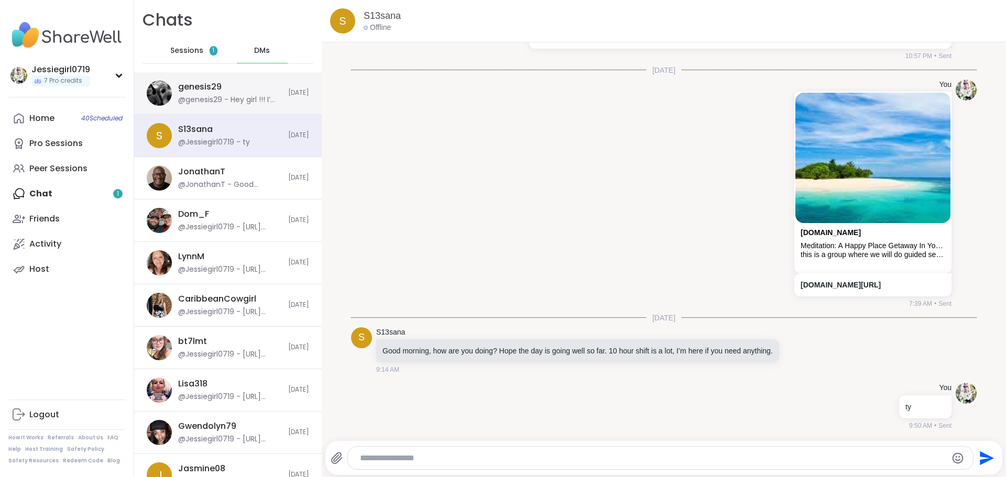
click at [248, 85] on div "genesis29 @genesis29 - Hey girl !!! I’m so happy you’re doing awesome in these …" at bounding box center [230, 93] width 104 height 24
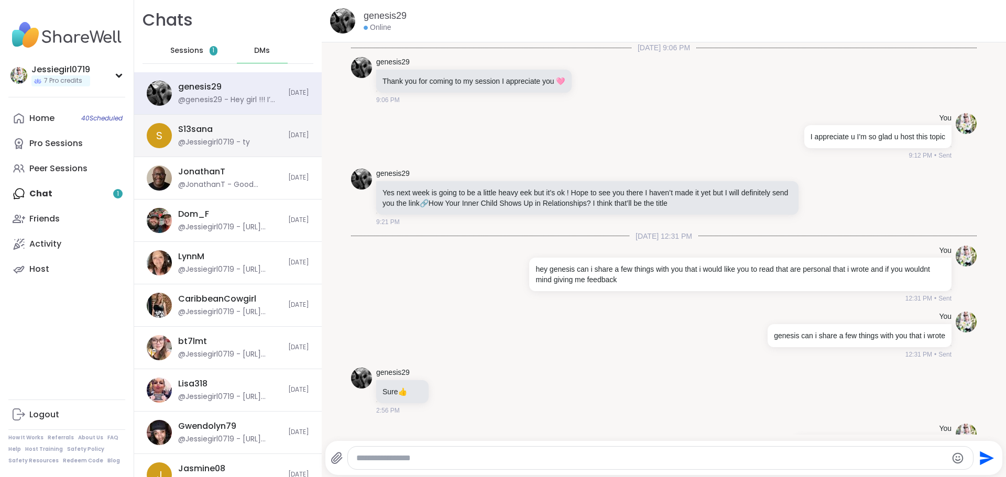
scroll to position [6211, 0]
